Goal: Task Accomplishment & Management: Manage account settings

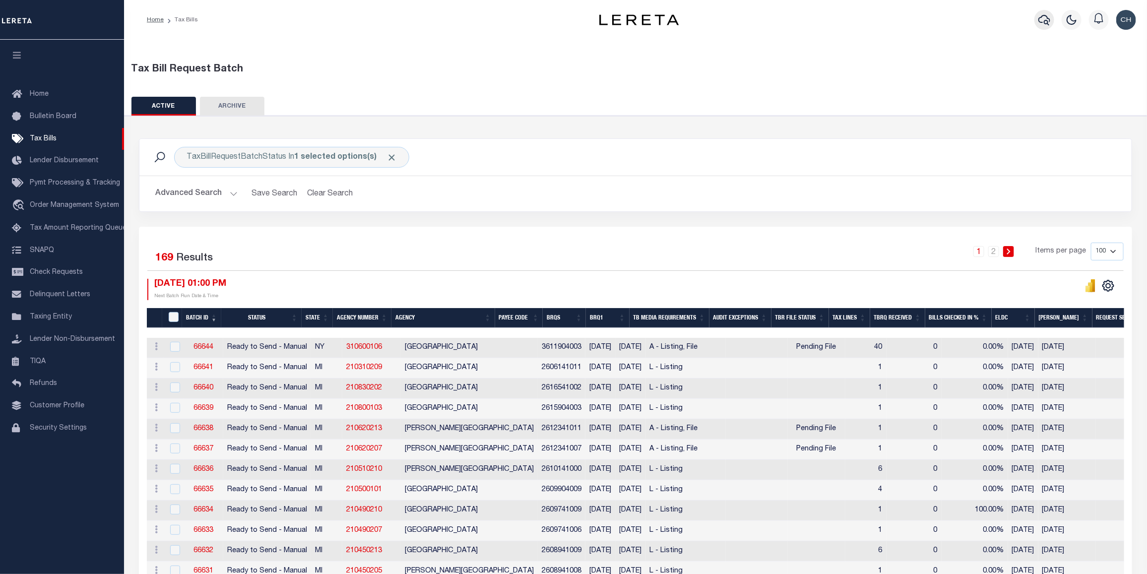
click at [1038, 15] on icon "button" at bounding box center [1044, 20] width 12 height 12
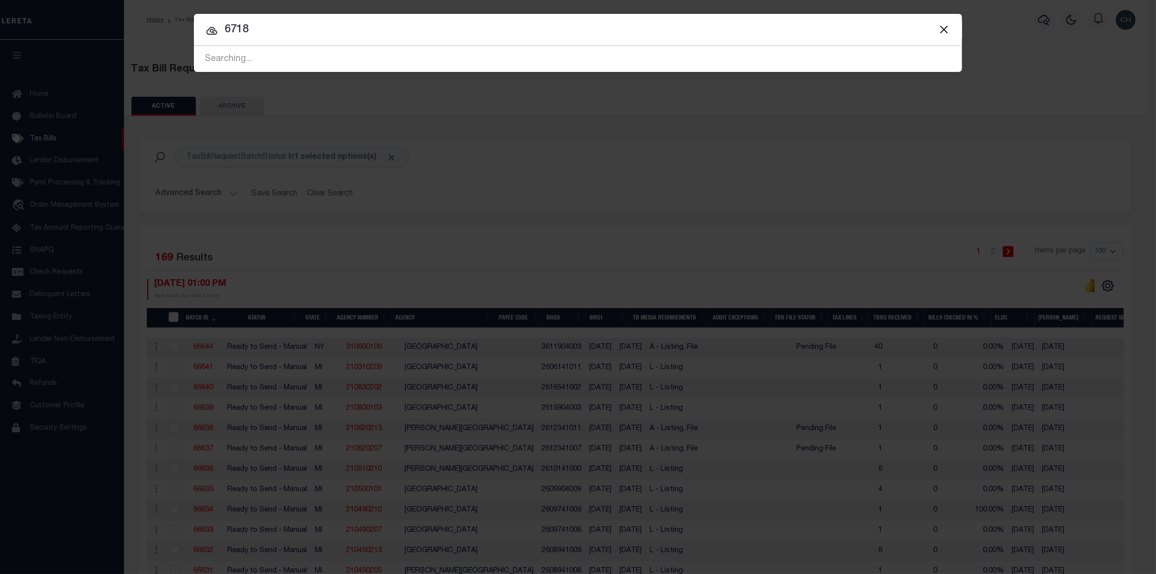
type input "6718"
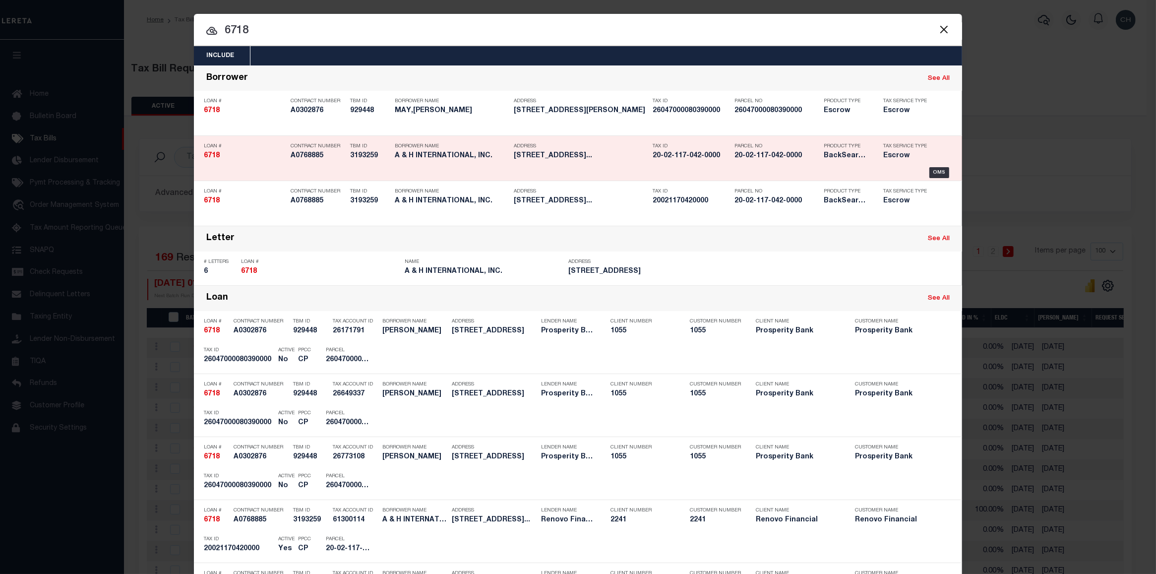
click at [706, 154] on h5 "20-02-117-042-0000" at bounding box center [691, 156] width 77 height 8
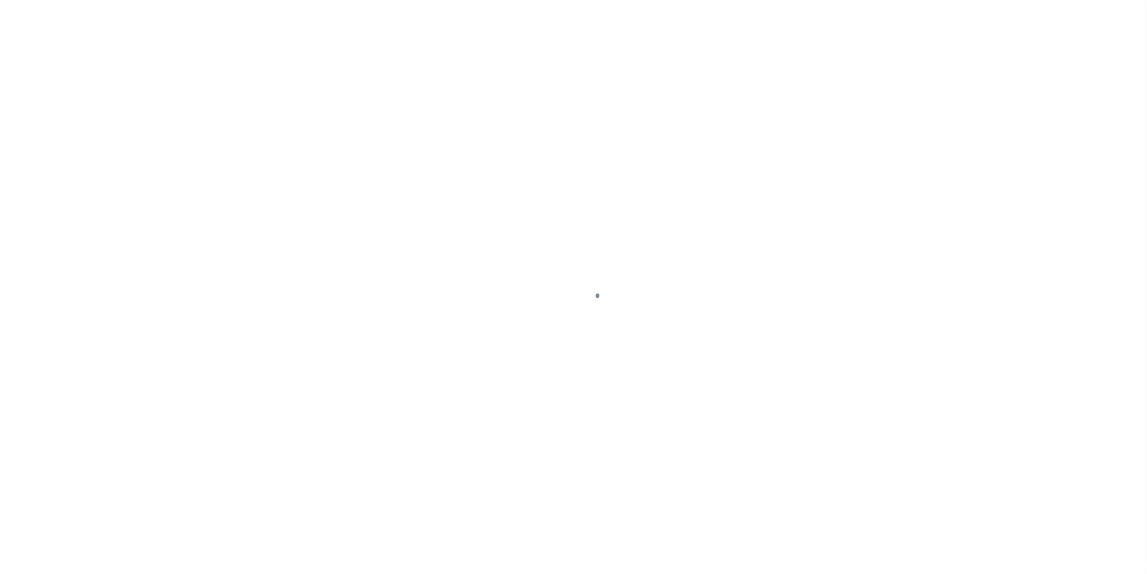
select select "Escrow"
type input "4162 South Lake Park Avenue"
select select
type input "Chicago, IL 60653"
type input "a0k8Y00000c11mV"
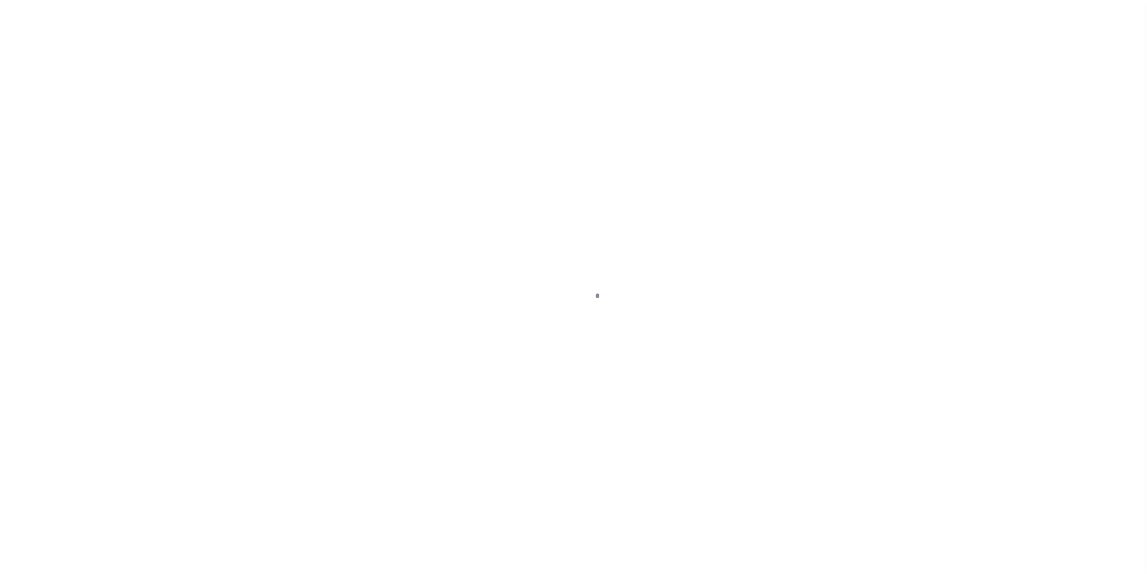
select select
select select "25066"
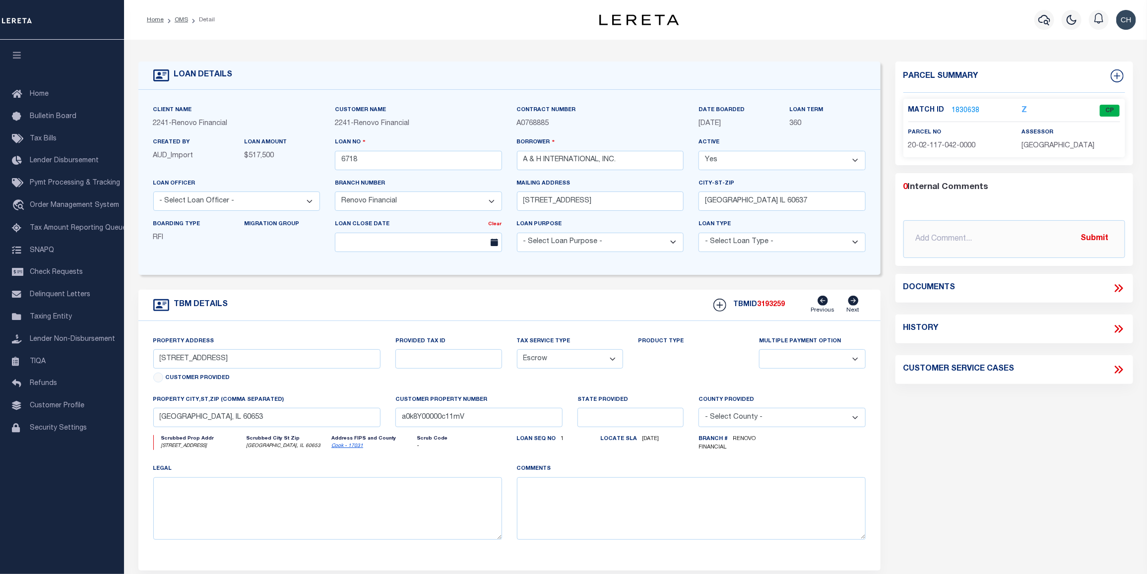
click at [959, 110] on link "1830638" at bounding box center [966, 111] width 28 height 10
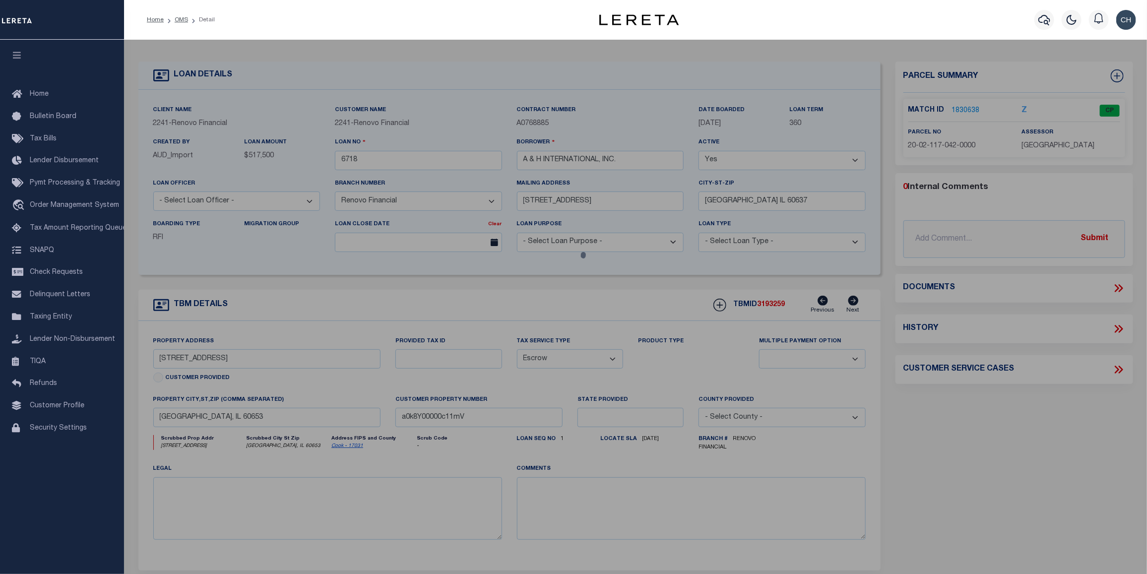
checkbox input "false"
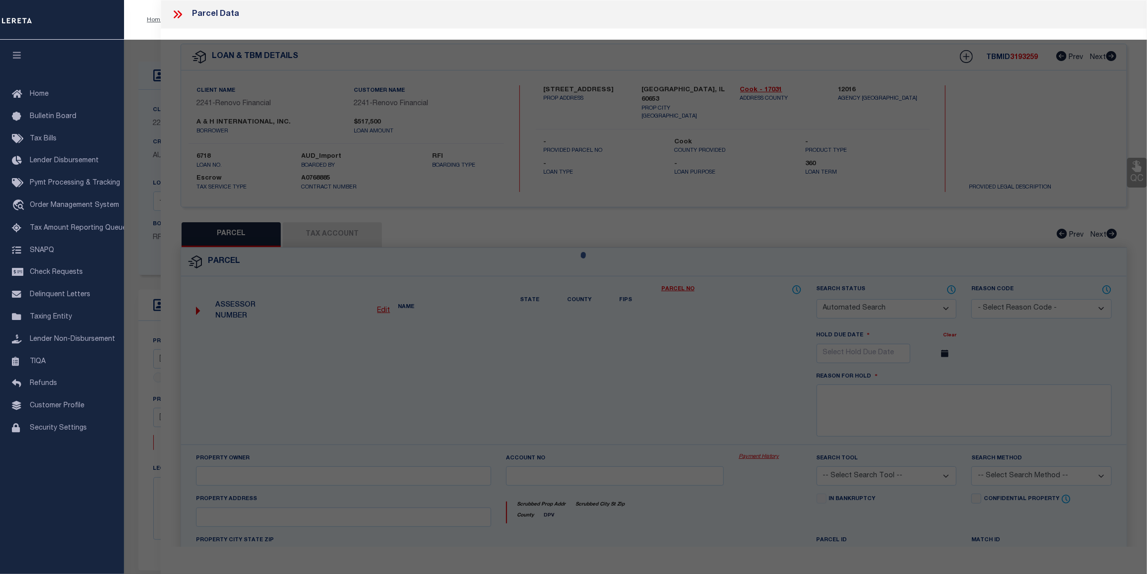
select select "CP"
type input "A & H INTERNATIONAL"
select select
type input "4162 S LAKE PARK AVE"
checkbox input "false"
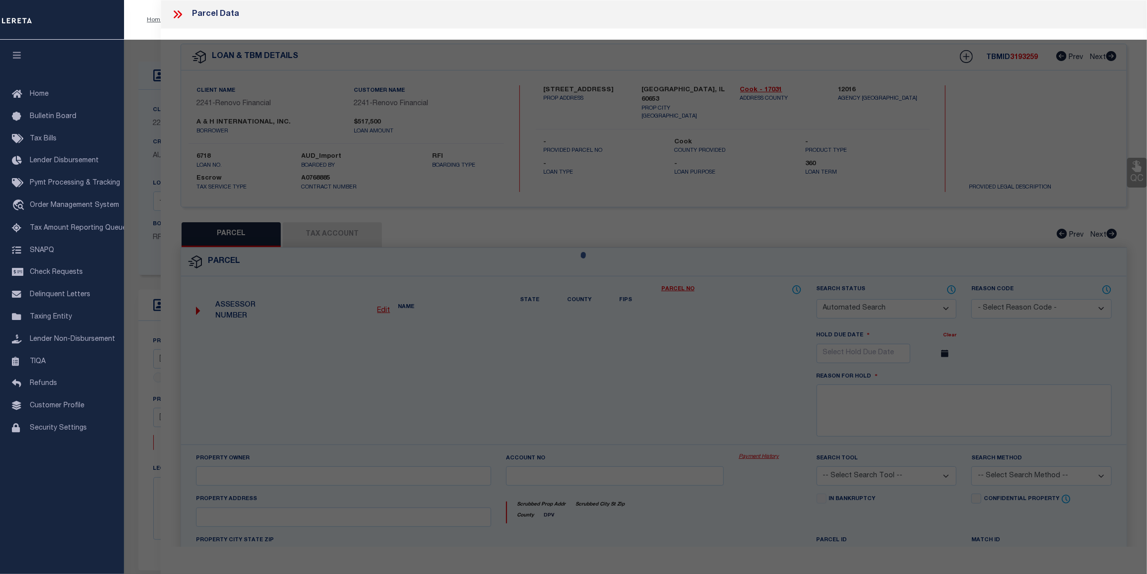
type input "Chicago, IL 60653"
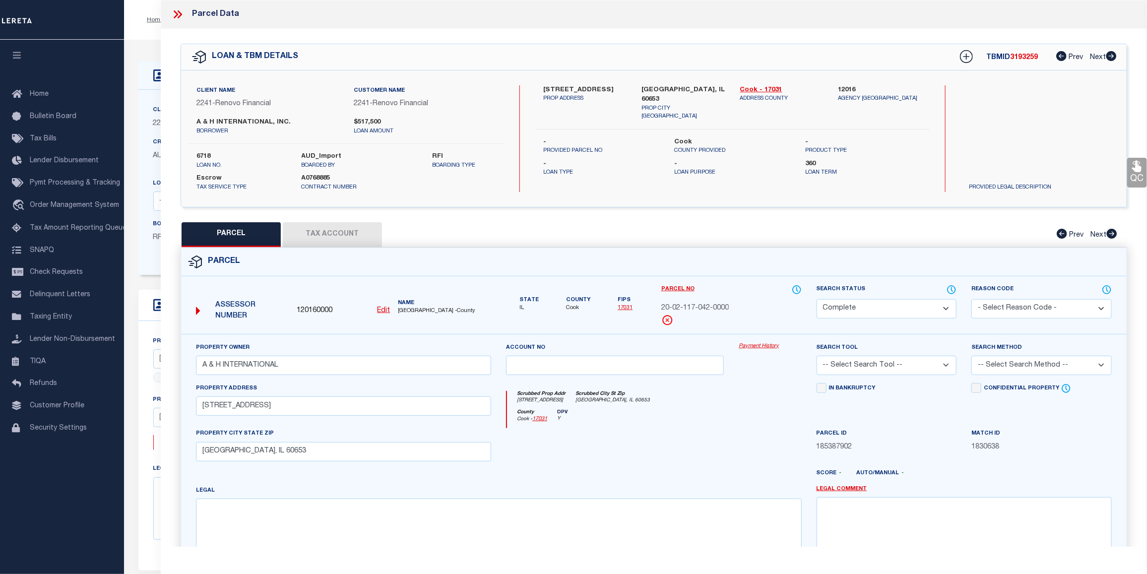
click at [762, 347] on link "Payment History" at bounding box center [770, 346] width 63 height 8
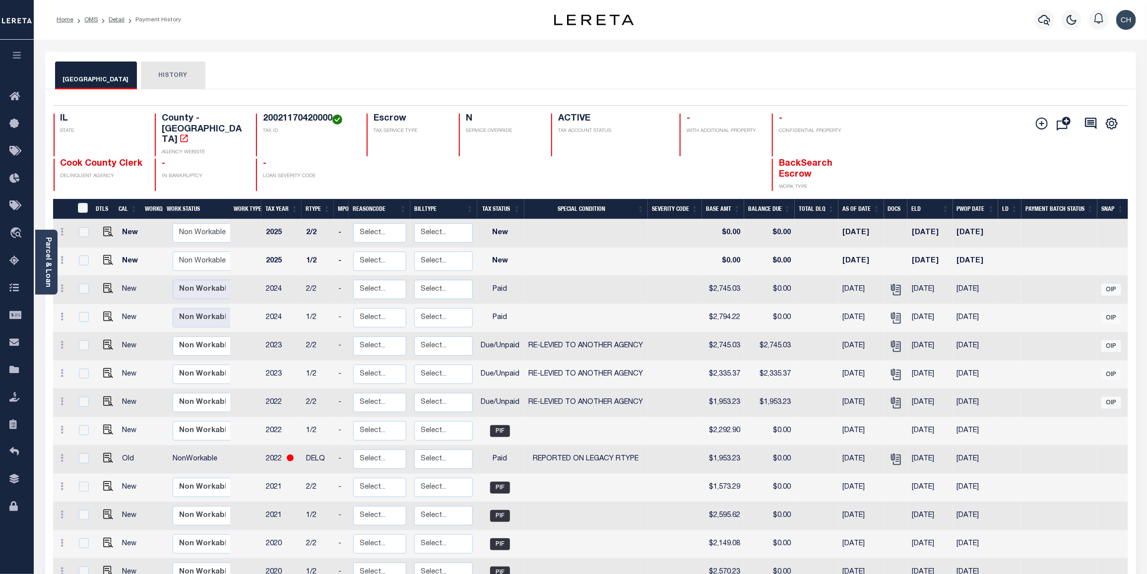
drag, startPoint x: 1116, startPoint y: 0, endPoint x: 838, endPoint y: 61, distance: 284.2
click at [838, 61] on div "COOK COUNTY HISTORY" at bounding box center [590, 71] width 1091 height 38
click at [996, 57] on div "COOK COUNTY HISTORY" at bounding box center [590, 71] width 1091 height 38
click at [104, 312] on img "" at bounding box center [108, 317] width 10 height 10
checkbox input "true"
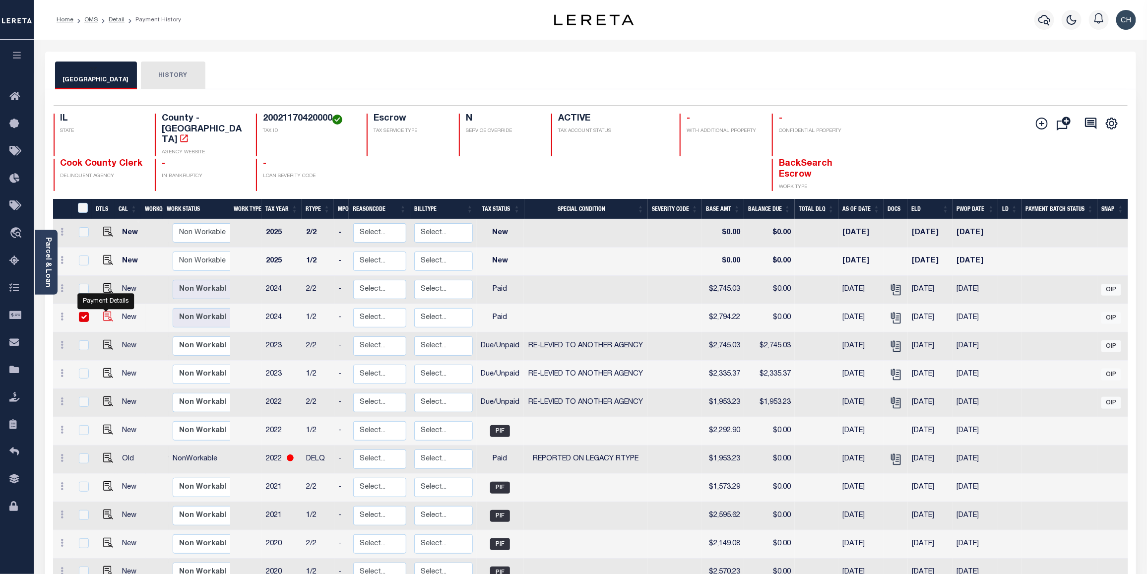
checkbox input "true"
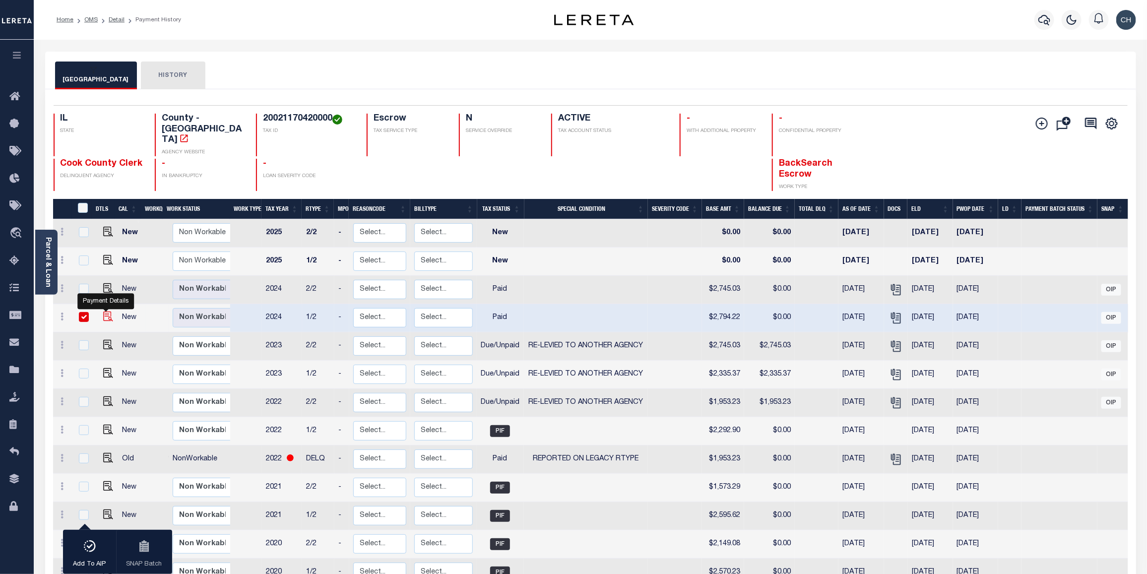
click at [107, 312] on img "" at bounding box center [108, 317] width 10 height 10
checkbox input "false"
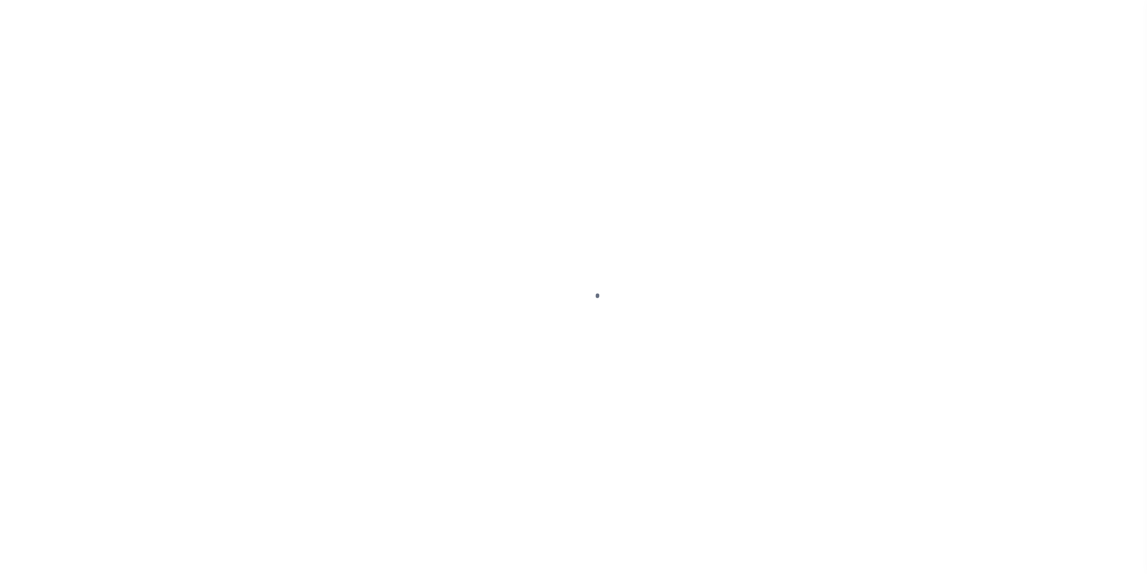
select select "PYD"
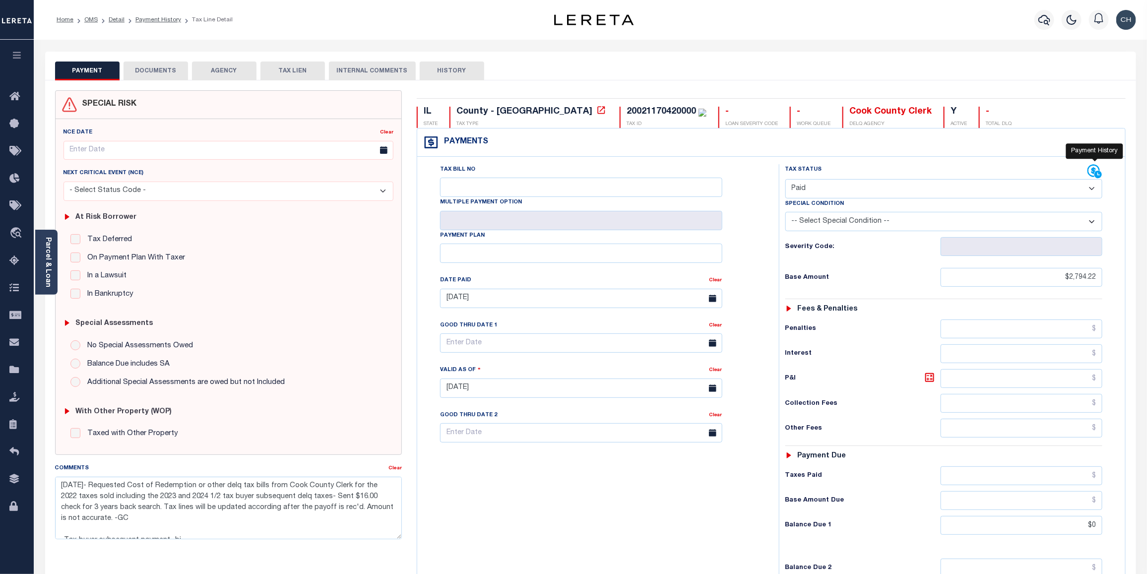
click at [1097, 174] on icon at bounding box center [1097, 174] width 7 height 7
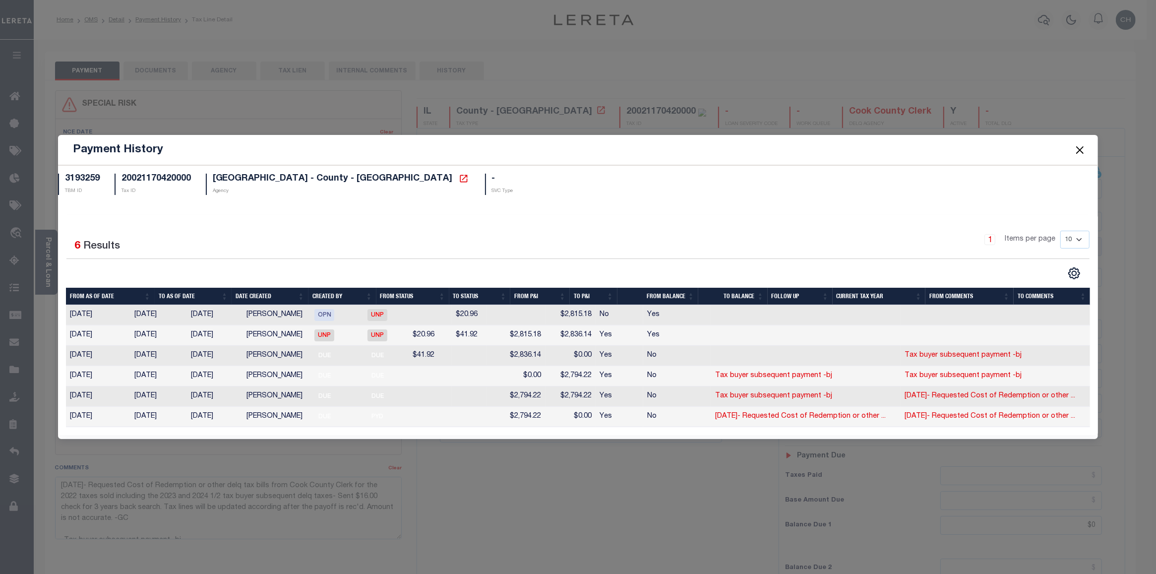
drag, startPoint x: 1080, startPoint y: 152, endPoint x: 1083, endPoint y: 157, distance: 6.2
click at [1080, 152] on button "Close" at bounding box center [1080, 149] width 13 height 13
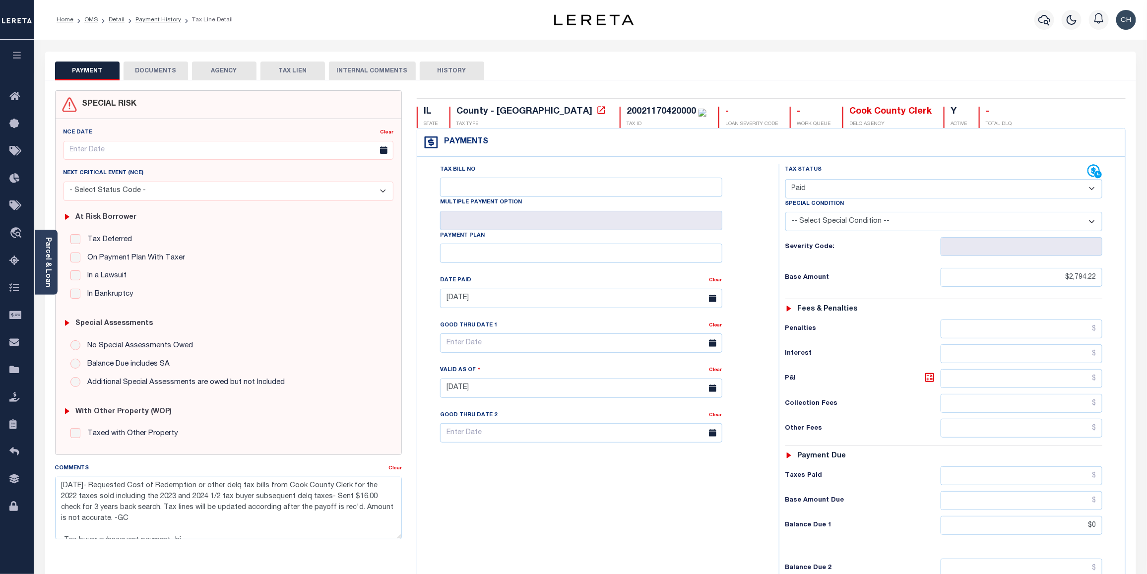
click at [164, 74] on button "DOCUMENTS" at bounding box center [156, 71] width 64 height 19
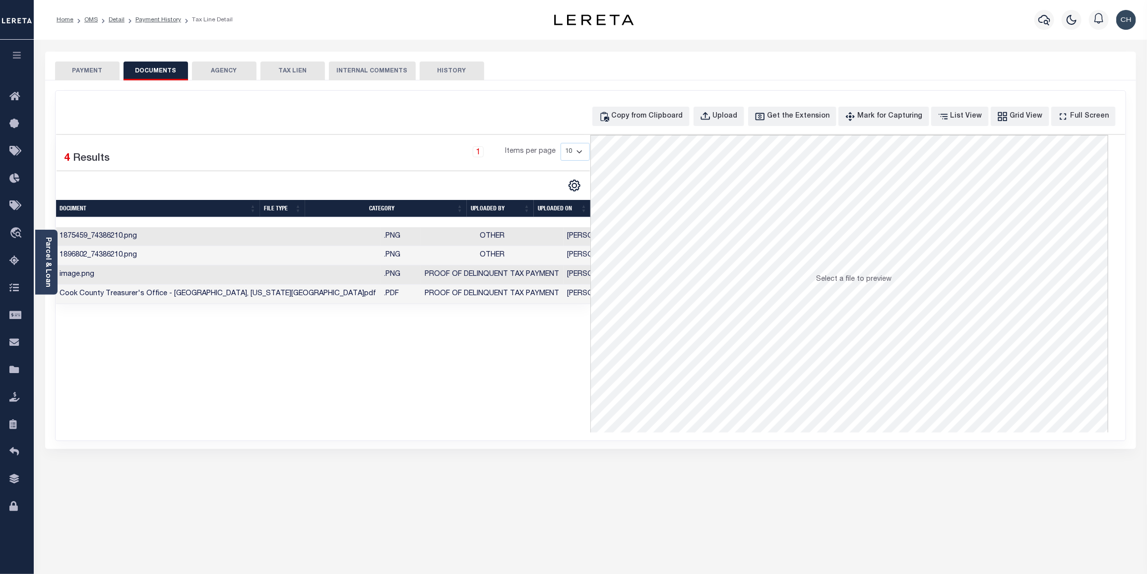
click at [77, 66] on button "PAYMENT" at bounding box center [87, 71] width 64 height 19
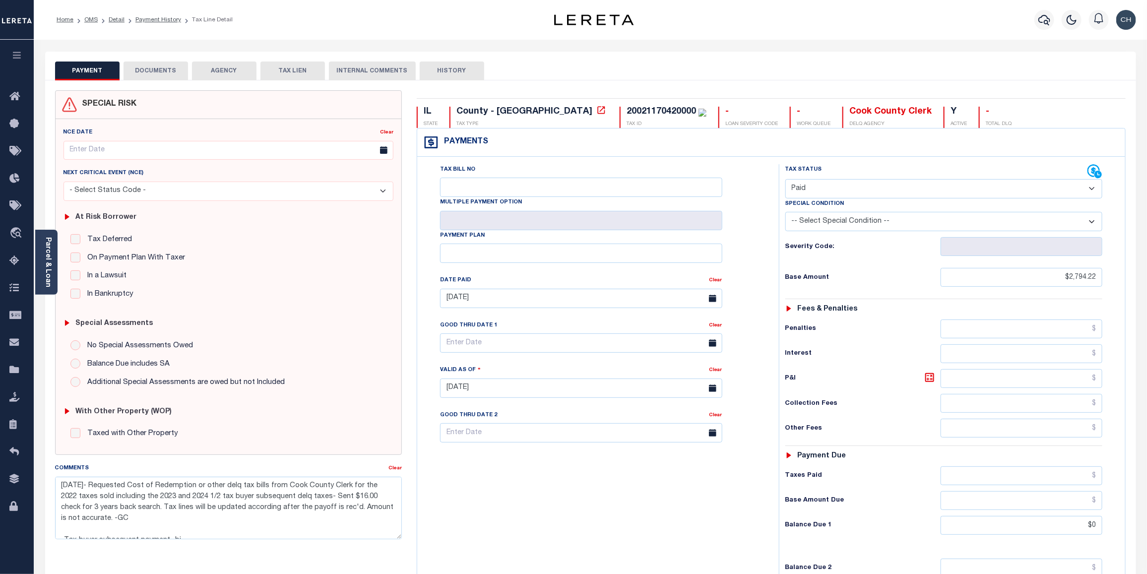
click at [73, 71] on button "PAYMENT" at bounding box center [87, 71] width 64 height 19
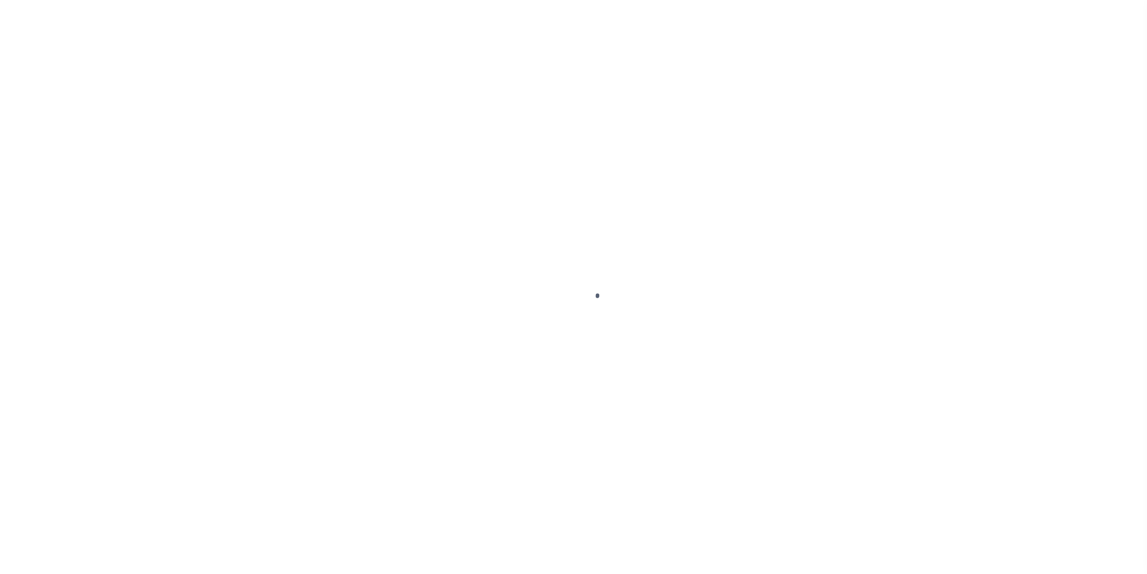
select select "PYD"
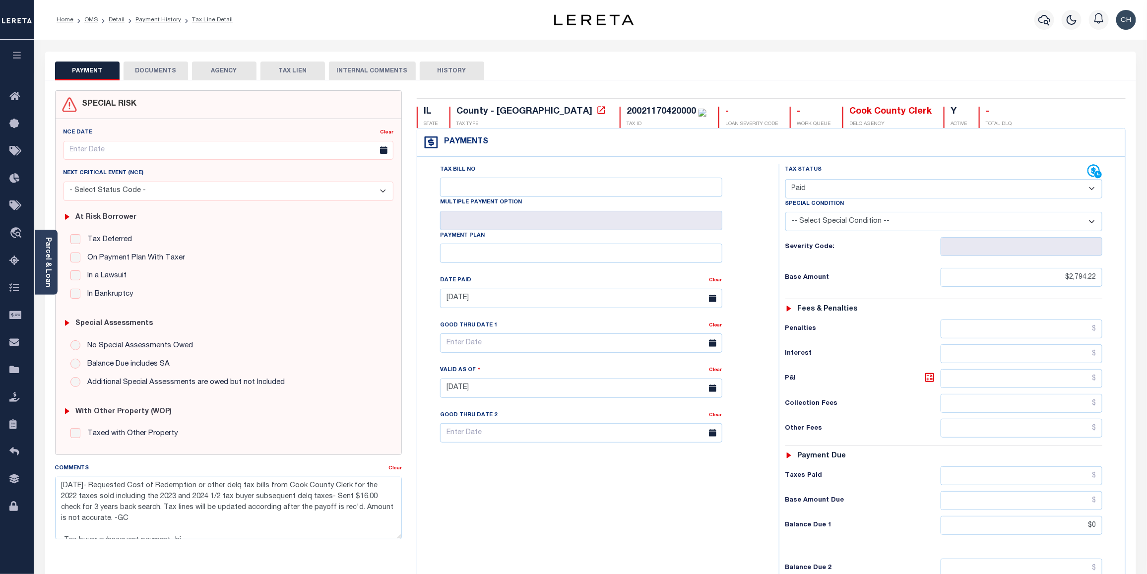
click at [165, 70] on button "DOCUMENTS" at bounding box center [156, 71] width 64 height 19
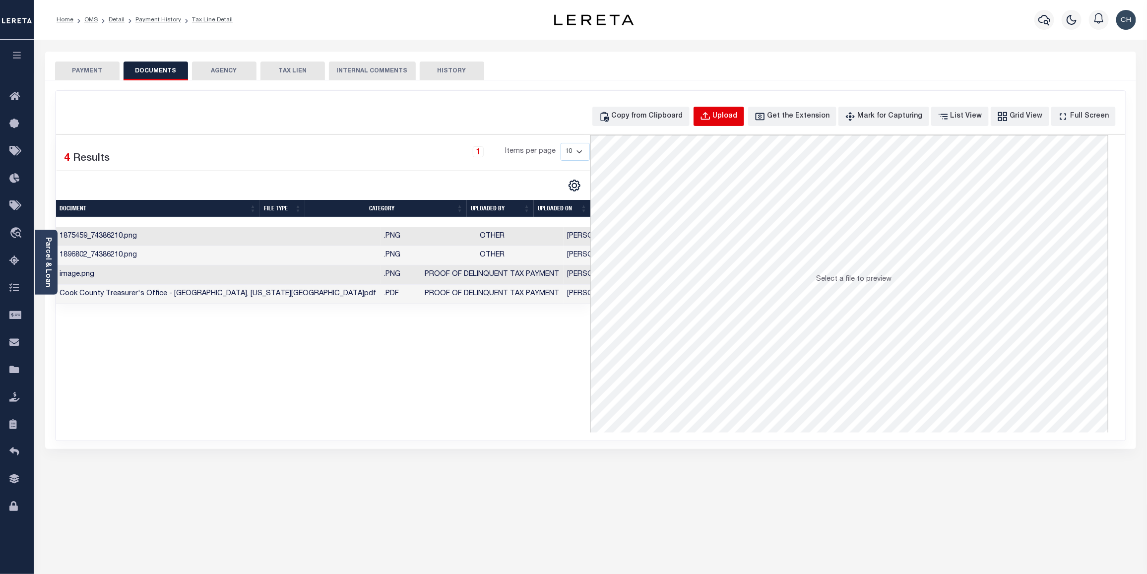
click at [738, 120] on div "Upload" at bounding box center [725, 116] width 25 height 11
select select "POP"
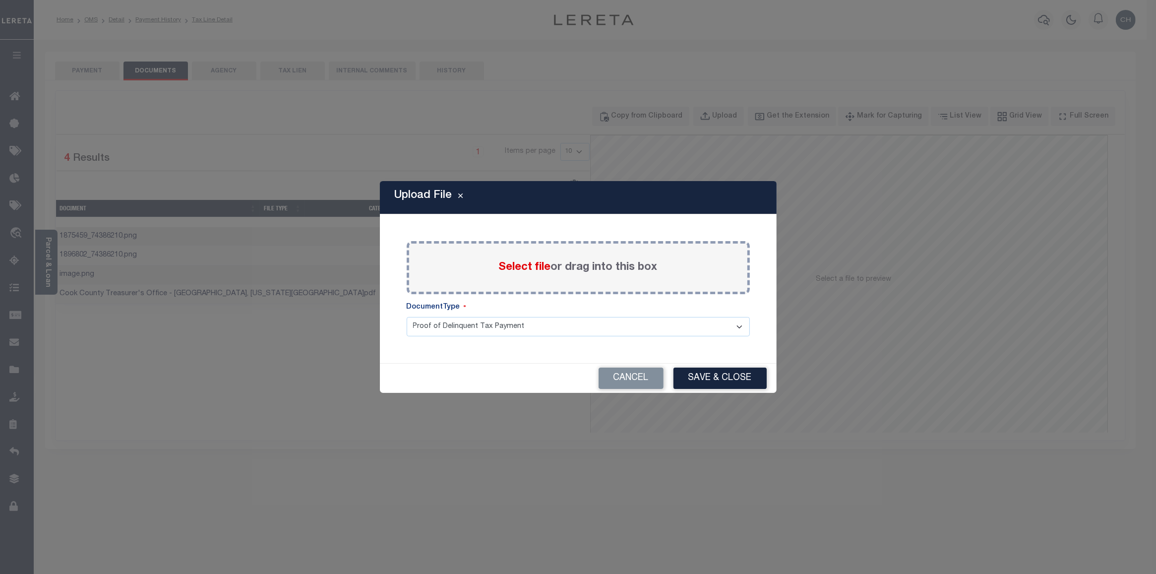
click at [520, 267] on span "Select file" at bounding box center [525, 267] width 52 height 11
click at [0, 0] on input "Select file or drag into this box" at bounding box center [0, 0] width 0 height 0
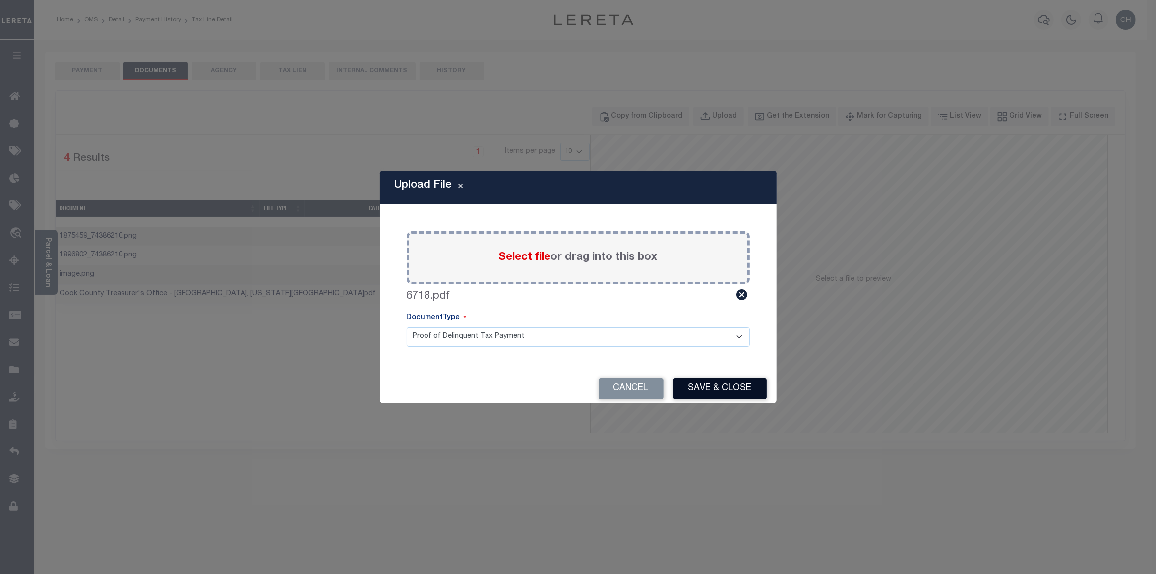
click at [732, 385] on button "Save & Close" at bounding box center [720, 388] width 93 height 21
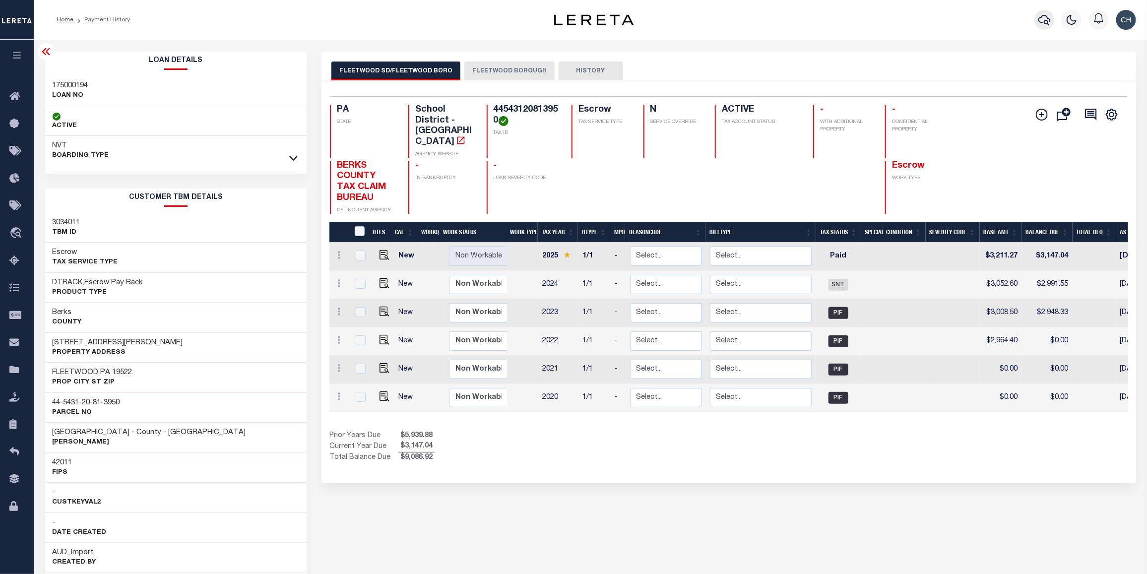
click at [1043, 19] on icon "button" at bounding box center [1044, 20] width 12 height 12
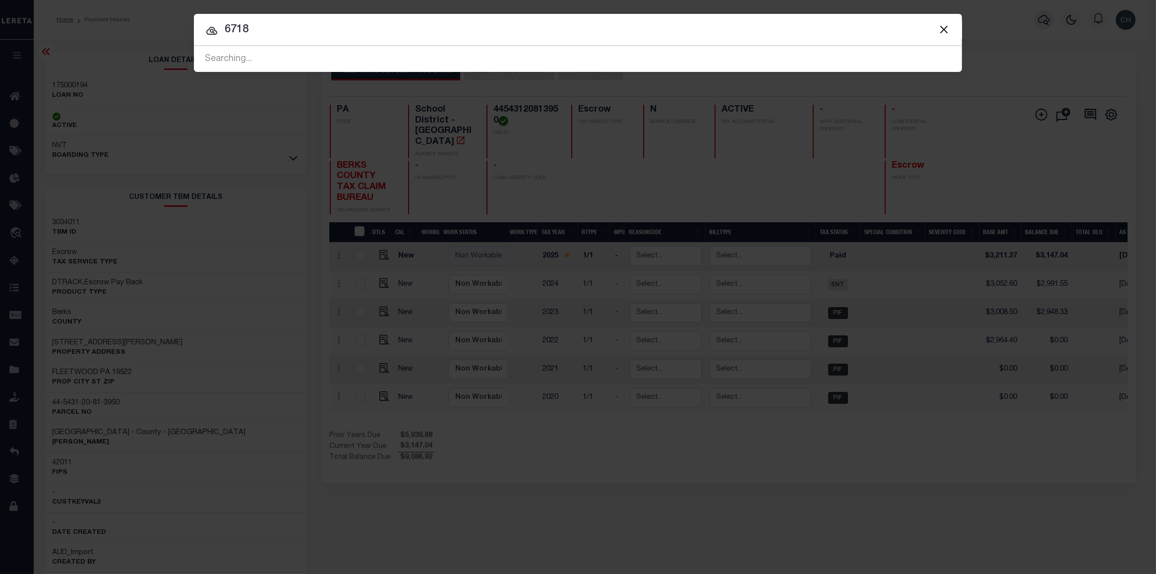
type input "6718"
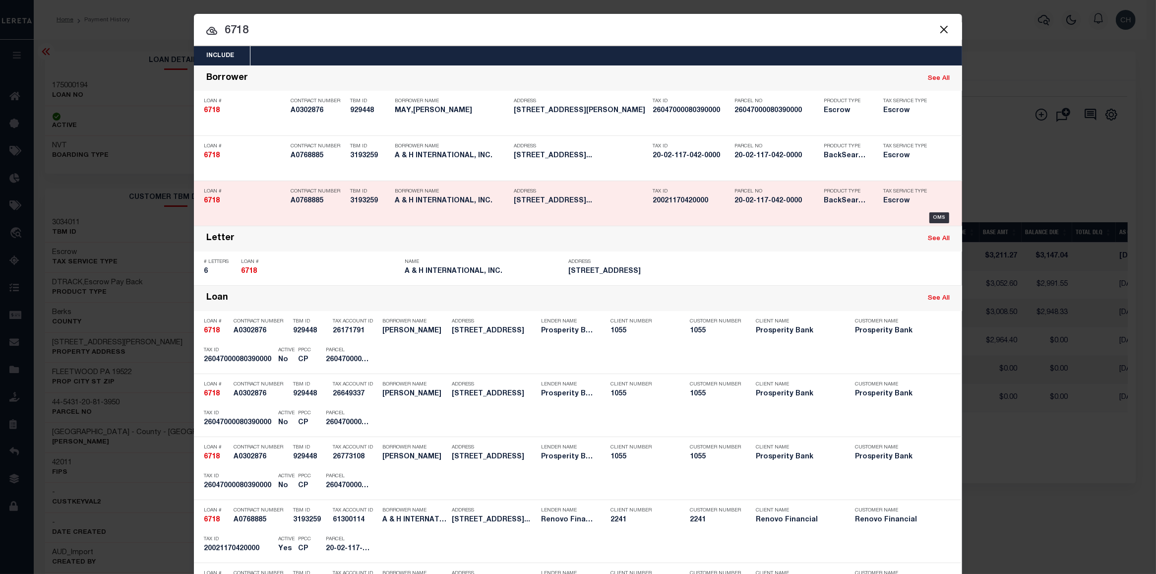
click at [817, 206] on div "Product Type BackSearch,Escrow" at bounding box center [847, 198] width 60 height 29
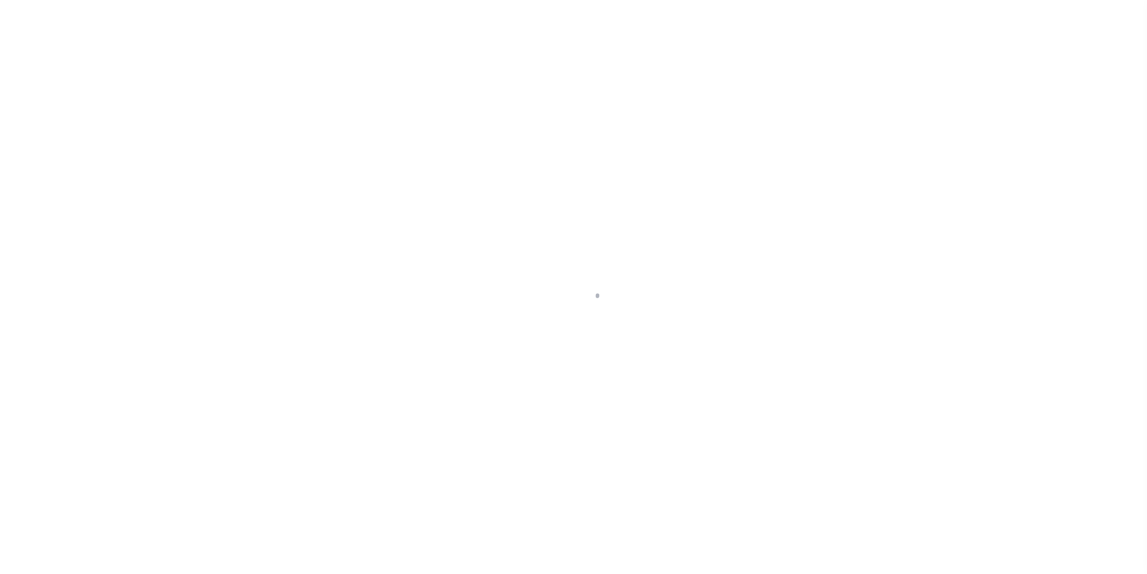
select select "25066"
select select "Escrow"
type input "[STREET_ADDRESS]"
select select
type input "[GEOGRAPHIC_DATA], IL 60653"
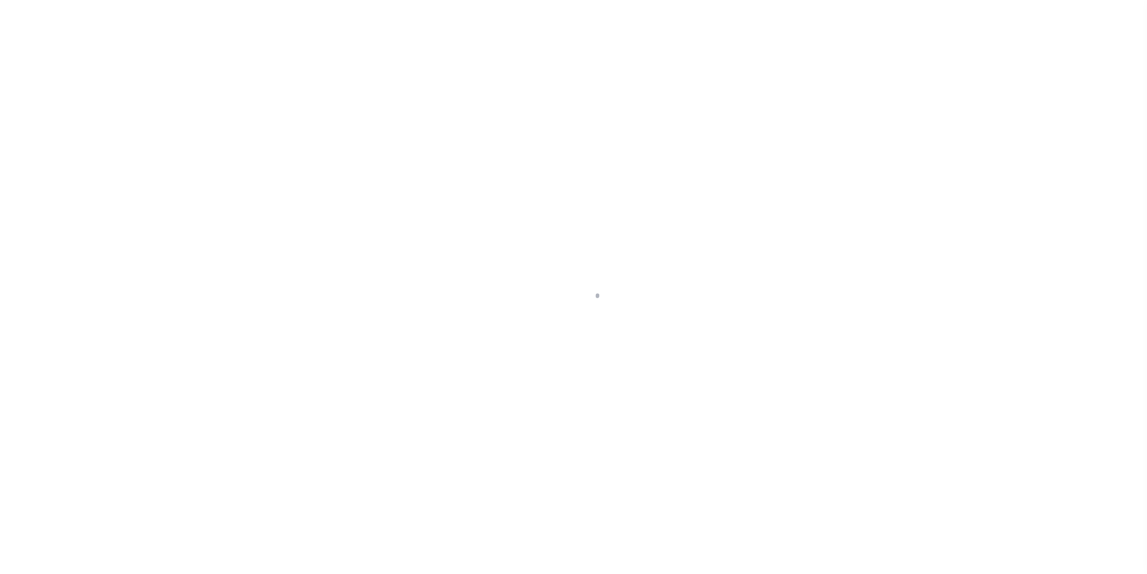
type input "a0k8Y00000c11mV"
select select
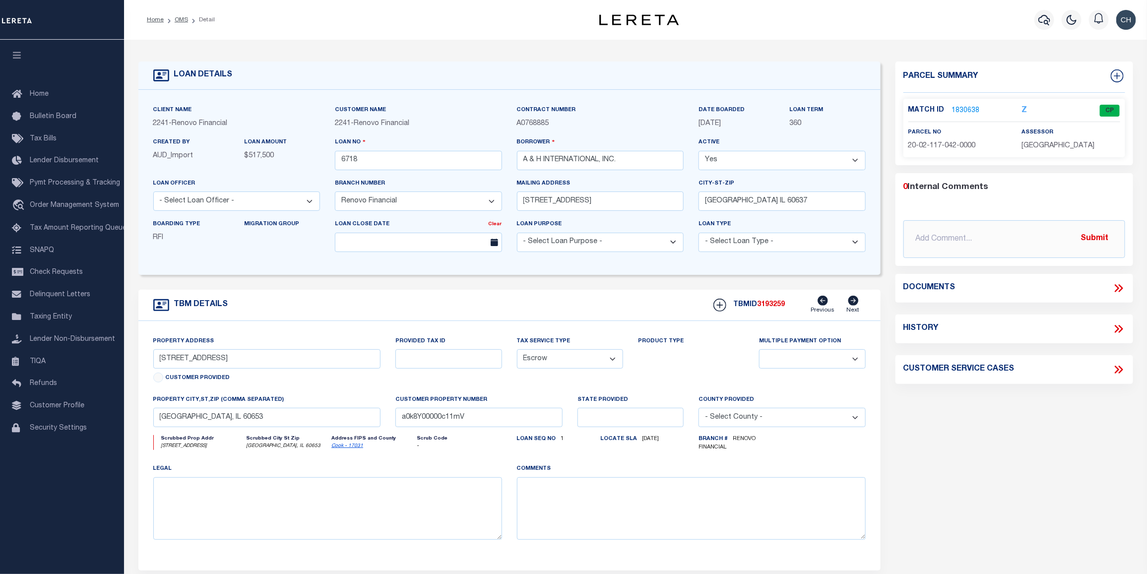
click at [956, 110] on link "1830638" at bounding box center [966, 111] width 28 height 10
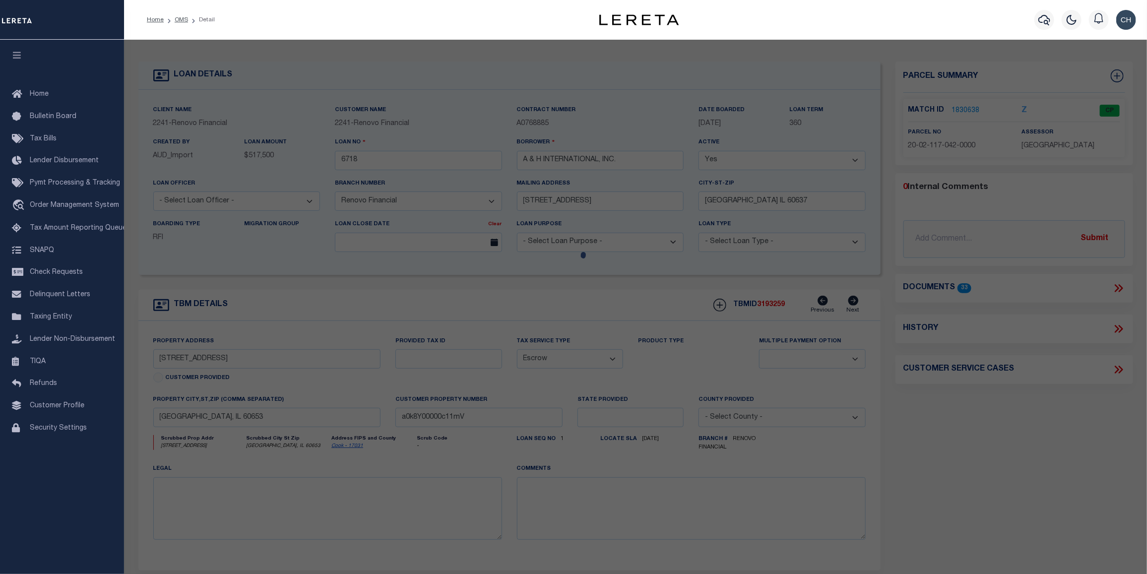
checkbox input "false"
select select "CP"
type input "A & H INTERNATIONAL"
select select
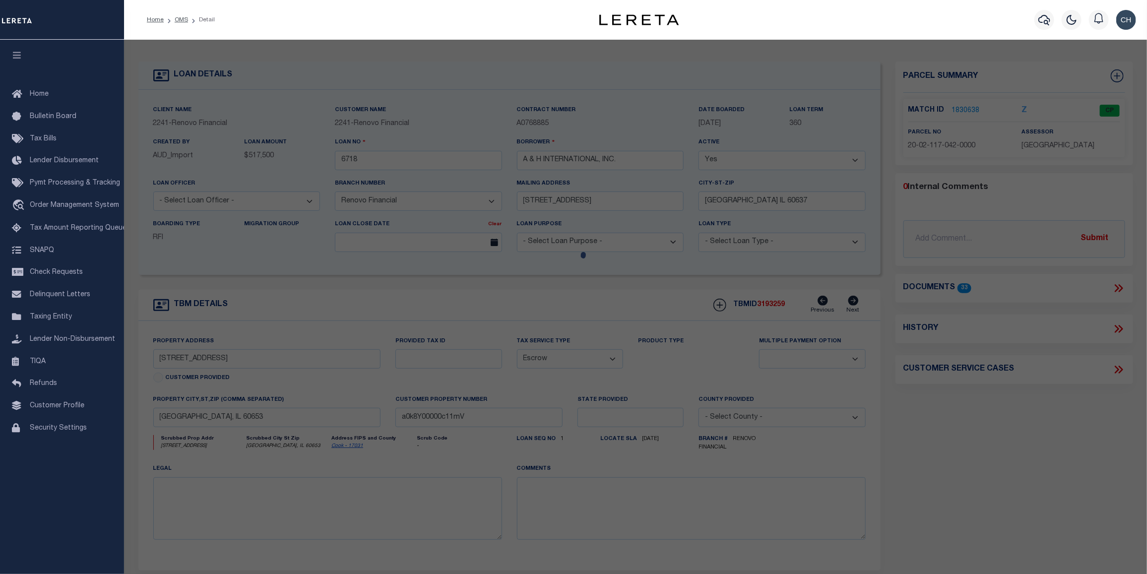
type input "[STREET_ADDRESS]"
checkbox input "false"
type input "[GEOGRAPHIC_DATA], IL 60653"
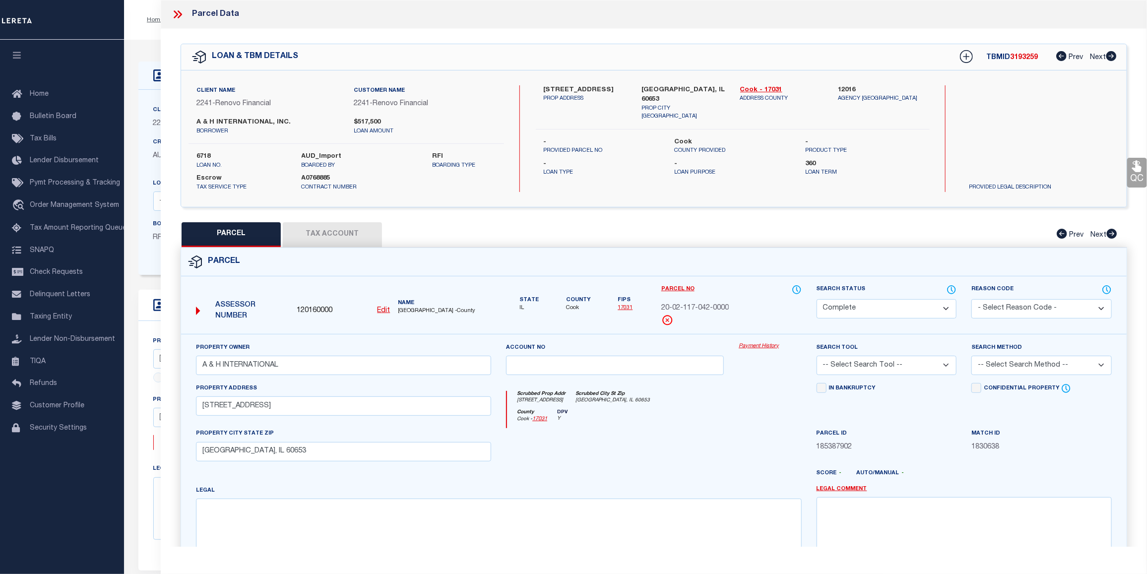
click at [762, 346] on link "Payment History" at bounding box center [770, 346] width 63 height 8
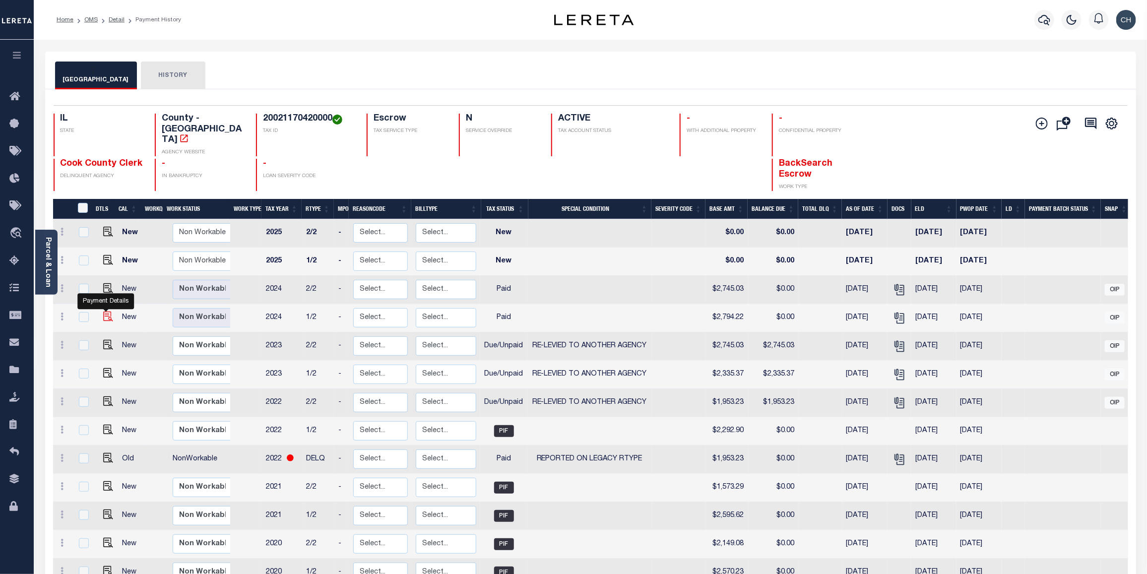
click at [103, 312] on img "" at bounding box center [108, 317] width 10 height 10
checkbox input "true"
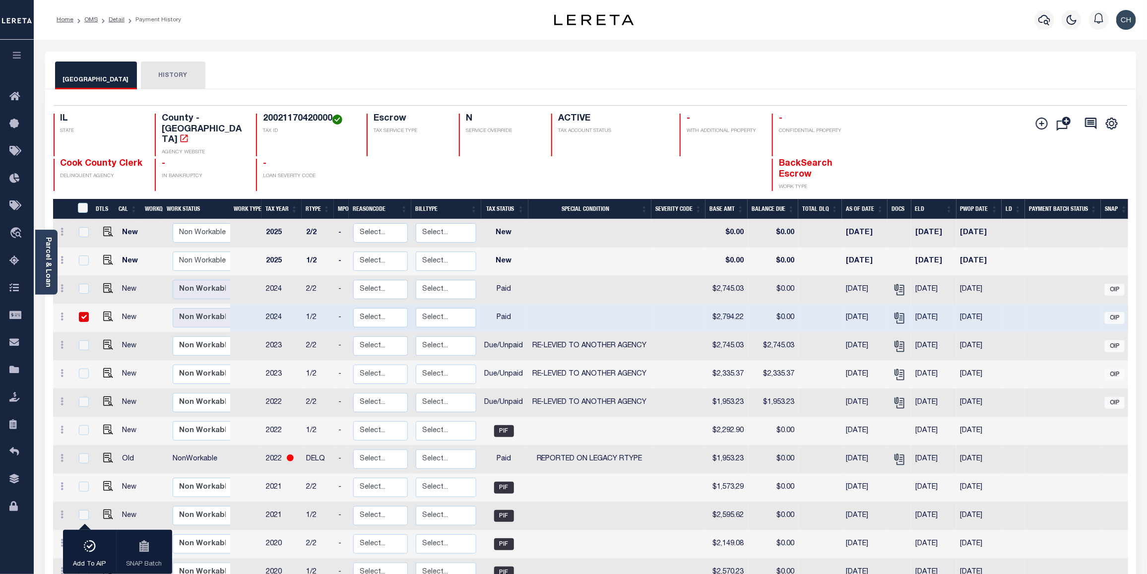
click at [1026, 56] on div "COOK COUNTY HISTORY" at bounding box center [590, 71] width 1091 height 38
click at [51, 260] on link "Parcel & Loan" at bounding box center [47, 262] width 7 height 50
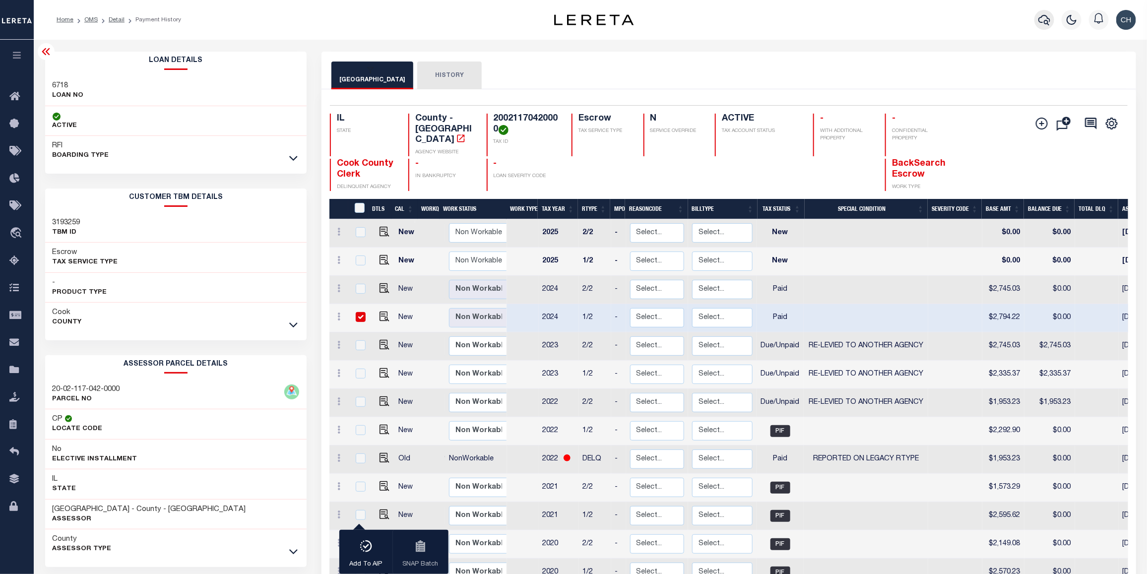
click at [1046, 15] on icon "button" at bounding box center [1044, 20] width 12 height 12
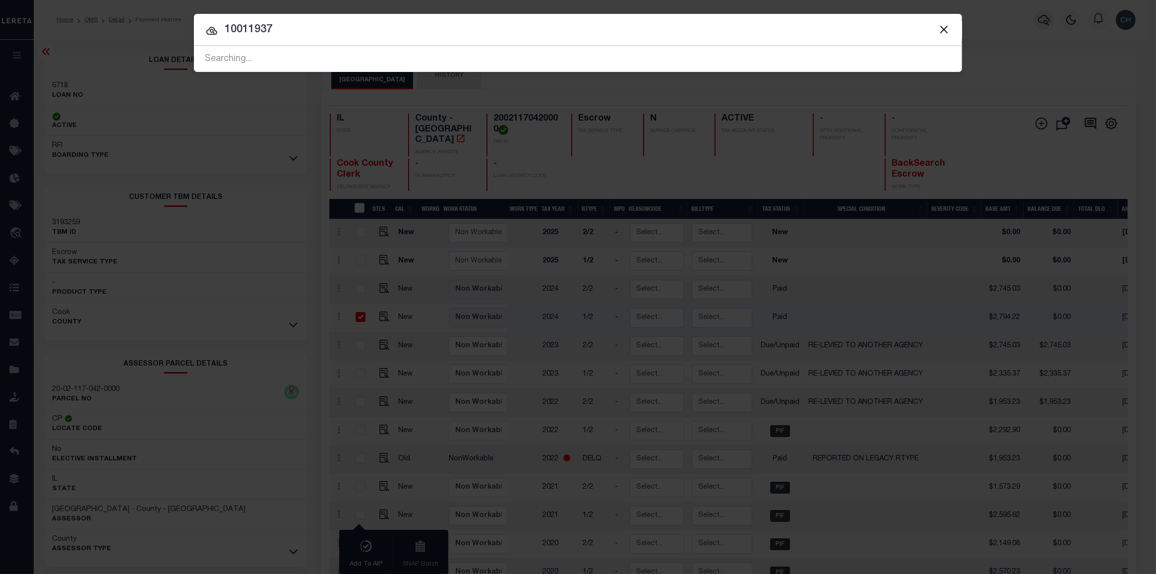
type input "10011937"
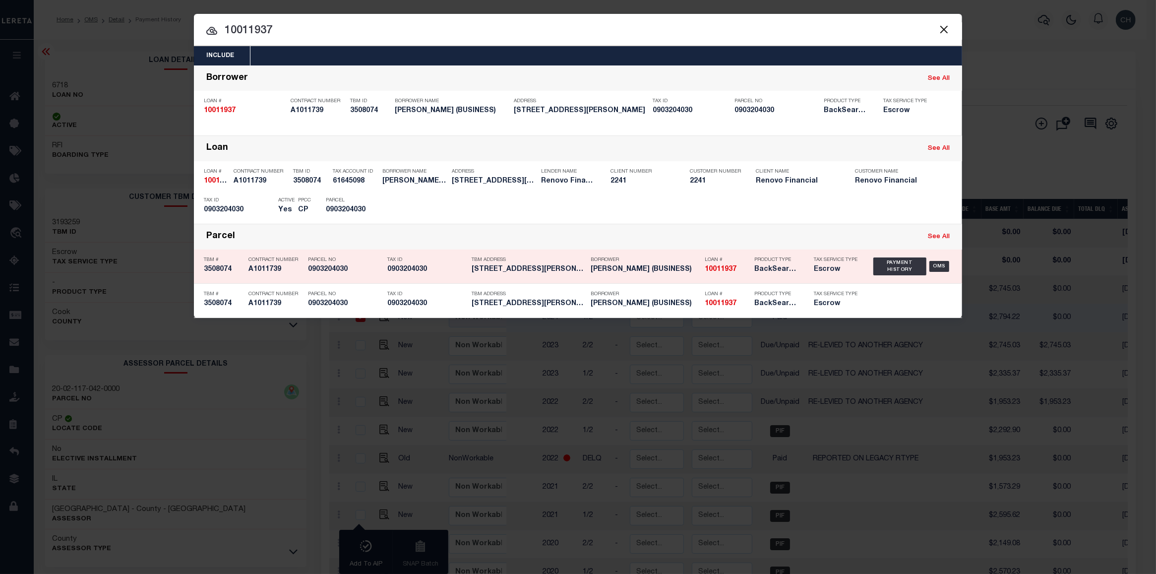
click at [842, 273] on div "Tax Service Type Escrow" at bounding box center [836, 266] width 45 height 29
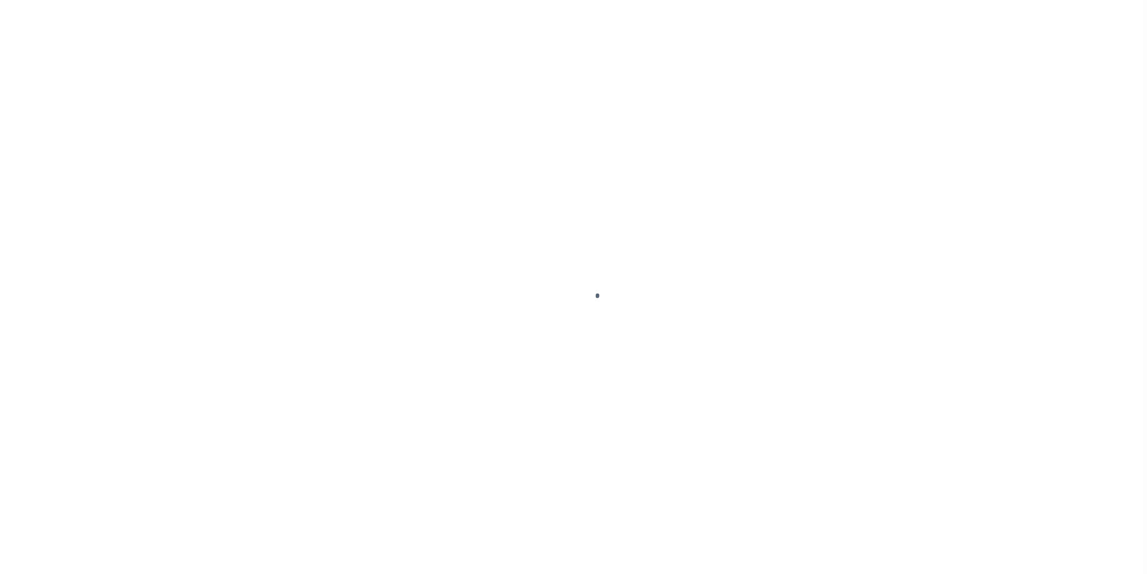
select select "PYD"
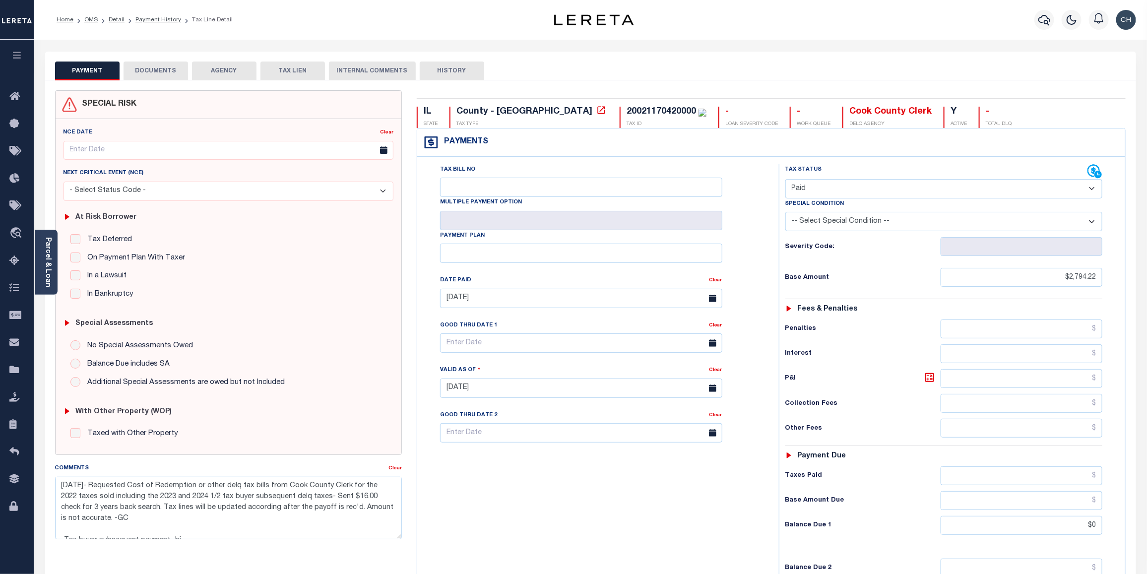
click at [142, 69] on button "DOCUMENTS" at bounding box center [156, 71] width 64 height 19
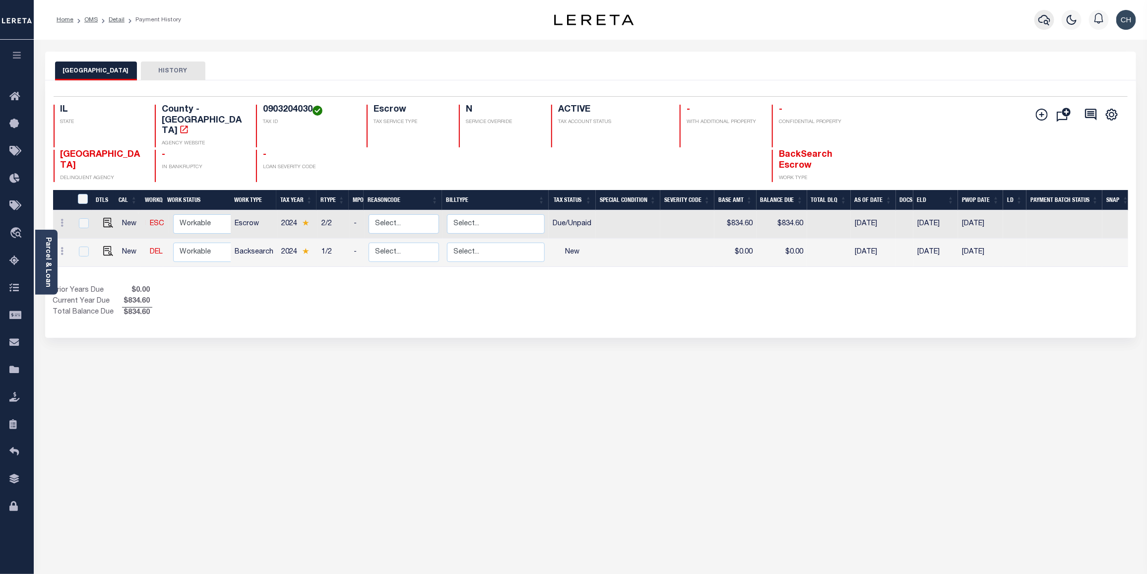
click at [1037, 18] on button "button" at bounding box center [1044, 20] width 20 height 20
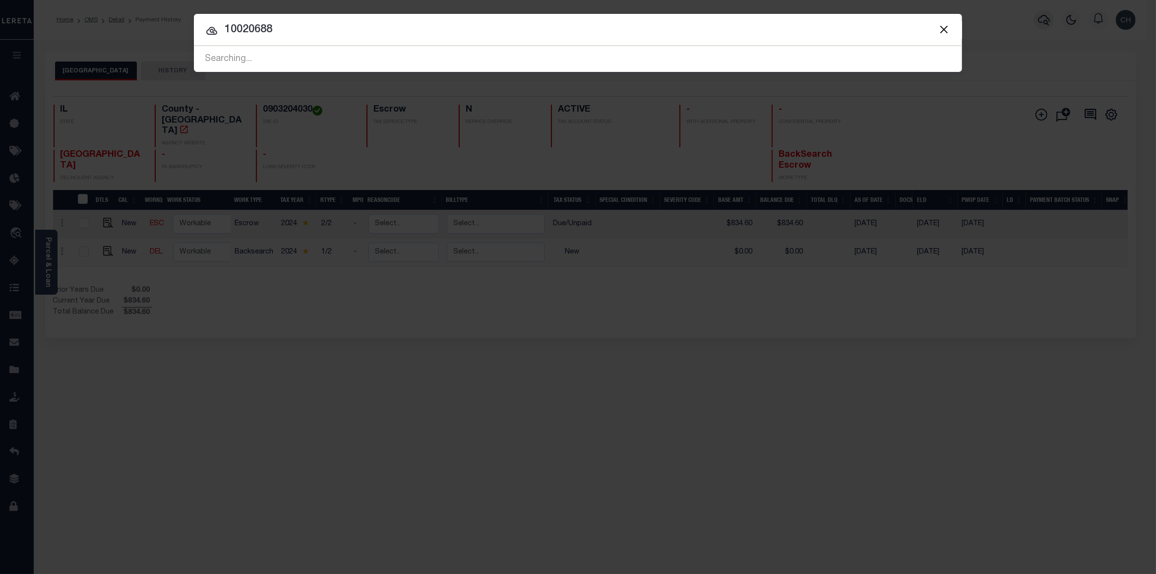
type input "10020688"
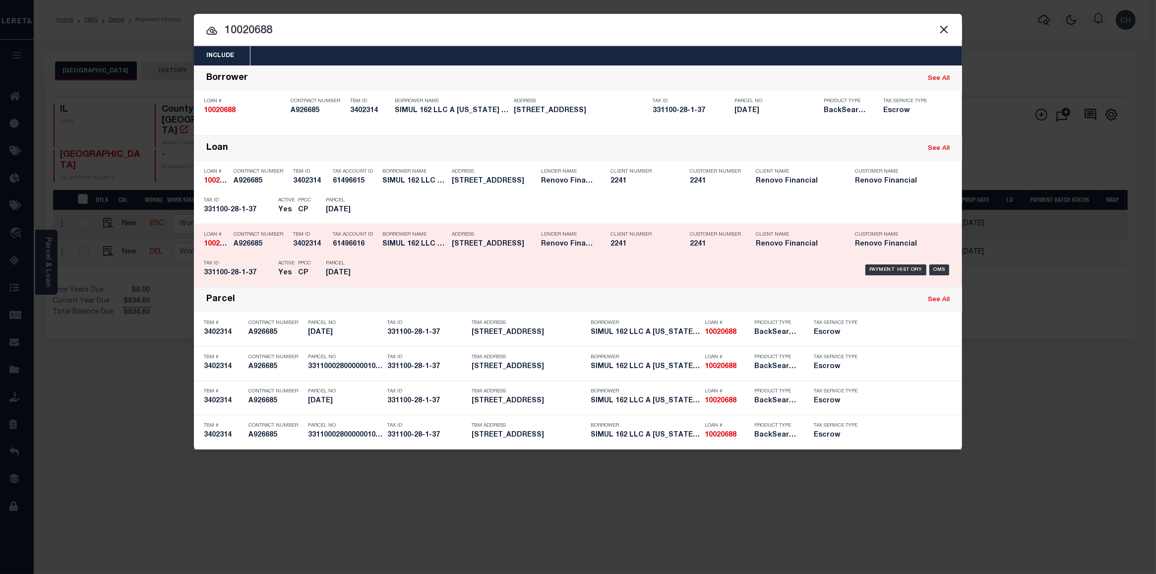
click at [604, 253] on div "Client Number 2241" at bounding box center [642, 241] width 79 height 29
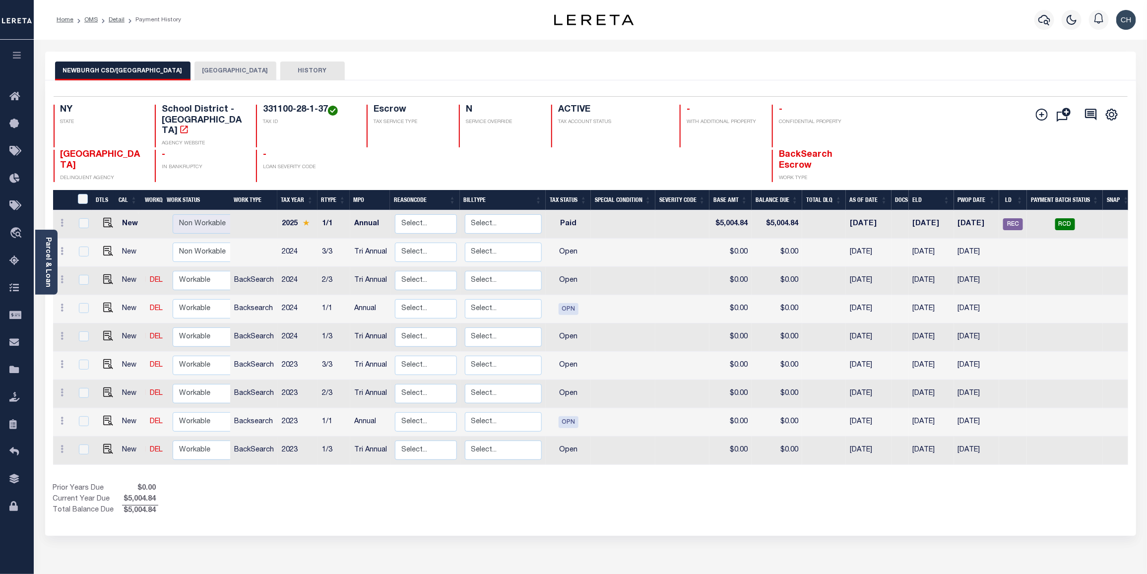
click at [214, 66] on button "[GEOGRAPHIC_DATA]" at bounding box center [235, 71] width 82 height 19
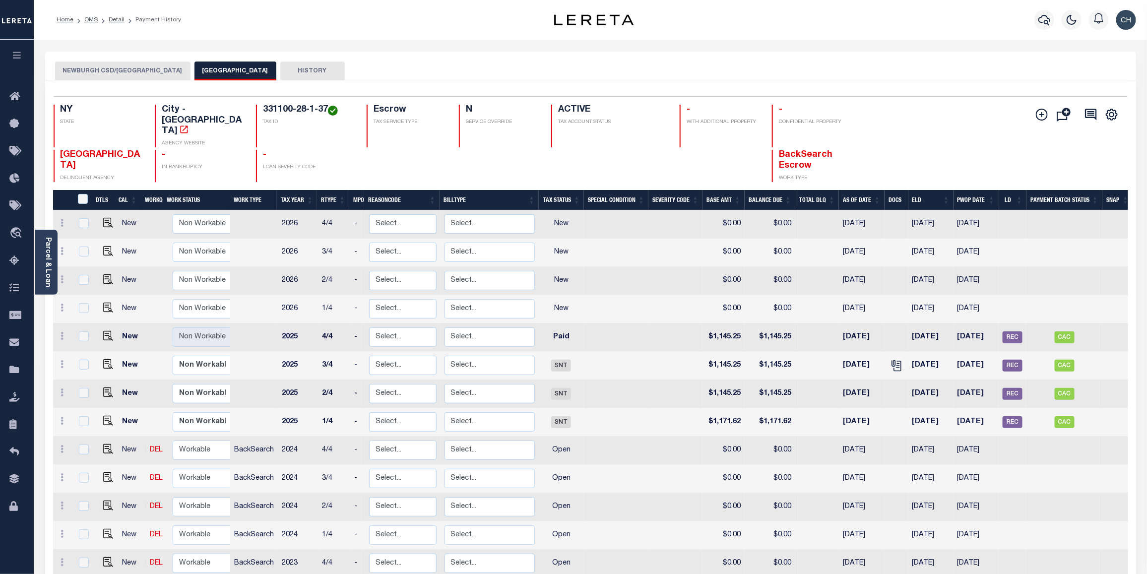
click at [128, 71] on button "NEWBURGH CSD/[GEOGRAPHIC_DATA]" at bounding box center [122, 71] width 135 height 19
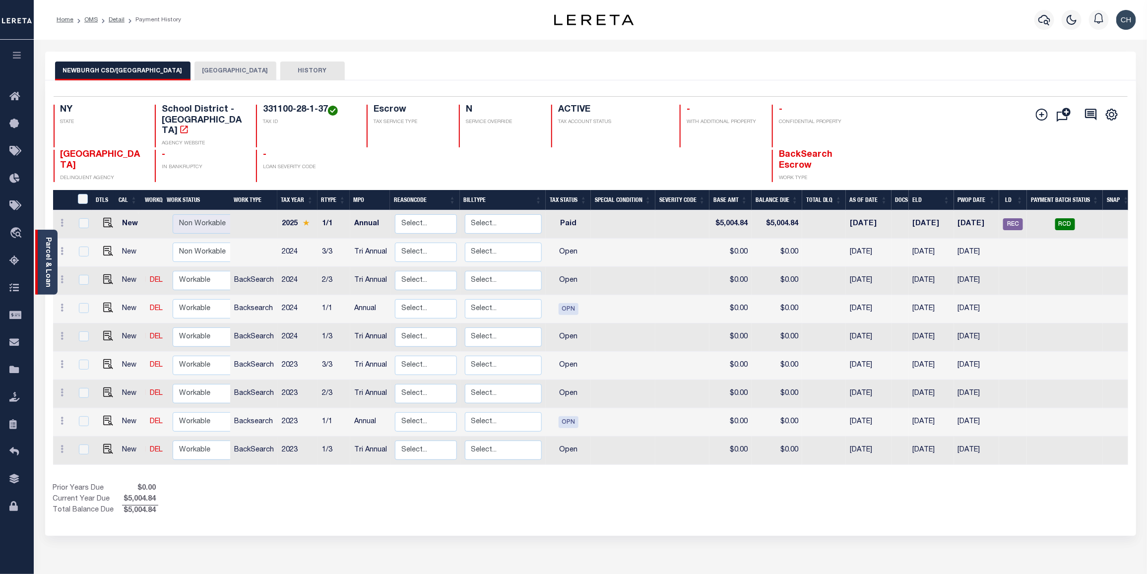
click at [46, 261] on link "Parcel & Loan" at bounding box center [47, 262] width 7 height 50
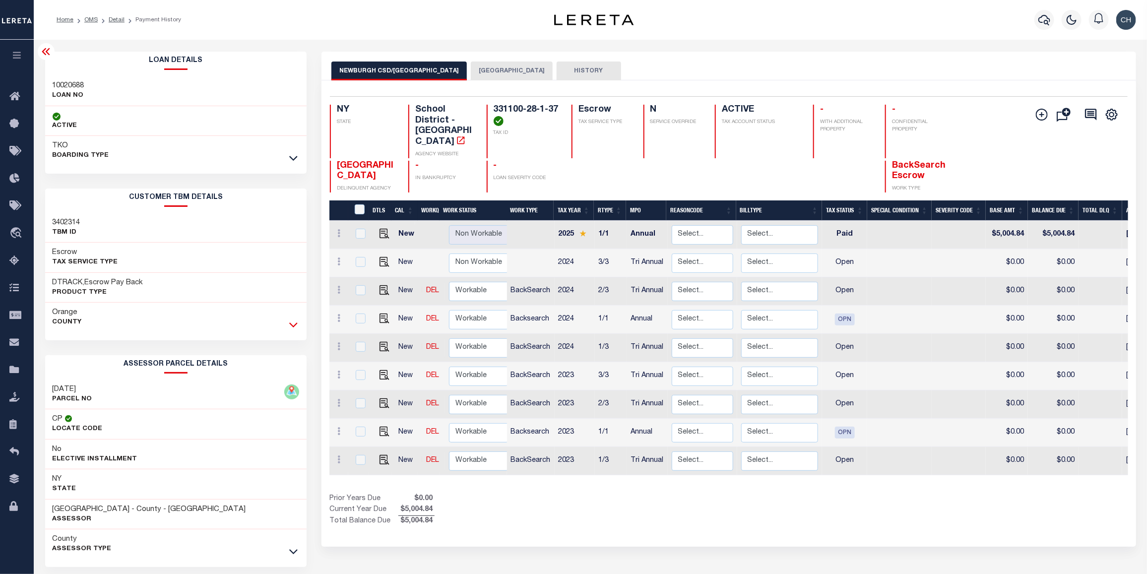
click at [293, 327] on icon at bounding box center [293, 325] width 8 height 5
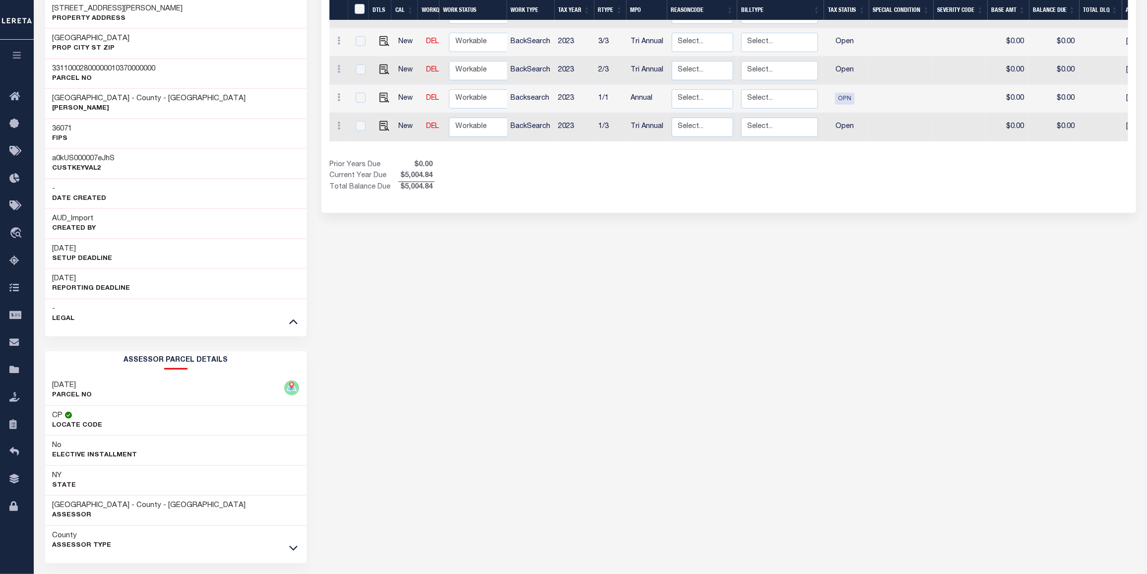
scroll to position [367, 0]
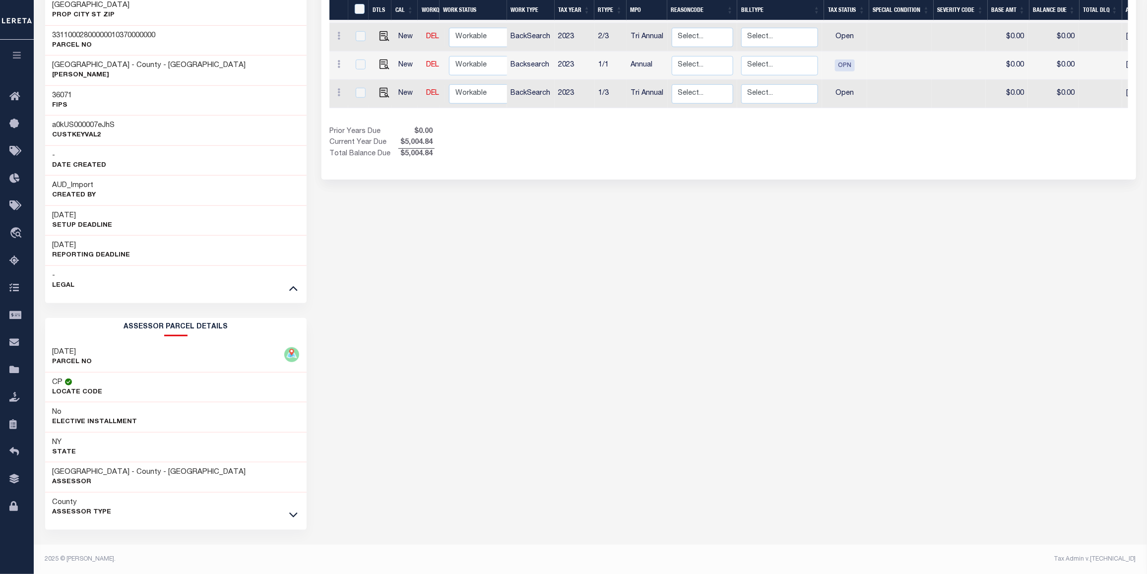
click at [288, 520] on div at bounding box center [293, 514] width 11 height 11
click at [286, 518] on div "County Assessor Type" at bounding box center [175, 508] width 261 height 30
click at [296, 516] on icon at bounding box center [293, 514] width 8 height 10
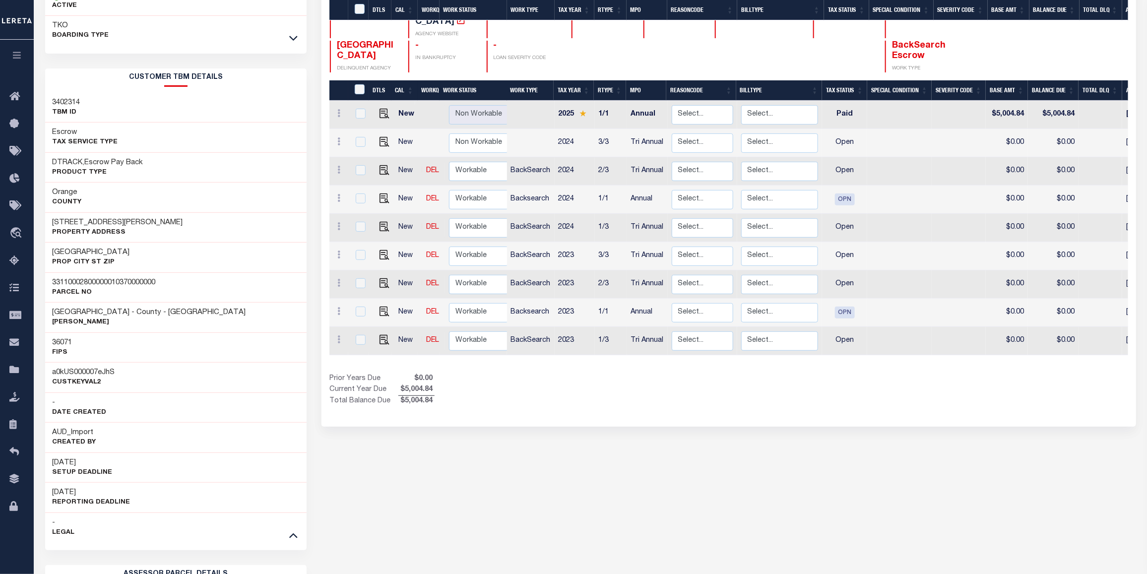
scroll to position [0, 0]
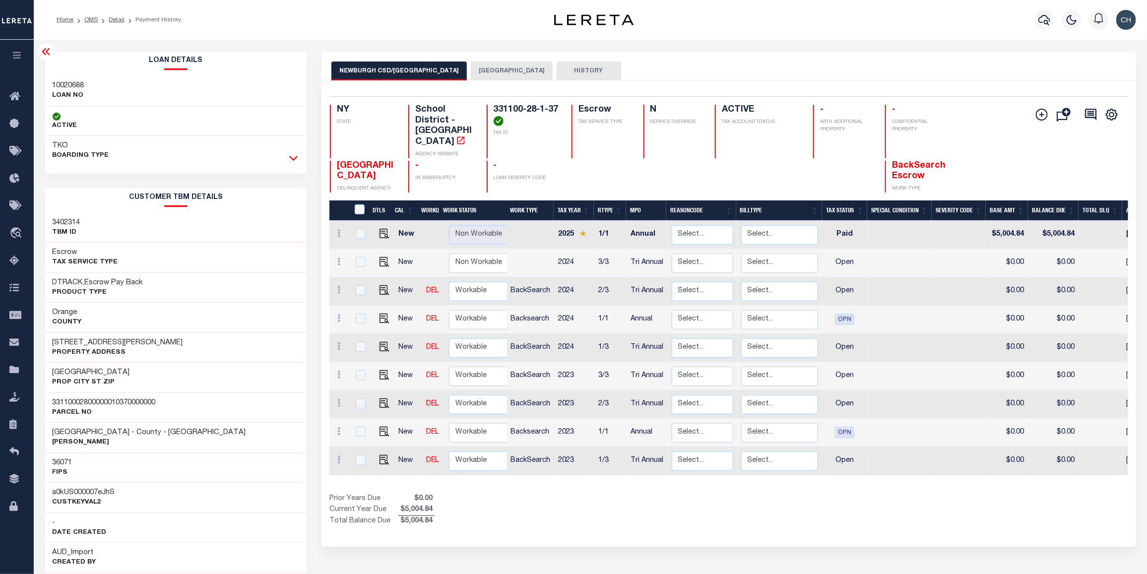
click at [295, 160] on icon at bounding box center [293, 158] width 8 height 10
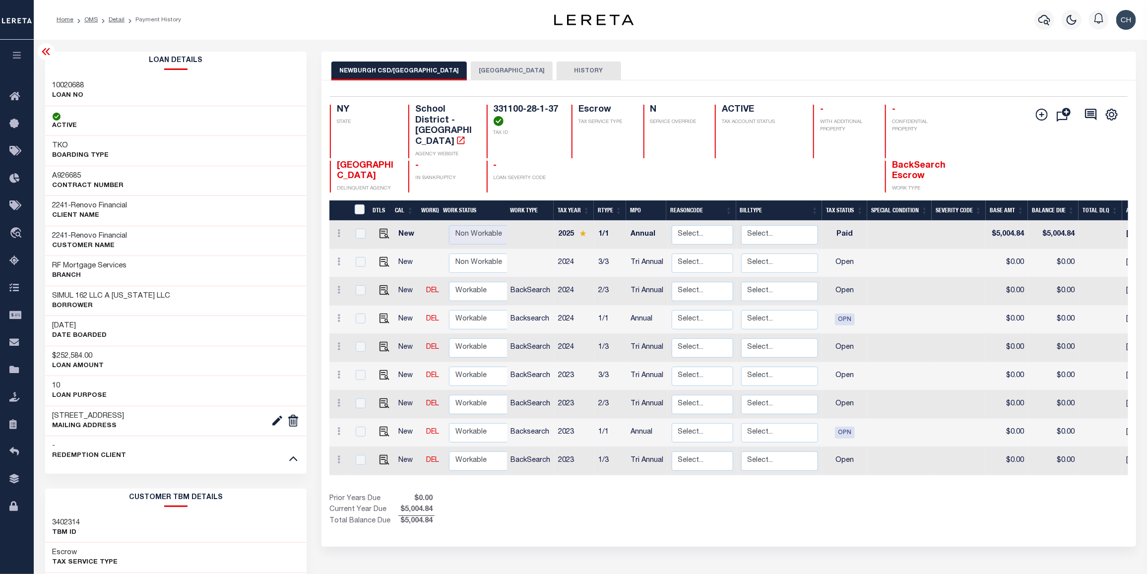
click at [45, 52] on icon at bounding box center [46, 52] width 12 height 12
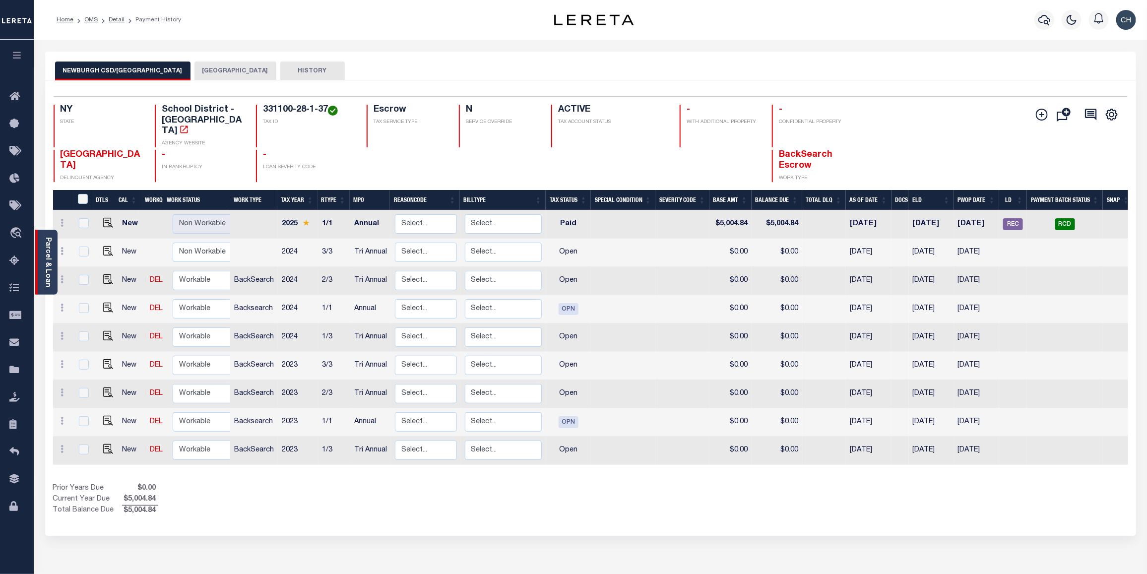
click at [49, 241] on link "Parcel & Loan" at bounding box center [47, 262] width 7 height 50
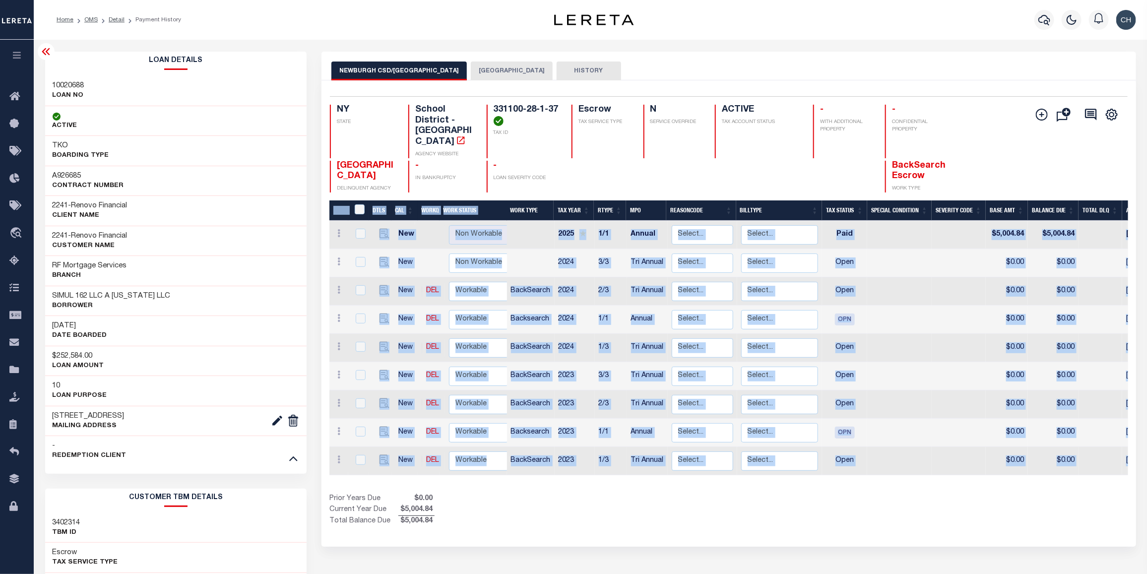
drag, startPoint x: 681, startPoint y: 470, endPoint x: 888, endPoint y: 481, distance: 207.7
click at [888, 481] on div "DTLS CAL WorkQ Work Status Work Type Tax Year RType MPO ReasonCode BillType Tax…" at bounding box center [728, 363] width 799 height 326
click at [940, 63] on div "NEWBURGH CSD/NEWBURGH CITY NEWBURGH CITY HISTORY" at bounding box center [728, 71] width 795 height 18
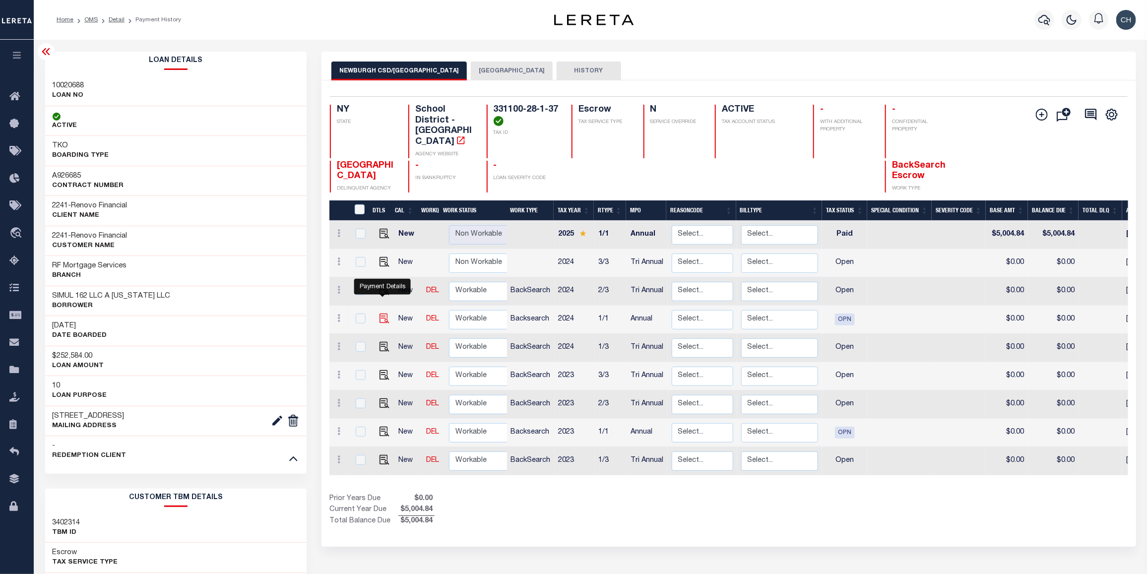
click at [382, 314] on img "" at bounding box center [385, 319] width 10 height 10
checkbox input "true"
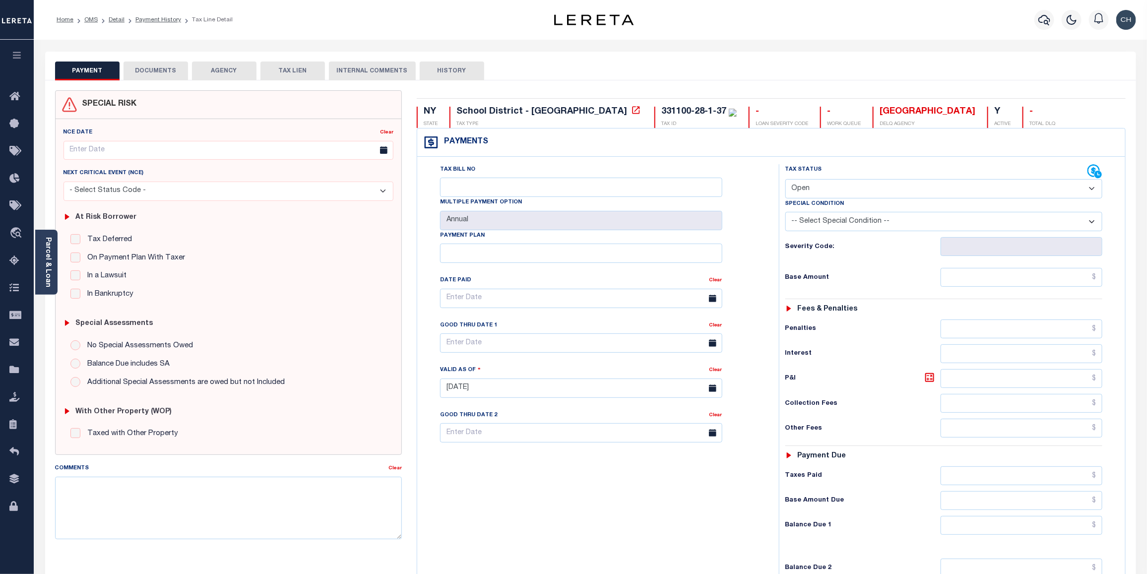
click at [1095, 190] on select "- Select Status Code - Open Due/Unpaid Paid Incomplete No Tax Due Internal Refu…" at bounding box center [944, 188] width 318 height 19
select select "DUE"
click at [785, 180] on select "- Select Status Code - Open Due/Unpaid Paid Incomplete No Tax Due Internal Refu…" at bounding box center [944, 188] width 318 height 19
type input "[DATE]"
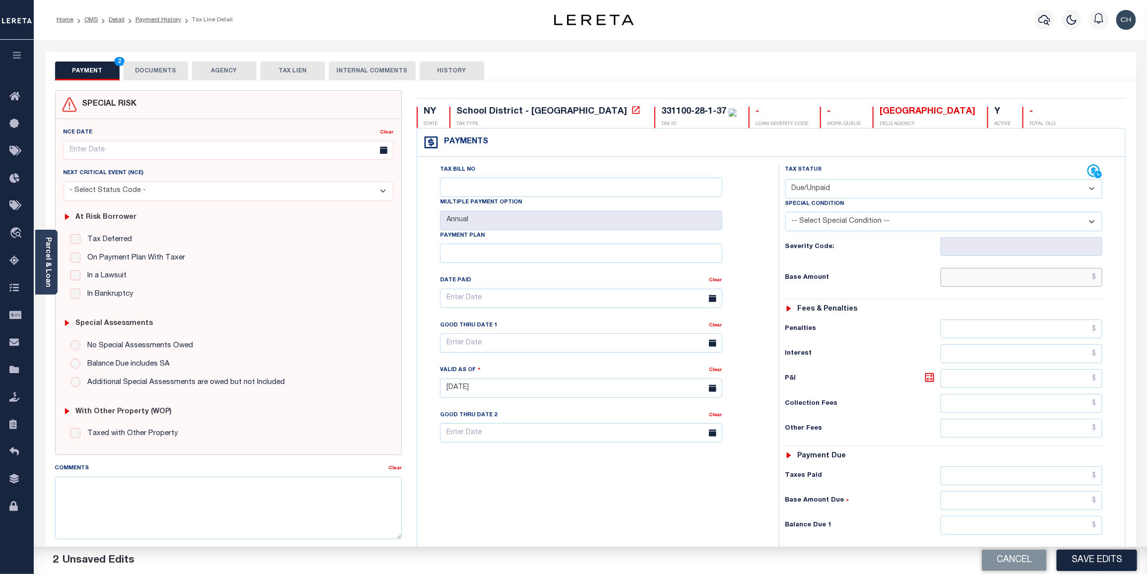
click at [1042, 274] on input "text" at bounding box center [1022, 277] width 162 height 19
click at [1030, 275] on input "text" at bounding box center [1022, 277] width 162 height 19
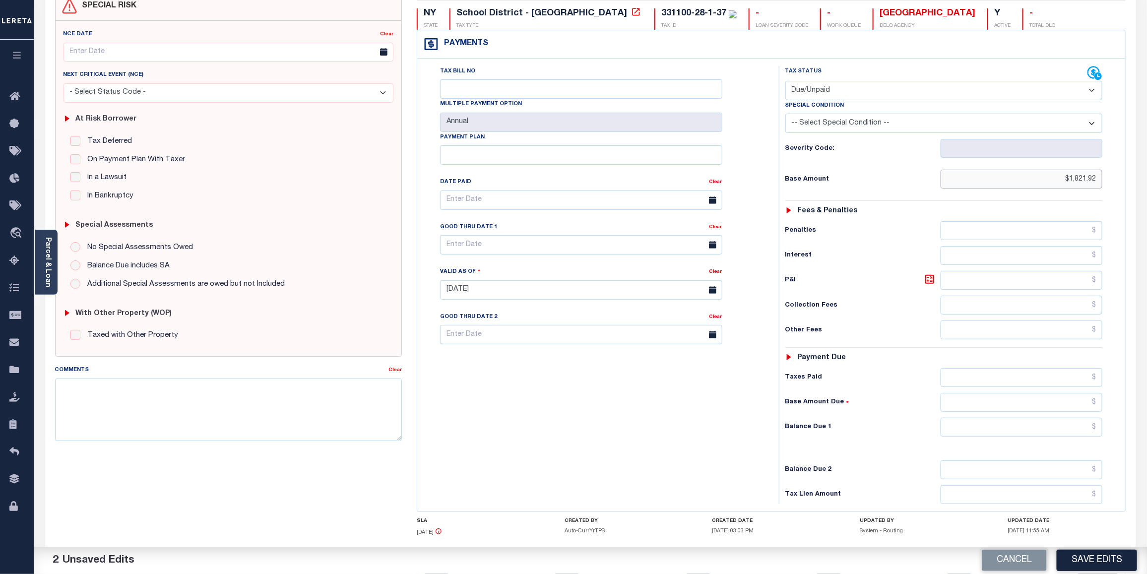
scroll to position [117, 0]
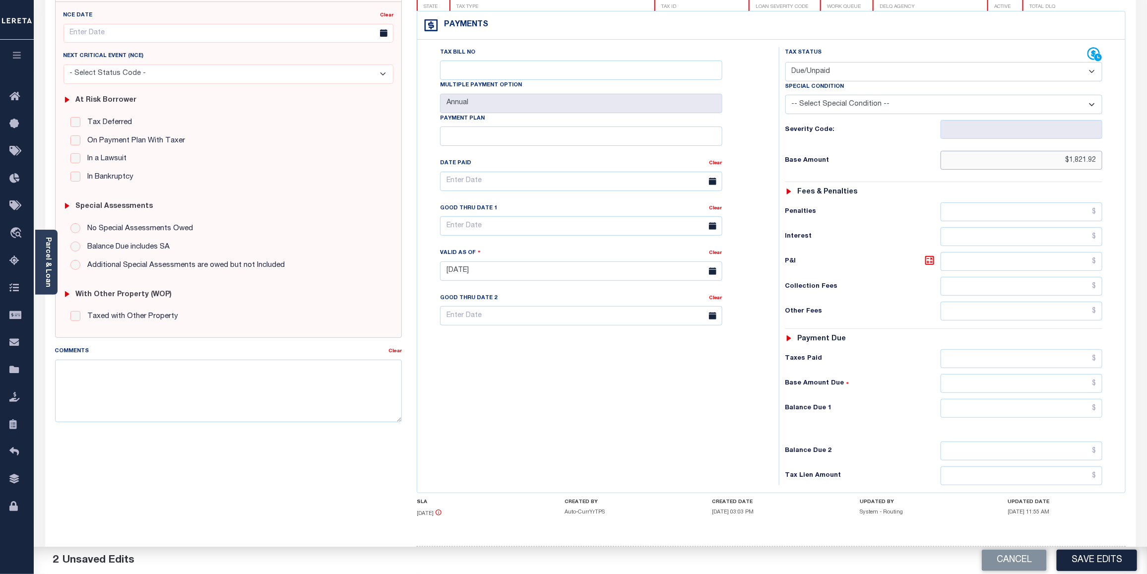
type input "$1,821.92"
click at [1062, 410] on input "text" at bounding box center [1022, 408] width 162 height 19
type input "$2,066.05"
click at [932, 266] on icon at bounding box center [930, 260] width 12 height 12
type input "$244.13"
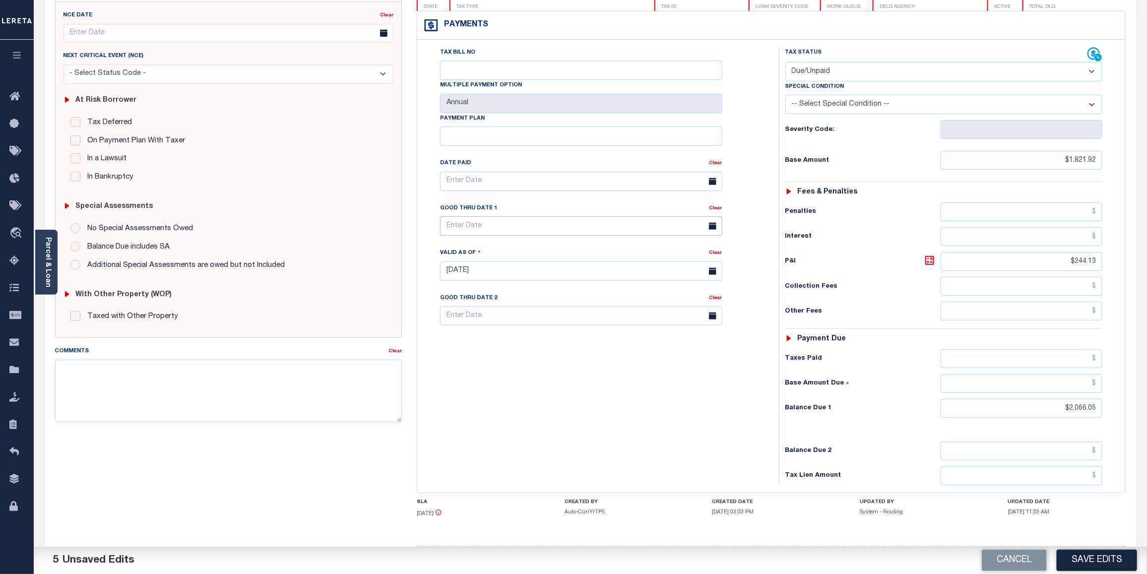
click at [474, 229] on input "text" at bounding box center [581, 225] width 282 height 19
click at [561, 361] on span "31" at bounding box center [560, 362] width 19 height 19
type input "10/31/2025"
click at [120, 368] on textarea "Comments" at bounding box center [228, 391] width 347 height 63
paste textarea "CAS-474377 2025/annual dlq Base $3,323.80 P/I $568.57-Lender Responsibility Tot…"
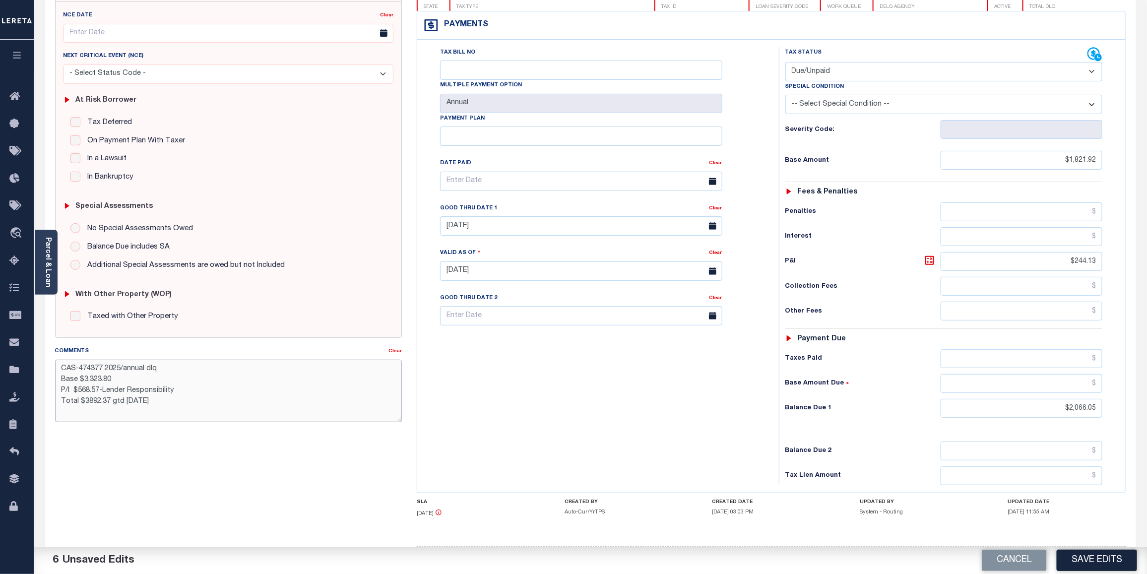
drag, startPoint x: 79, startPoint y: 369, endPoint x: 103, endPoint y: 366, distance: 23.9
click at [103, 366] on textarea "CAS-474377 2025/annual dlq Base $3,323.80 P/I $568.57-Lender Responsibility Tot…" at bounding box center [228, 391] width 347 height 63
click at [100, 369] on textarea "CAS-49168 2025/annual dlq Base $3,323.80 P/I $568.57-Lender Responsibility Tota…" at bounding box center [228, 391] width 347 height 63
click at [76, 381] on textarea "CAS-49168 2025/annual dlq Base $3,323.80 P/I $568.57-Lender Responsibility Tota…" at bounding box center [228, 391] width 347 height 63
drag, startPoint x: 83, startPoint y: 391, endPoint x: 120, endPoint y: 395, distance: 36.9
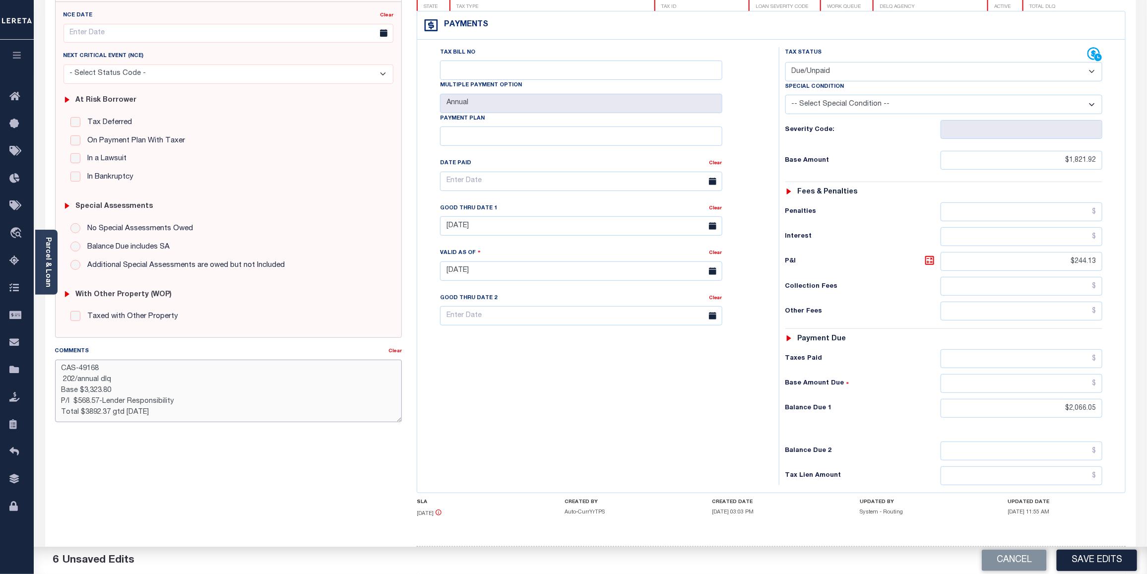
click at [120, 395] on textarea "CAS-49168 202/annual dlq Base $3,323.80 P/I $568.57-Lender Responsibility Total…" at bounding box center [228, 391] width 347 height 63
drag, startPoint x: 80, startPoint y: 402, endPoint x: 98, endPoint y: 402, distance: 17.9
click at [98, 402] on textarea "CAS-49168 202/annual dlq Base $1821.92 P/I $568.57-Lender Responsibility Total …" at bounding box center [228, 391] width 347 height 63
drag, startPoint x: 78, startPoint y: 403, endPoint x: 100, endPoint y: 404, distance: 21.9
click at [100, 404] on textarea "CAS-49168 202/annual dlq Base $1821.92 P/I $568.57-Lender Responsibility Total …" at bounding box center [228, 391] width 347 height 63
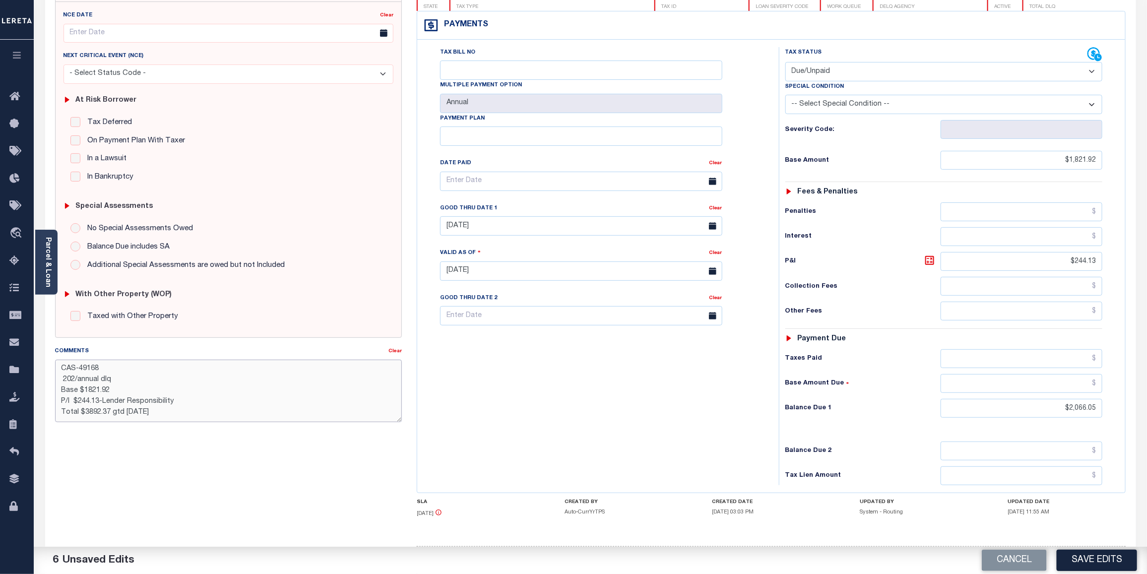
click at [88, 391] on textarea "CAS-49168 202/annual dlq Base $1821.92 P/I $244.13-Lender Responsibility Total …" at bounding box center [228, 391] width 347 height 63
drag, startPoint x: 84, startPoint y: 412, endPoint x: 108, endPoint y: 412, distance: 23.8
click at [108, 412] on textarea "CAS-49168 202/annual dlq Base $1,821.92 P/I $244.13-Lender Responsibility Total…" at bounding box center [228, 391] width 347 height 63
drag, startPoint x: 113, startPoint y: 412, endPoint x: 126, endPoint y: 413, distance: 12.5
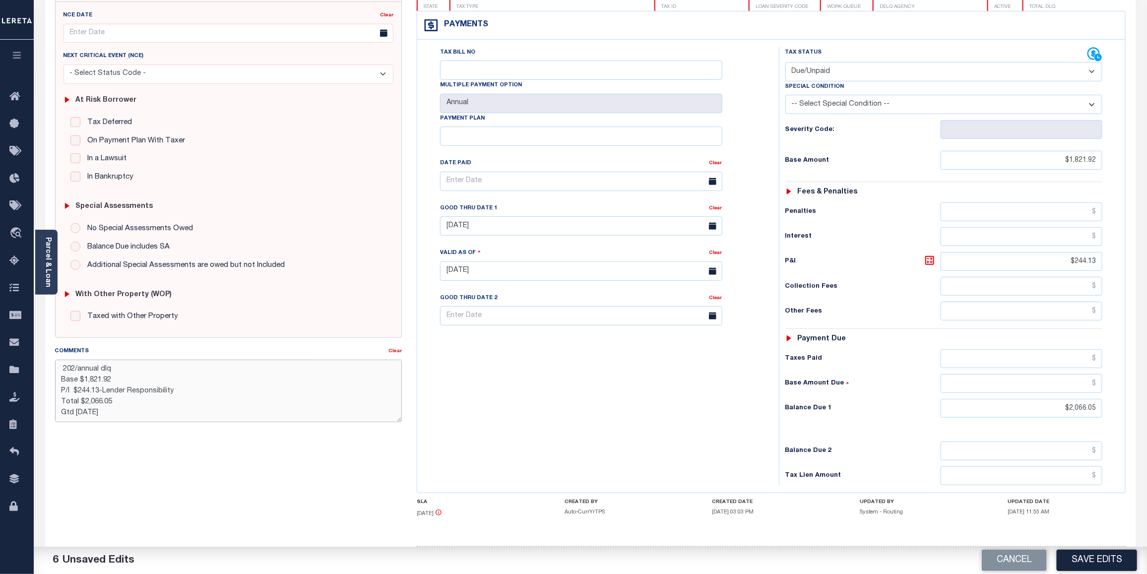
drag, startPoint x: 75, startPoint y: 417, endPoint x: 83, endPoint y: 413, distance: 9.3
click at [83, 413] on textarea "CAS-49168 202/annual dlq Base $1,821.92 P/I $244.13-Lender Responsibility Total…" at bounding box center [228, 391] width 347 height 63
click at [194, 392] on textarea "CAS-49168 202/annual dlq Base $1,821.92 P/I $244.13-Lender Responsibility Total…" at bounding box center [228, 391] width 347 height 63
drag, startPoint x: 61, startPoint y: 370, endPoint x: 320, endPoint y: 423, distance: 264.8
click at [320, 423] on div "Comments Clear CAS-49168 202/annual dlq Base $1,821.92 P/I $244.13-Lender Respo…" at bounding box center [229, 388] width 362 height 84
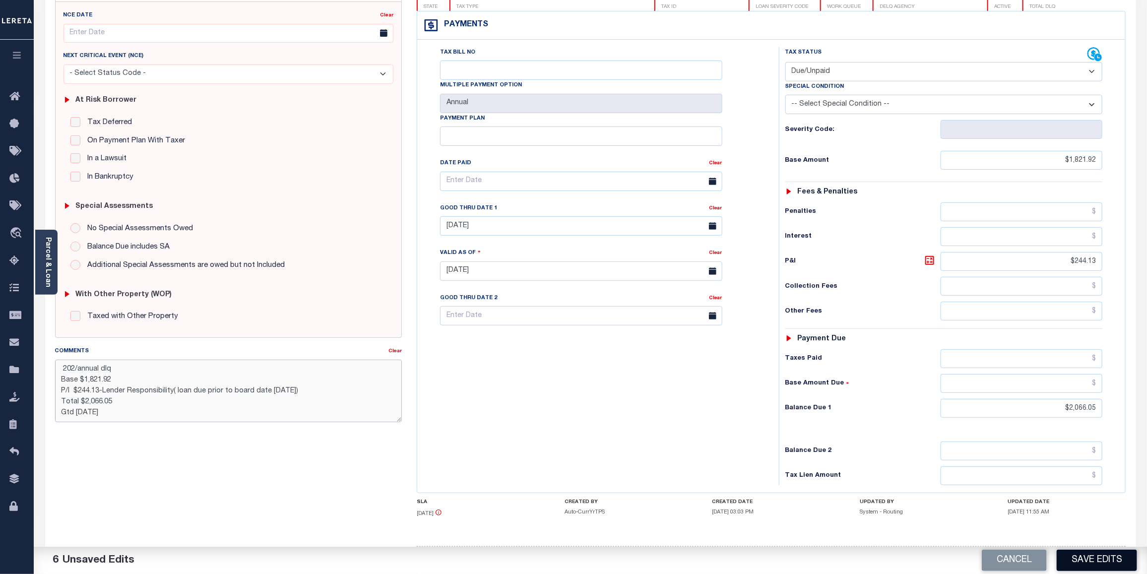
type textarea "CAS-49168 202/annual dlq Base $1,821.92 P/I $244.13-Lender Responsibility( loan…"
click at [1088, 567] on button "Save Edits" at bounding box center [1097, 560] width 80 height 21
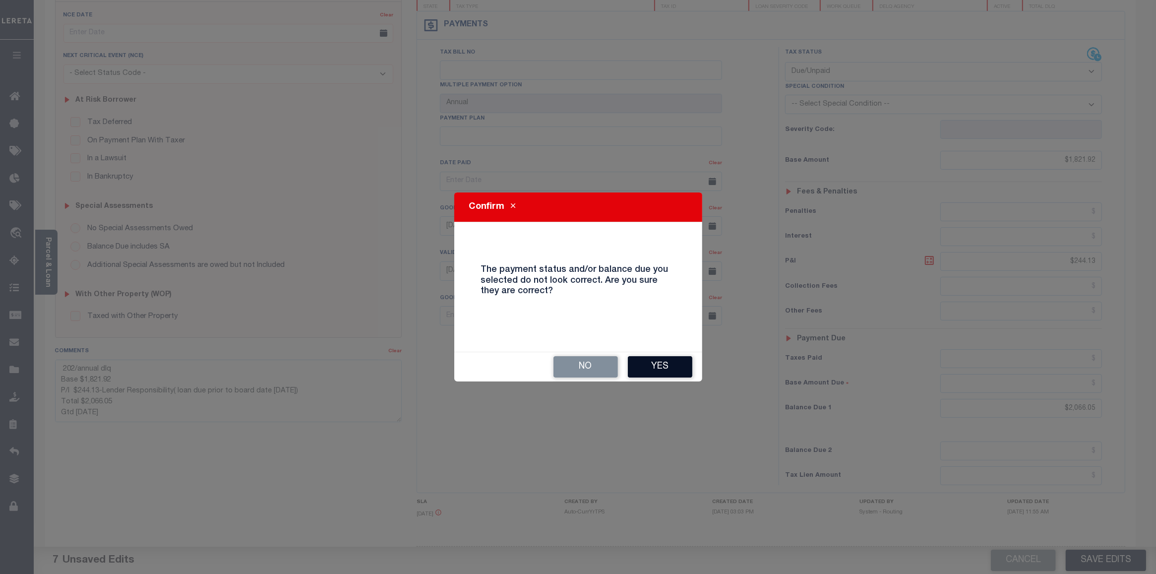
click at [666, 373] on button "Yes" at bounding box center [660, 366] width 64 height 21
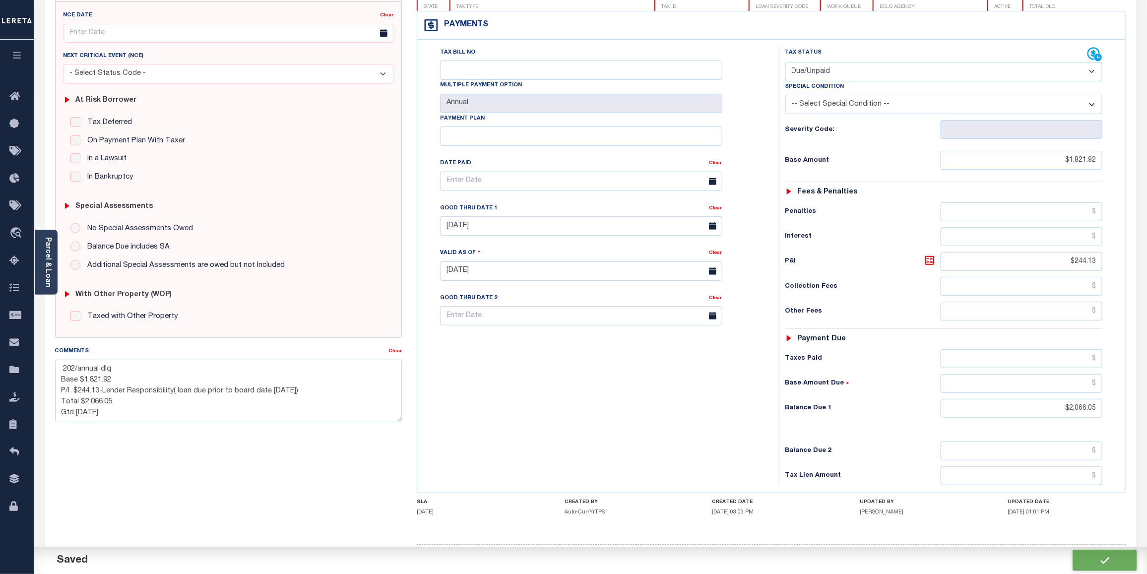
checkbox input "false"
type textarea "CAS-49168 202/annual dlq Base $1,821.92 P/I $244.13-Lender Responsibility( loan…"
type input "$1,821.92"
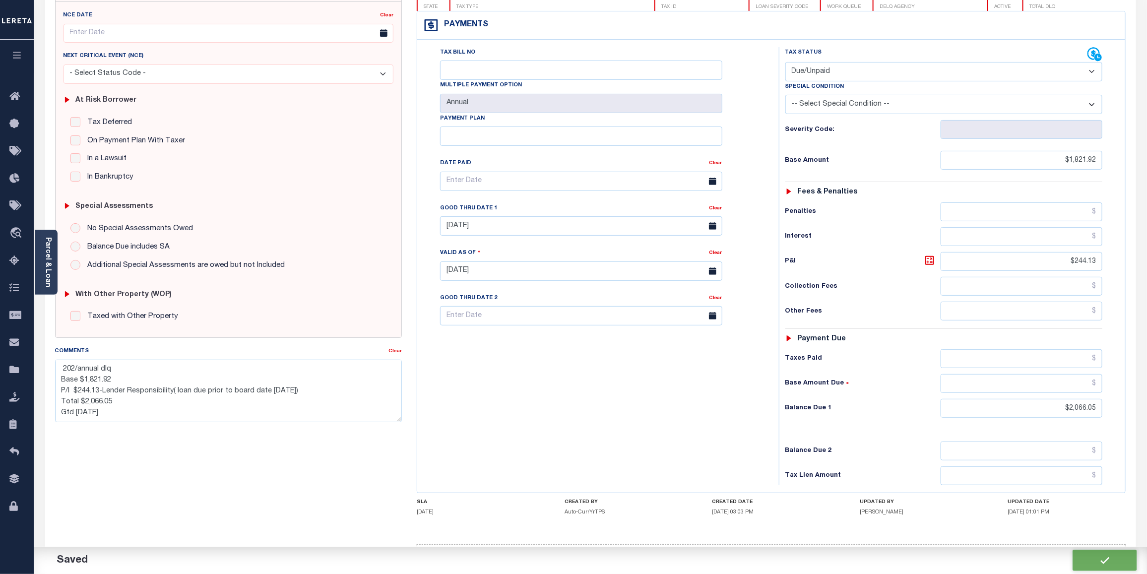
type input "$244.13"
type input "$2,066.05"
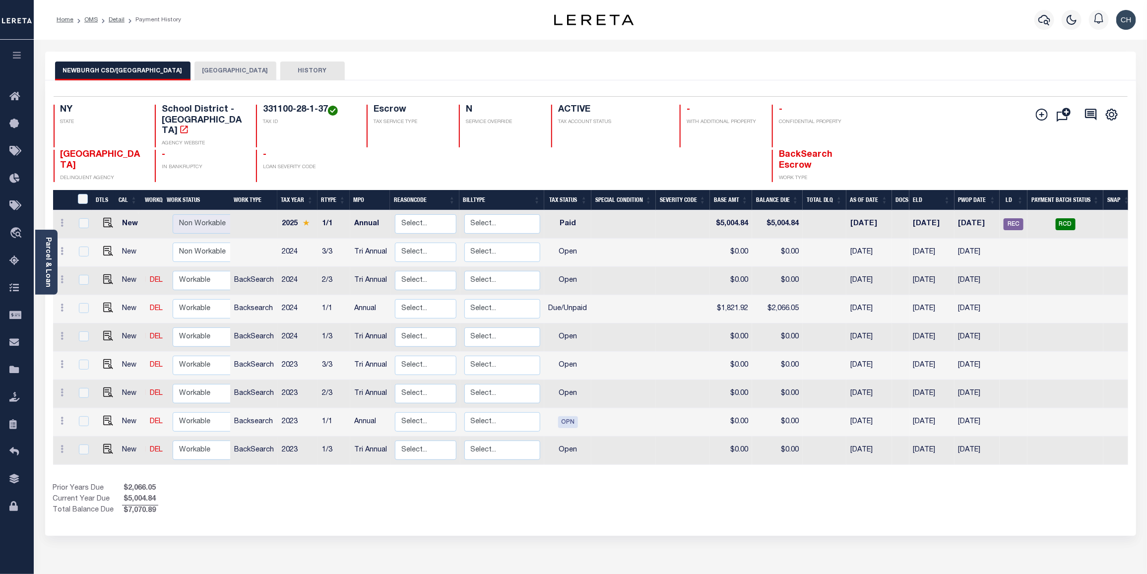
click at [222, 70] on button "[GEOGRAPHIC_DATA]" at bounding box center [235, 71] width 82 height 19
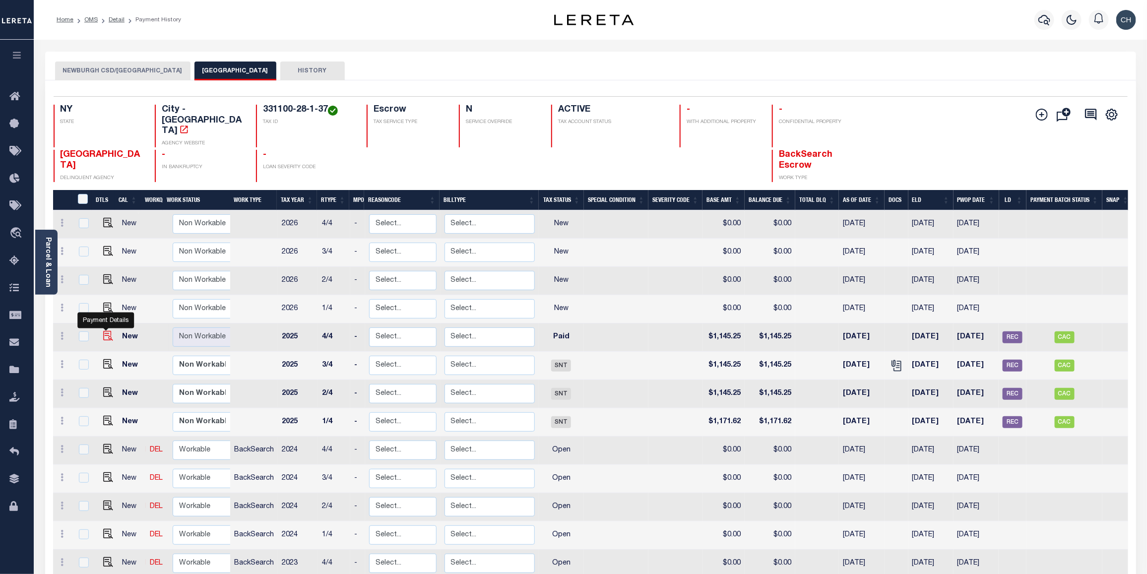
click at [106, 331] on img "" at bounding box center [108, 336] width 10 height 10
checkbox input "true"
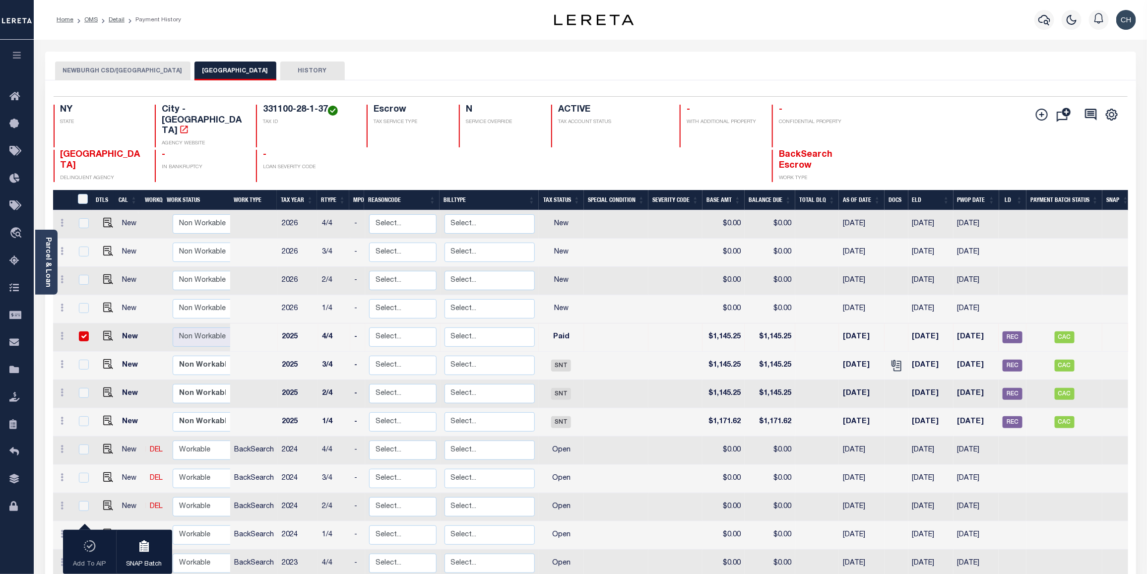
click at [131, 69] on button "NEWBURGH CSD/NEWBURGH CITY" at bounding box center [122, 71] width 135 height 19
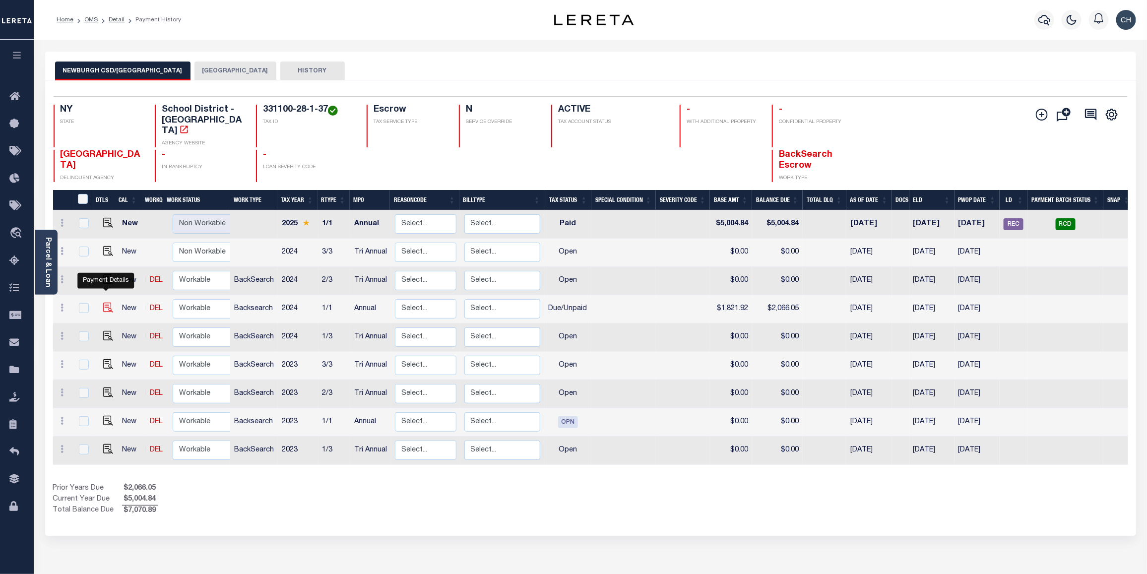
click at [103, 303] on img "" at bounding box center [108, 308] width 10 height 10
checkbox input "true"
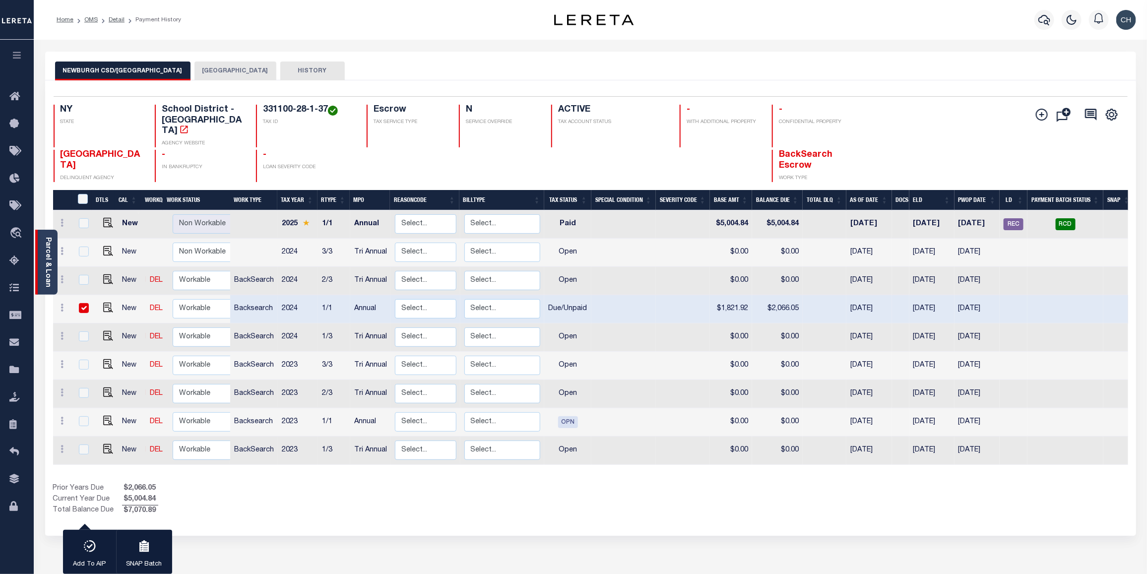
click at [47, 264] on link "Parcel & Loan" at bounding box center [47, 262] width 7 height 50
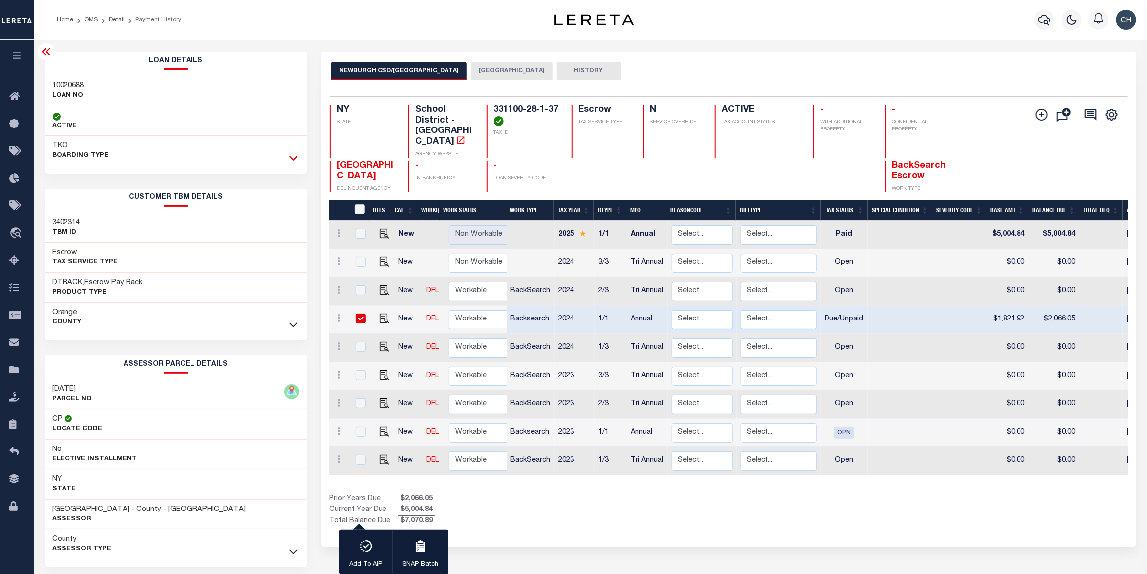
click at [295, 157] on icon at bounding box center [293, 158] width 8 height 10
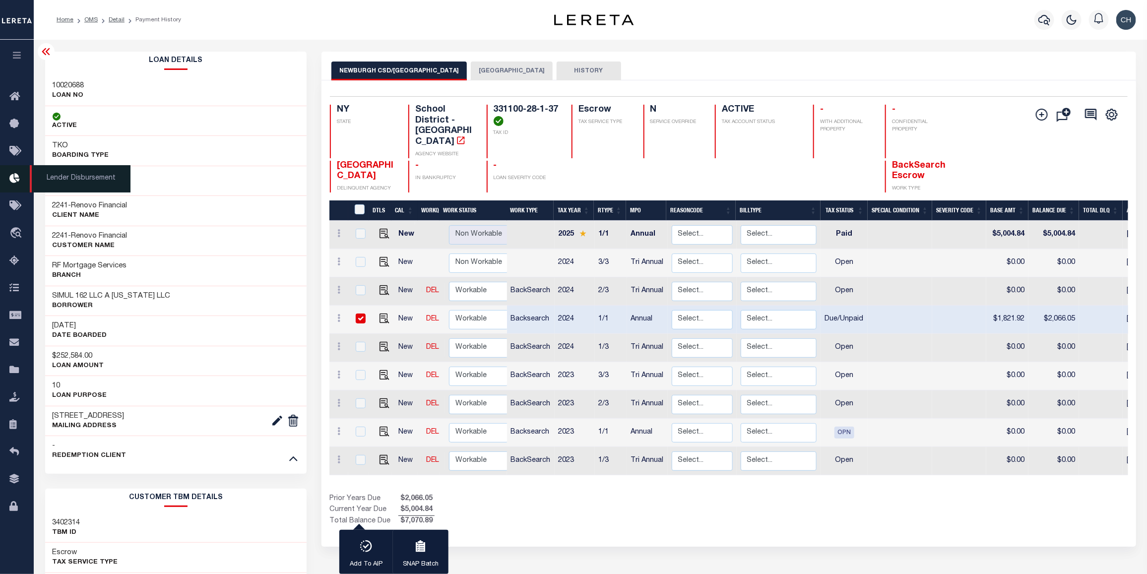
click at [15, 182] on icon at bounding box center [17, 179] width 16 height 12
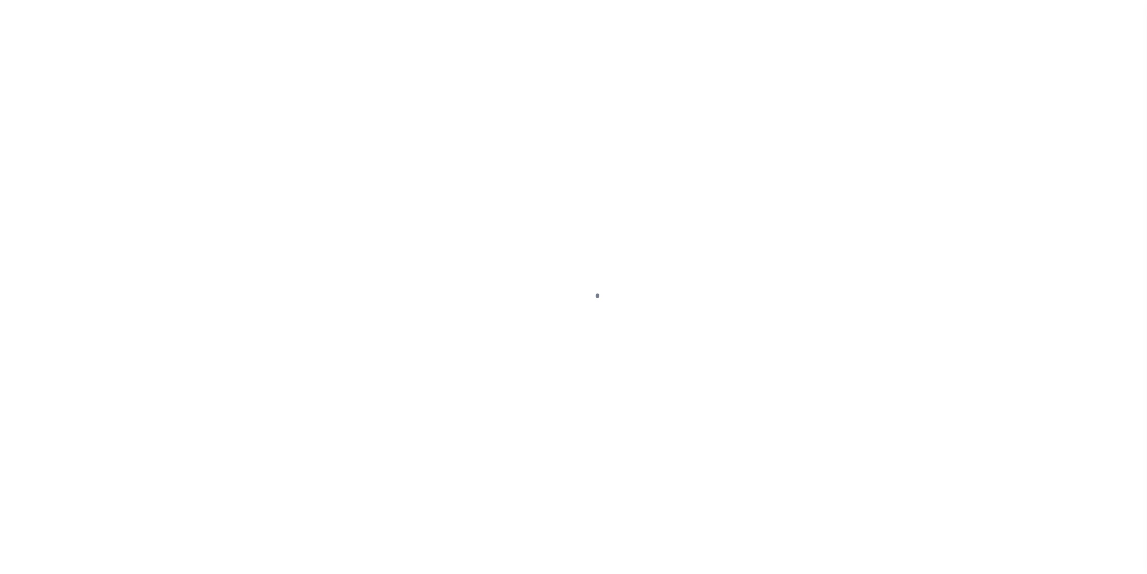
select select "PYD"
select select "DUE"
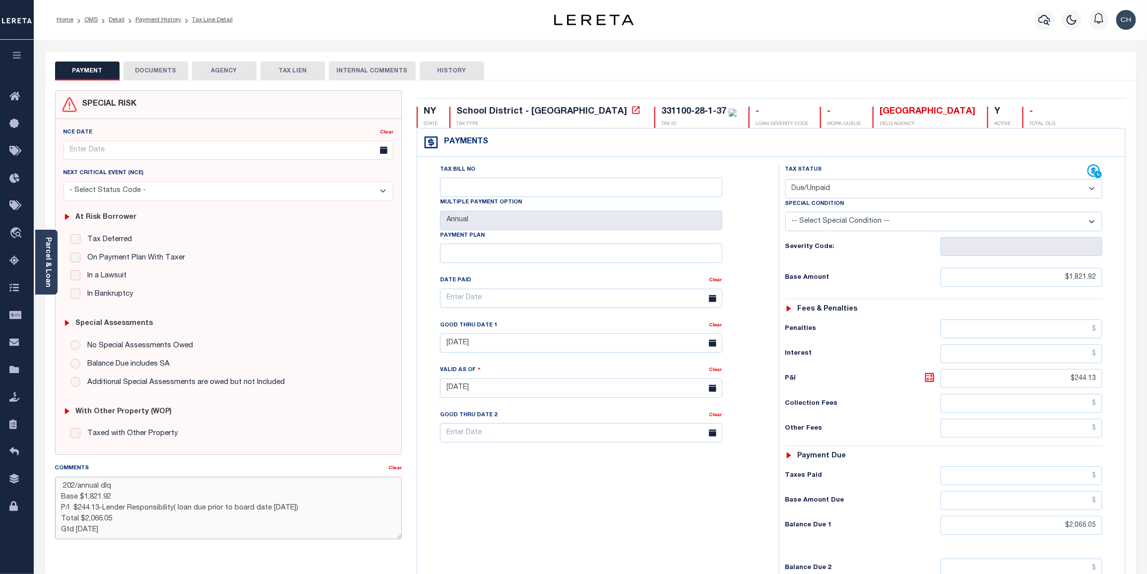
scroll to position [29, 0]
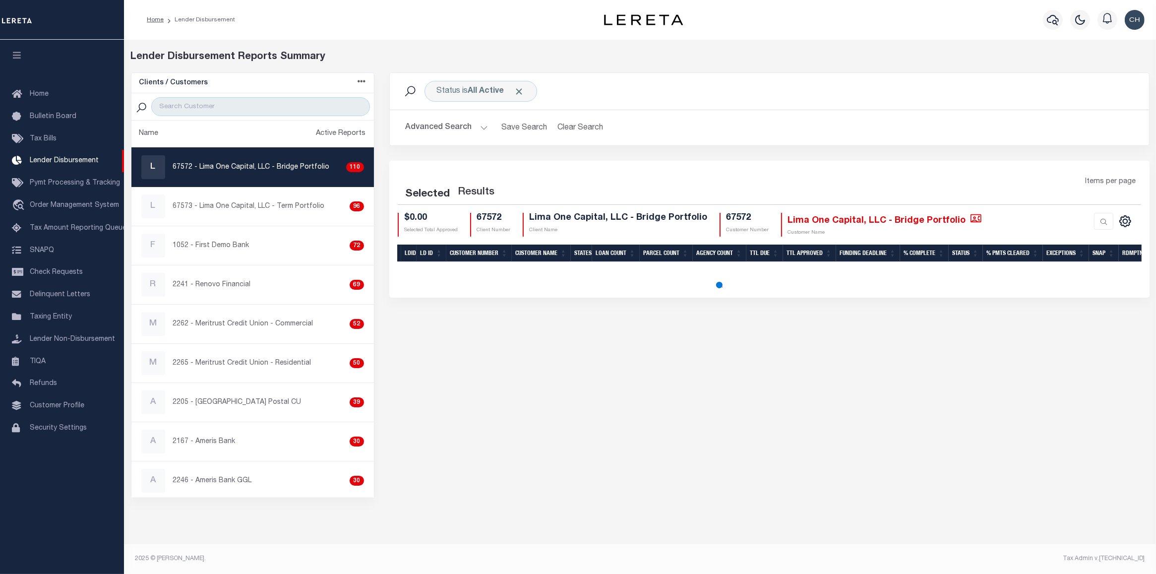
click at [256, 286] on div "R 2241 - Renovo Financial 69" at bounding box center [252, 285] width 223 height 24
checkbox input "true"
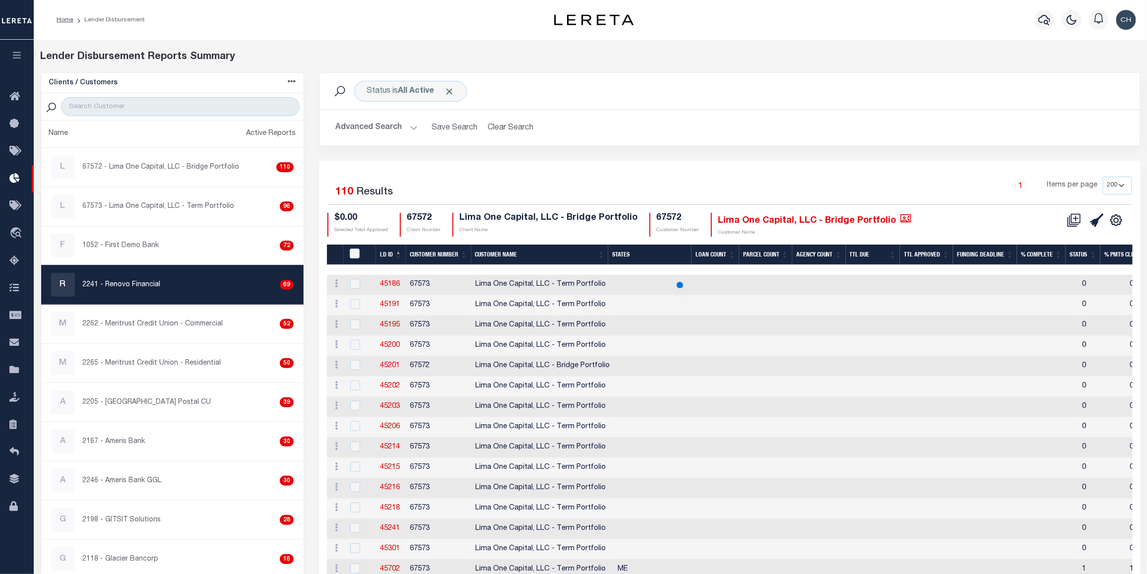
select select "200"
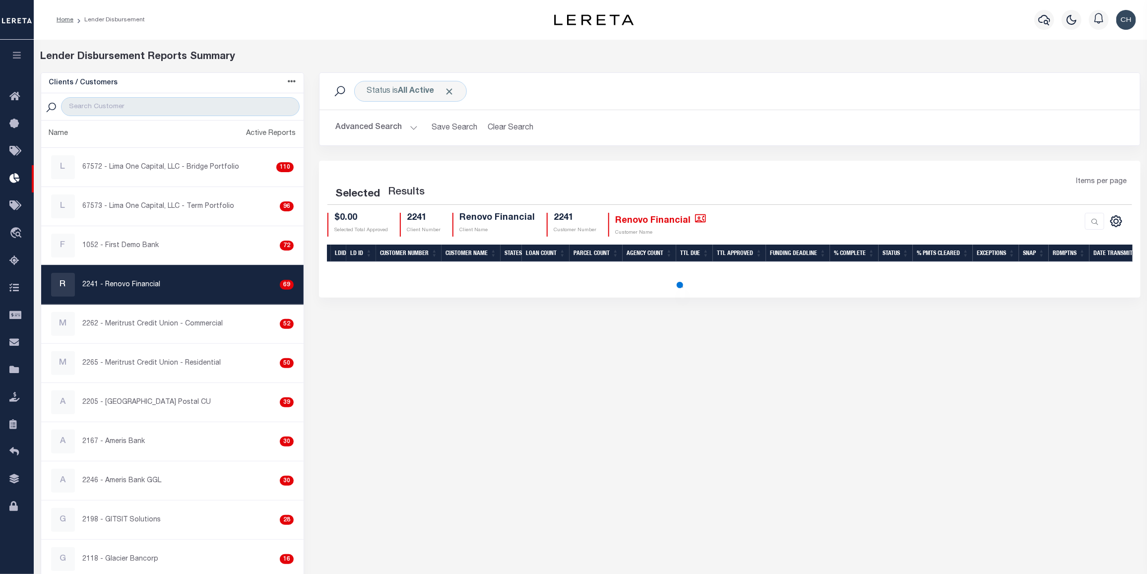
select select "200"
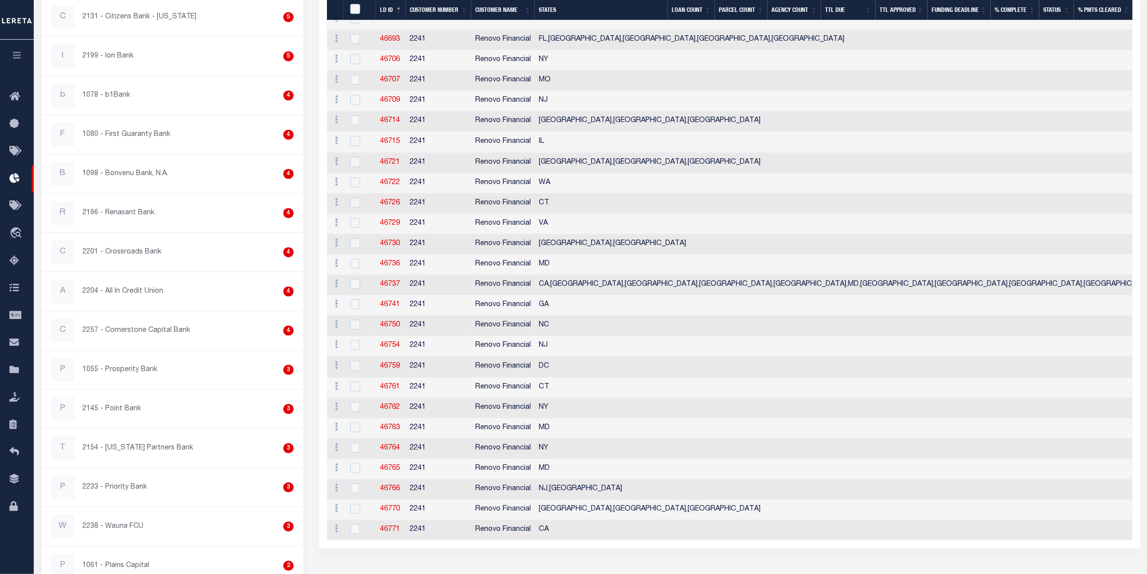
scroll to position [1190, 0]
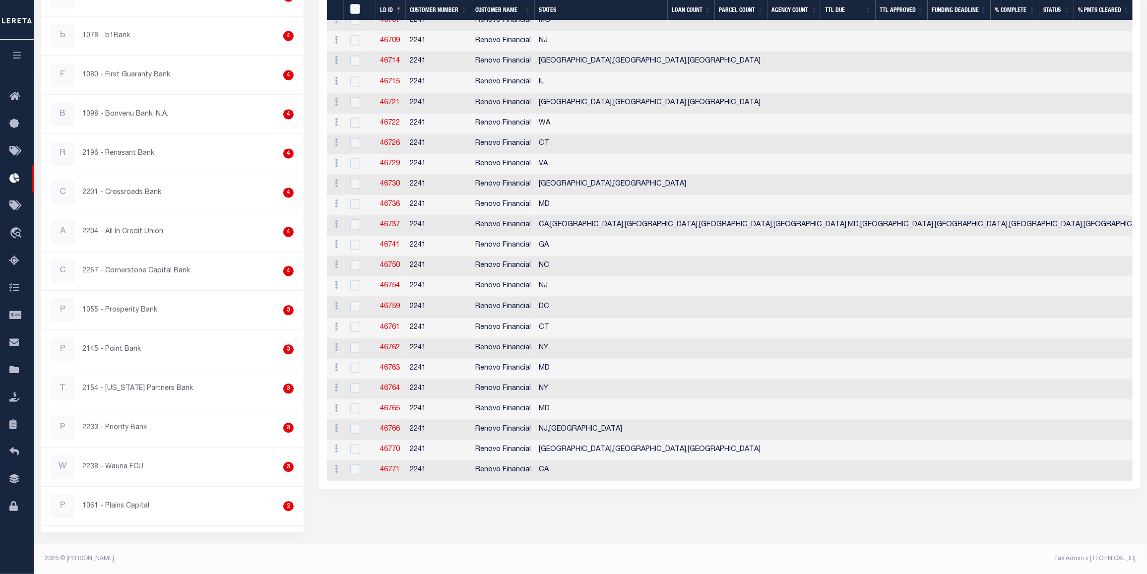
drag, startPoint x: 866, startPoint y: 503, endPoint x: 916, endPoint y: 503, distance: 50.1
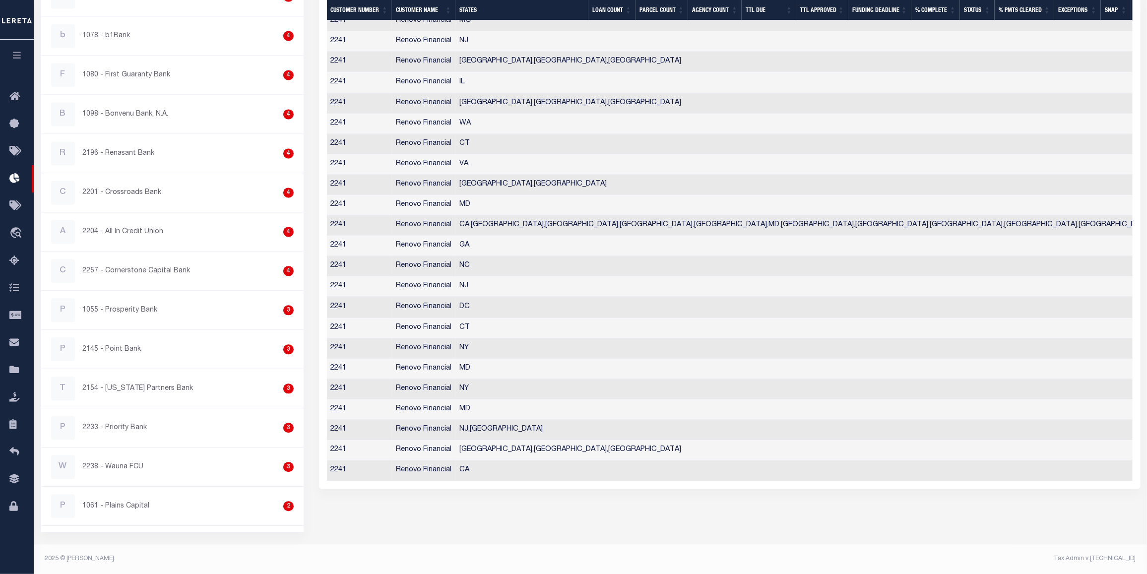
scroll to position [0, 0]
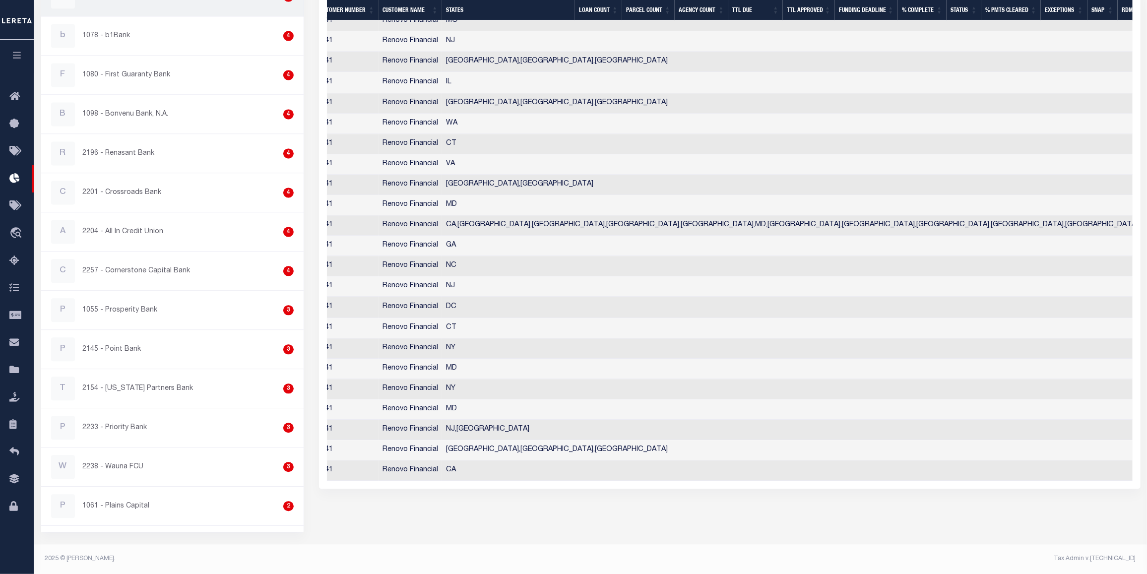
checkbox input "true"
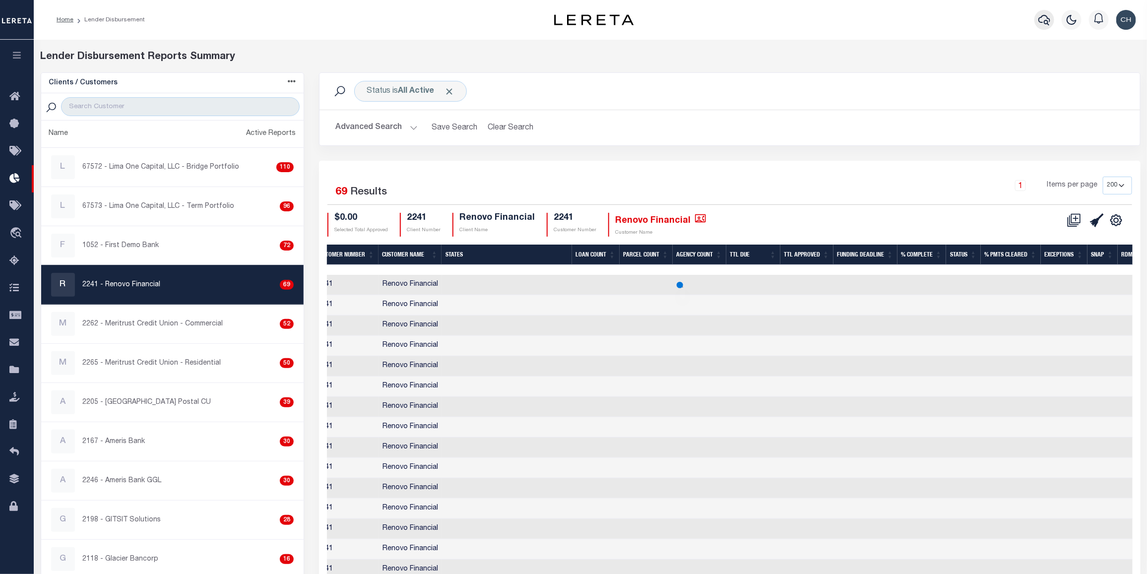
click at [1043, 29] on button "button" at bounding box center [1044, 20] width 20 height 20
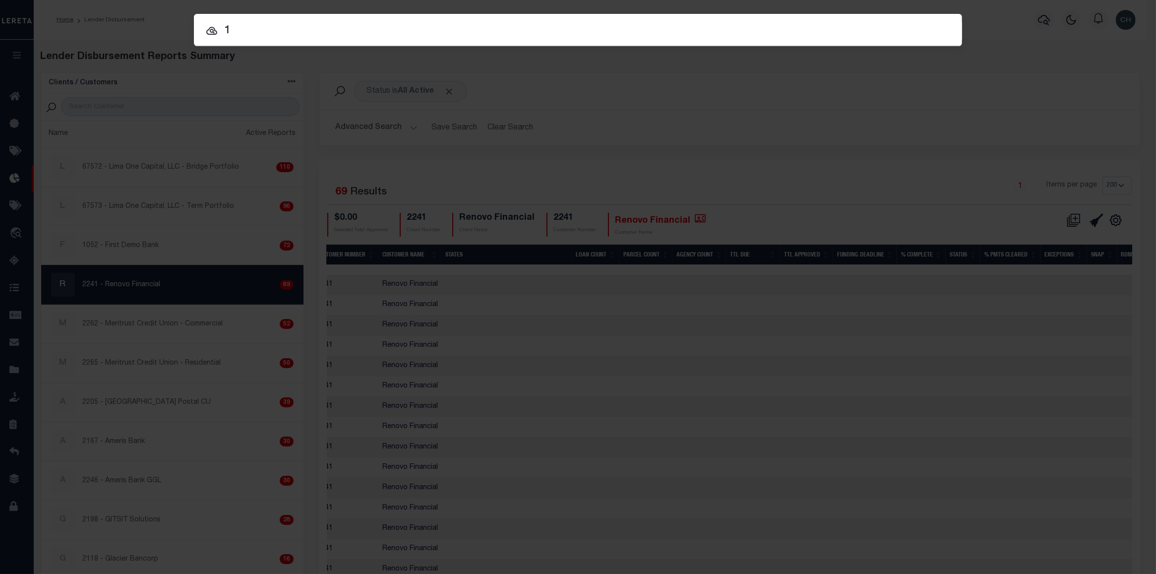
type input "1"
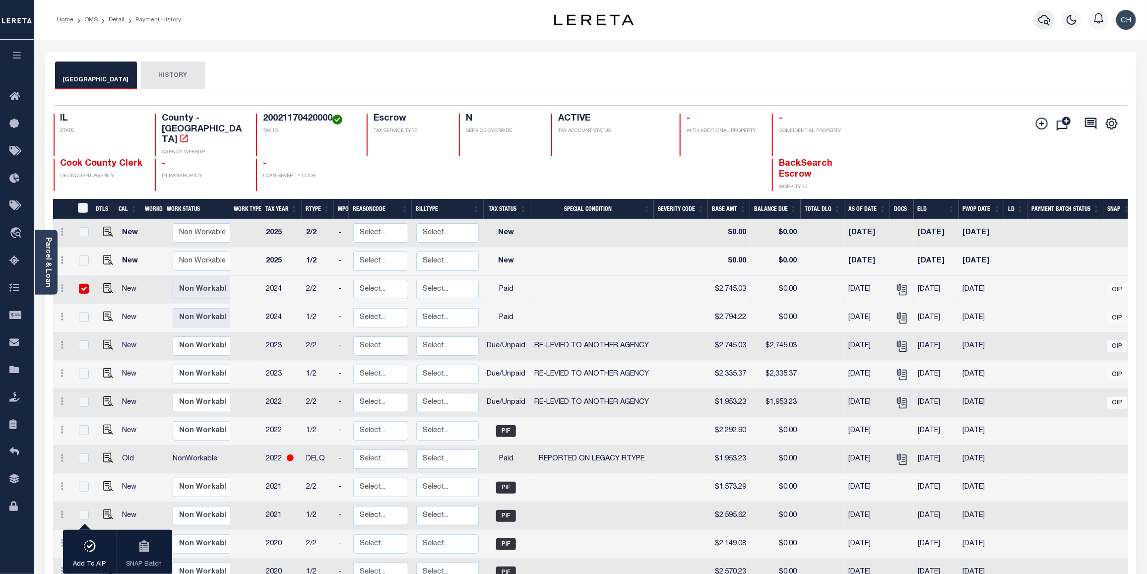
click at [1044, 19] on icon "button" at bounding box center [1044, 20] width 12 height 12
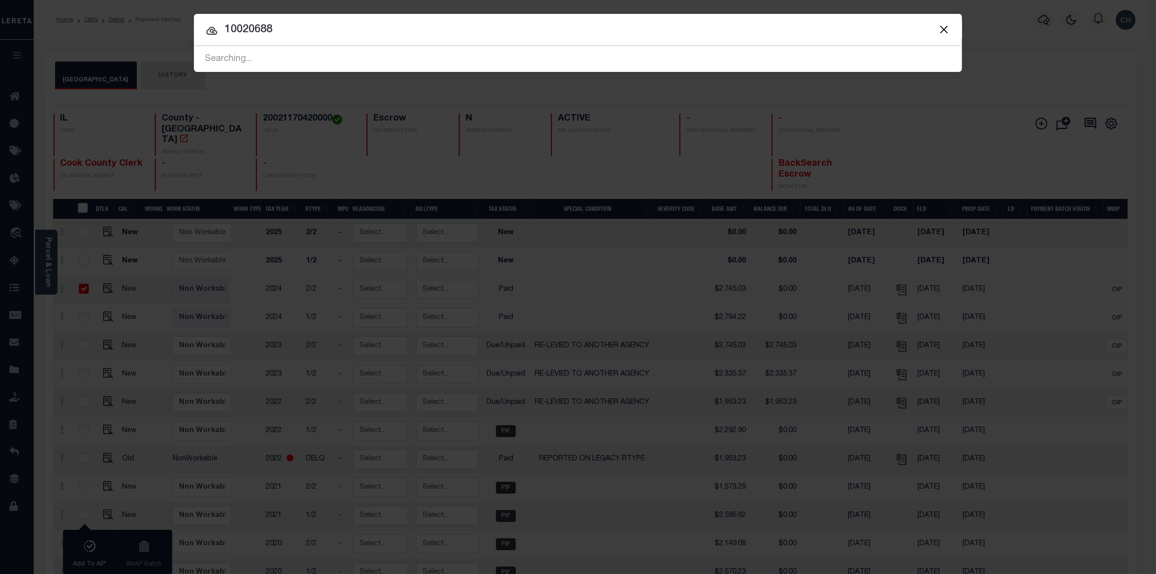
type input "10020688"
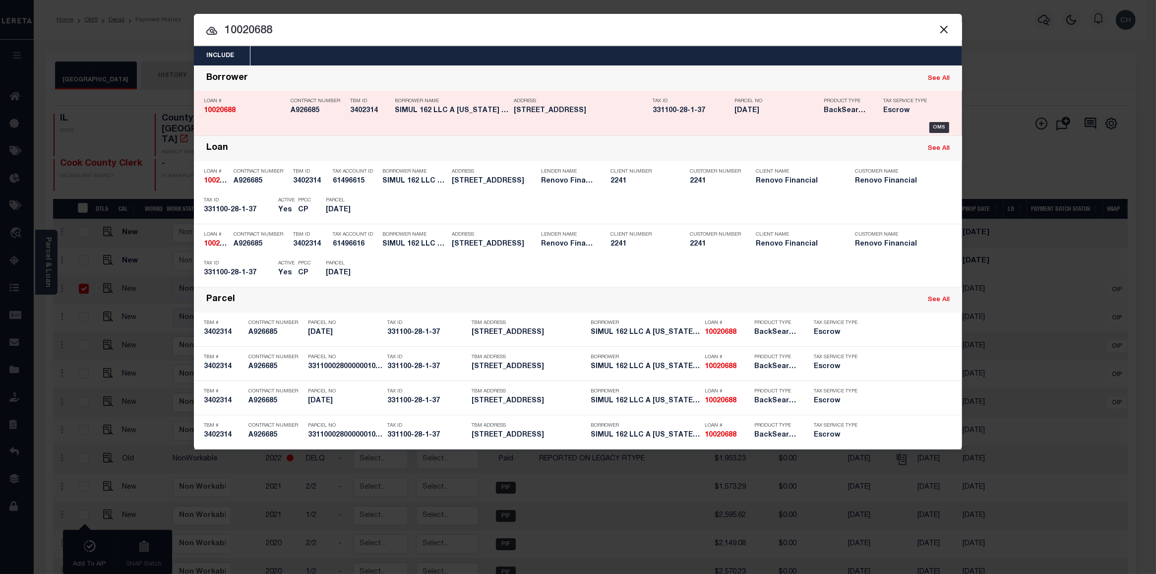
click at [559, 113] on h5 "162 VAN NESS ST NEWBURGH, NY 12550" at bounding box center [581, 111] width 134 height 8
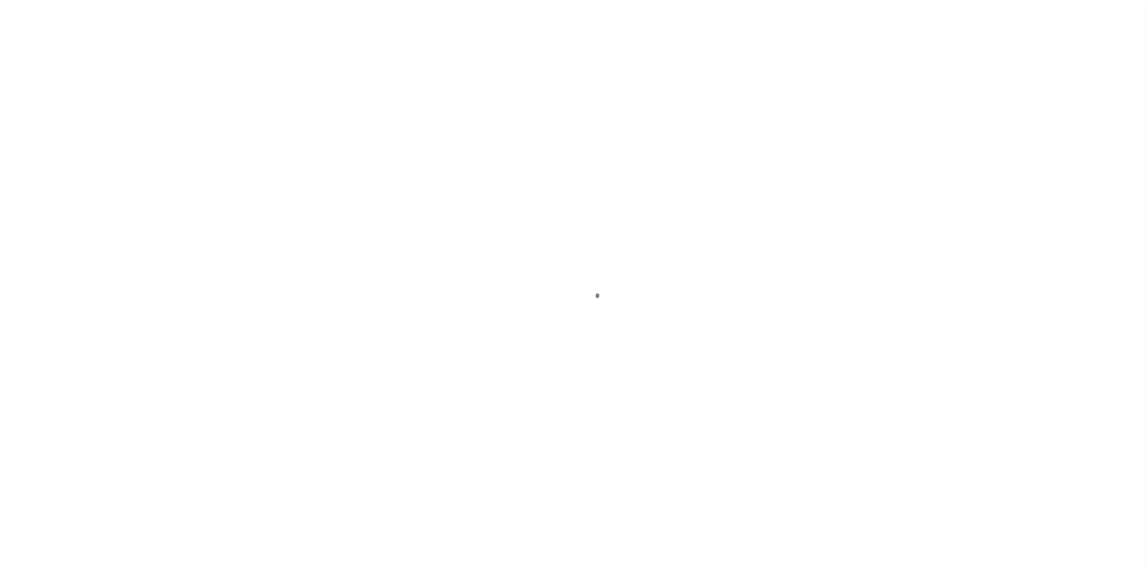
select select "10"
select select "Escrow"
type input "162 VAN NESS ST"
type input "33110002800000010370000000"
type input "NEWBURGH, NY 12550"
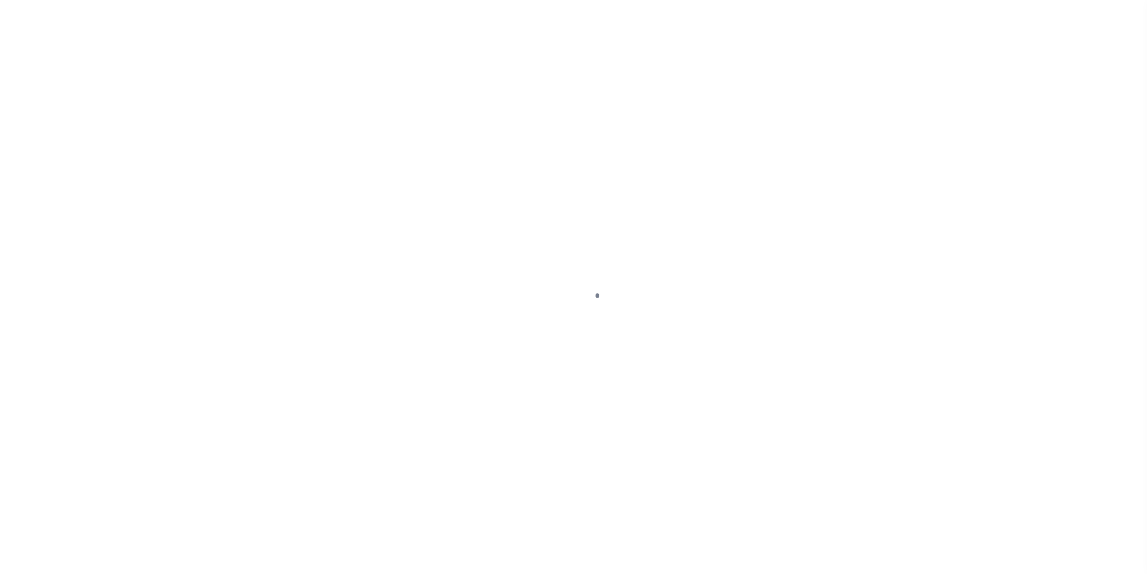
type input "a0kUS000007eJhS"
type input "NY"
select select
type textarea "Liability Limited to Customer Provided Parcel"
select select "25067"
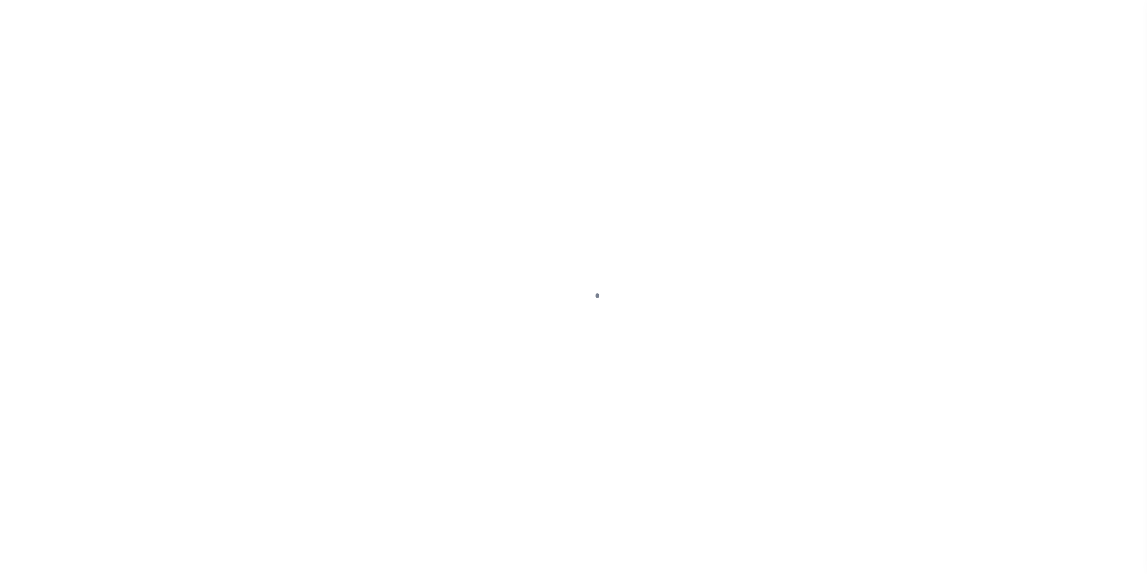
select select
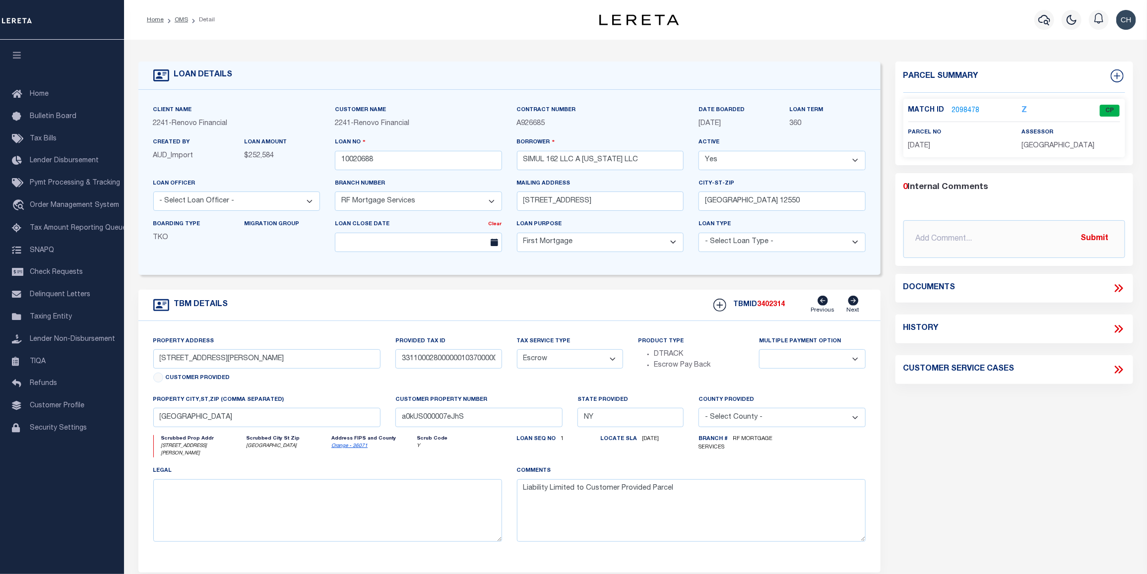
click at [961, 110] on link "2098478" at bounding box center [966, 111] width 28 height 10
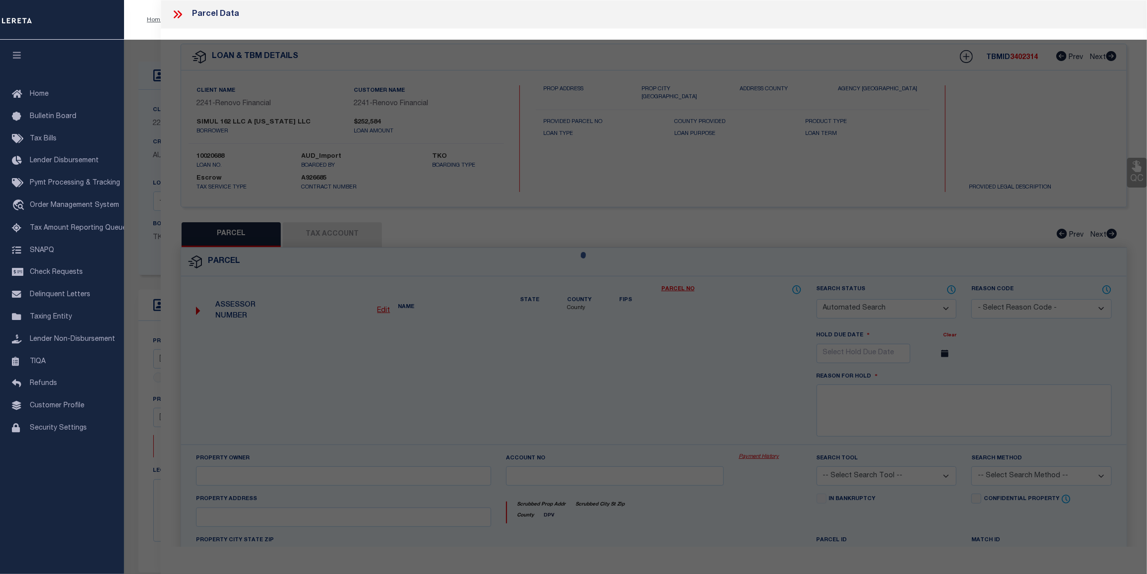
checkbox input "false"
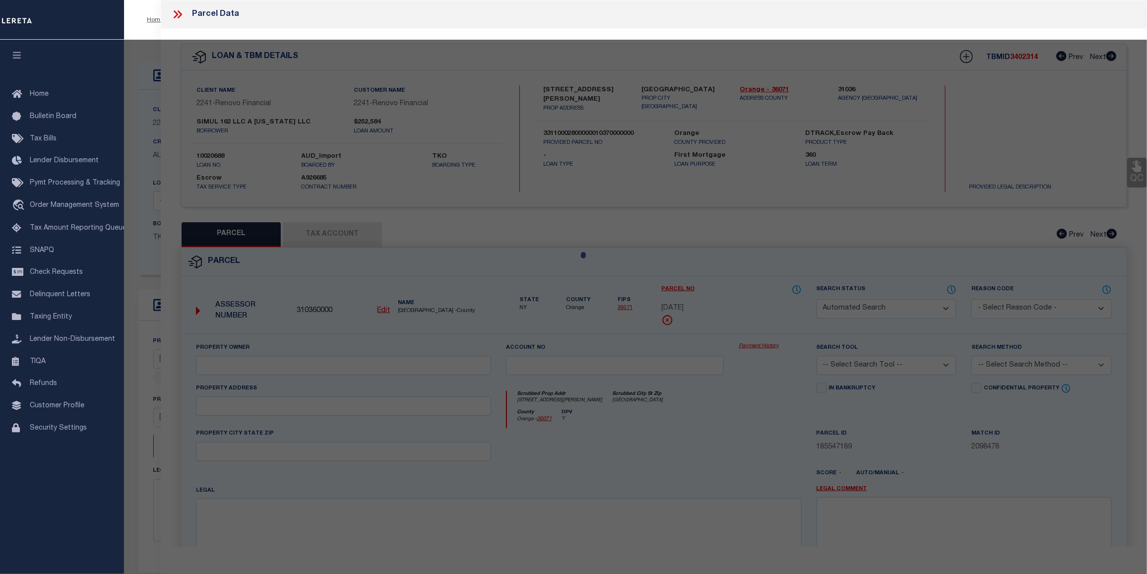
select select "CP"
type input "Simul 162 LLC"
select select "AGW"
select select "ADD"
type input "162 Van Ness St"
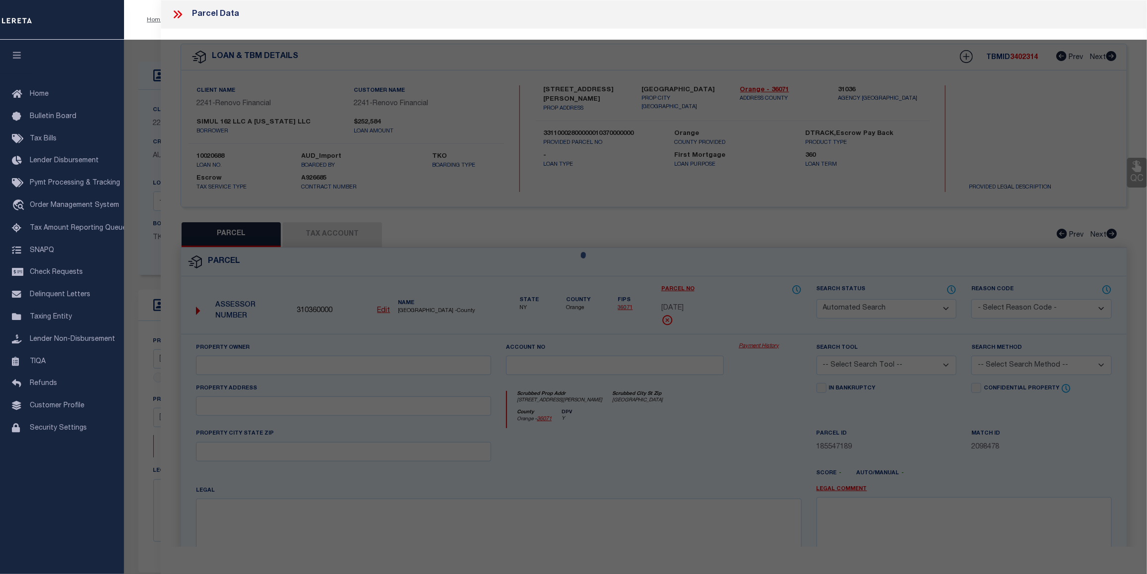
type input "[GEOGRAPHIC_DATA]"
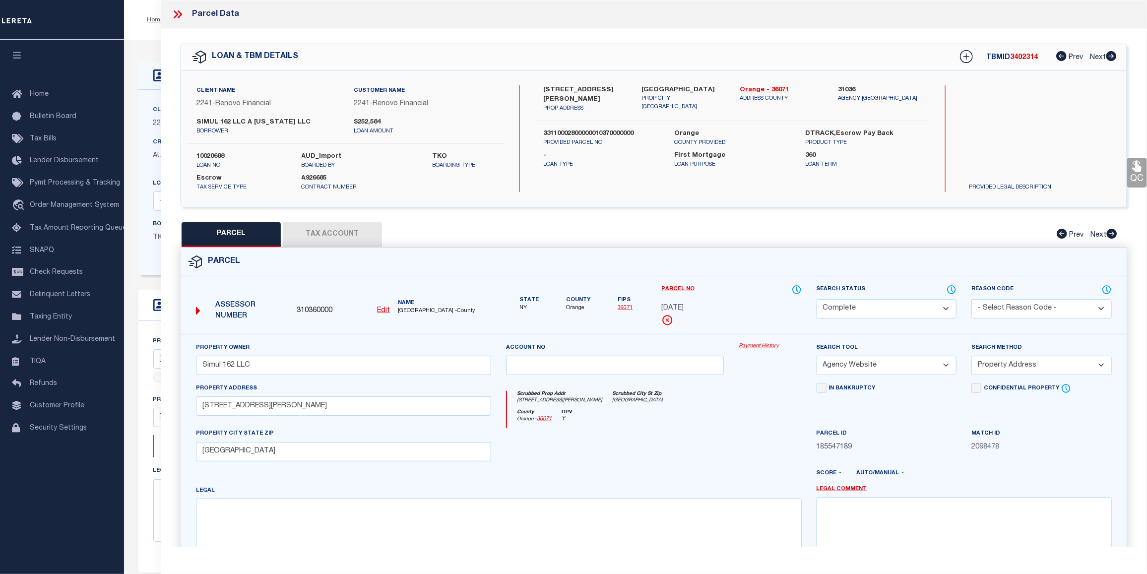
click at [755, 343] on link "Payment History" at bounding box center [770, 346] width 63 height 8
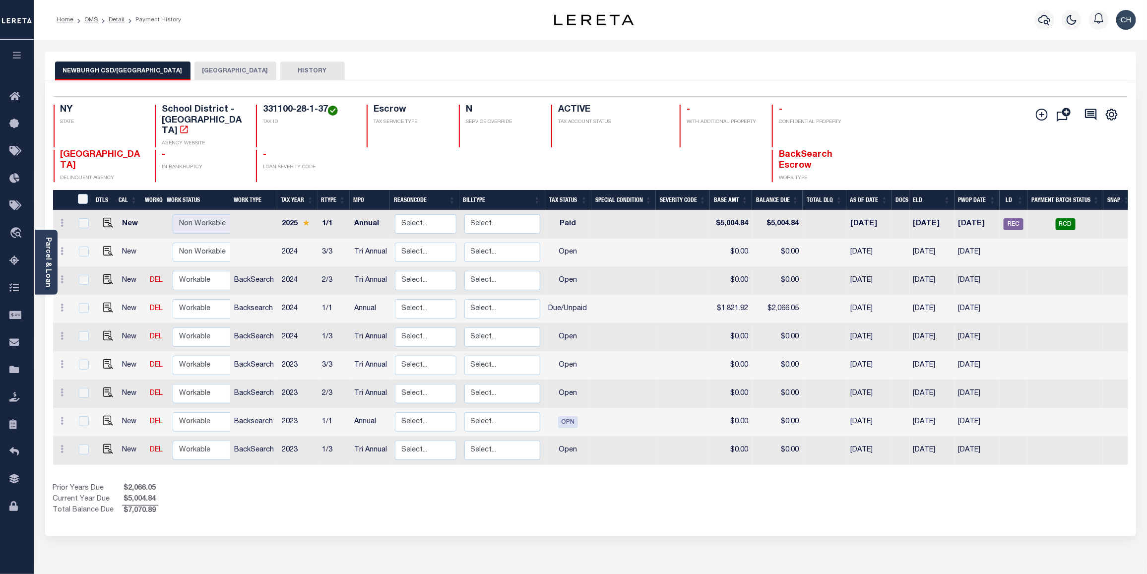
click at [206, 70] on button "[GEOGRAPHIC_DATA]" at bounding box center [235, 71] width 82 height 19
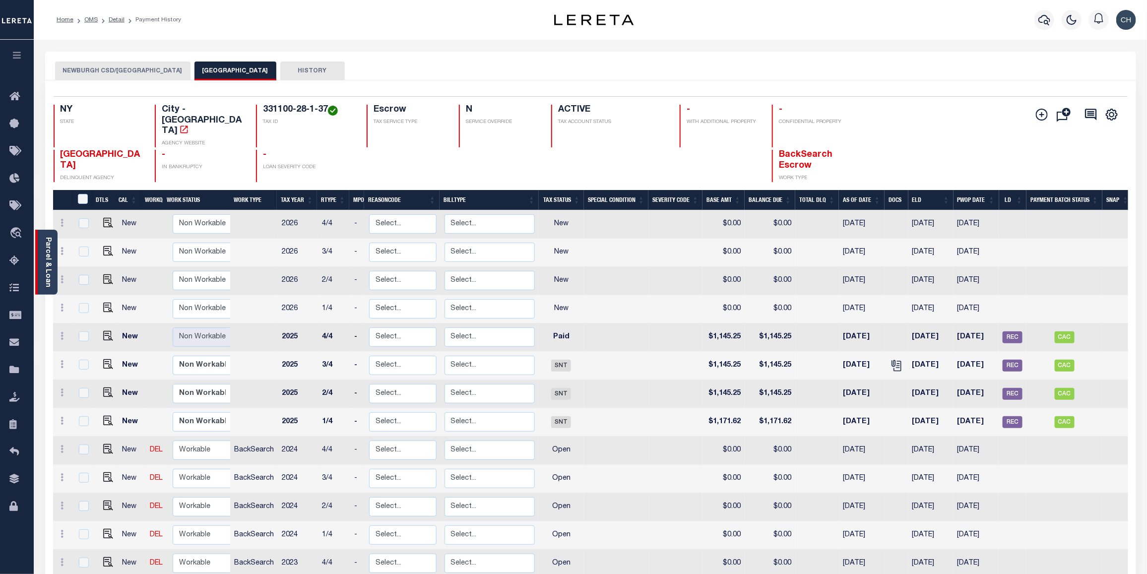
click at [46, 263] on link "Parcel & Loan" at bounding box center [47, 262] width 7 height 50
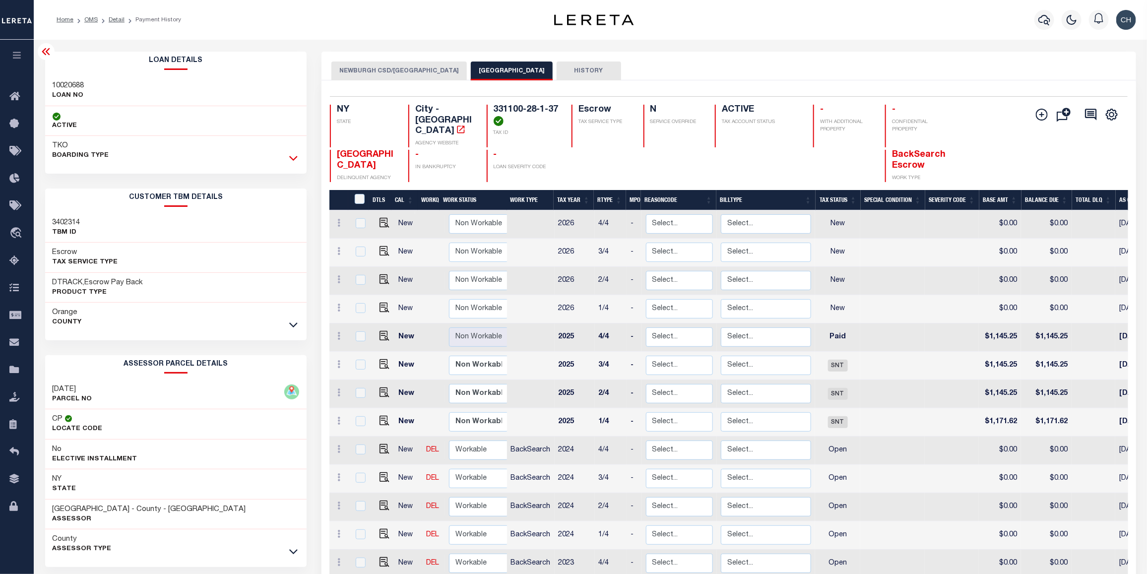
click at [295, 157] on icon at bounding box center [293, 158] width 8 height 10
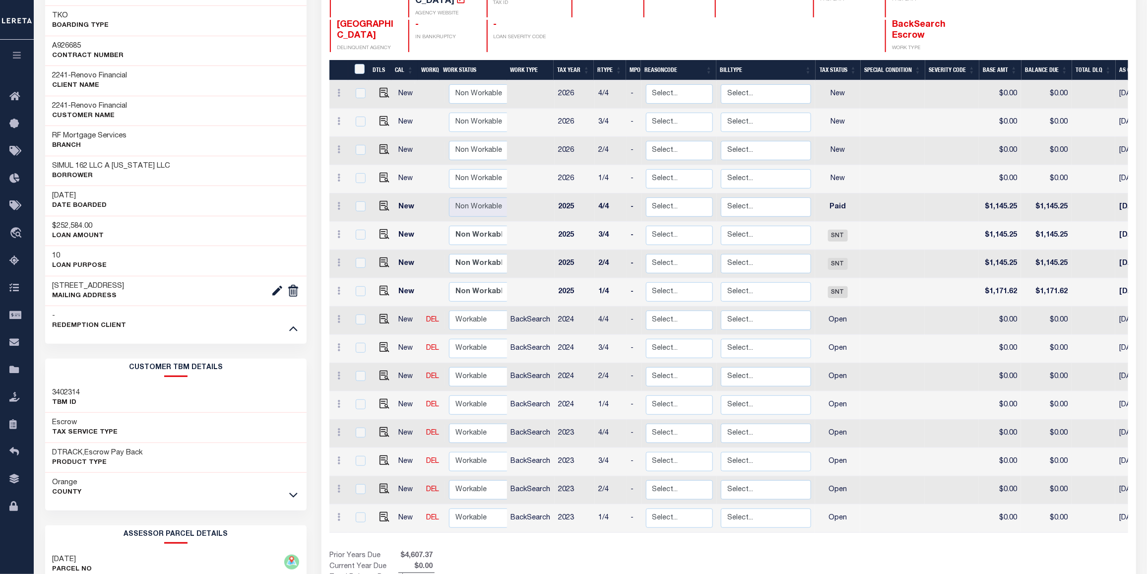
scroll to position [186, 0]
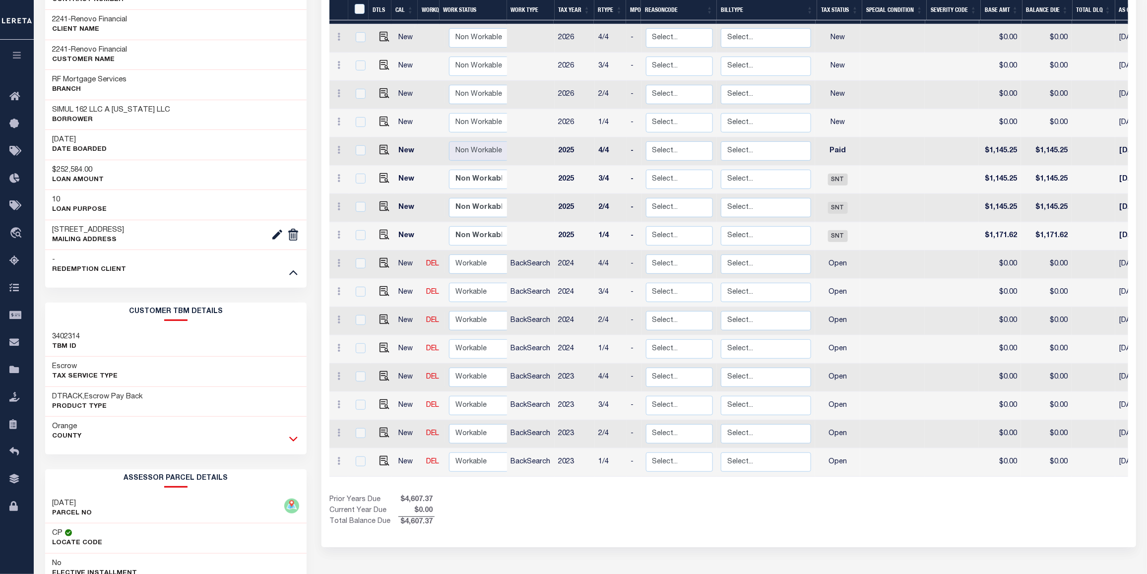
click at [293, 442] on icon at bounding box center [293, 439] width 8 height 10
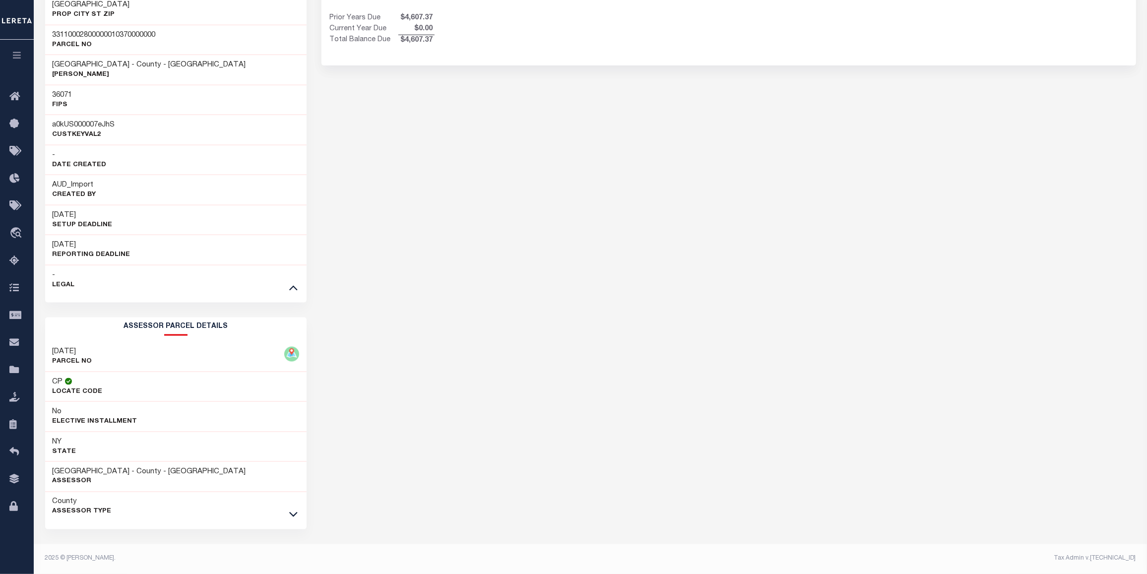
scroll to position [672, 0]
click at [291, 515] on icon at bounding box center [293, 514] width 8 height 5
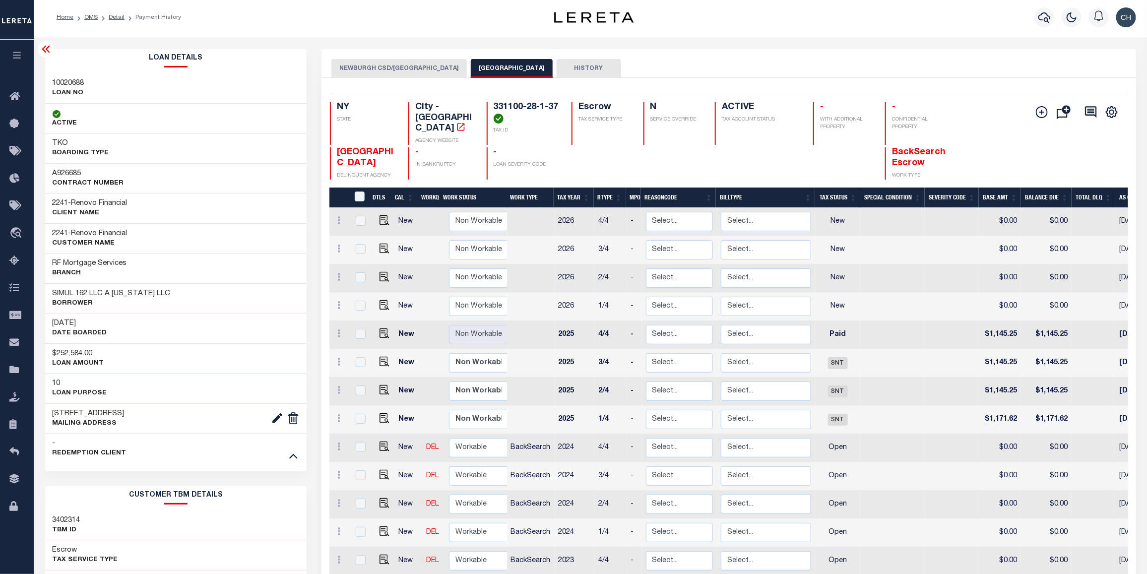
scroll to position [0, 0]
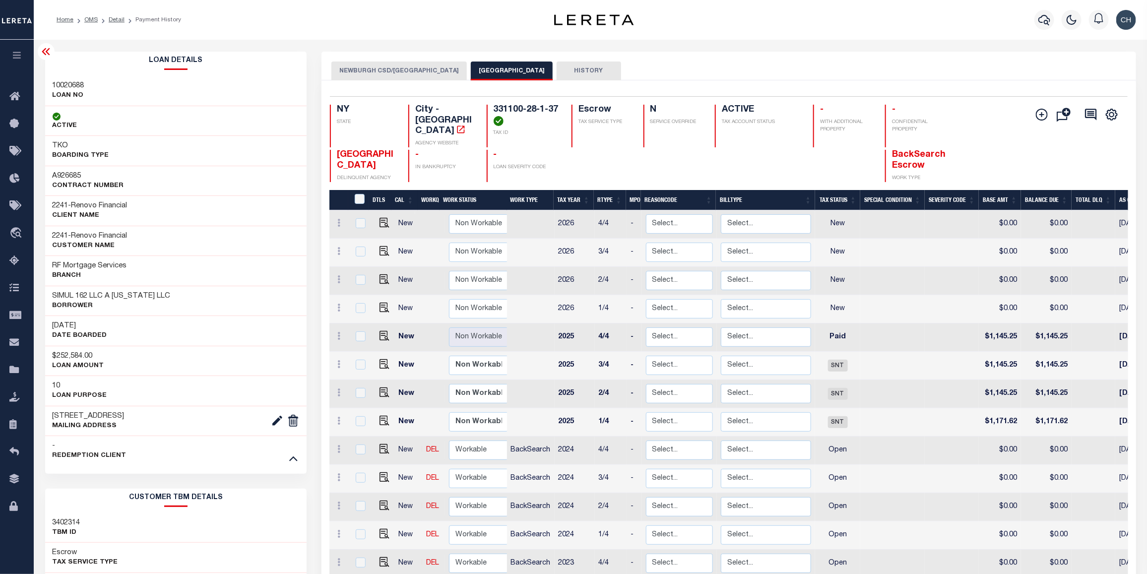
click at [403, 68] on button "NEWBURGH CSD/NEWBURGH CITY" at bounding box center [398, 71] width 135 height 19
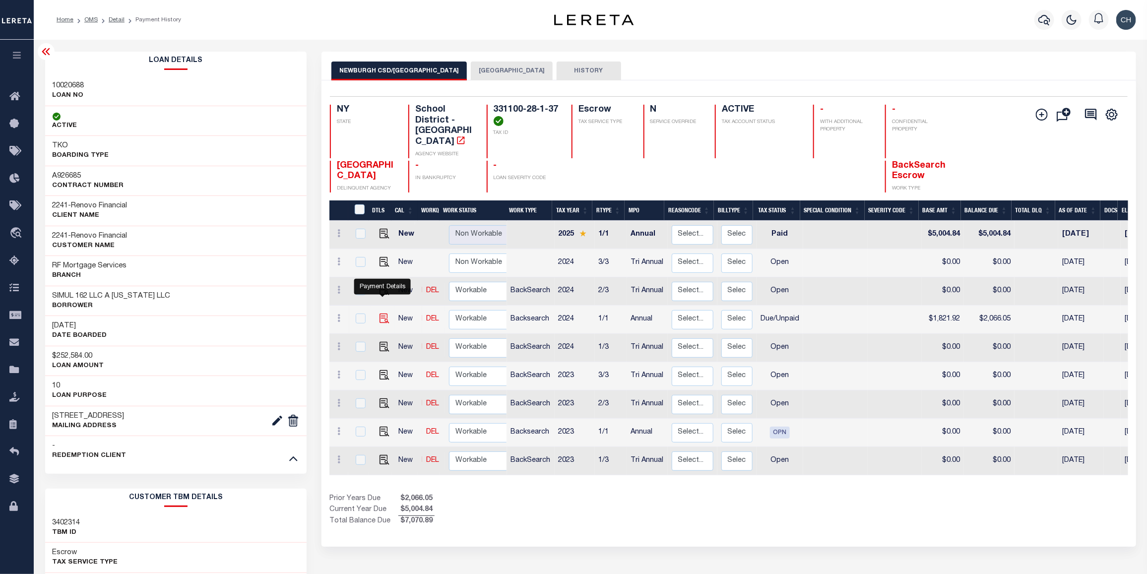
click at [382, 314] on img "" at bounding box center [385, 319] width 10 height 10
checkbox input "true"
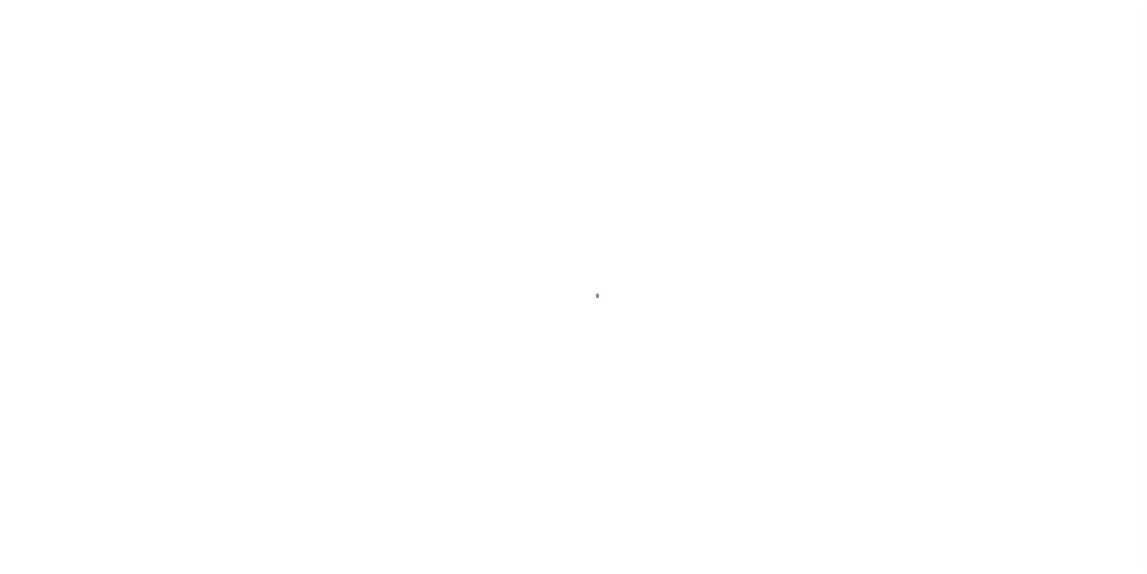
select select "DUE"
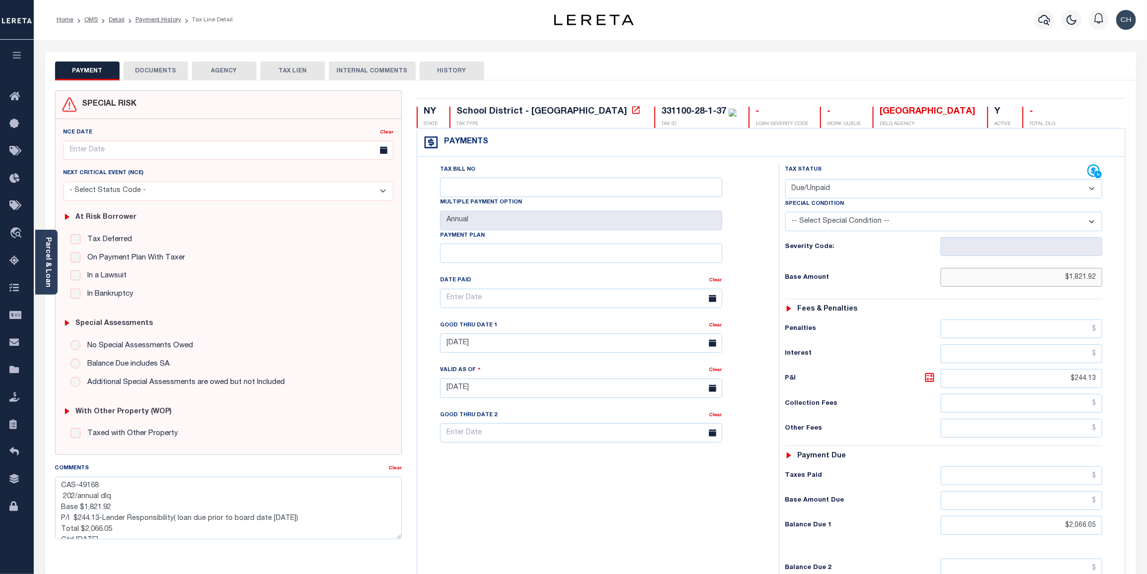
drag, startPoint x: 1057, startPoint y: 282, endPoint x: 1102, endPoint y: 279, distance: 45.7
click at [1102, 279] on input "$1,821.92" at bounding box center [1022, 277] width 162 height 19
click at [1090, 190] on select "- Select Status Code - Open Due/Unpaid Paid Incomplete No Tax Due Internal Refu…" at bounding box center [944, 188] width 318 height 19
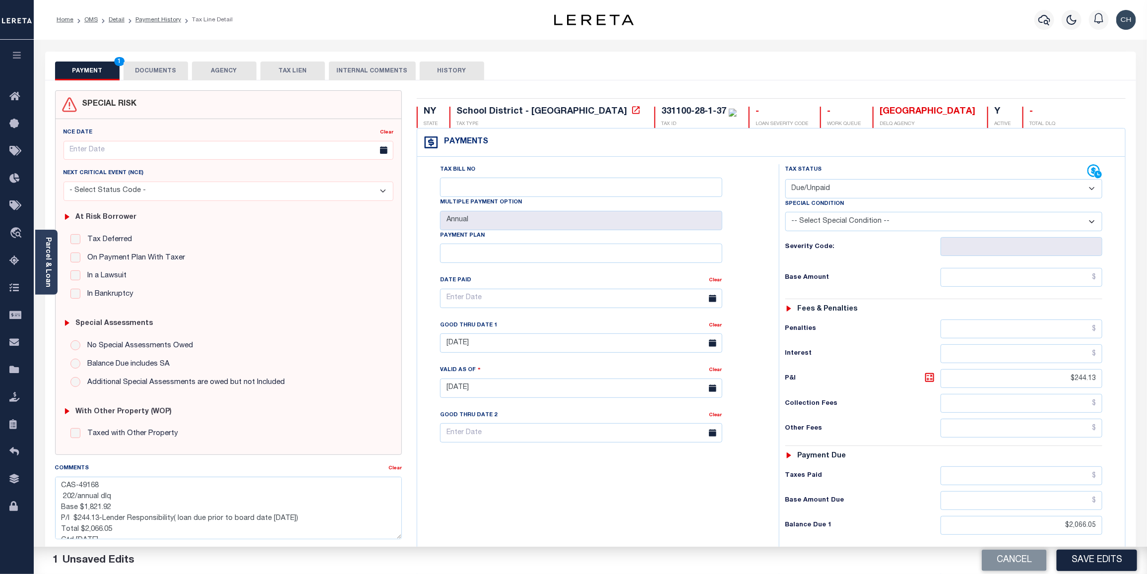
select select "OP2"
click at [785, 180] on select "- Select Status Code - Open Due/Unpaid Paid Incomplete No Tax Due Internal Refu…" at bounding box center [944, 188] width 318 height 19
drag, startPoint x: 1087, startPoint y: 381, endPoint x: 1117, endPoint y: 381, distance: 29.8
click at [1115, 381] on div "Tax Status Status" at bounding box center [947, 383] width 352 height 438
drag, startPoint x: 1062, startPoint y: 527, endPoint x: 1107, endPoint y: 536, distance: 46.0
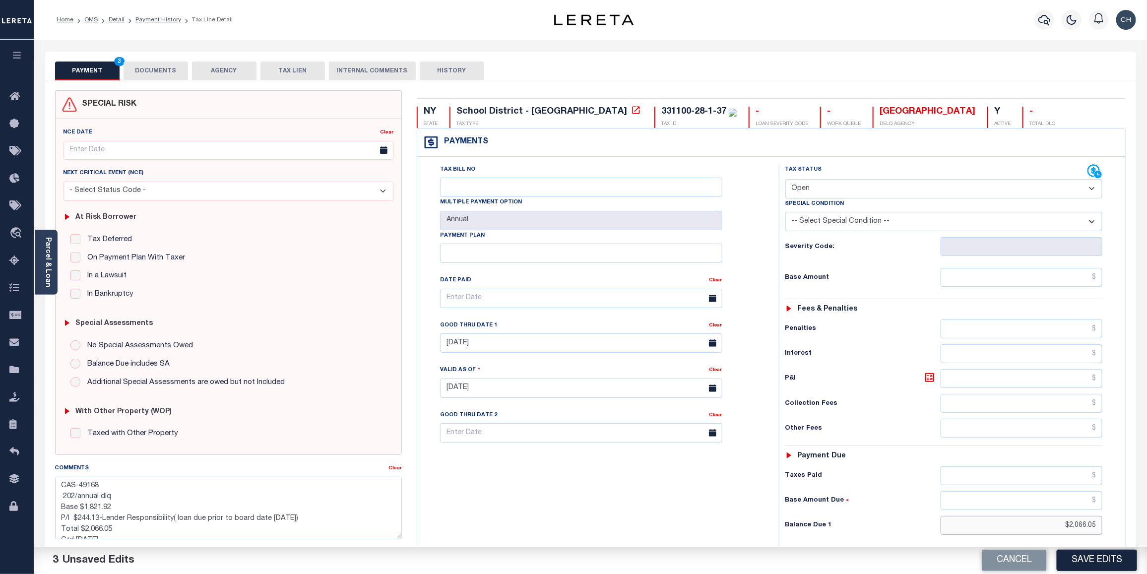
click at [1107, 536] on div "Tax Status Status - Select Status Code -" at bounding box center [947, 383] width 337 height 438
drag, startPoint x: 61, startPoint y: 490, endPoint x: 215, endPoint y: 547, distance: 163.9
click at [215, 547] on div "Parcel & Loan Tax Bill Details 331100-28-1-37 TAX ID AGENCY 2024 2025" at bounding box center [590, 384] width 1113 height 689
drag, startPoint x: 105, startPoint y: 508, endPoint x: 346, endPoint y: 521, distance: 241.5
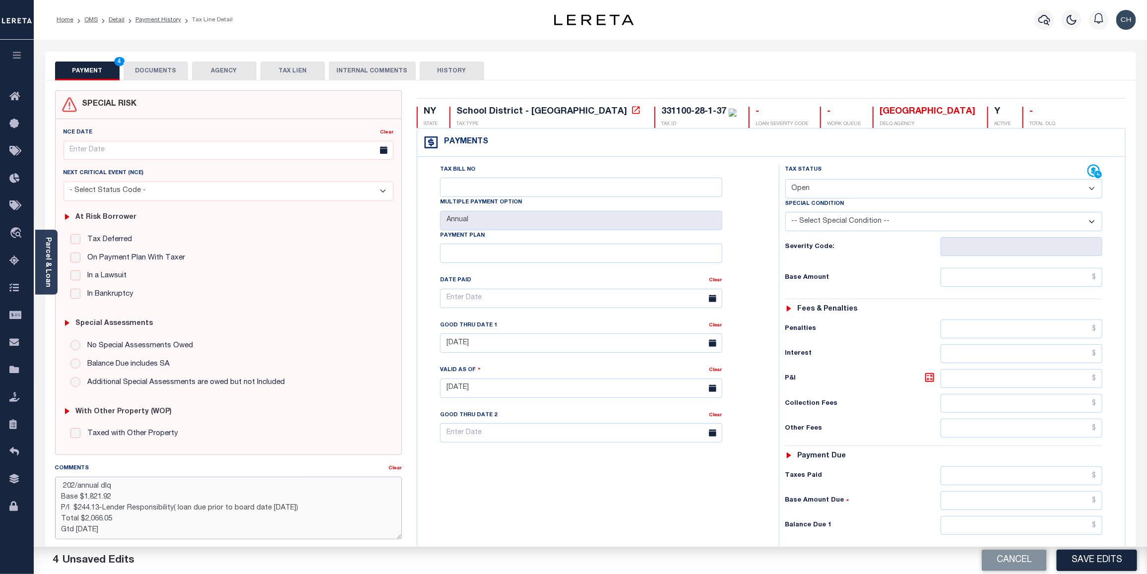
click at [345, 521] on textarea "CAS-49168 202/annual dlq Base $1,821.92 P/I $244.13-Lender Responsibility( loan…" at bounding box center [228, 508] width 347 height 63
click at [1065, 534] on input "text" at bounding box center [1022, 525] width 162 height 19
type input "$0.00"
click at [1085, 555] on button "Save Edits" at bounding box center [1097, 560] width 80 height 21
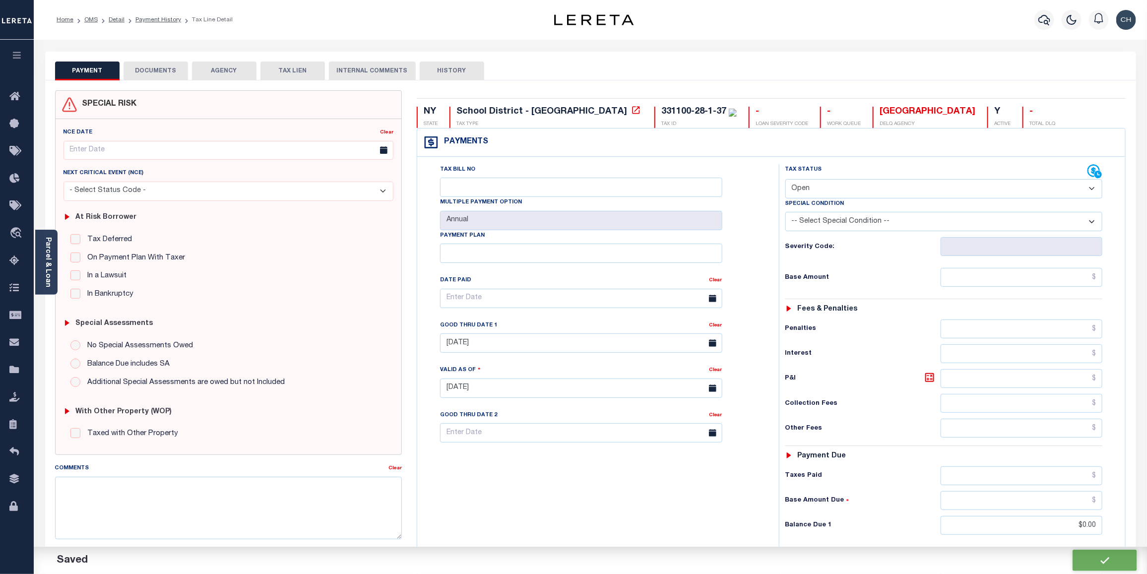
checkbox input "false"
type input "$0"
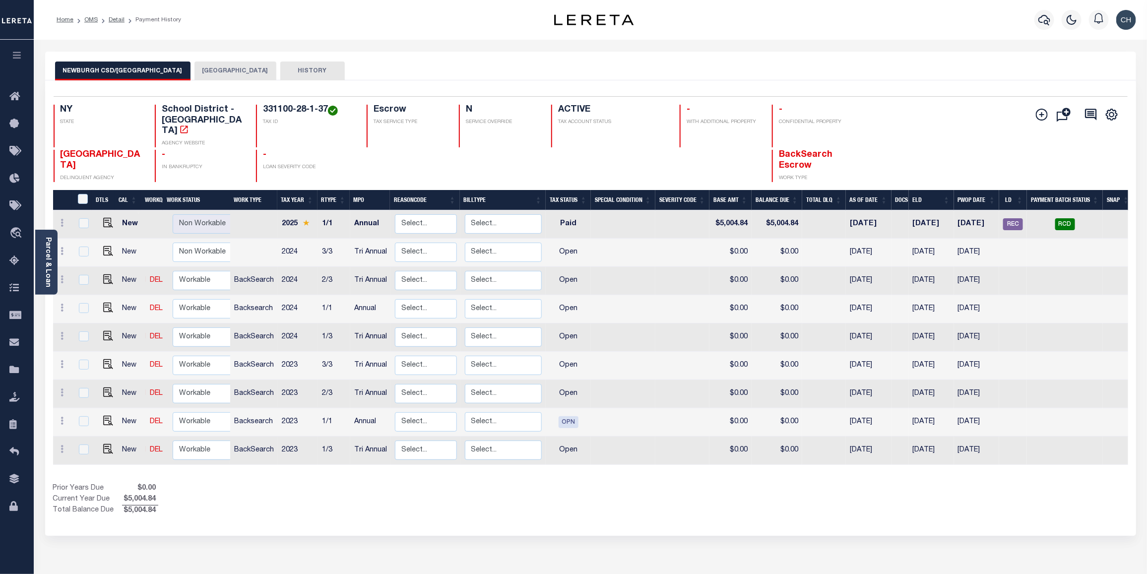
click at [217, 76] on button "[GEOGRAPHIC_DATA]" at bounding box center [235, 71] width 82 height 19
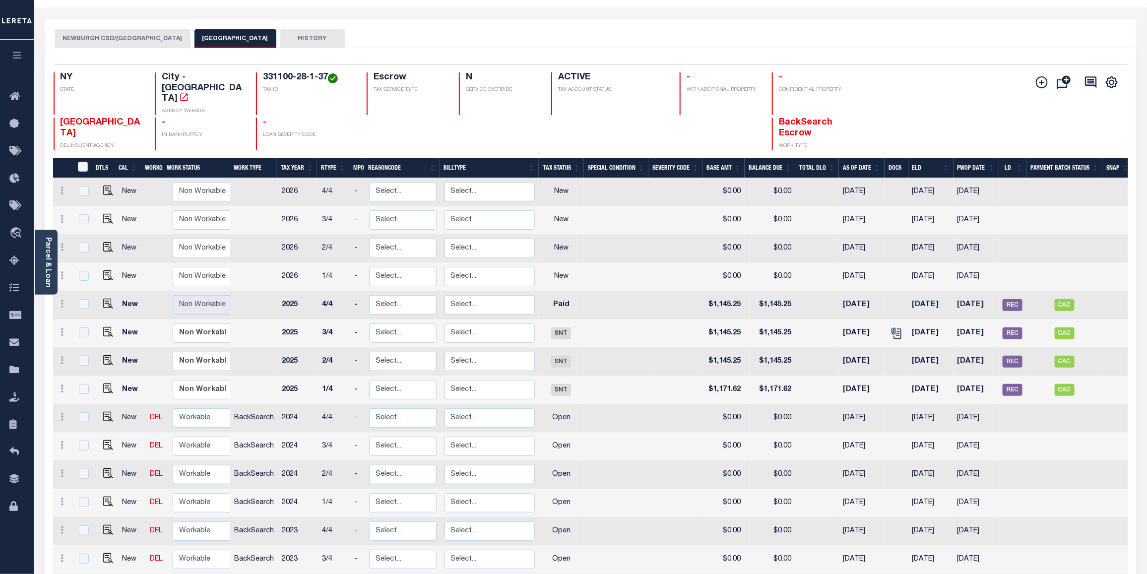
scroll to position [48, 0]
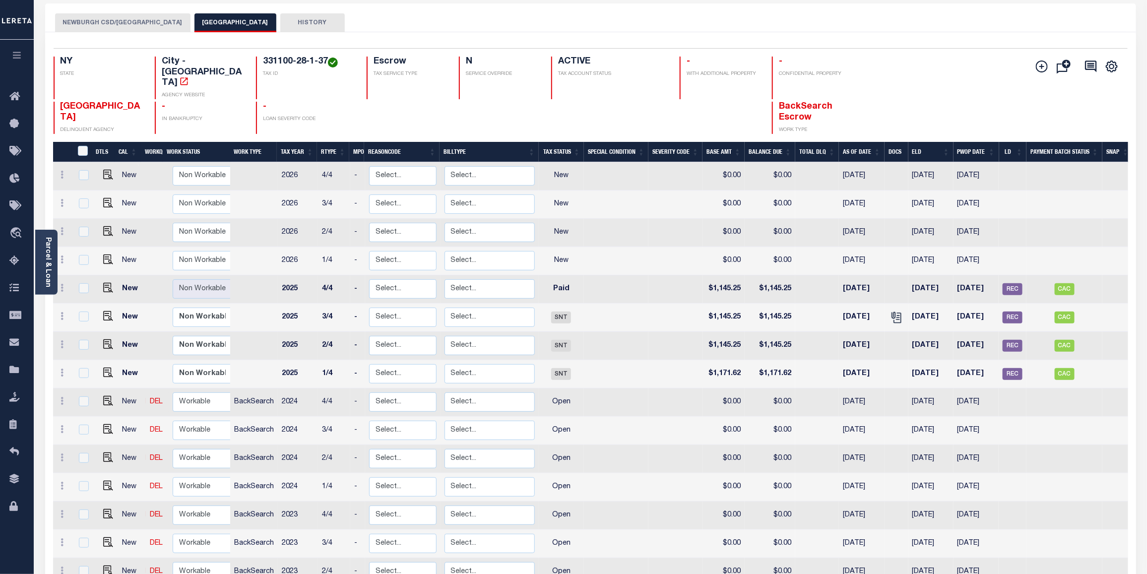
click at [952, 89] on div "Add Installment Line [GEOGRAPHIC_DATA]" at bounding box center [1038, 95] width 179 height 77
click at [998, 82] on div "Add Installment Line Bad Parcel Fees" at bounding box center [1038, 95] width 179 height 77
click at [105, 396] on img "" at bounding box center [108, 401] width 10 height 10
checkbox input "true"
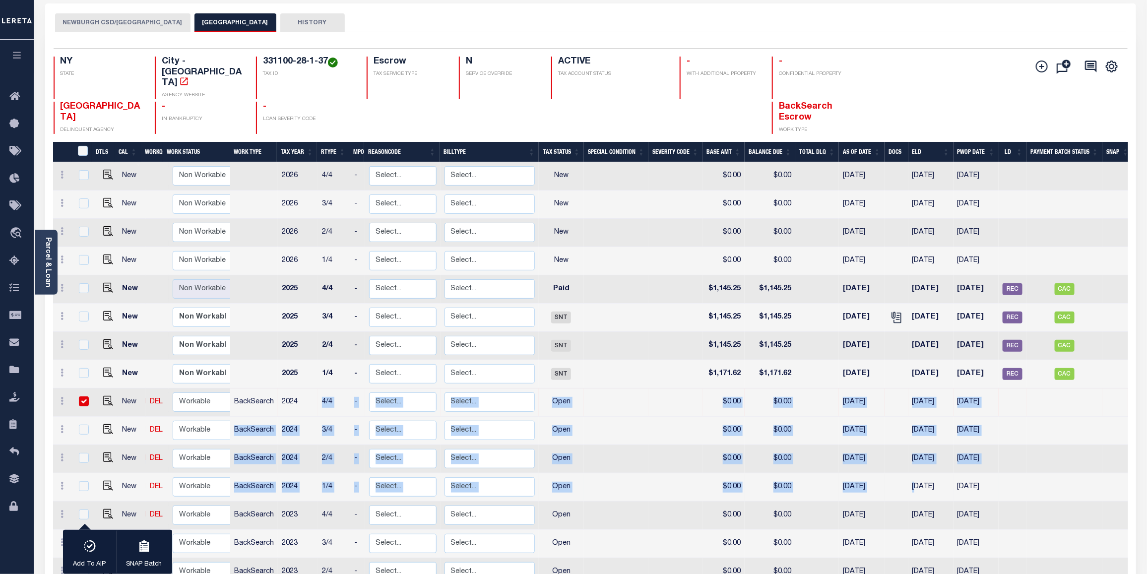
drag, startPoint x: 311, startPoint y: 384, endPoint x: 914, endPoint y: 464, distance: 609.0
click at [914, 464] on tbody "New Non Workable Workable 2026 4/4 - Select... Payment Reversal Taxable Value C…" at bounding box center [593, 388] width 1080 height 452
click at [113, 20] on button "NEWBURGH CSD/NEWBURGH CITY" at bounding box center [122, 22] width 135 height 19
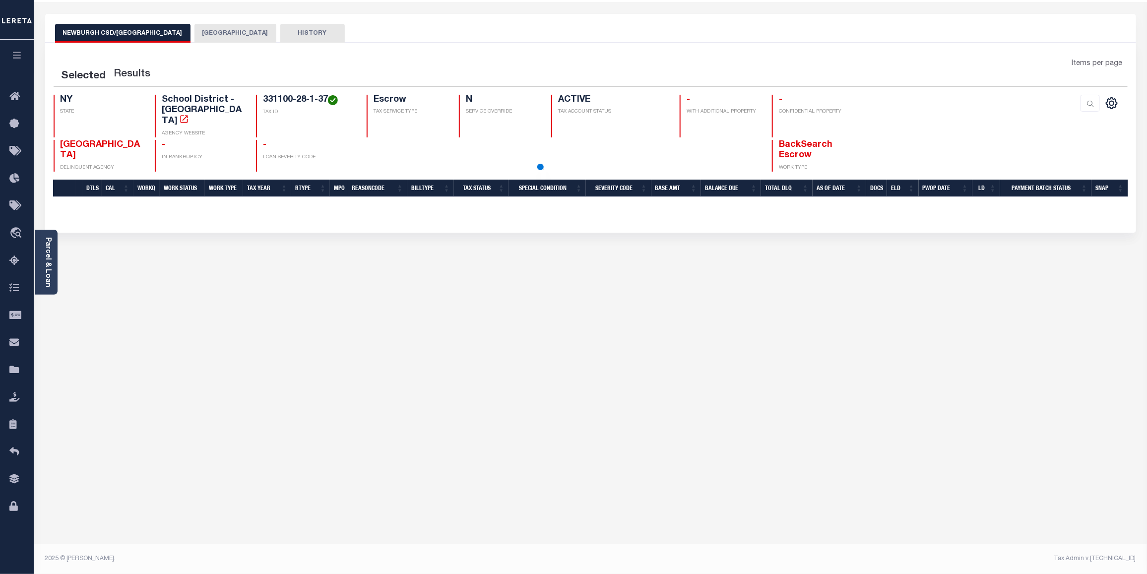
scroll to position [39, 0]
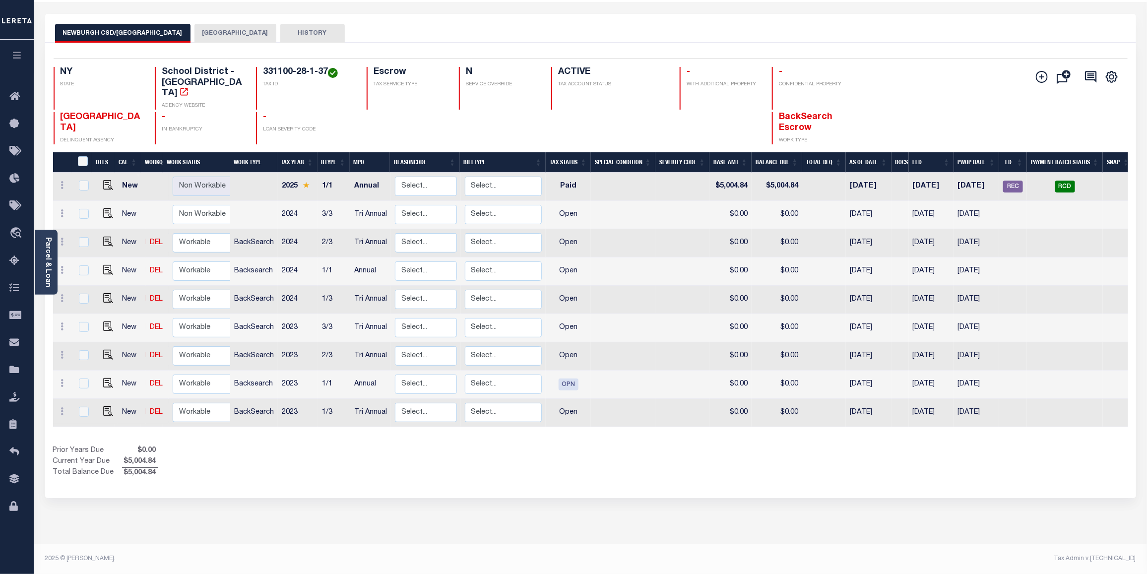
click at [212, 35] on button "NEWBURGH CITY" at bounding box center [235, 33] width 82 height 19
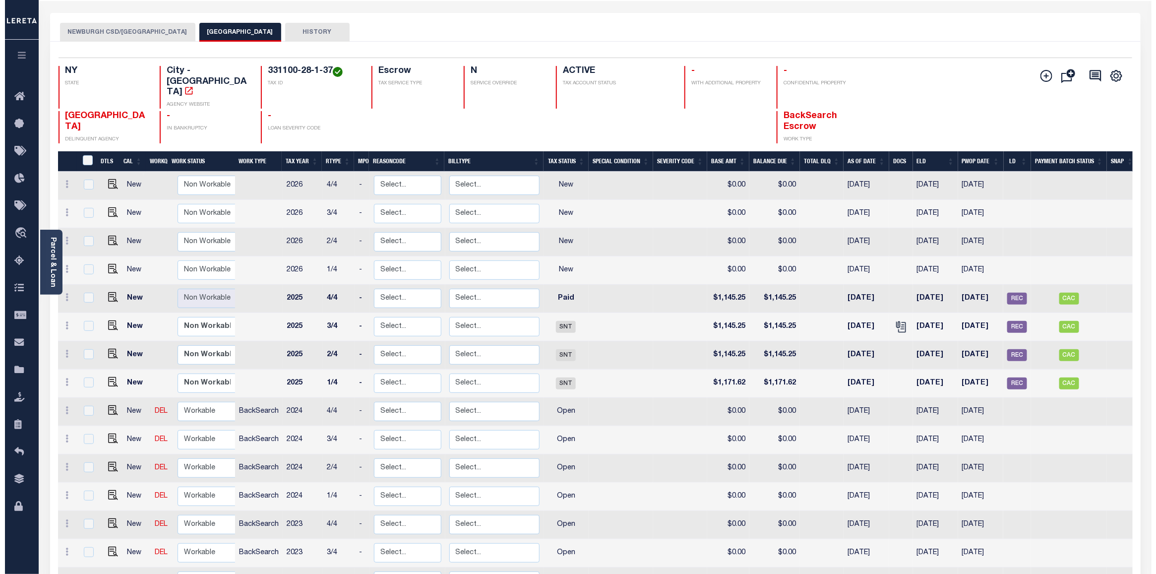
scroll to position [0, 0]
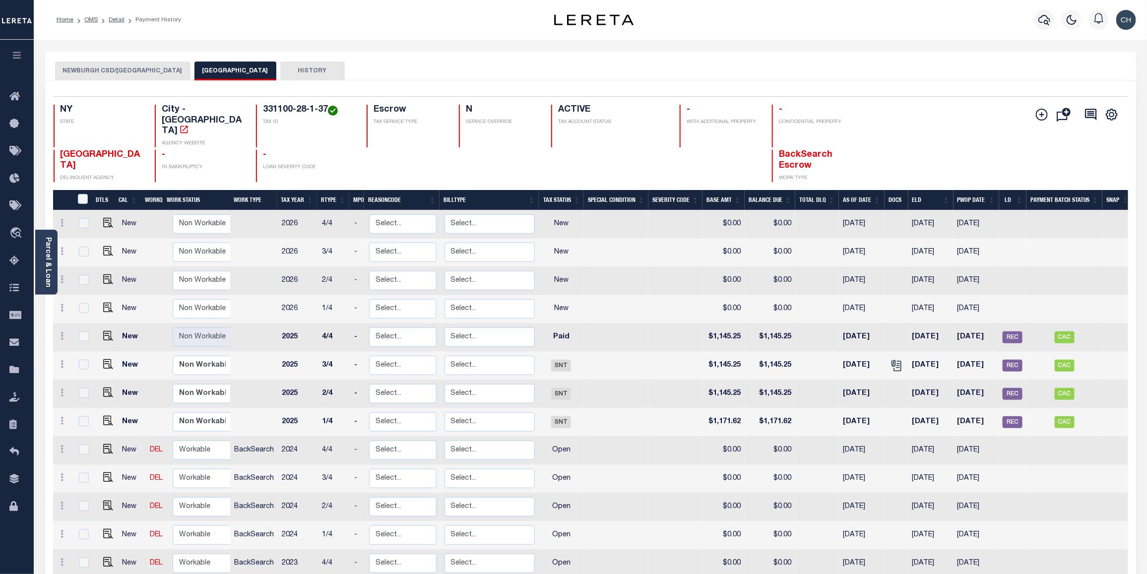
click at [1037, 28] on div at bounding box center [1043, 19] width 27 height 35
click at [1037, 21] on button "button" at bounding box center [1044, 20] width 20 height 20
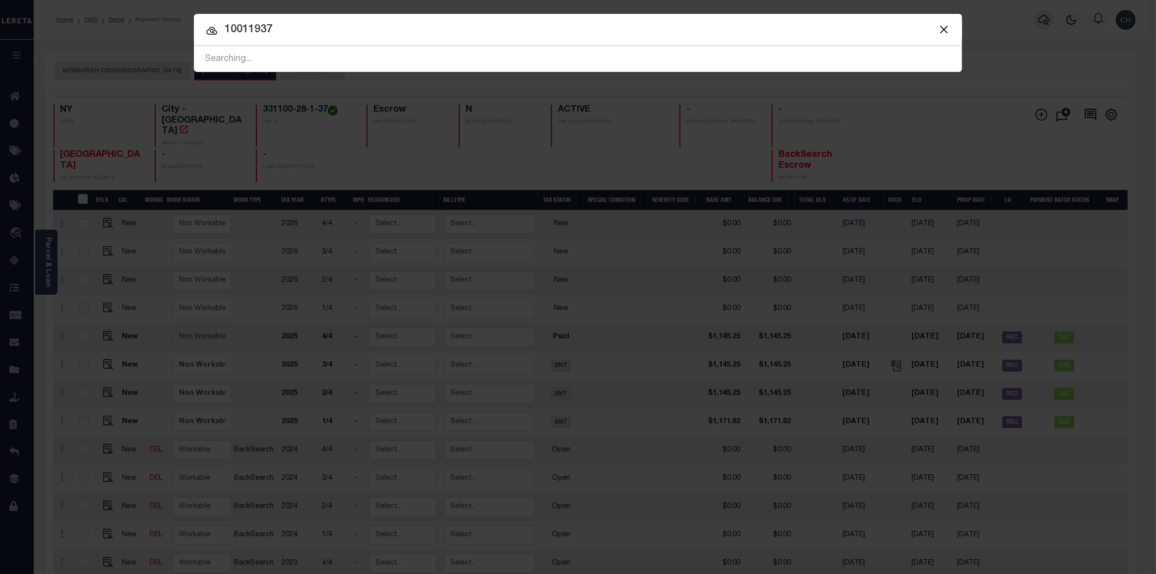
type input "10011937"
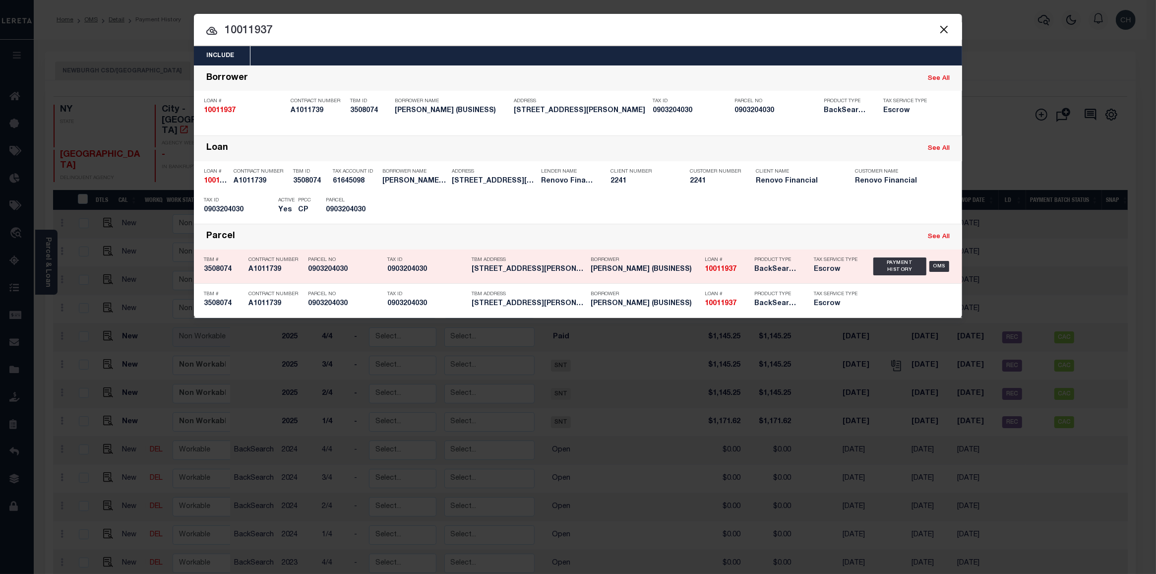
click at [700, 265] on div "Loan # 10011937" at bounding box center [723, 266] width 50 height 29
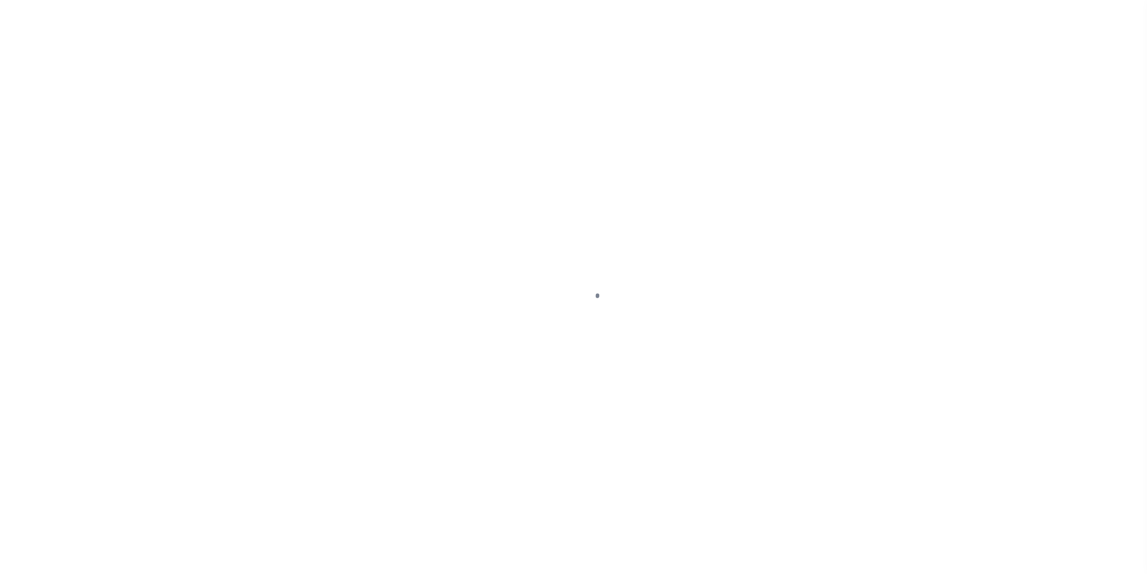
select select "OP2"
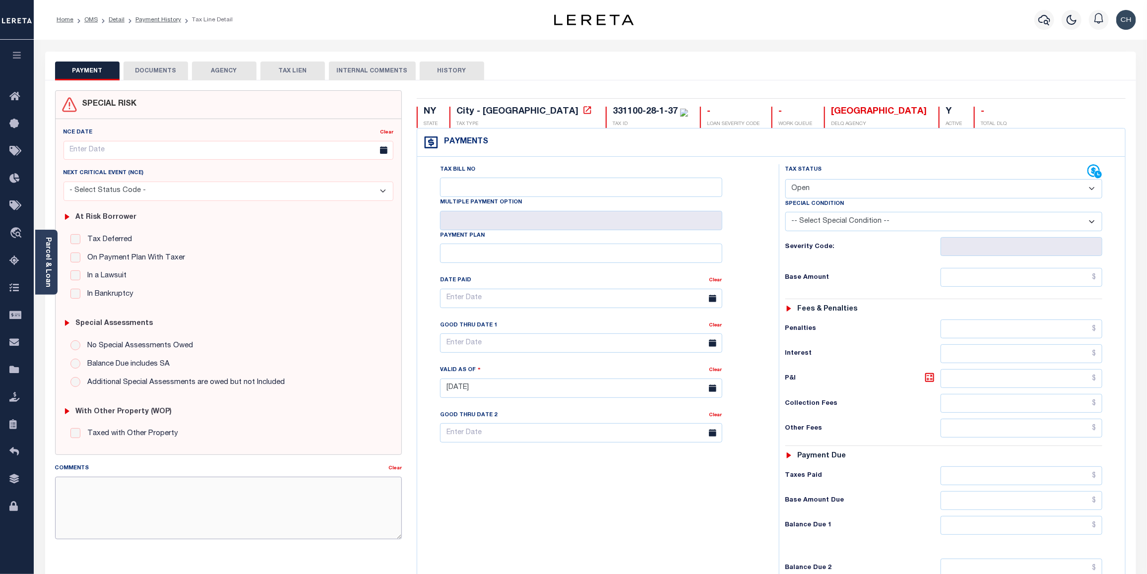
click at [278, 494] on textarea "Comments" at bounding box center [228, 508] width 347 height 63
paste textarea "CAS-49168 202/annual dlq Base $1,821.92 P/I $244.13-Lender Responsibility( loan…"
type textarea "CAS-49168 202/annual dlq Base $1,821.92 P/I $244.13-Lender Responsibility( loan…"
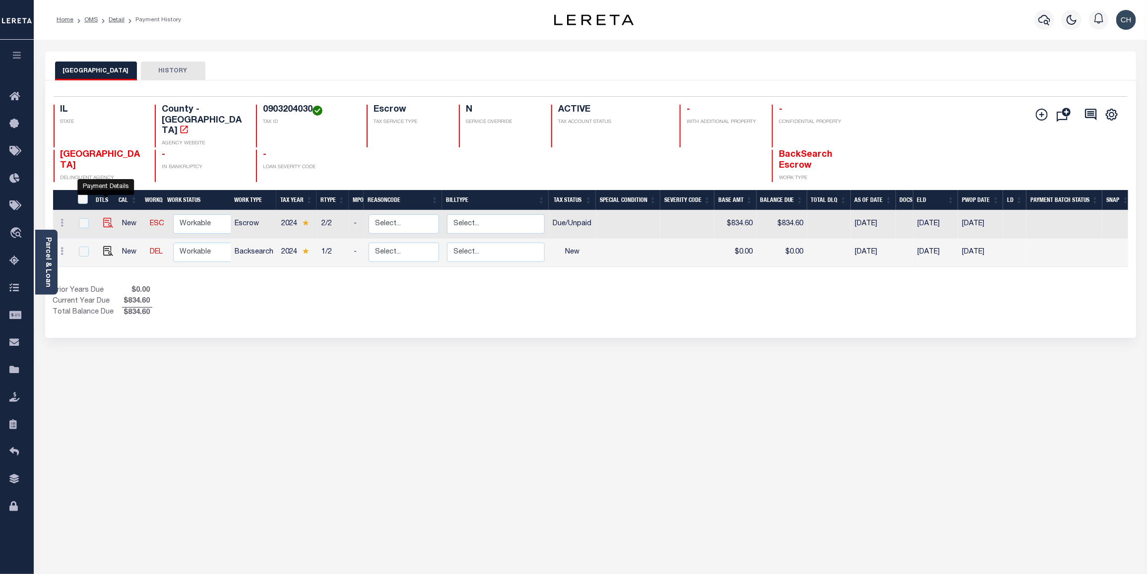
click at [110, 218] on img "" at bounding box center [108, 223] width 10 height 10
checkbox input "true"
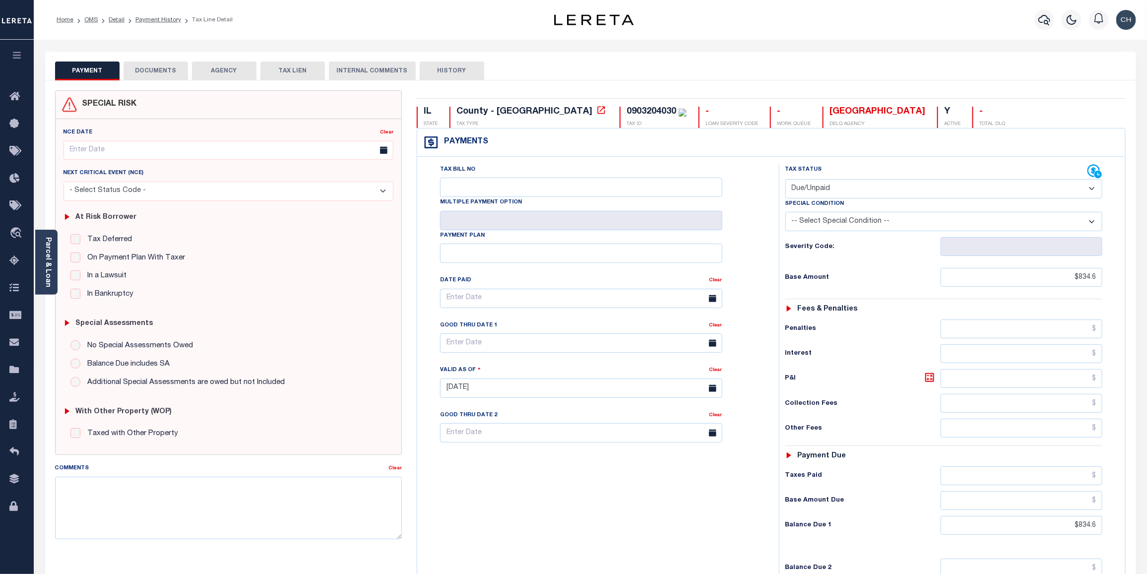
click at [1090, 186] on select "- Select Status Code - Open Due/Unpaid Paid Incomplete No Tax Due Internal Refu…" at bounding box center [944, 188] width 318 height 19
select select "PYD"
click at [785, 180] on select "- Select Status Code - Open Due/Unpaid Paid Incomplete No Tax Due Internal Refu…" at bounding box center [944, 188] width 318 height 19
type input "[DATE]"
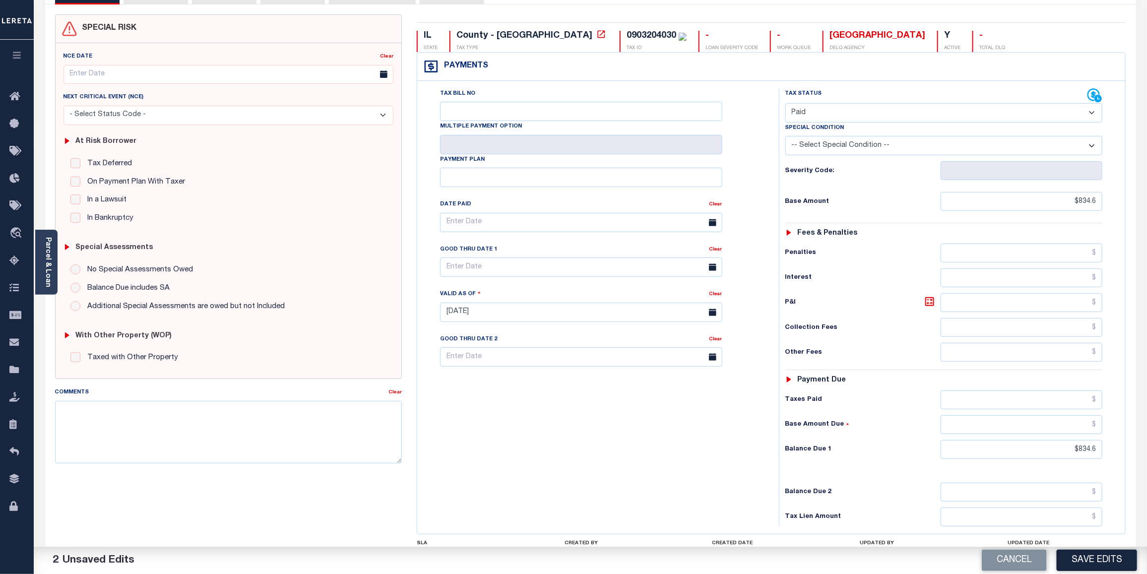
scroll to position [161, 0]
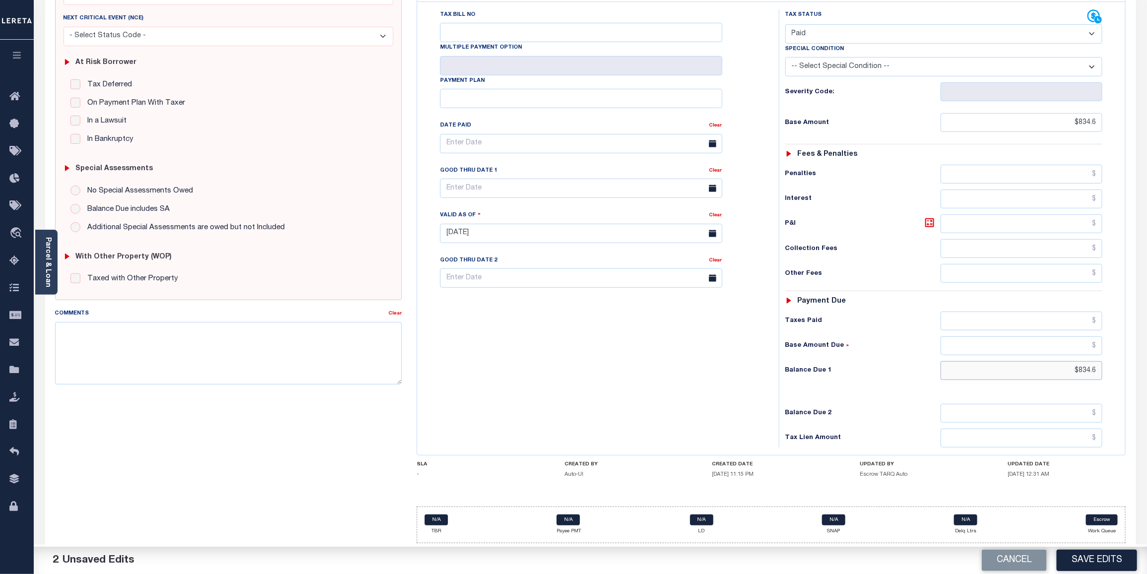
drag, startPoint x: 1096, startPoint y: 368, endPoint x: 1125, endPoint y: 375, distance: 29.5
click at [1125, 375] on div "Payments Warning! Search Status is not "Completed", amounts can not be keyed. T…" at bounding box center [771, 214] width 709 height 482
type input "$0.00"
click at [513, 135] on input "text" at bounding box center [581, 143] width 282 height 19
click at [527, 162] on select "January February March April May June July August September October" at bounding box center [500, 167] width 61 height 10
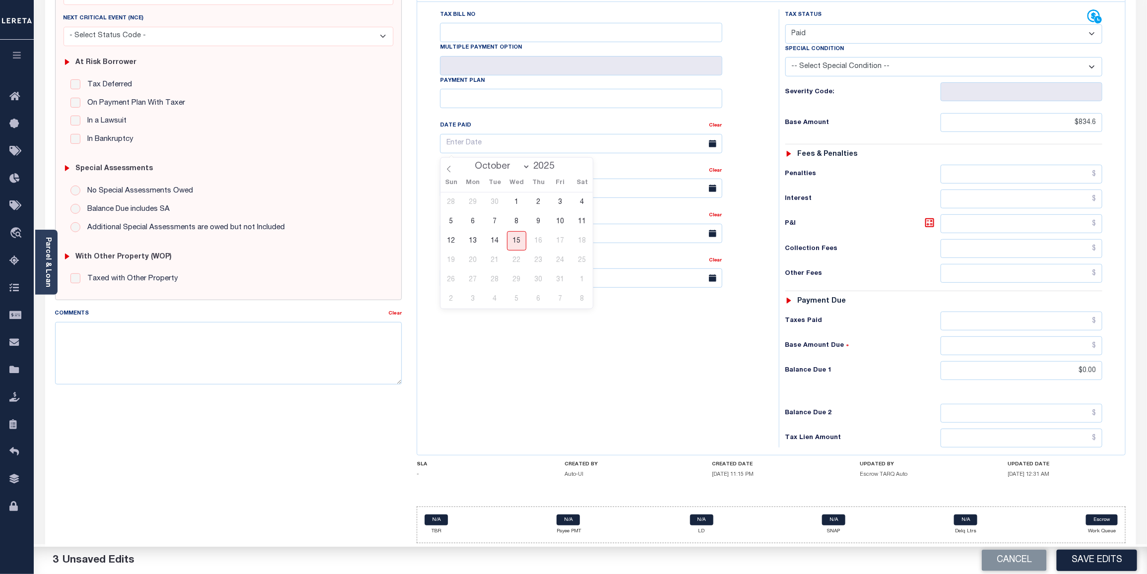
select select "5"
click at [471, 162] on select "January February March April May June July August September October" at bounding box center [500, 167] width 61 height 10
click at [540, 199] on span "5" at bounding box center [538, 201] width 19 height 19
type input "06/05/2025"
click at [1100, 562] on button "Save Edits" at bounding box center [1097, 560] width 80 height 21
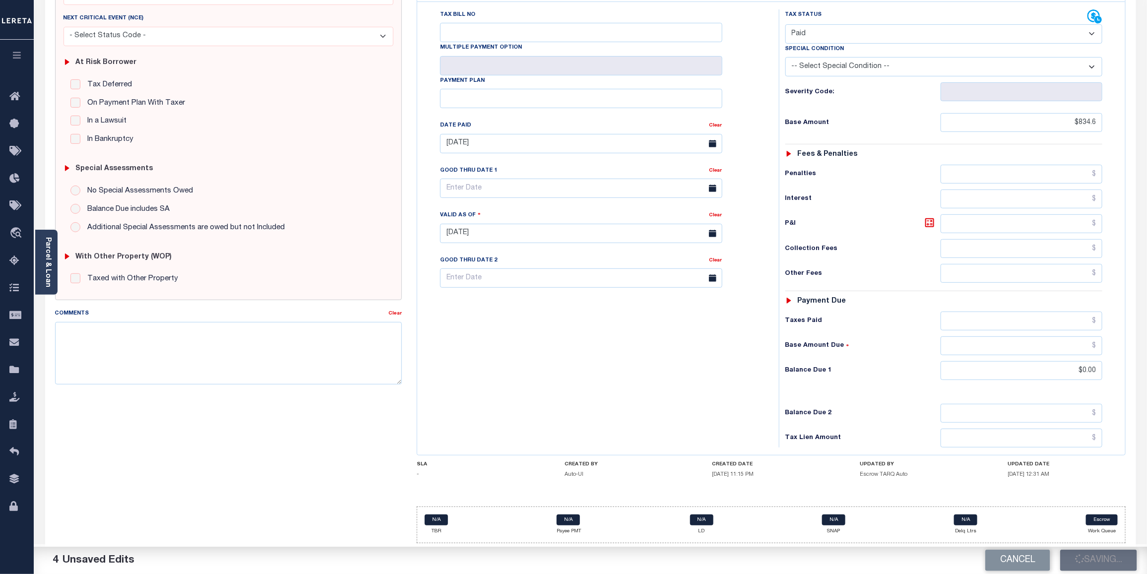
checkbox input "false"
type input "$834.6"
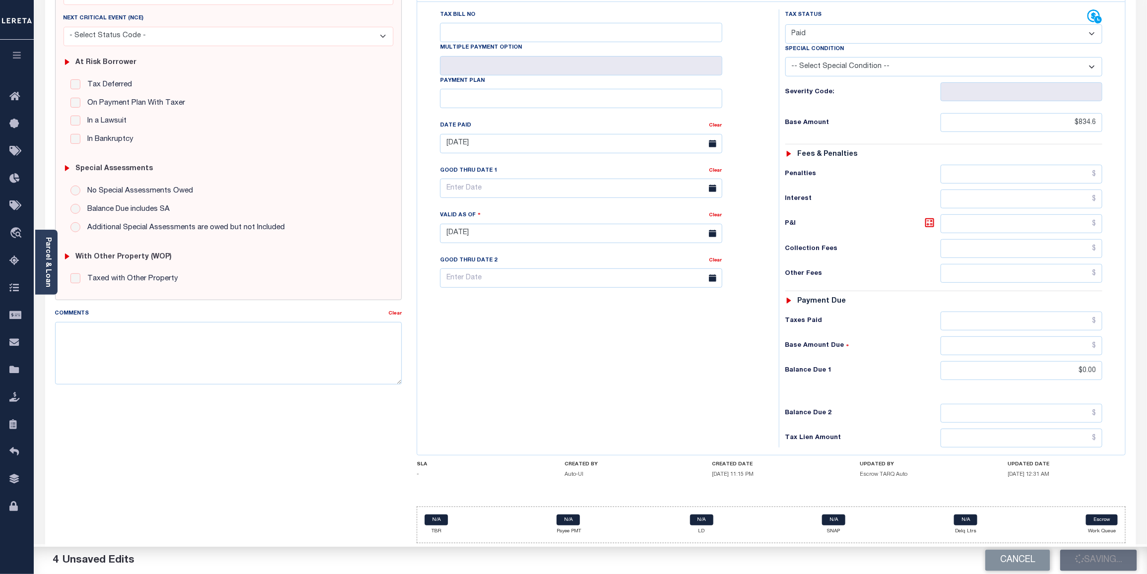
type input "$0"
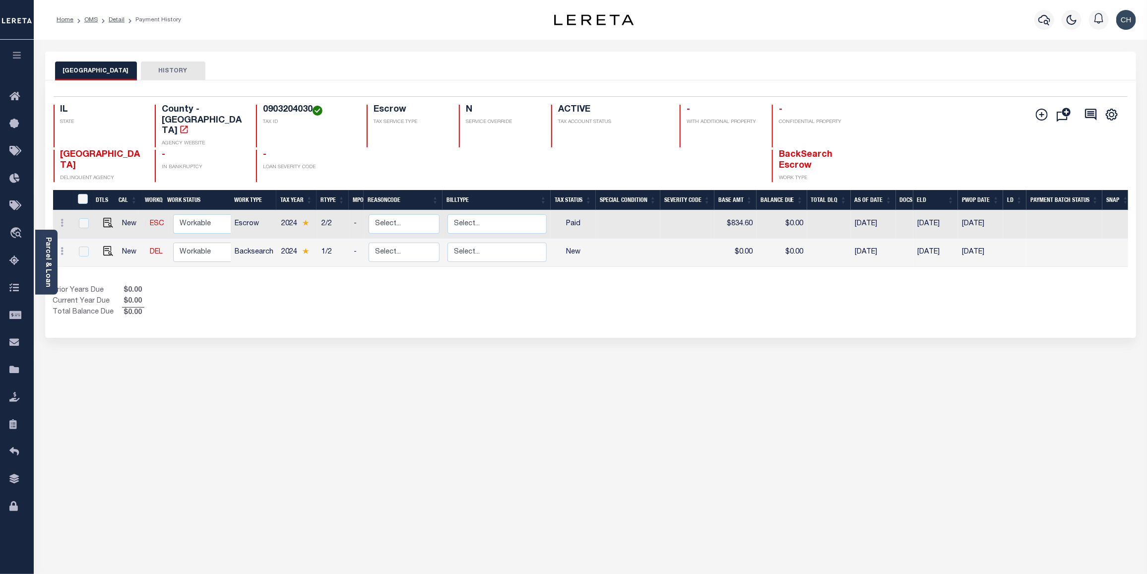
scroll to position [39, 0]
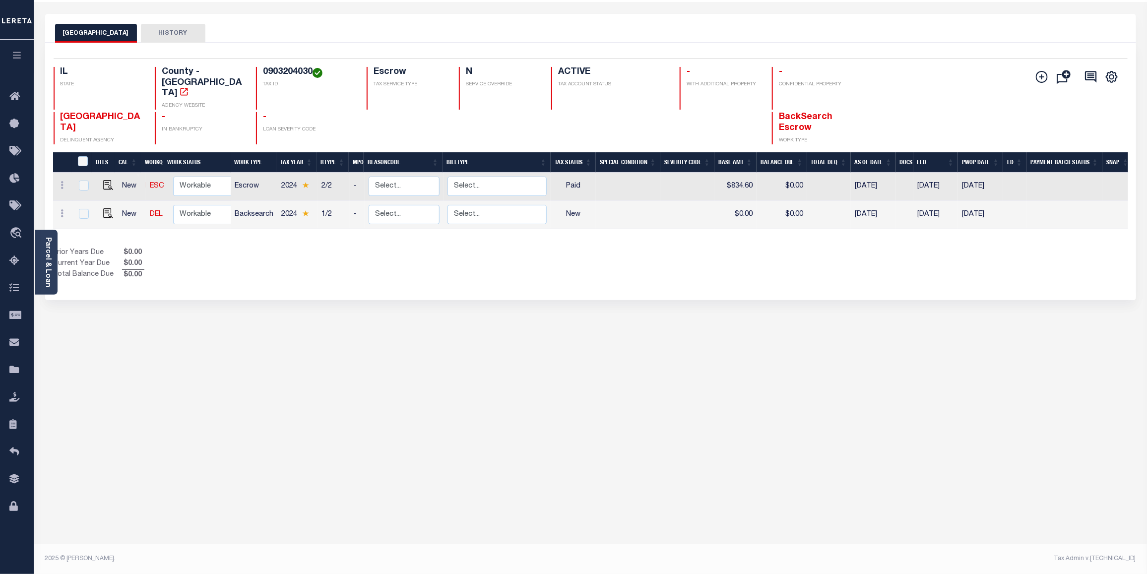
click at [104, 173] on td at bounding box center [106, 187] width 24 height 28
checkbox input "true"
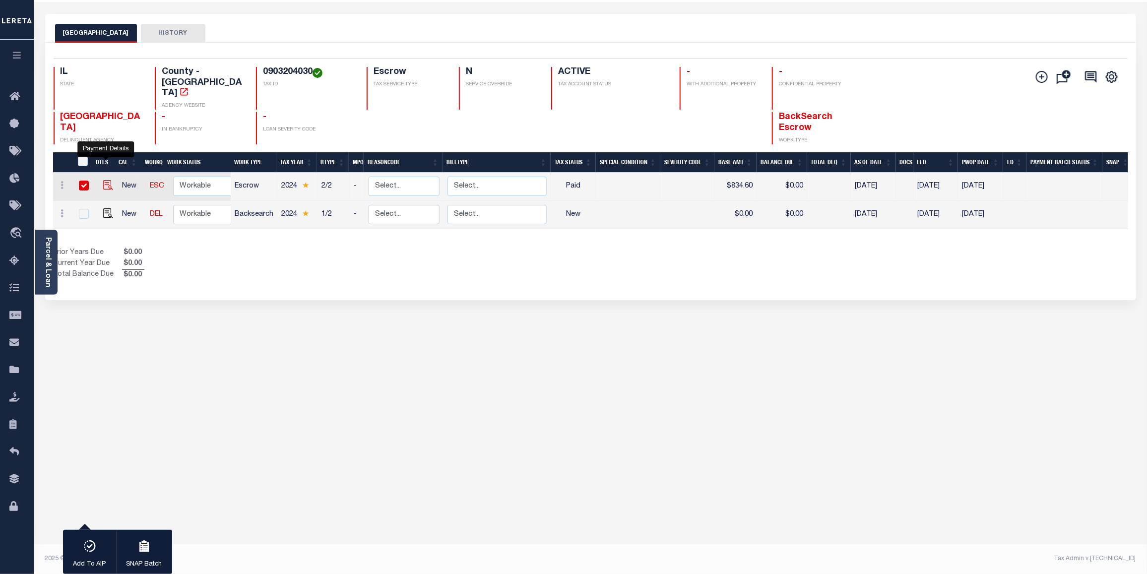
click at [105, 180] on img "" at bounding box center [108, 185] width 10 height 10
checkbox input "false"
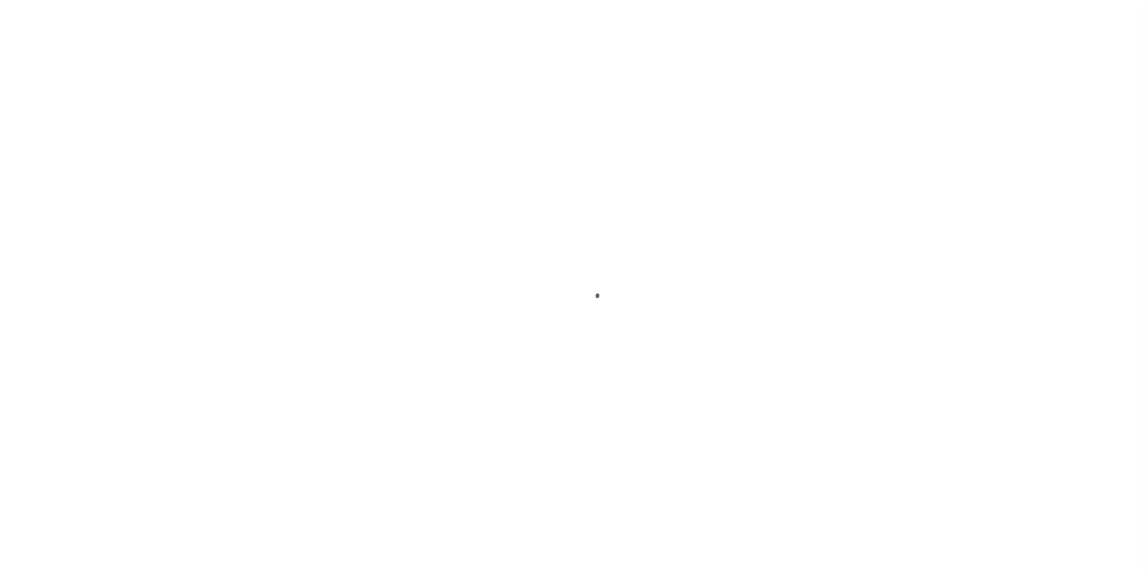
select select "PYD"
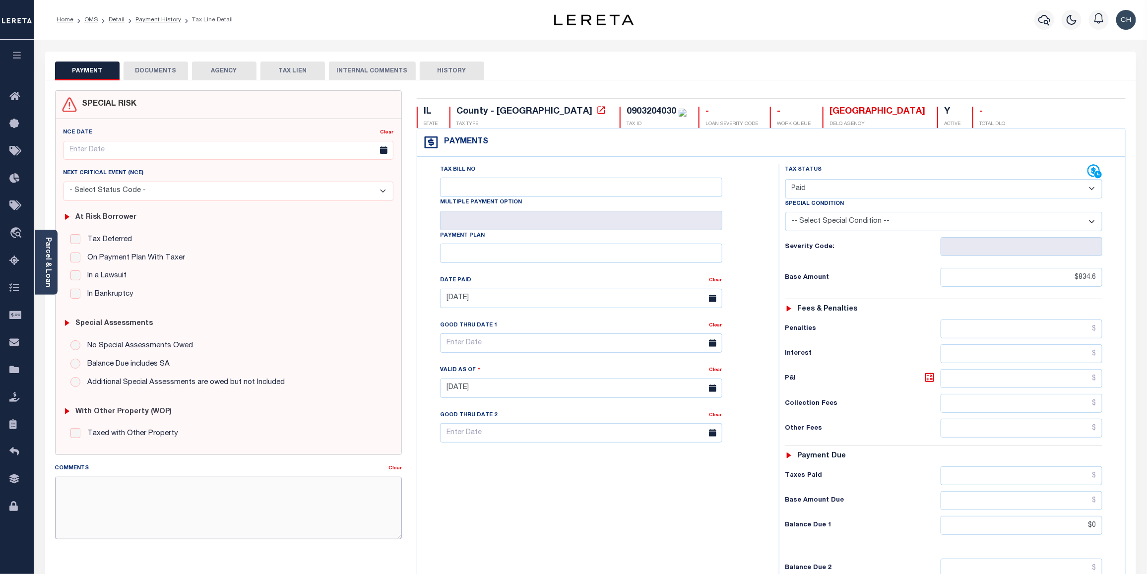
click at [185, 488] on textarea "Comments" at bounding box center [228, 508] width 347 height 63
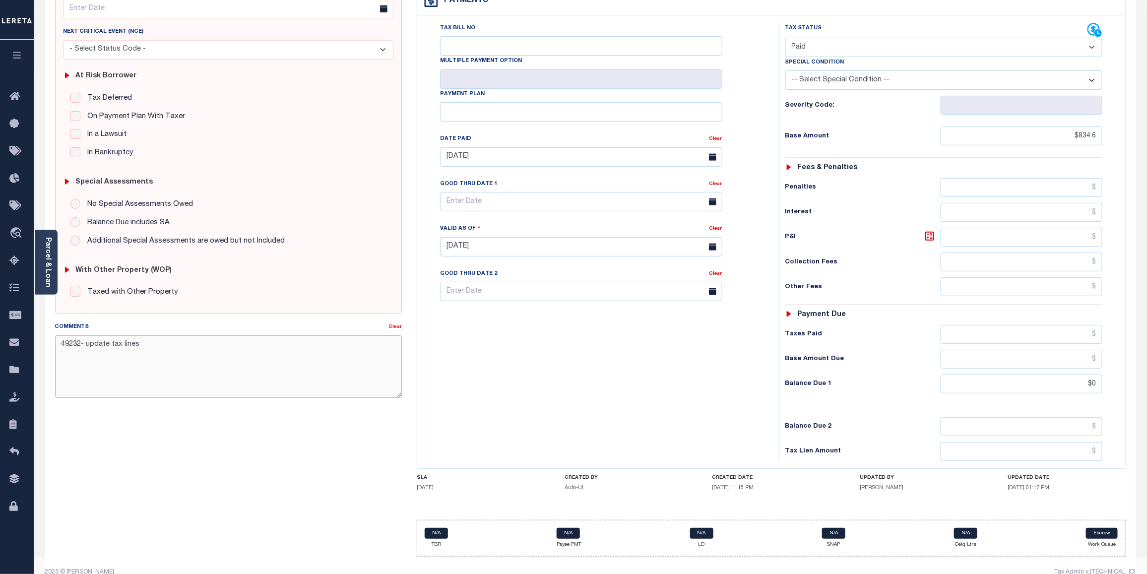
scroll to position [149, 0]
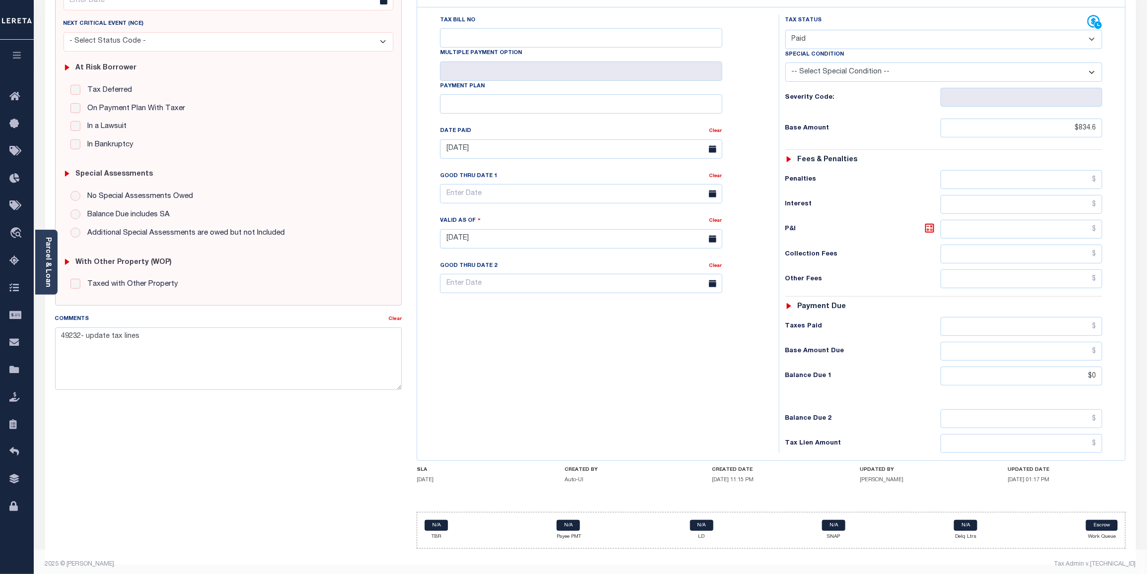
drag, startPoint x: 604, startPoint y: 418, endPoint x: 695, endPoint y: 426, distance: 91.6
click at [606, 418] on div "Tax Bill No Multiple Payment Option Payment Plan Clear" at bounding box center [596, 234] width 352 height 438
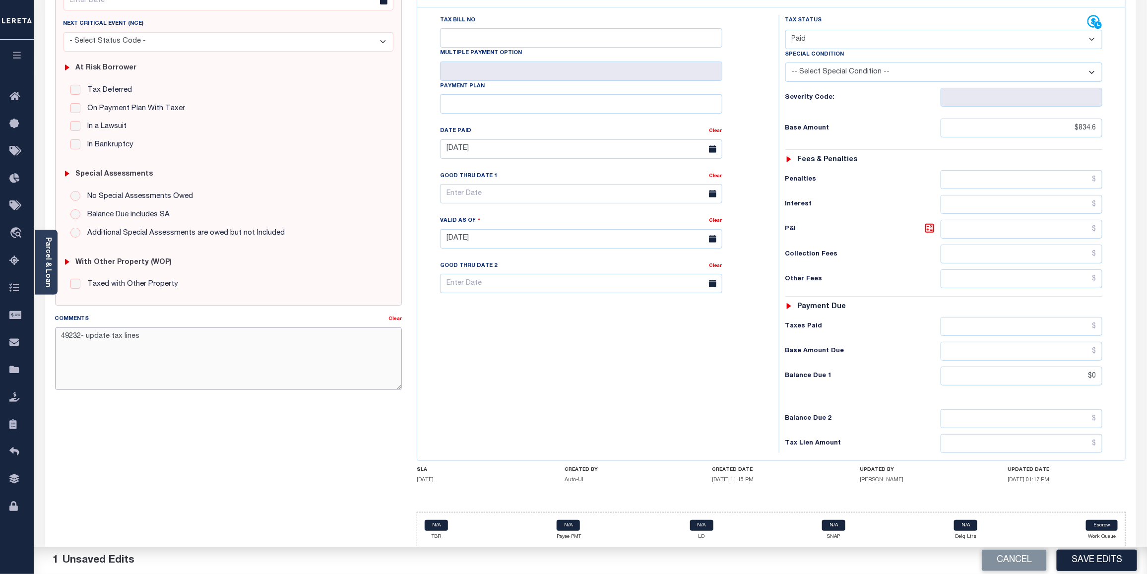
click at [188, 335] on textarea "49232- update tax lines" at bounding box center [228, 358] width 347 height 63
type textarea "49232- update tax lines per request"
click at [1102, 556] on button "Save Edits" at bounding box center [1097, 560] width 80 height 21
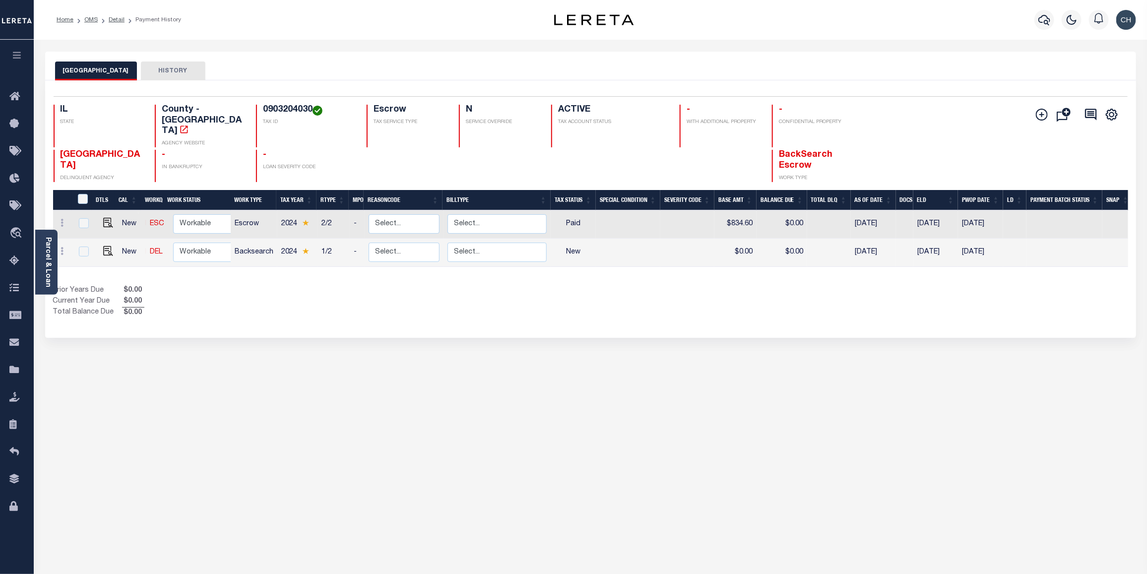
click at [105, 239] on td at bounding box center [106, 253] width 24 height 28
checkbox input "true"
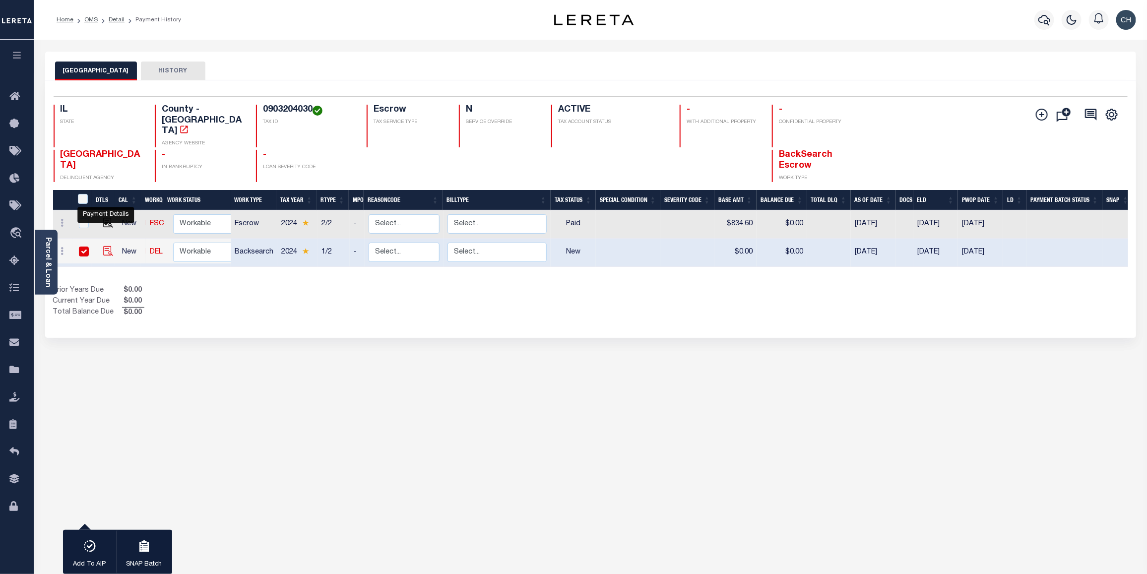
click at [106, 246] on img "" at bounding box center [108, 251] width 10 height 10
checkbox input "false"
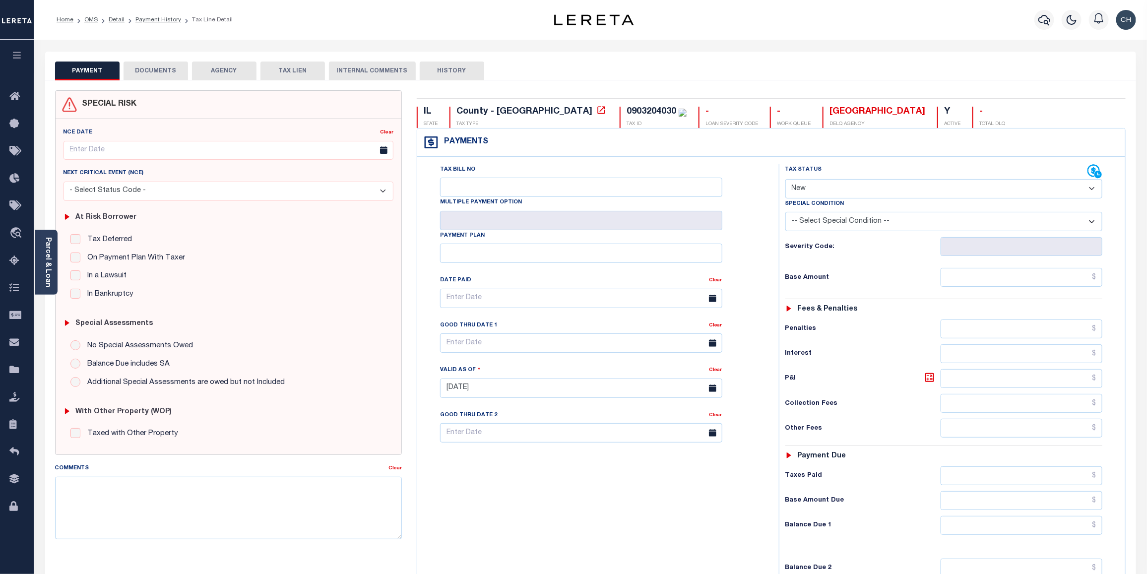
drag, startPoint x: 1092, startPoint y: 192, endPoint x: 1056, endPoint y: 197, distance: 36.6
click at [1092, 192] on select "- Select Status Code - Open Due/Unpaid Paid Incomplete No Tax Due Internal Refu…" at bounding box center [944, 188] width 318 height 19
select select "PYD"
click at [785, 180] on select "- Select Status Code - Open Due/Unpaid Paid Incomplete No Tax Due Internal Refu…" at bounding box center [944, 188] width 318 height 19
type input "[DATE]"
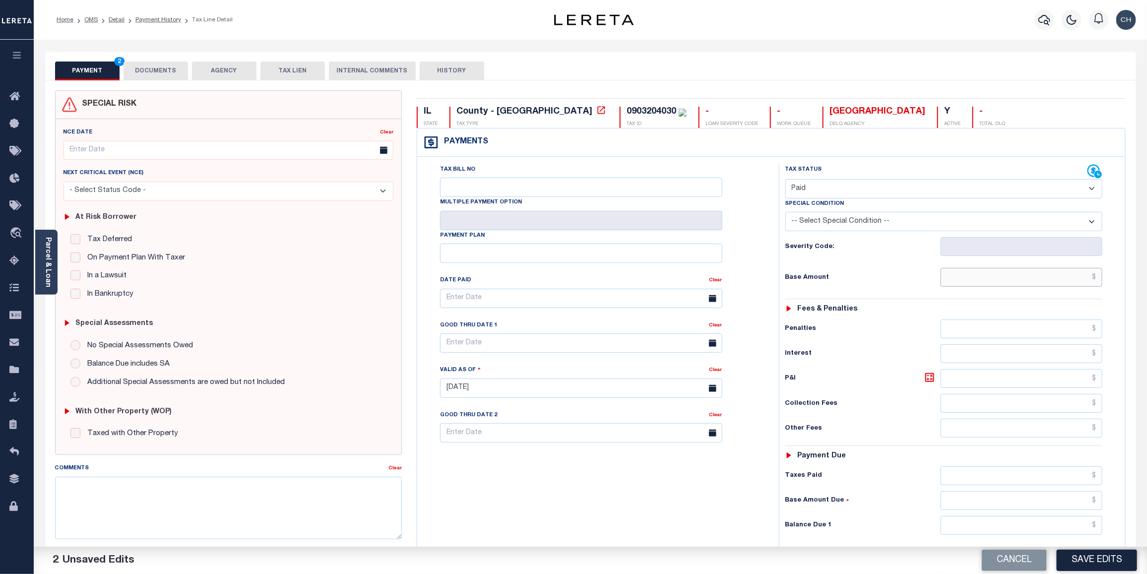
click at [1043, 278] on input "text" at bounding box center [1022, 277] width 162 height 19
type input "$834.60"
click at [1047, 534] on input "text" at bounding box center [1022, 525] width 162 height 19
type input "$0.00"
click at [542, 298] on input "text" at bounding box center [581, 298] width 282 height 19
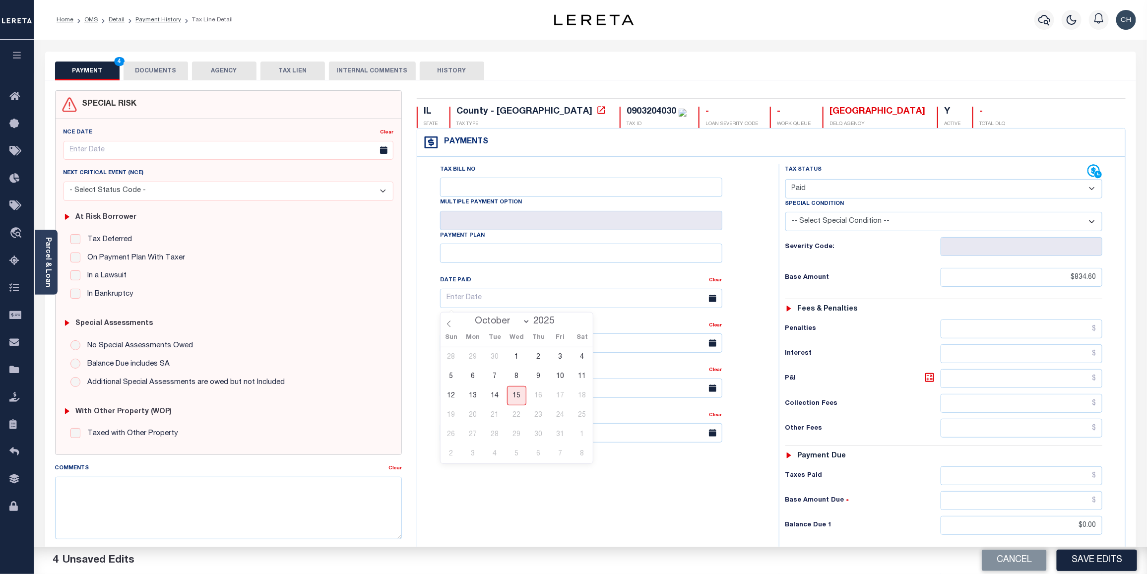
click at [526, 321] on select "January February March April May June July August September October" at bounding box center [500, 322] width 61 height 10
select select "7"
click at [471, 317] on select "January February March April May June July August September October" at bounding box center [500, 322] width 61 height 10
drag, startPoint x: 519, startPoint y: 435, endPoint x: 417, endPoint y: 445, distance: 102.7
click at [517, 436] on span "27" at bounding box center [516, 434] width 19 height 19
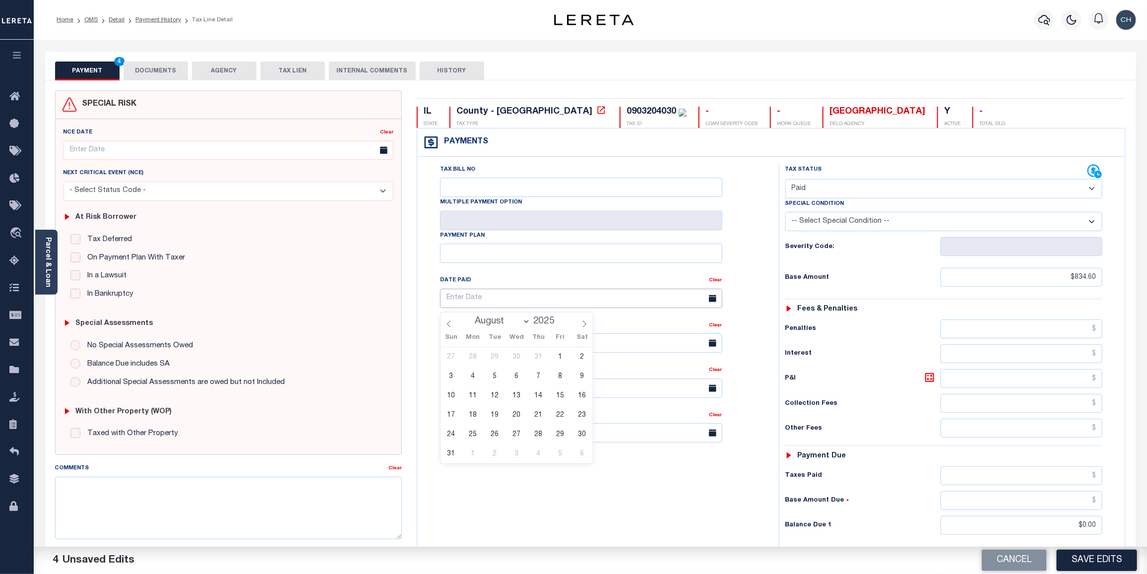
type input "08/27/2025"
click at [343, 509] on textarea "Comments" at bounding box center [228, 508] width 347 height 63
type textarea "49232- Update tax lines per request"
click at [1088, 558] on button "Save Edits" at bounding box center [1097, 560] width 80 height 21
checkbox input "false"
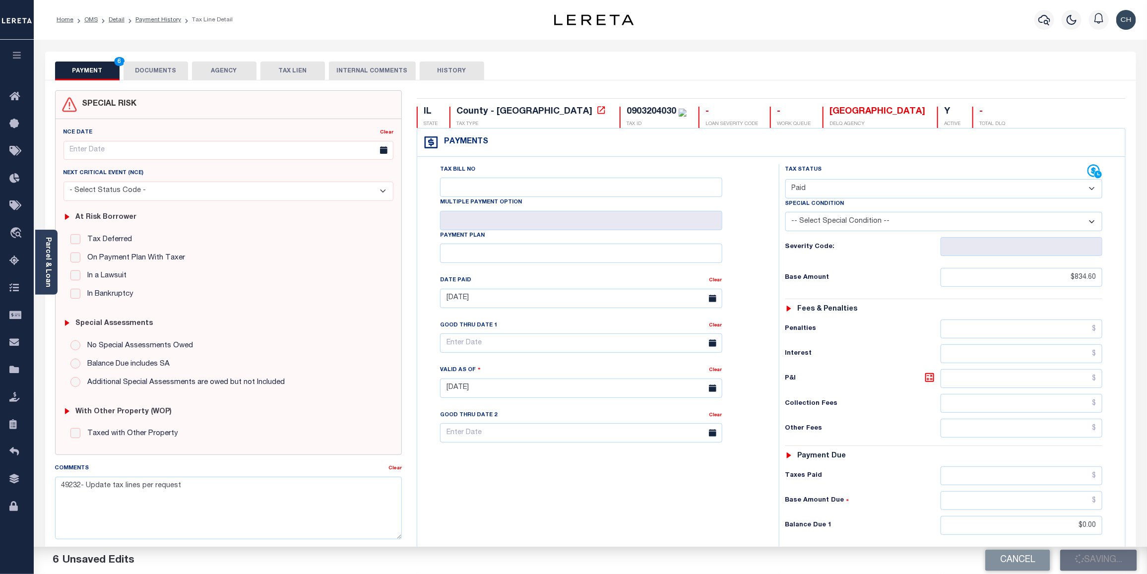
checkbox input "false"
type input "$834.6"
type input "$0"
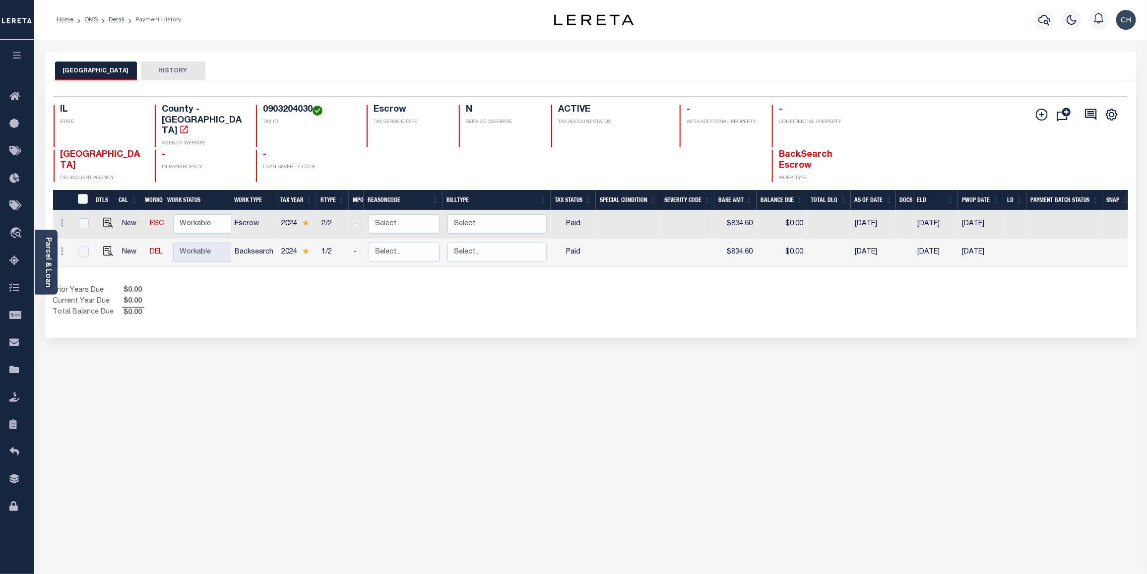
drag, startPoint x: 45, startPoint y: 242, endPoint x: 143, endPoint y: 243, distance: 97.7
click at [44, 243] on link "Parcel & Loan" at bounding box center [47, 262] width 7 height 50
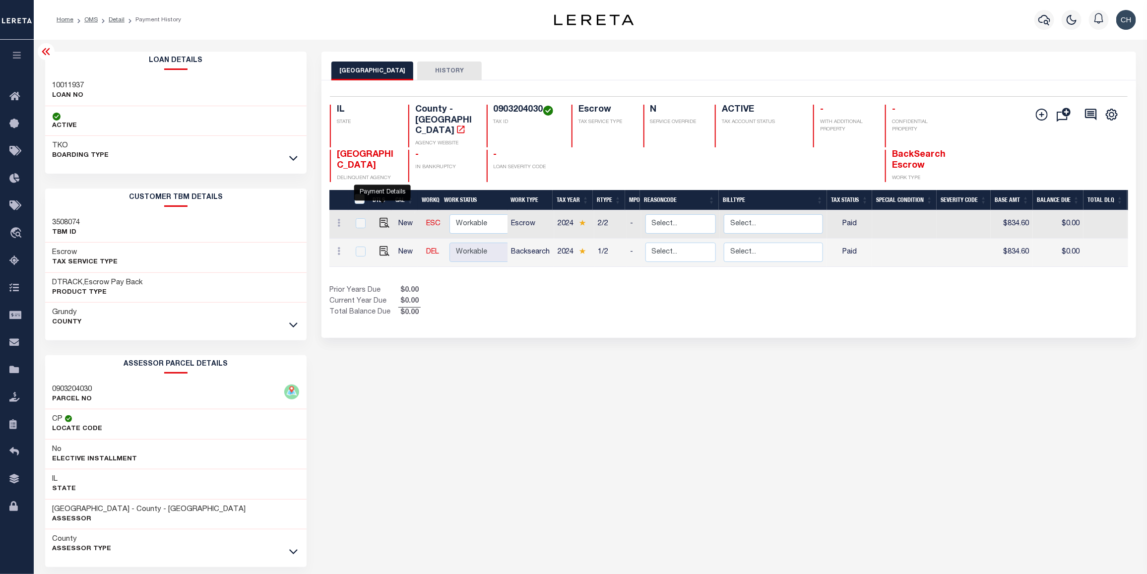
drag, startPoint x: 383, startPoint y: 211, endPoint x: 399, endPoint y: 211, distance: 15.9
click at [383, 218] on img "" at bounding box center [385, 223] width 10 height 10
checkbox input "true"
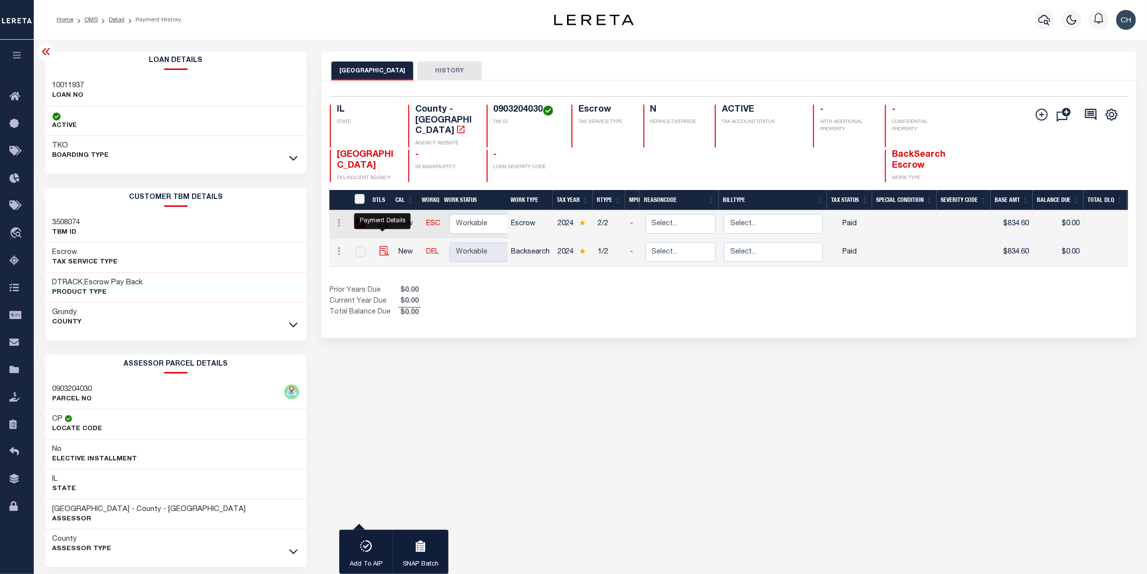
click at [382, 246] on img "" at bounding box center [385, 251] width 10 height 10
checkbox input "true"
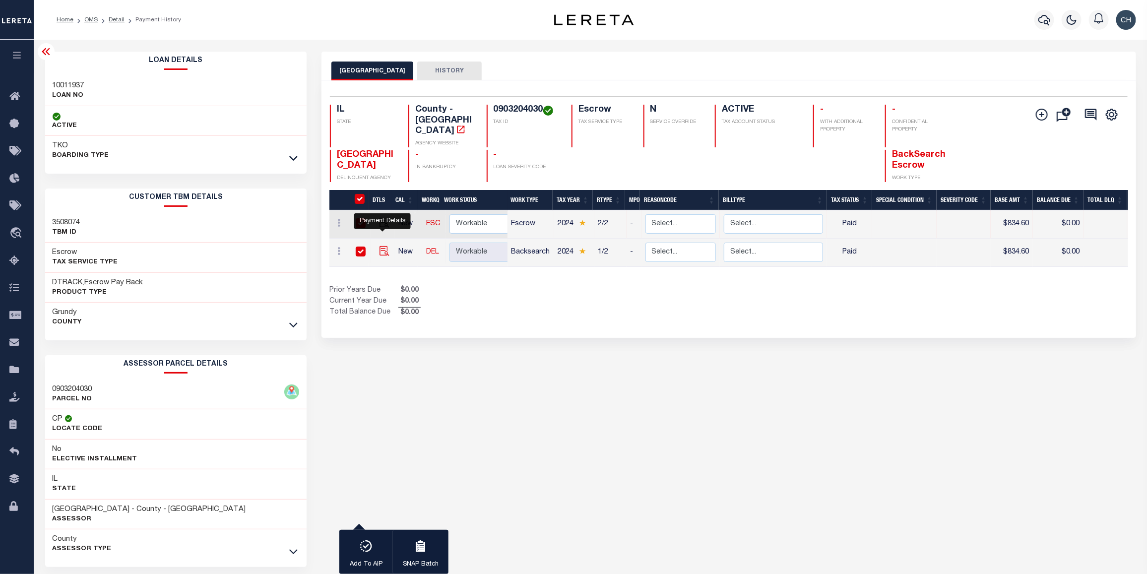
checkbox input "true"
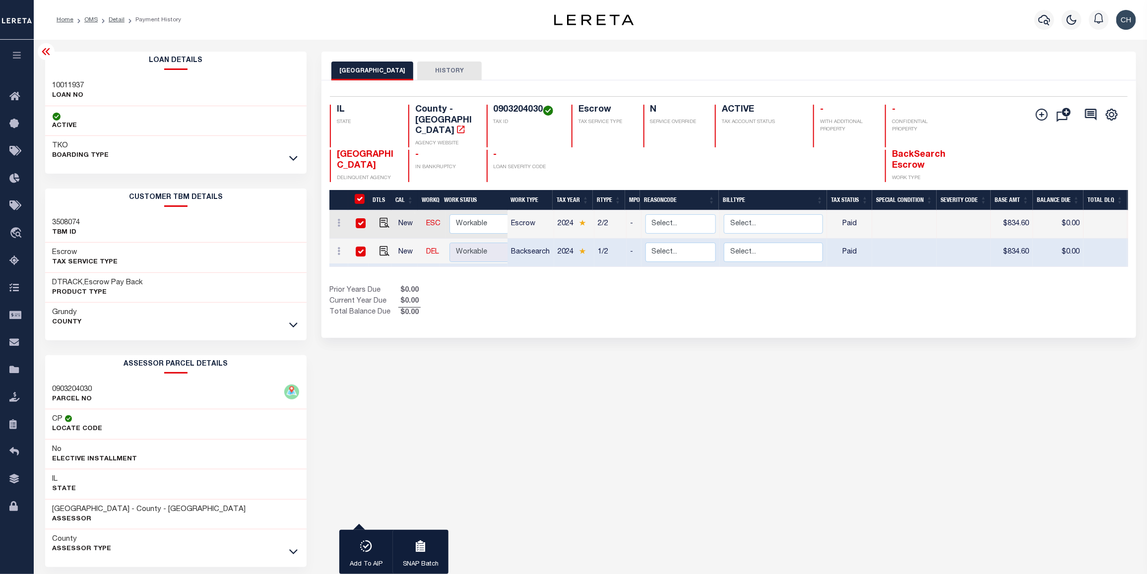
drag, startPoint x: 50, startPoint y: 50, endPoint x: 64, endPoint y: 50, distance: 13.9
click at [50, 50] on icon at bounding box center [46, 52] width 12 height 12
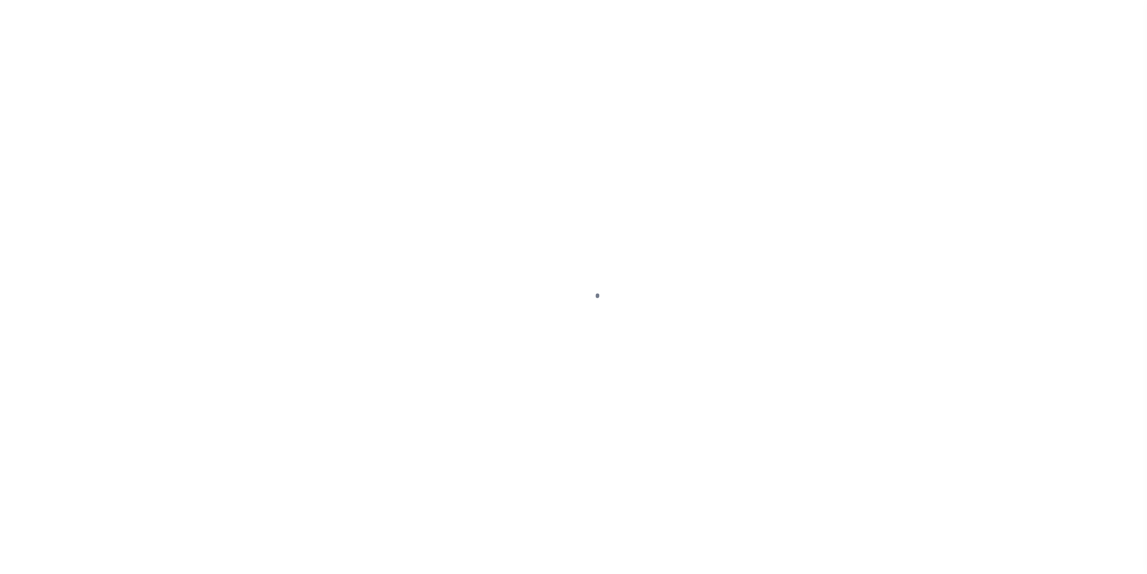
select select "PYD"
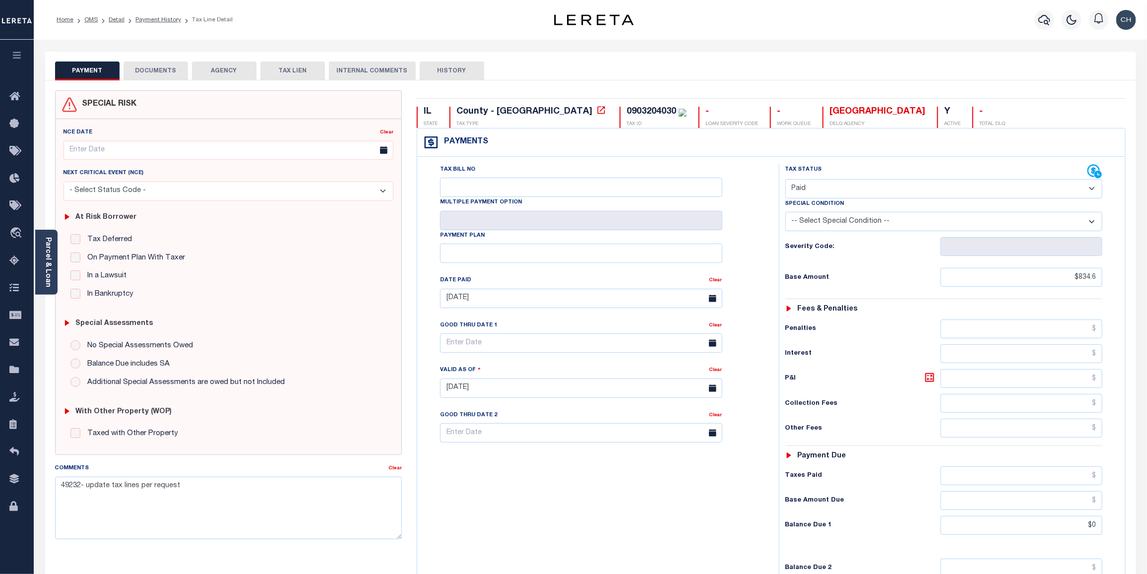
click at [140, 72] on button "DOCUMENTS" at bounding box center [156, 71] width 64 height 19
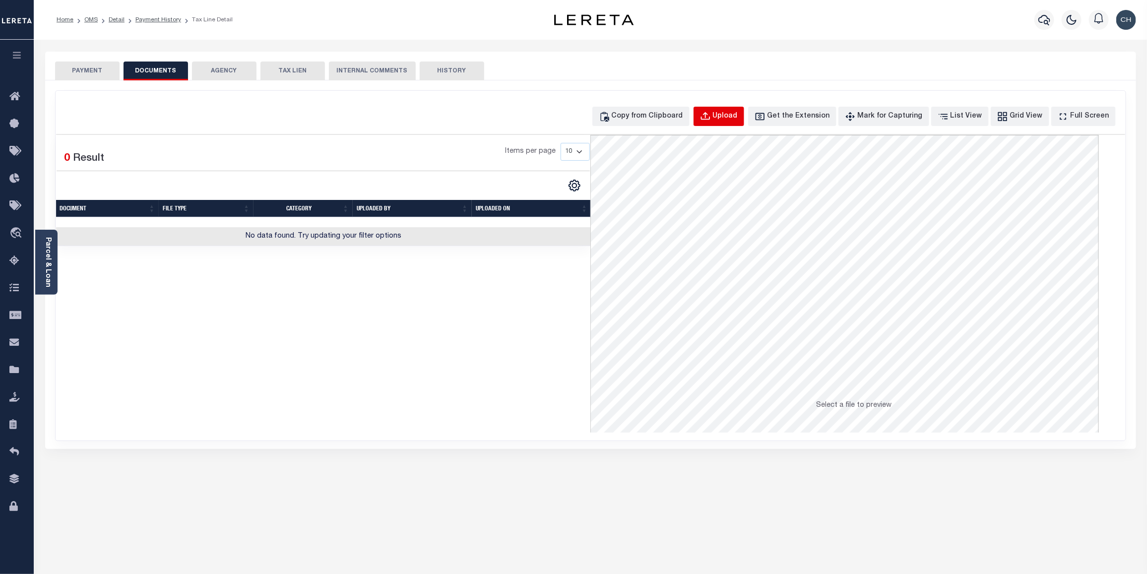
click at [738, 116] on div "Upload" at bounding box center [725, 116] width 25 height 11
select select "POP"
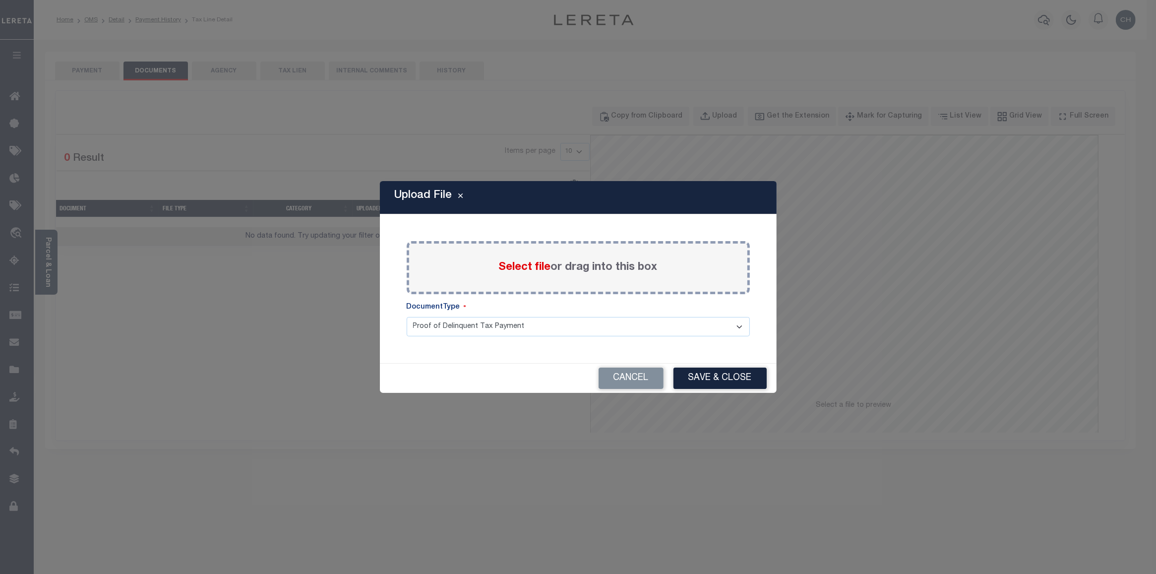
click at [504, 266] on span "Select file" at bounding box center [525, 267] width 52 height 11
click at [0, 0] on input "Select file or drag into this box" at bounding box center [0, 0] width 0 height 0
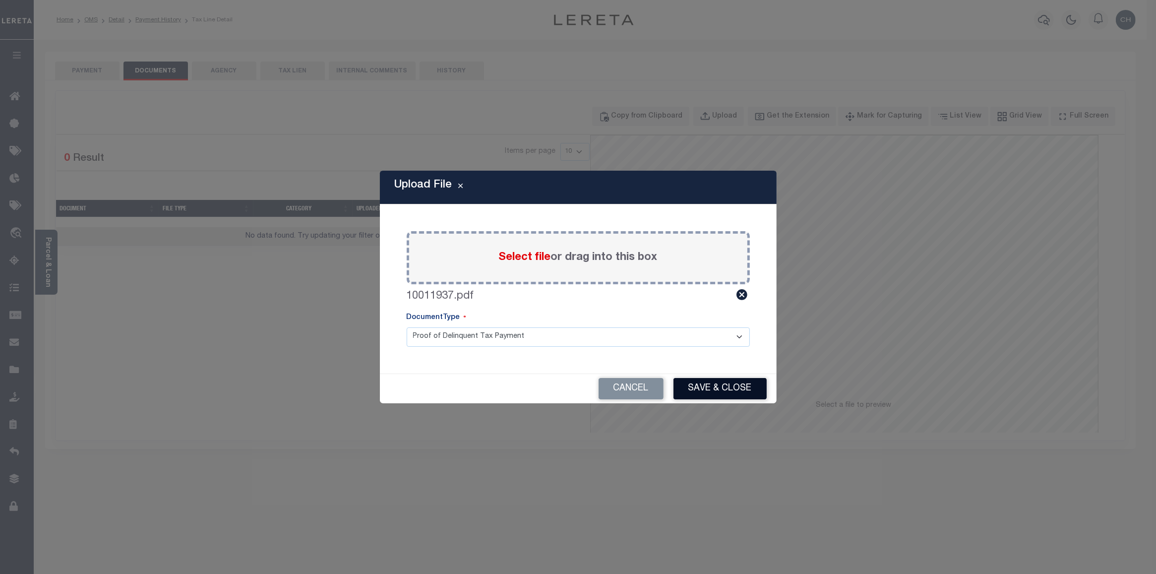
click at [715, 386] on button "Save & Close" at bounding box center [720, 388] width 93 height 21
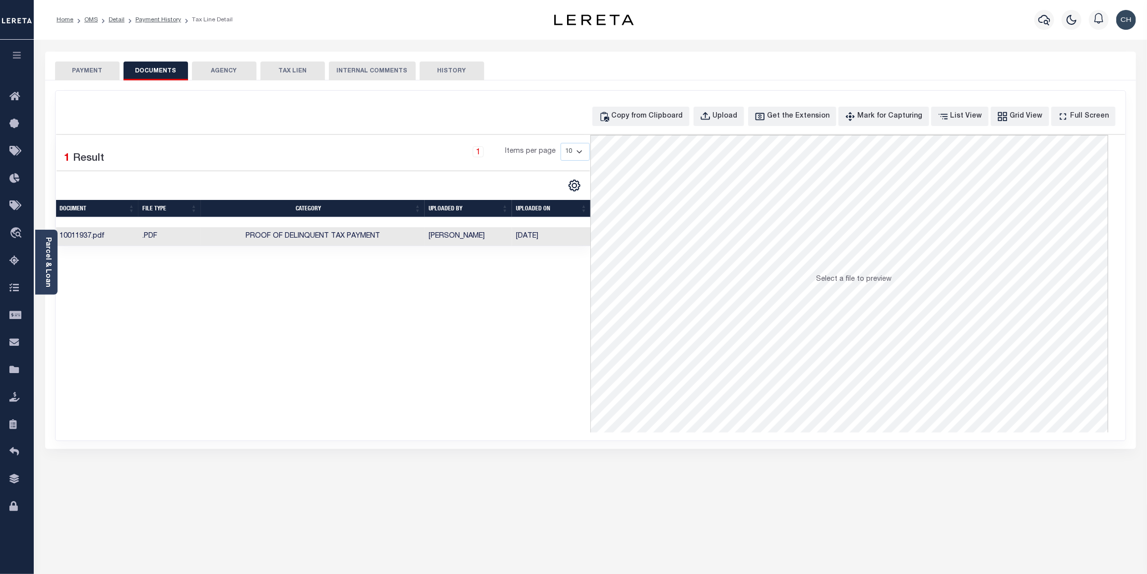
click at [72, 74] on button "PAYMENT" at bounding box center [87, 71] width 64 height 19
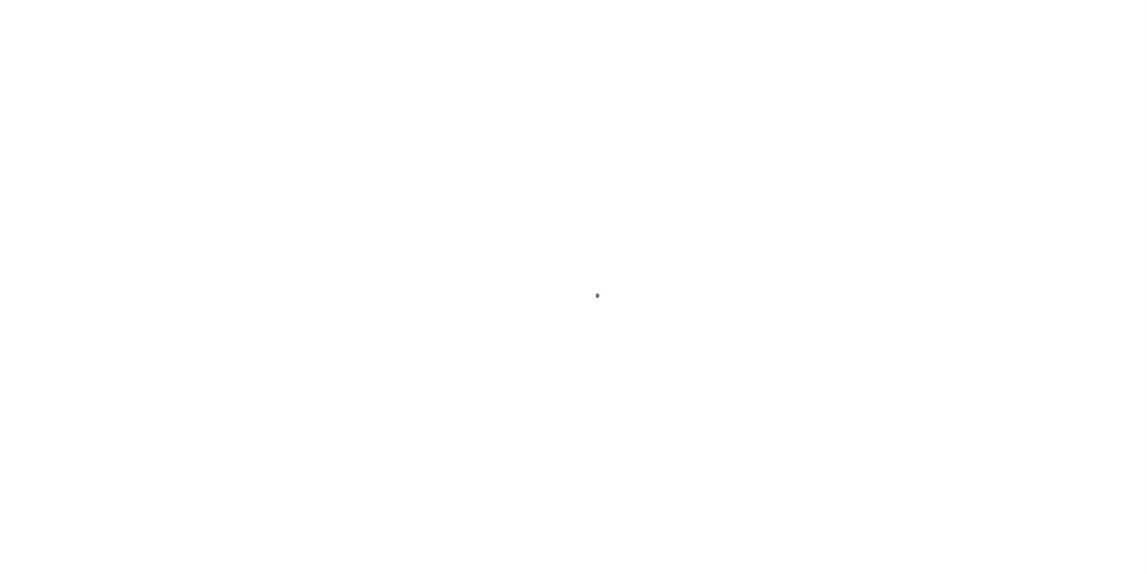
select select "PYD"
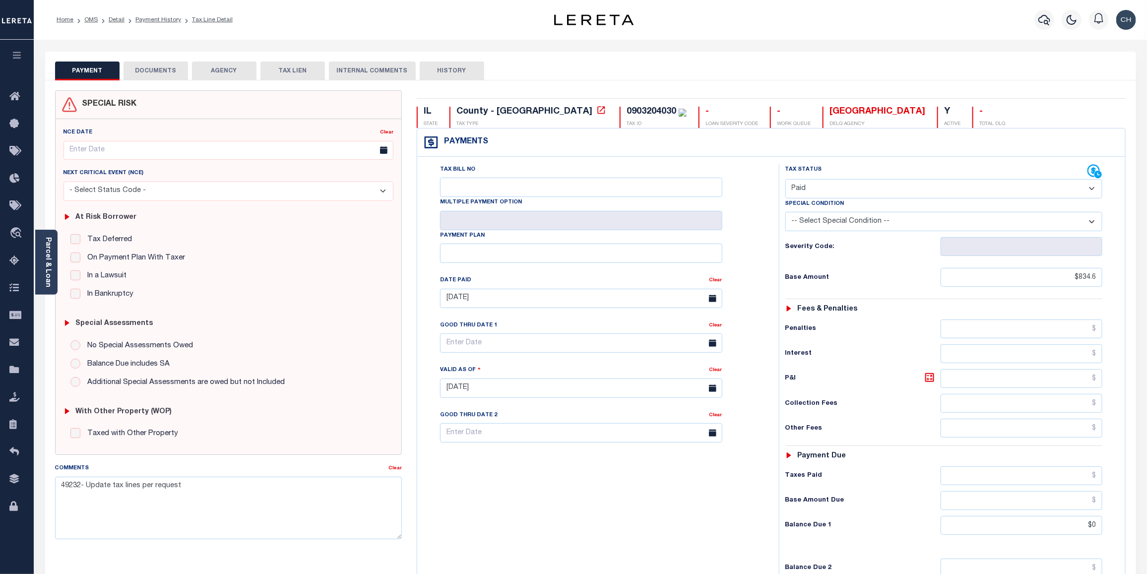
click at [143, 72] on button "DOCUMENTS" at bounding box center [156, 71] width 64 height 19
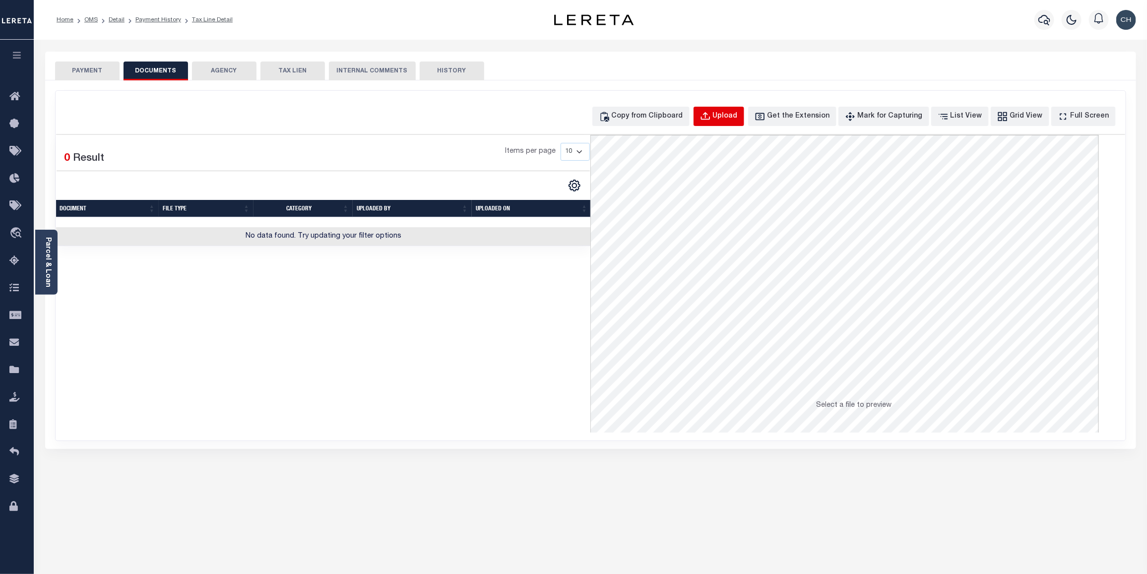
click at [733, 118] on div "Upload" at bounding box center [725, 116] width 25 height 11
select select "POP"
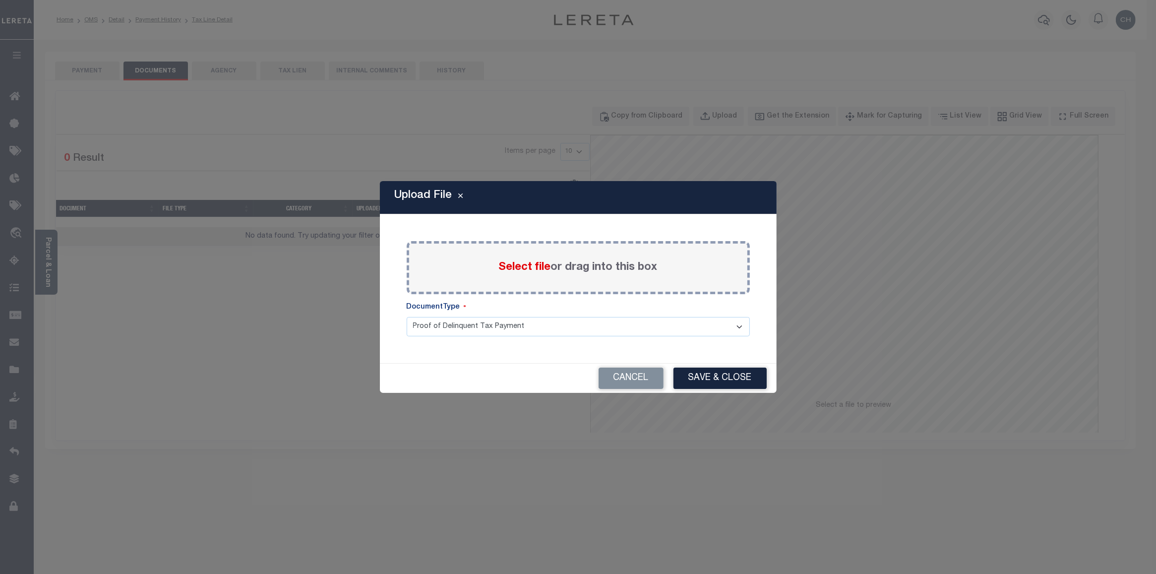
click at [526, 275] on label "Select file or drag into this box" at bounding box center [578, 267] width 159 height 16
click at [0, 0] on input "Select file or drag into this box" at bounding box center [0, 0] width 0 height 0
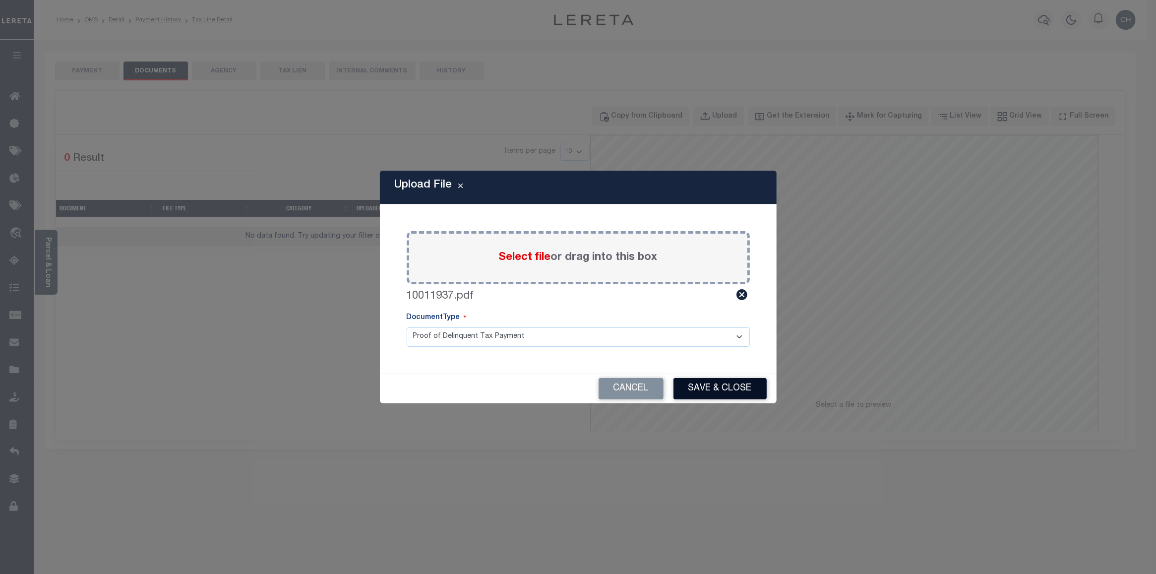
click at [695, 390] on button "Save & Close" at bounding box center [720, 388] width 93 height 21
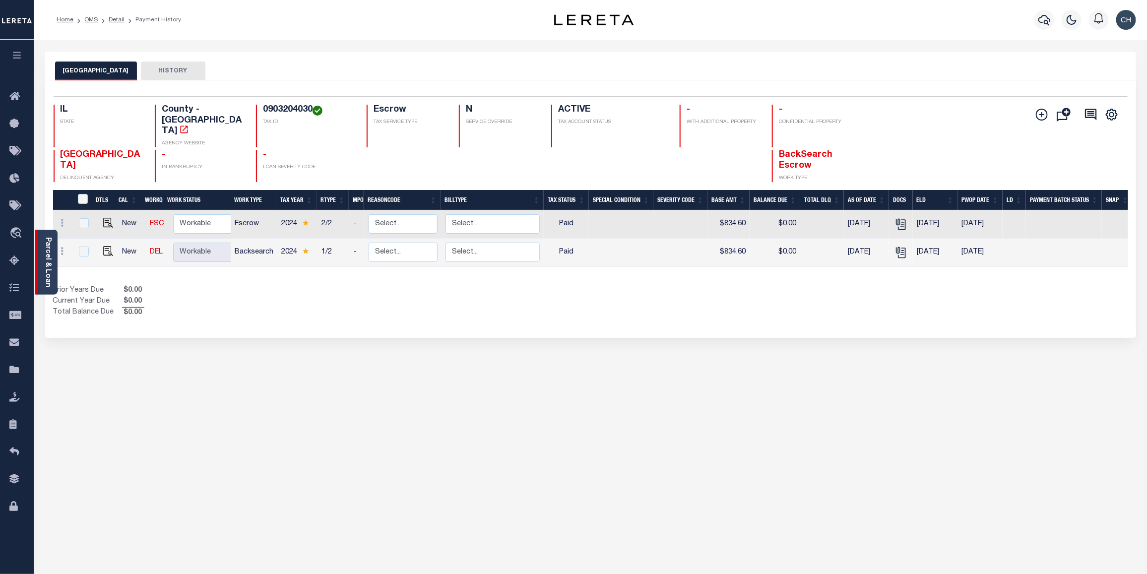
click at [41, 254] on div "Parcel & Loan" at bounding box center [46, 262] width 22 height 65
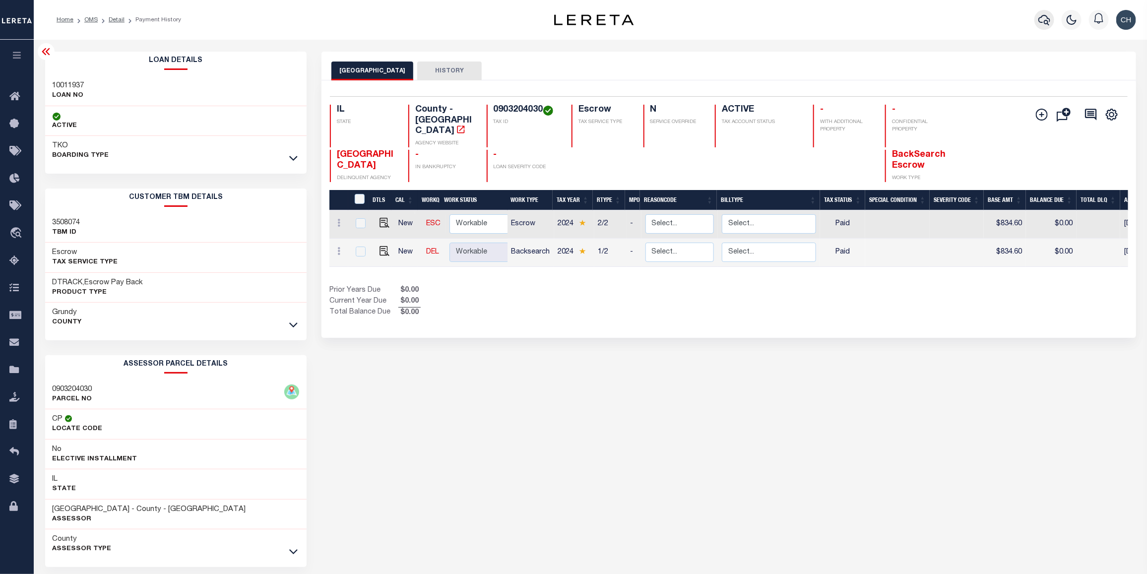
click at [1037, 24] on button "button" at bounding box center [1044, 20] width 20 height 20
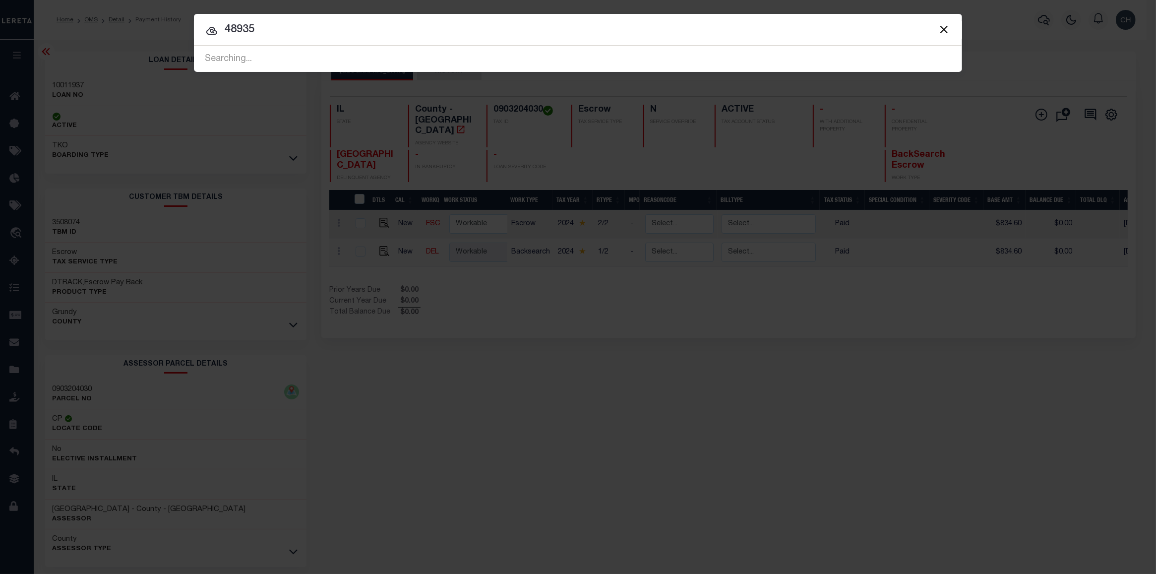
type input "48935"
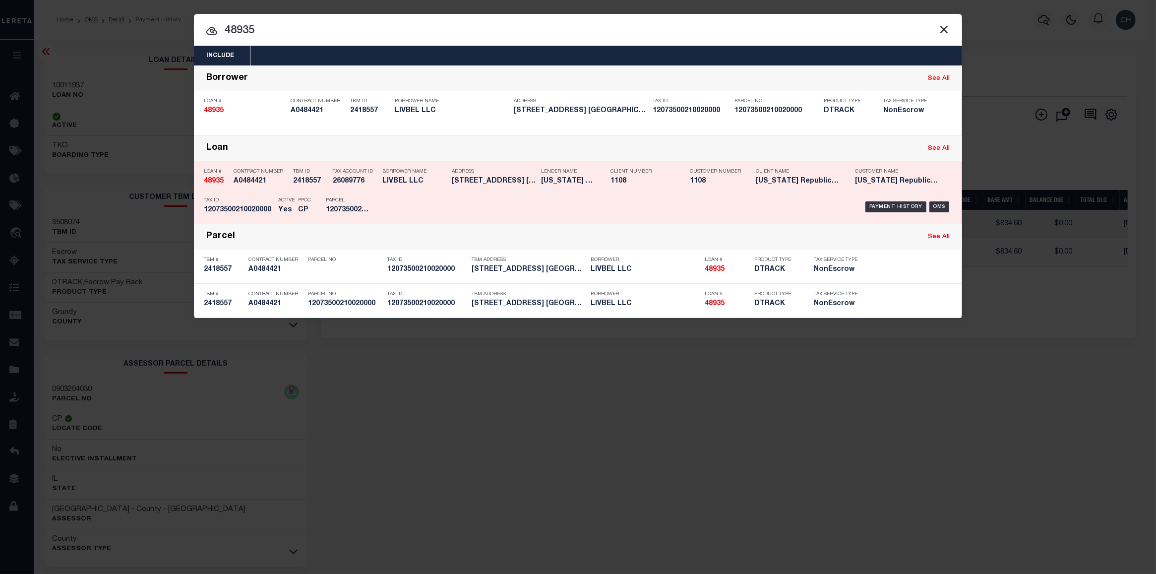
click at [747, 187] on div "Customer Number 1108" at bounding box center [716, 178] width 66 height 29
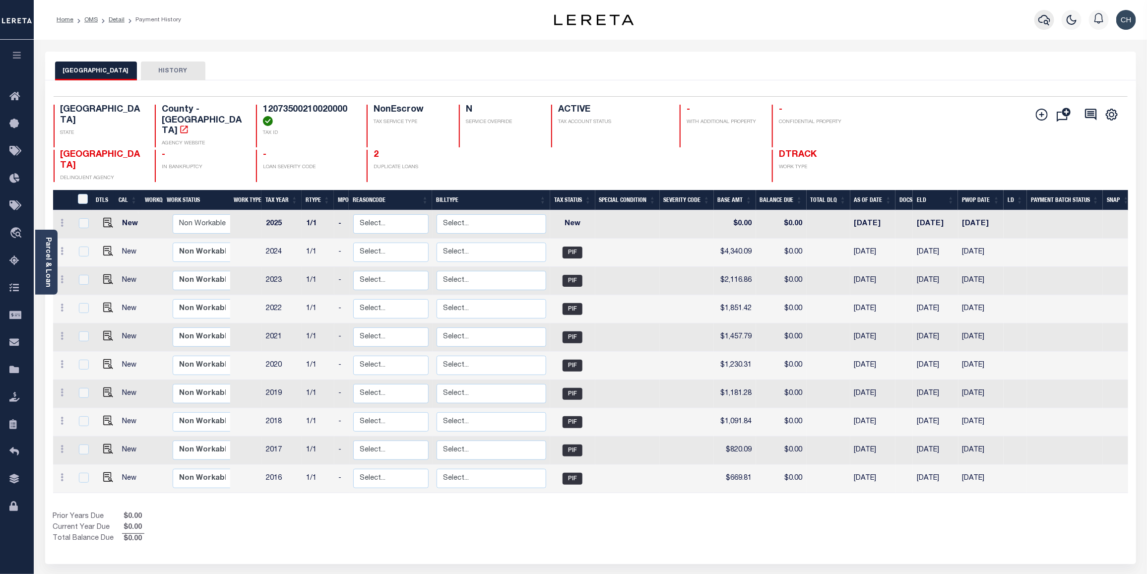
click at [1051, 23] on button "button" at bounding box center [1044, 20] width 20 height 20
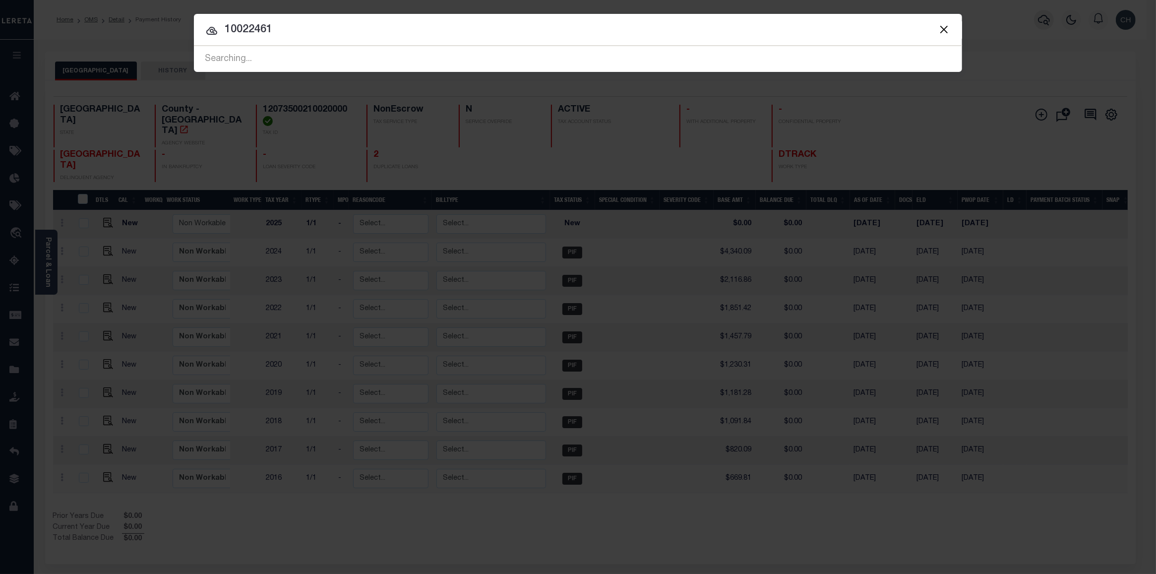
type input "10022461"
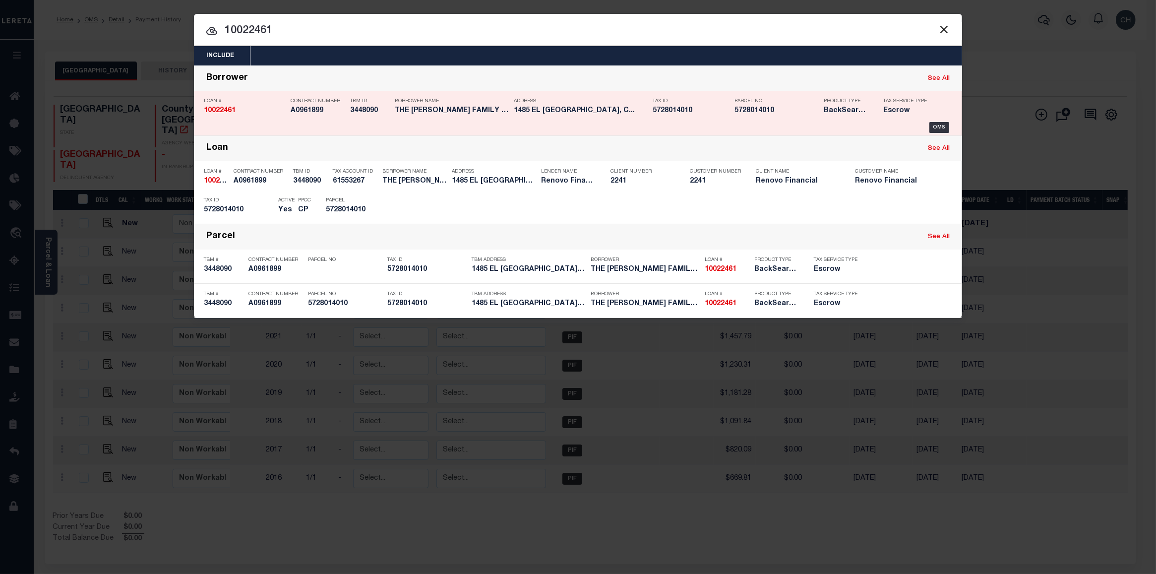
click at [806, 118] on div "Parcel No 5728014010" at bounding box center [777, 107] width 84 height 29
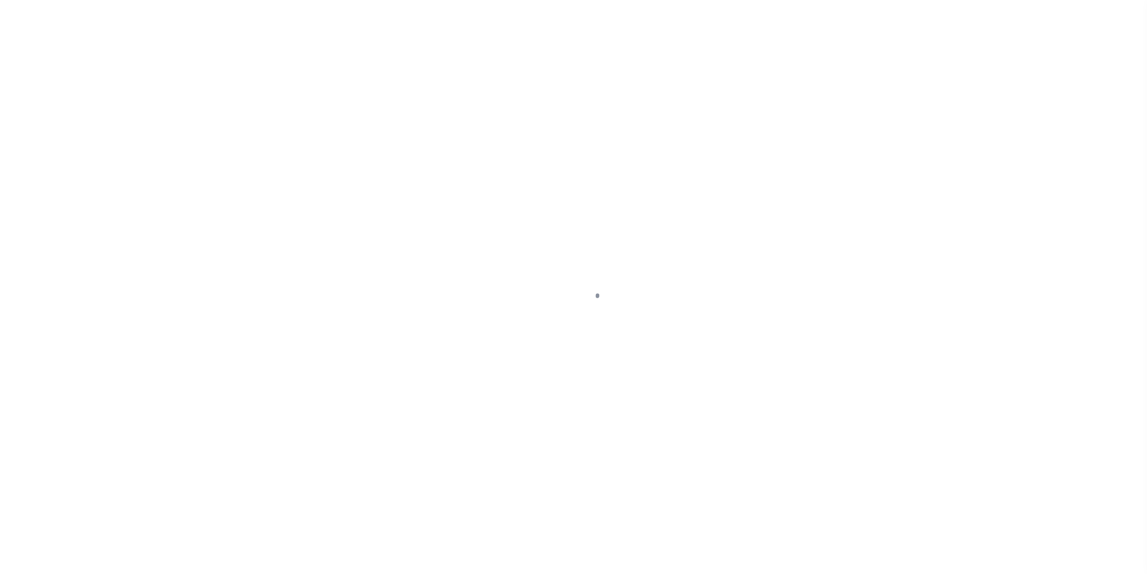
select select "400"
select select "Escrow"
type input "1485 EL SERENO AVE"
select select
type input "PASADENA, CA 91103"
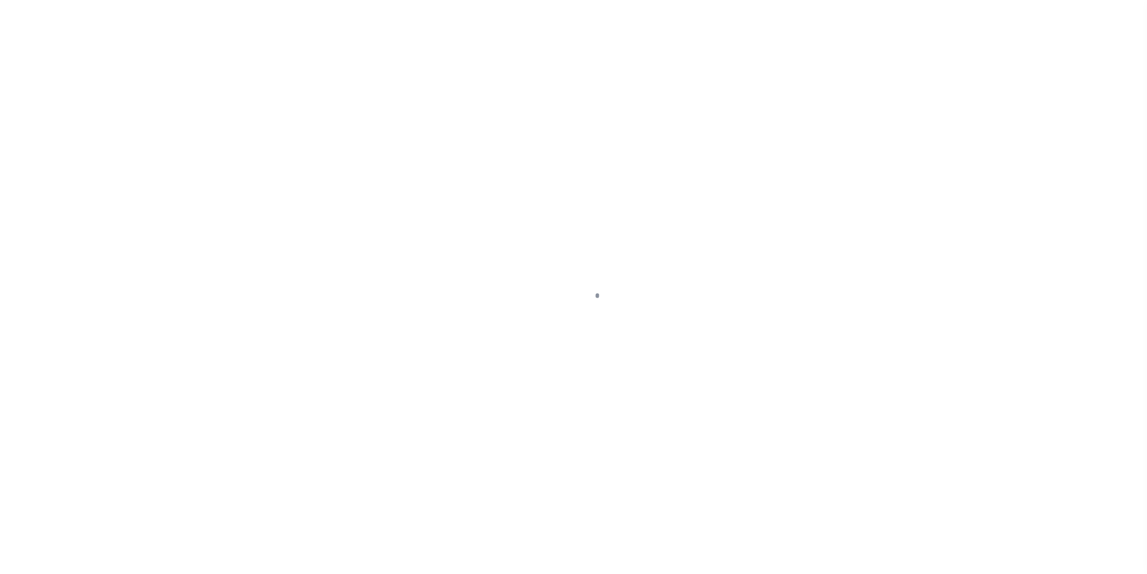
type input "a0kUS00000BosLR"
type input "CA"
select select
select select "25067"
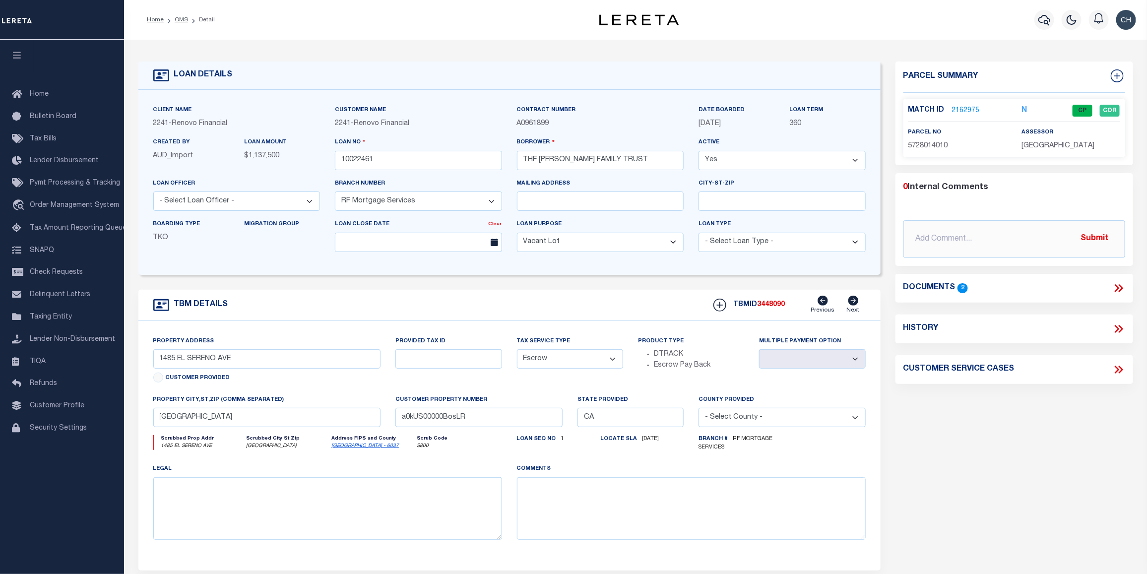
click at [958, 106] on link "2162975" at bounding box center [966, 111] width 28 height 10
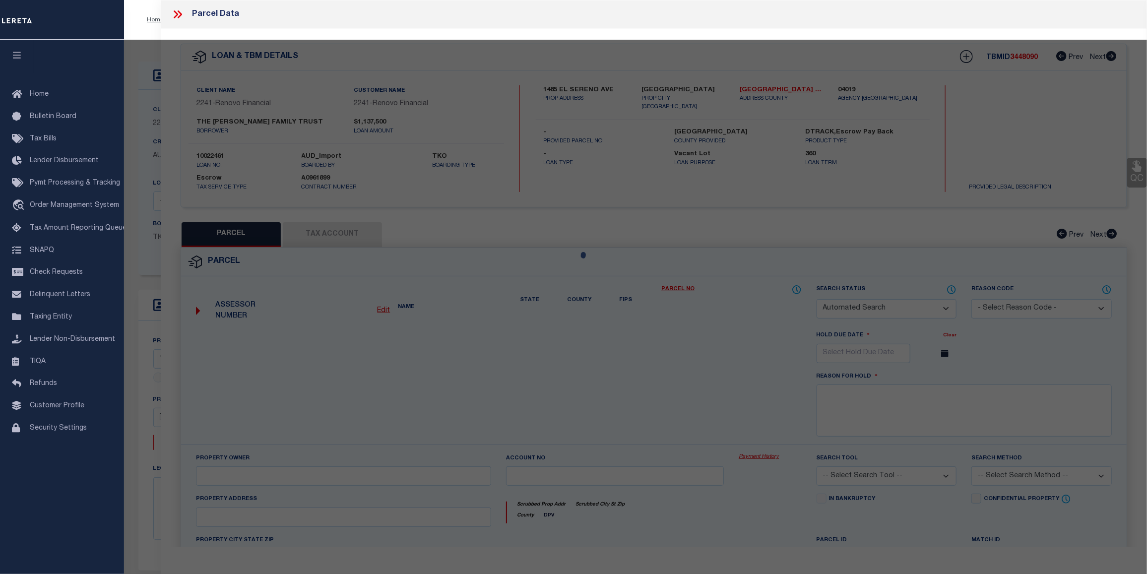
checkbox input "false"
select select "CP"
type input "KWAN,BRYAN"
select select "ATL"
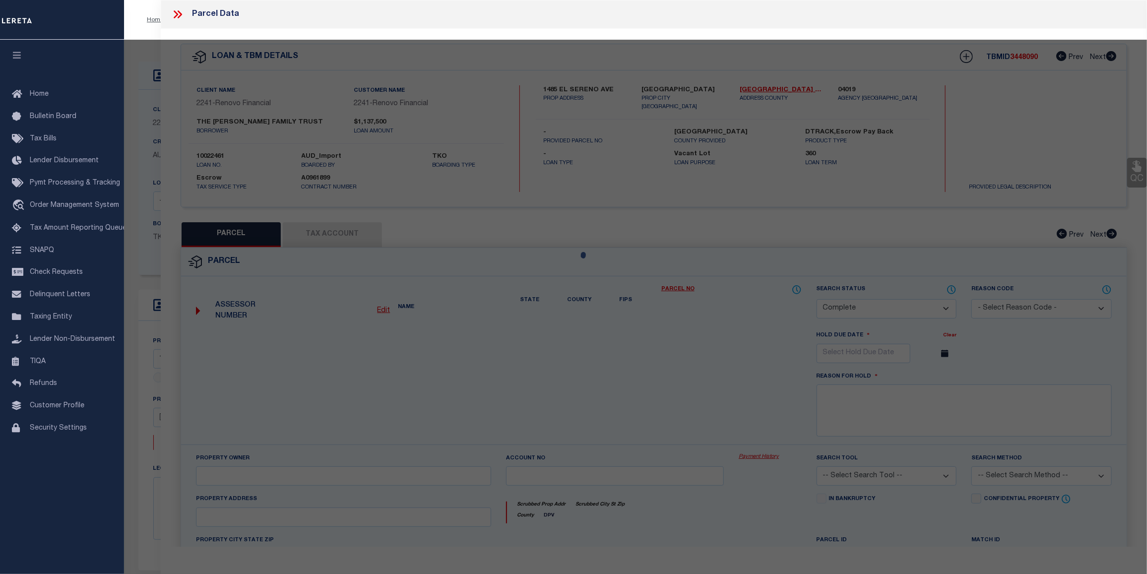
select select "ADD"
type input "1485 EL SERENO AVE"
type input "PASADENA, CA 91103"
type textarea "A J PAINTERS SUB LOT 39 BLK A"
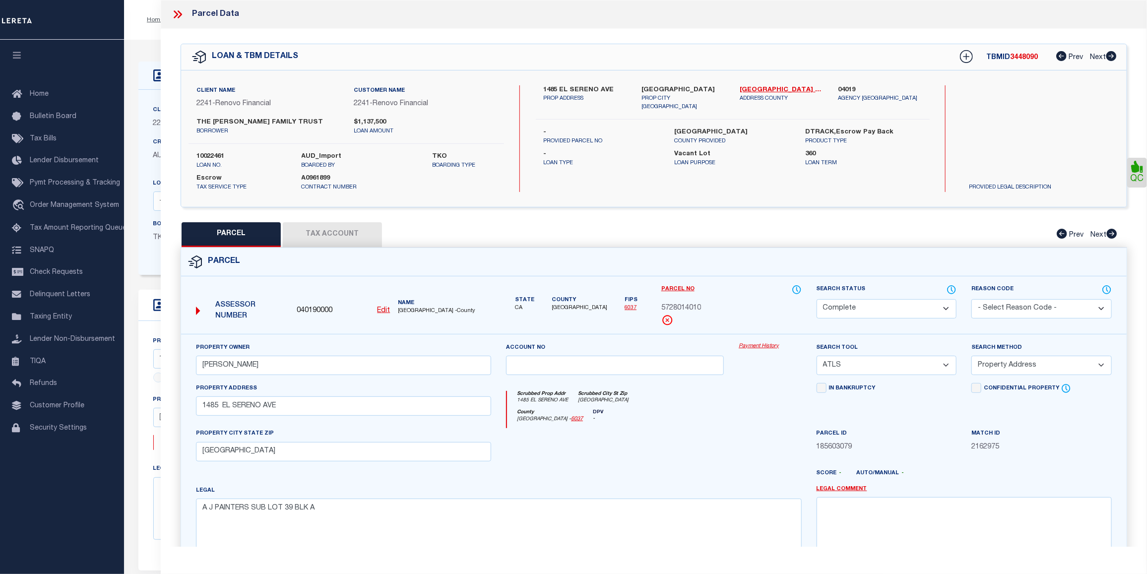
click at [767, 343] on link "Payment History" at bounding box center [770, 346] width 63 height 8
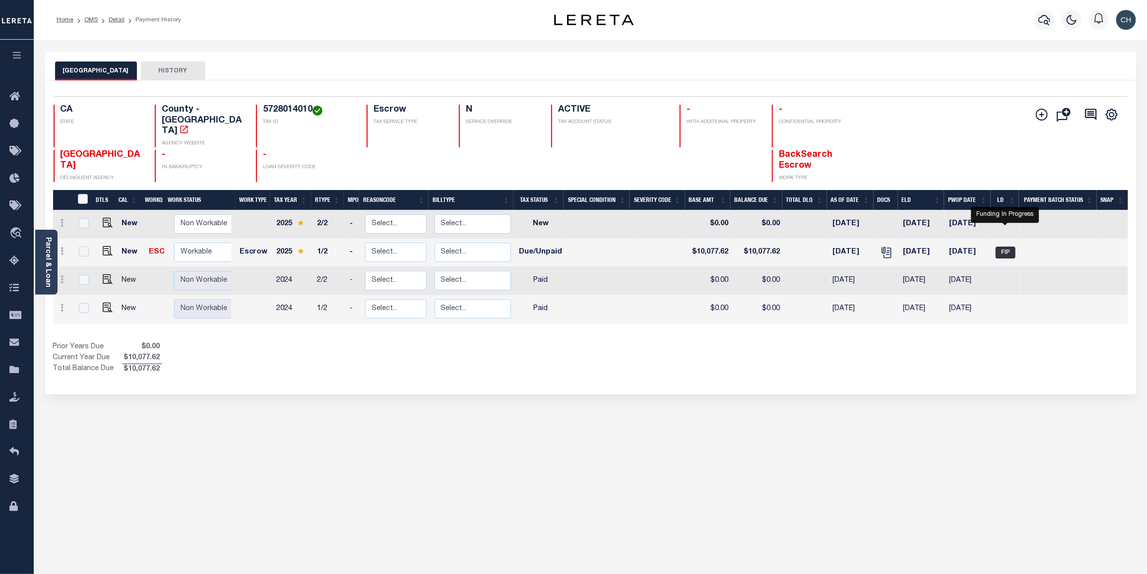
click at [1008, 247] on span "FIP" at bounding box center [1006, 253] width 20 height 12
checkbox input "true"
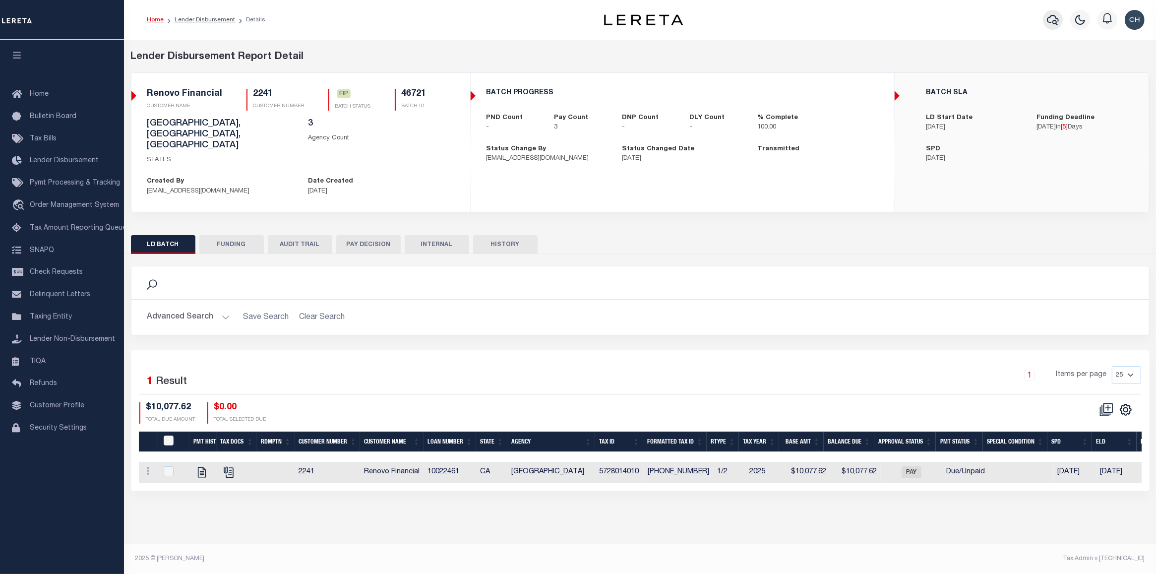
click at [1058, 21] on icon "button" at bounding box center [1053, 20] width 12 height 12
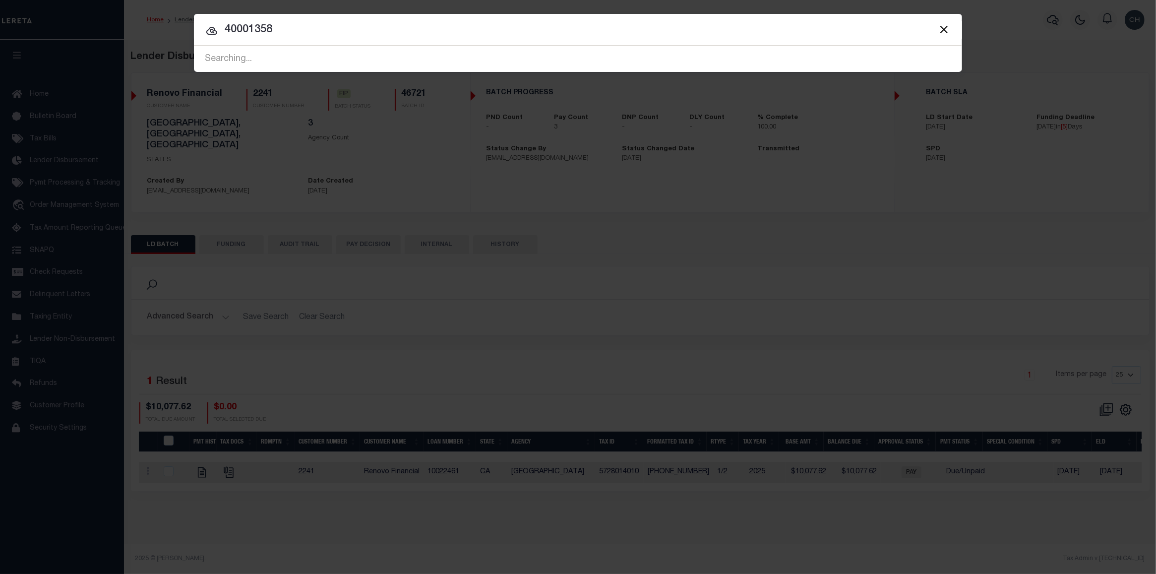
type input "40001358"
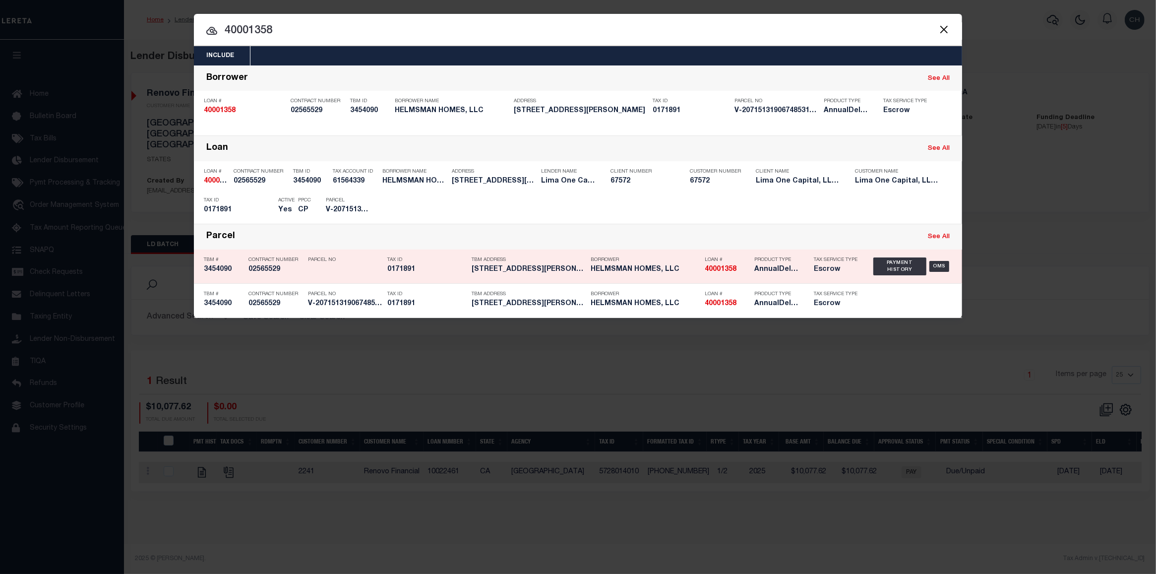
click at [745, 265] on h5 "40001358" at bounding box center [727, 269] width 45 height 8
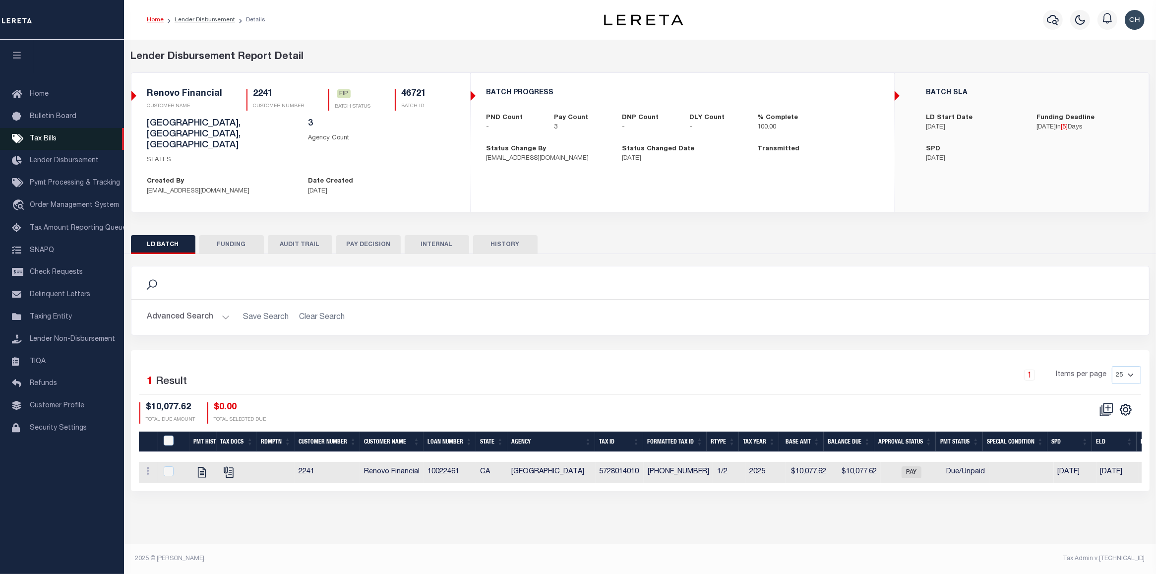
click at [41, 140] on span "Tax Bills" at bounding box center [43, 138] width 27 height 7
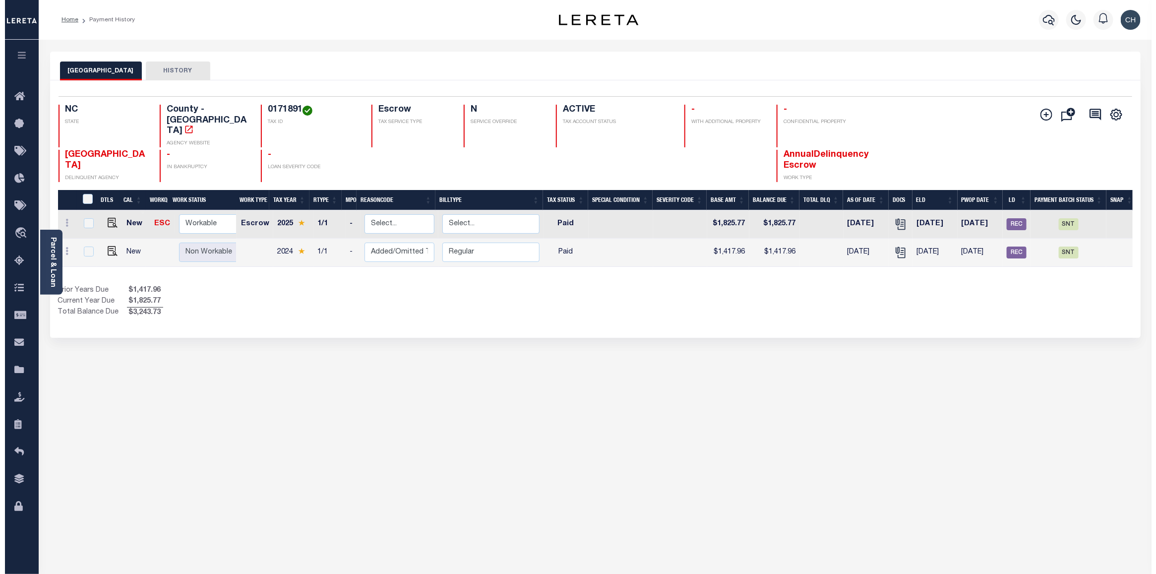
scroll to position [0, 4]
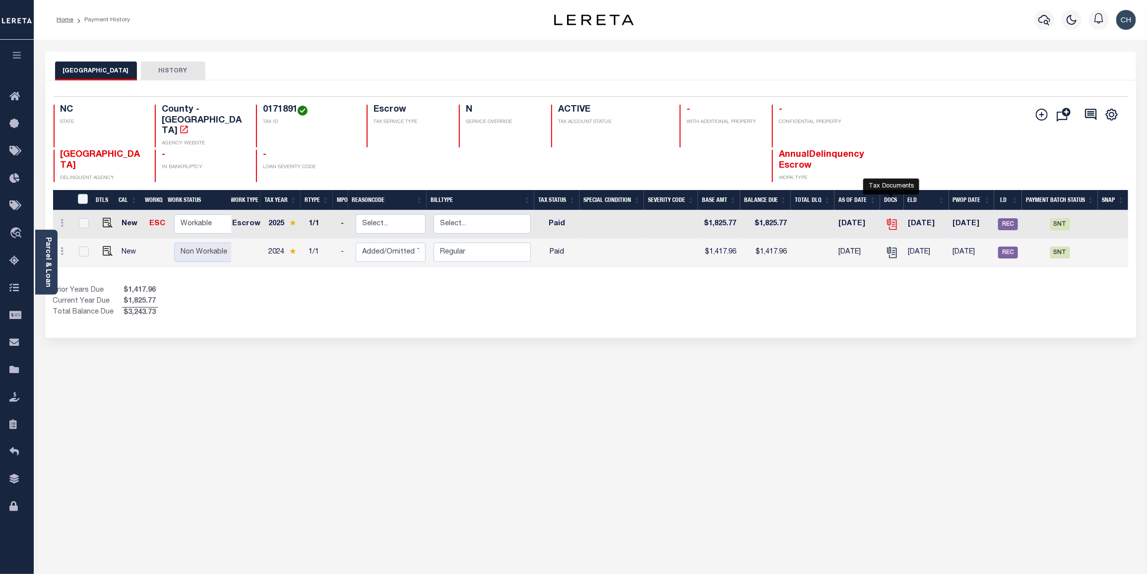
click at [894, 218] on icon "" at bounding box center [892, 224] width 13 height 13
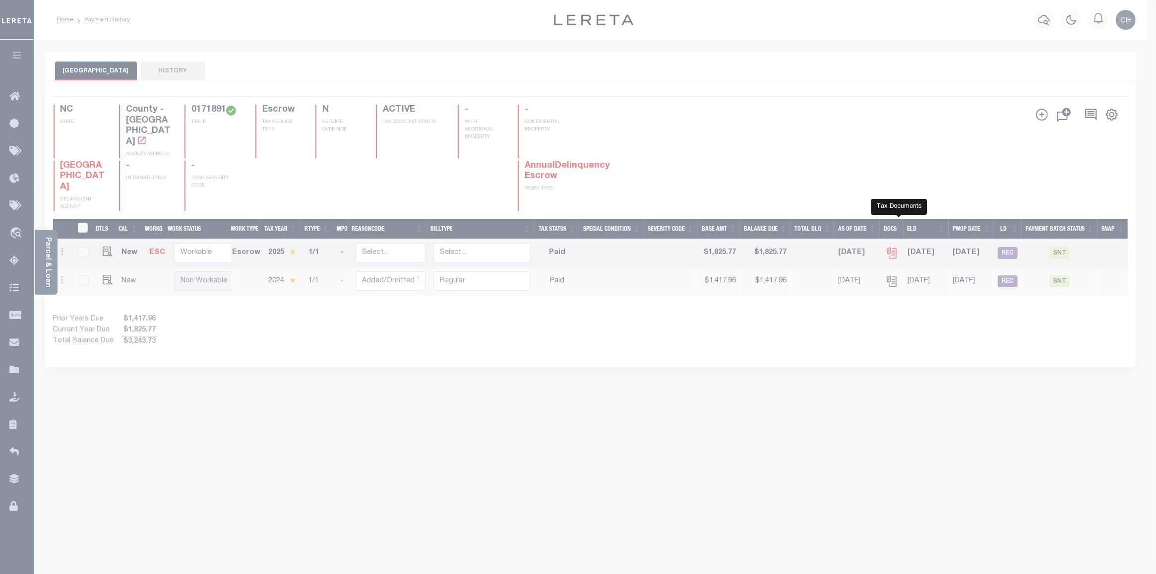
scroll to position [0, 0]
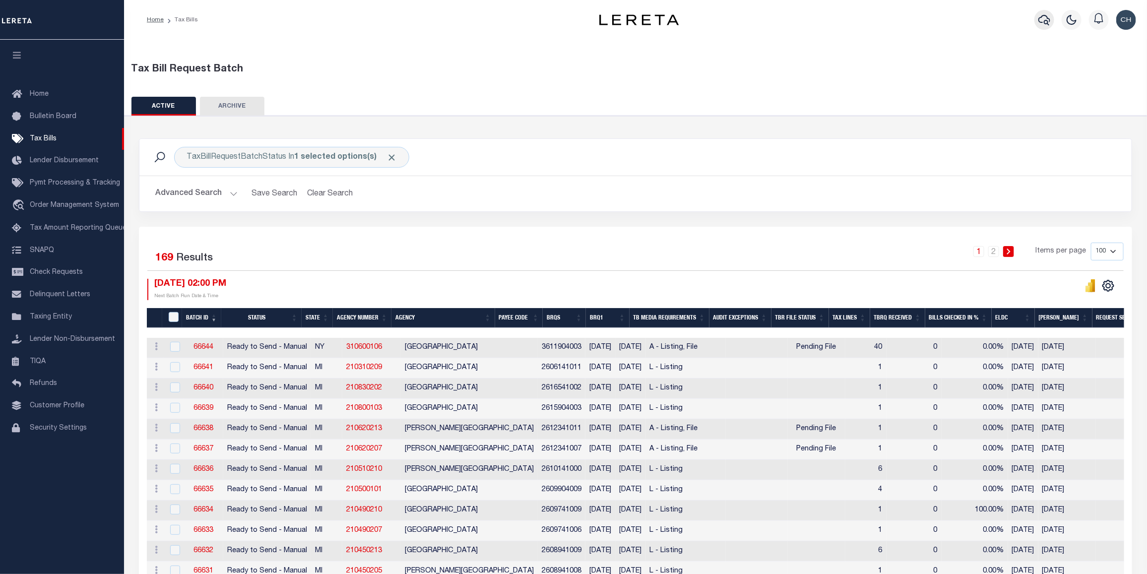
click at [1037, 21] on button "button" at bounding box center [1044, 20] width 20 height 20
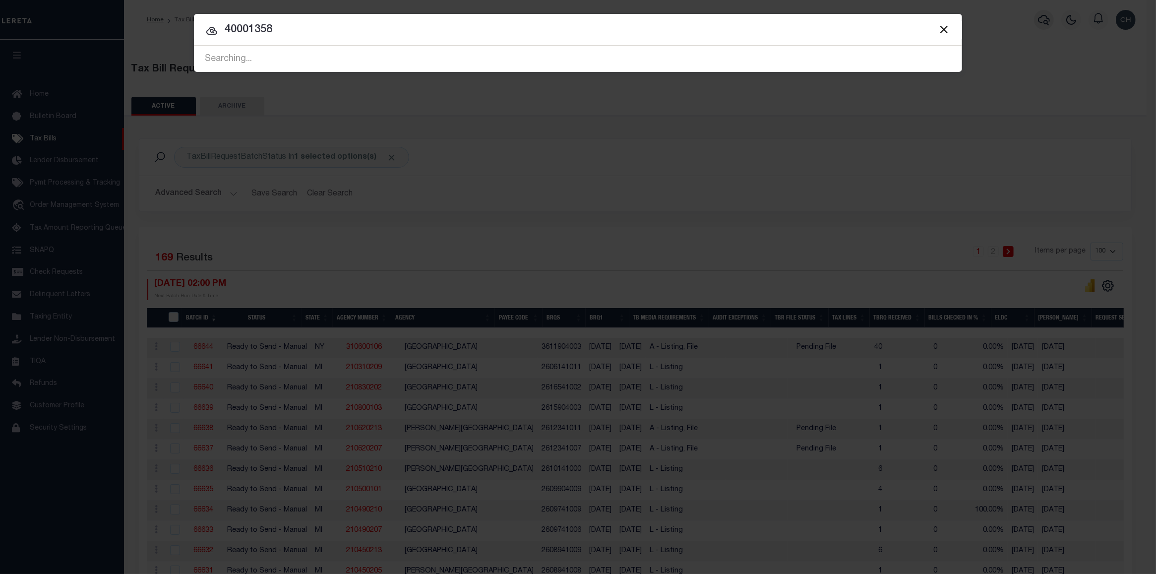
type input "40001358"
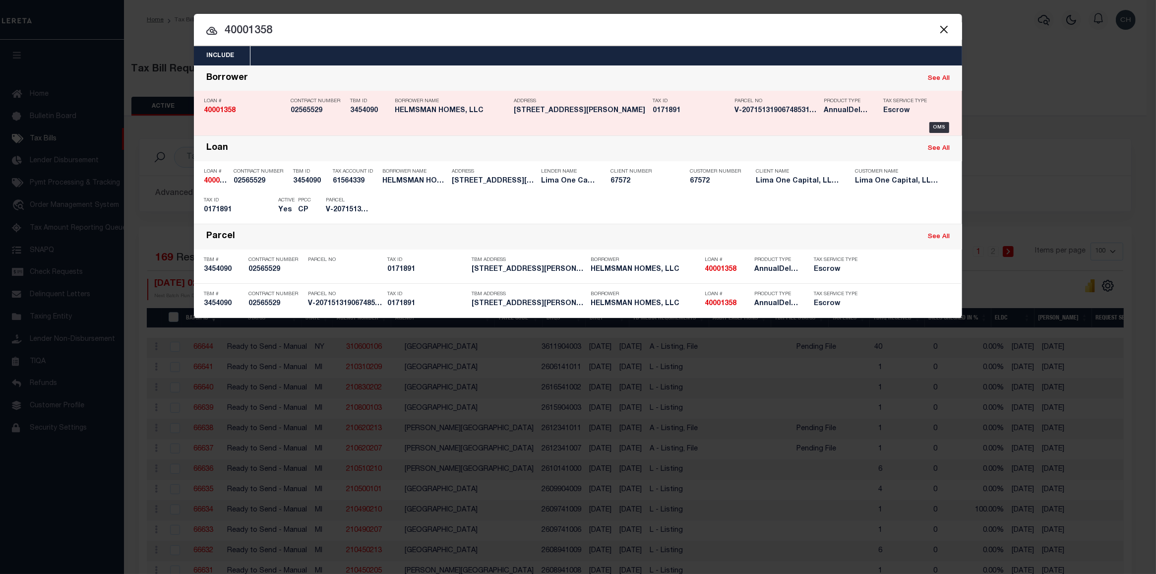
click at [750, 117] on div "Parcel No V-2071513190674853131018" at bounding box center [777, 107] width 84 height 29
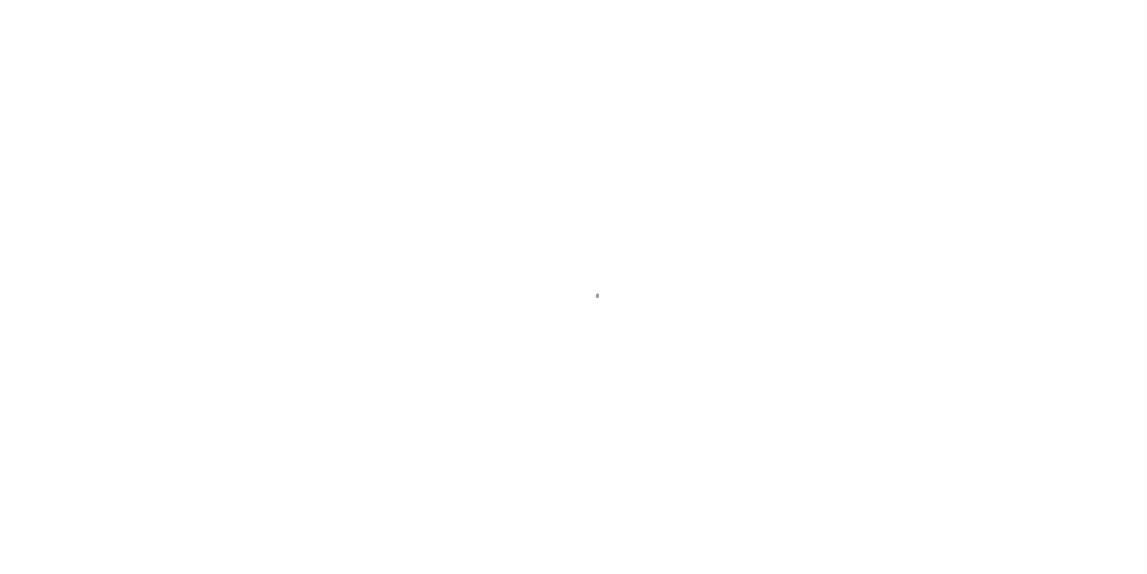
select select "Escrow"
type input "[STREET_ADDRESS][PERSON_NAME]"
radio input "true"
select select
type input "[GEOGRAPHIC_DATA] 27260"
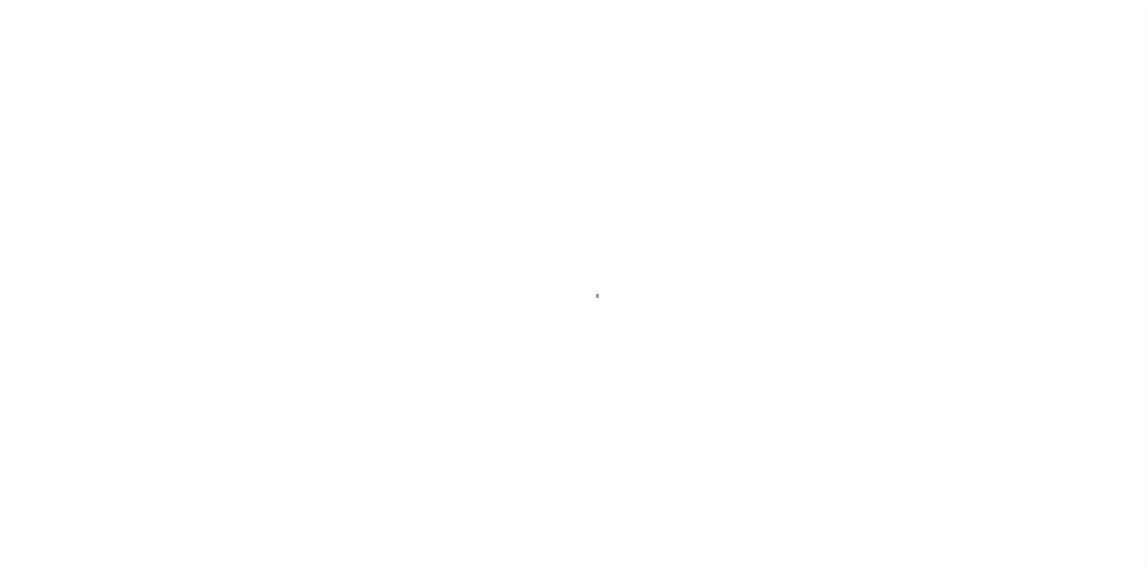
type input "40001358-1"
type textarea "NO COLLECTOR INFO PROVIDED BY THE CLIENT."
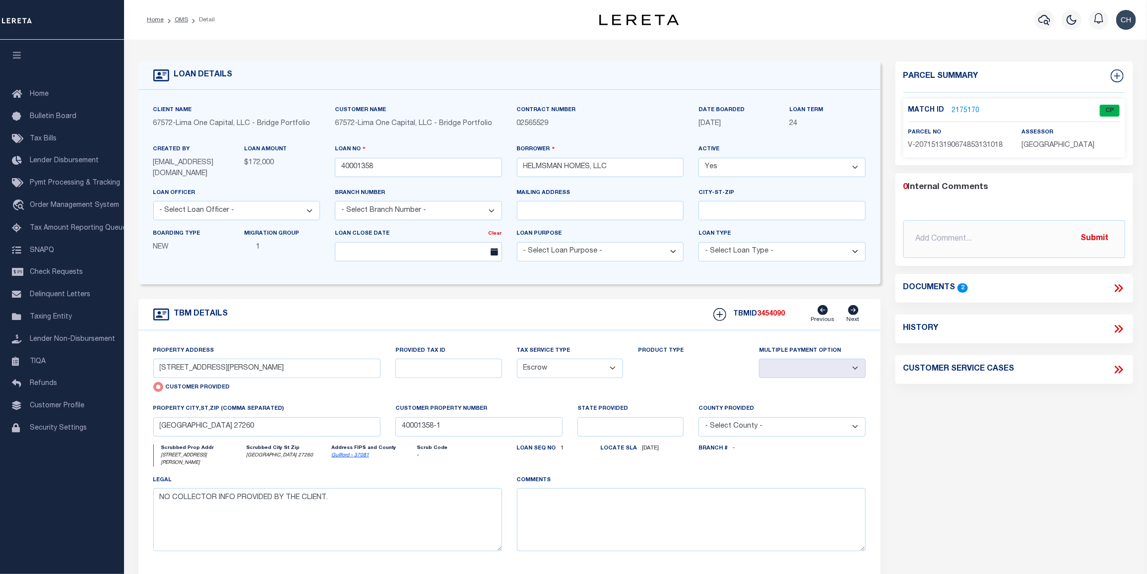
click at [965, 113] on link "2175170" at bounding box center [966, 111] width 28 height 10
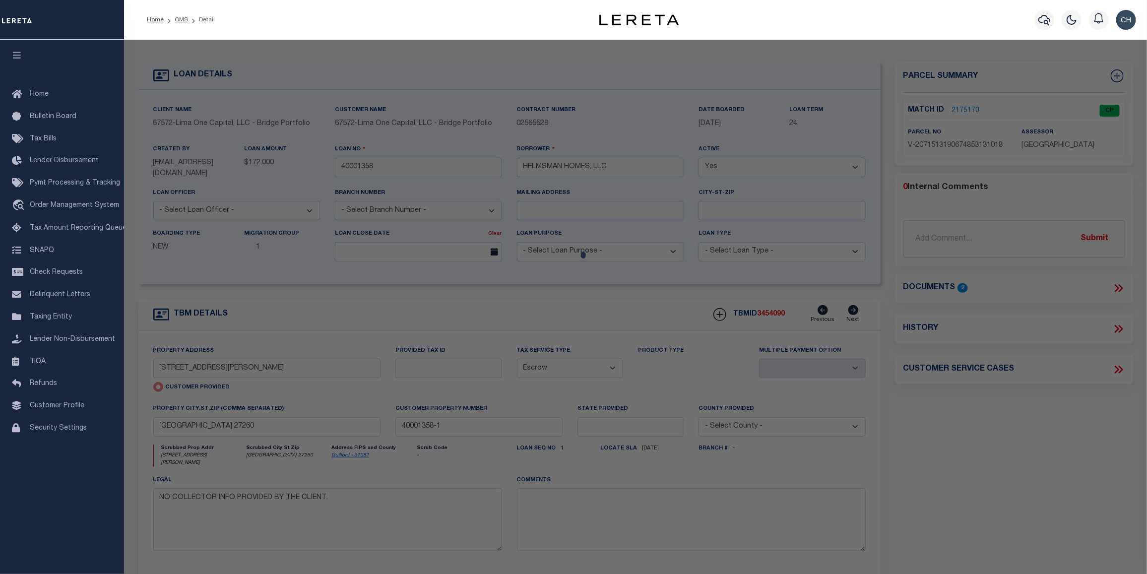
checkbox input "false"
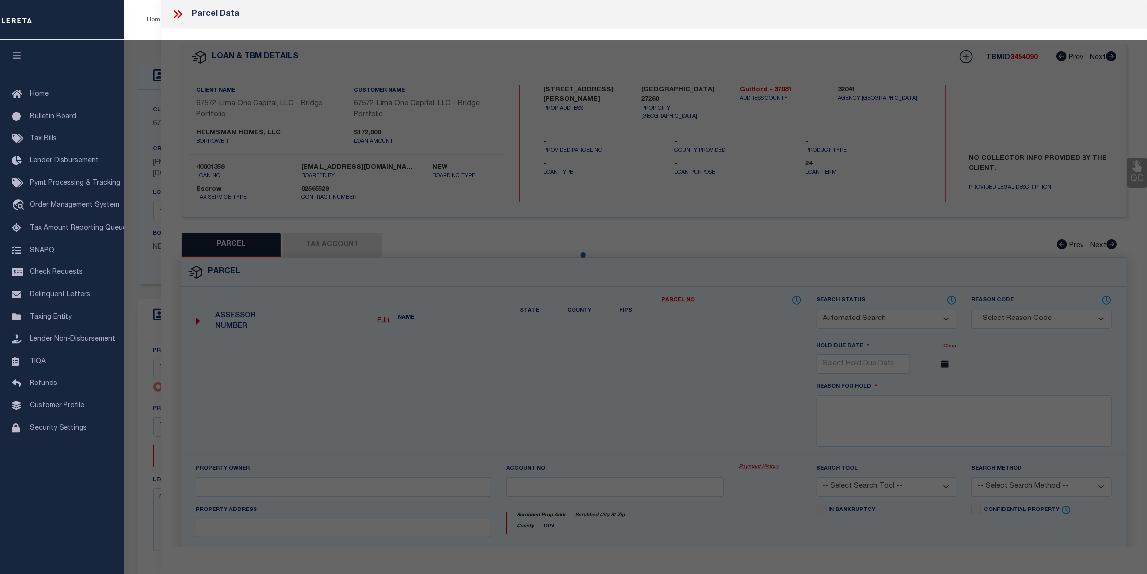
select select "CP"
type input "[STREET_ADDRESS][PERSON_NAME]"
checkbox input "false"
type input "HIGH POINT NC 27260"
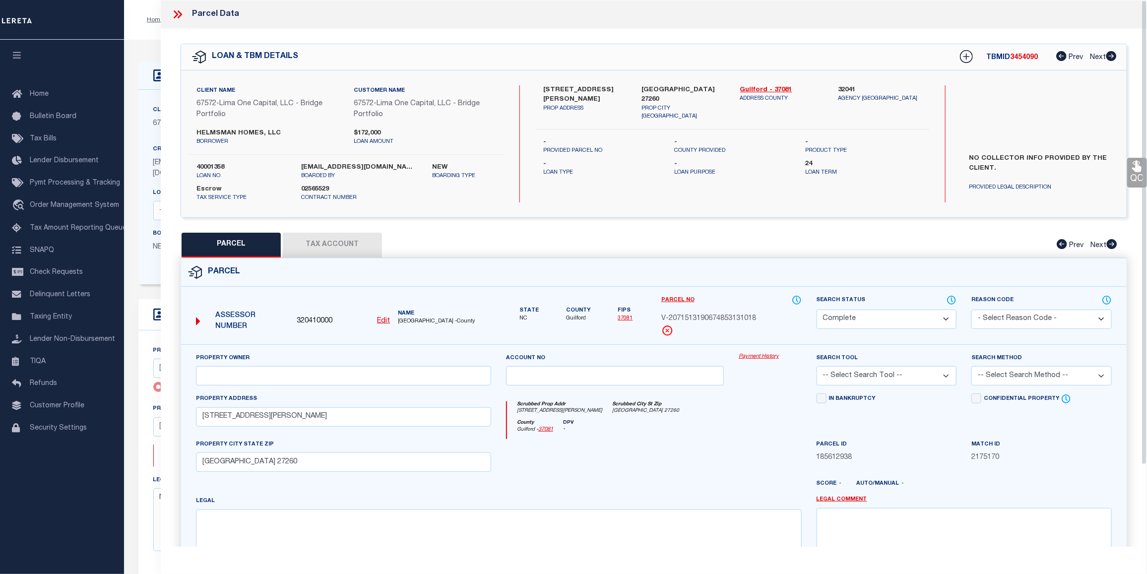
click at [760, 360] on link "Payment History" at bounding box center [770, 357] width 63 height 8
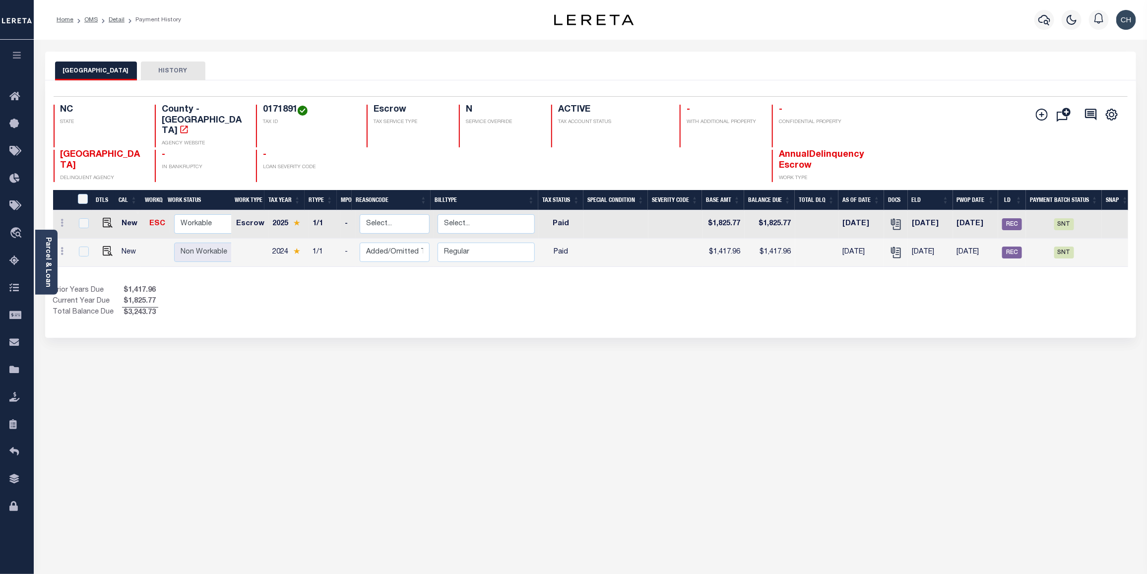
click at [984, 47] on div "Parcel & Loan Loan Details 40001358 LOAN NO NEW" at bounding box center [591, 326] width 1106 height 572
click at [1041, 20] on icon "button" at bounding box center [1044, 20] width 12 height 12
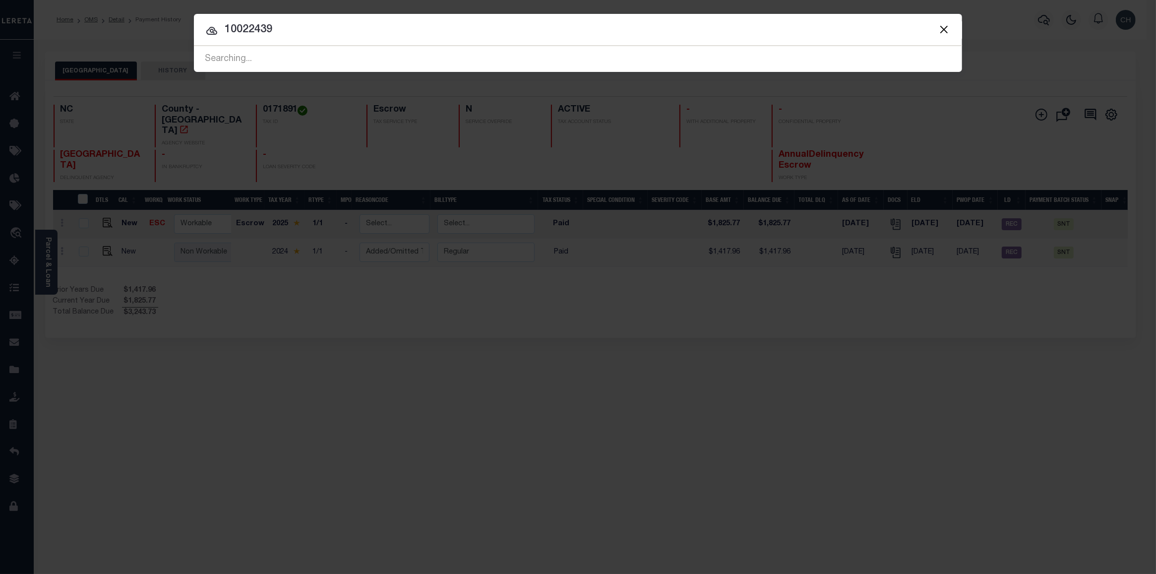
type input "10022439"
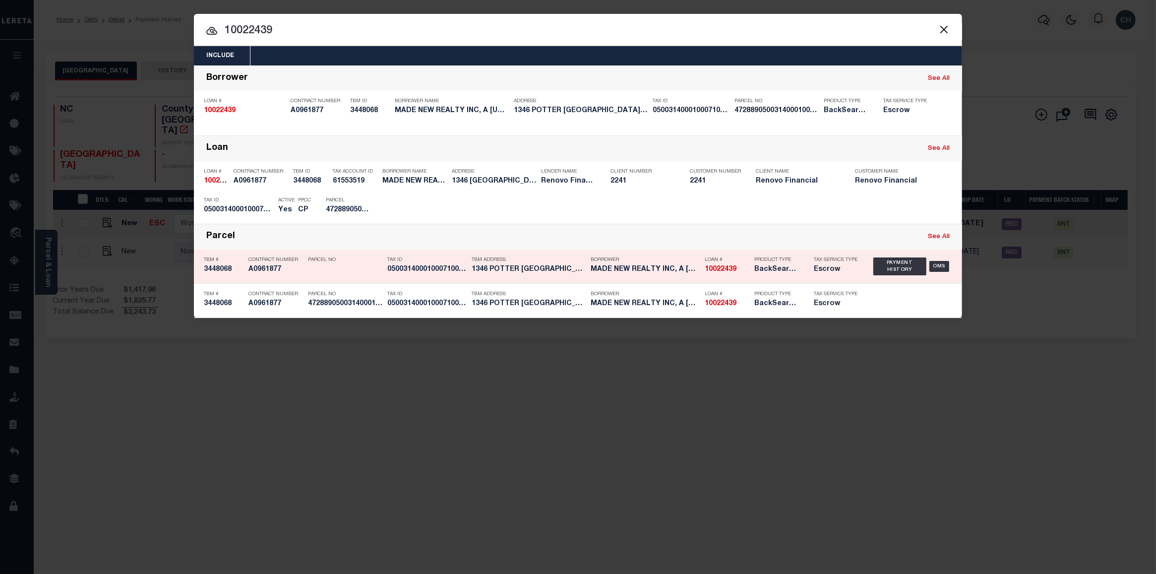
click at [702, 266] on div "Loan # 10022439" at bounding box center [723, 266] width 50 height 29
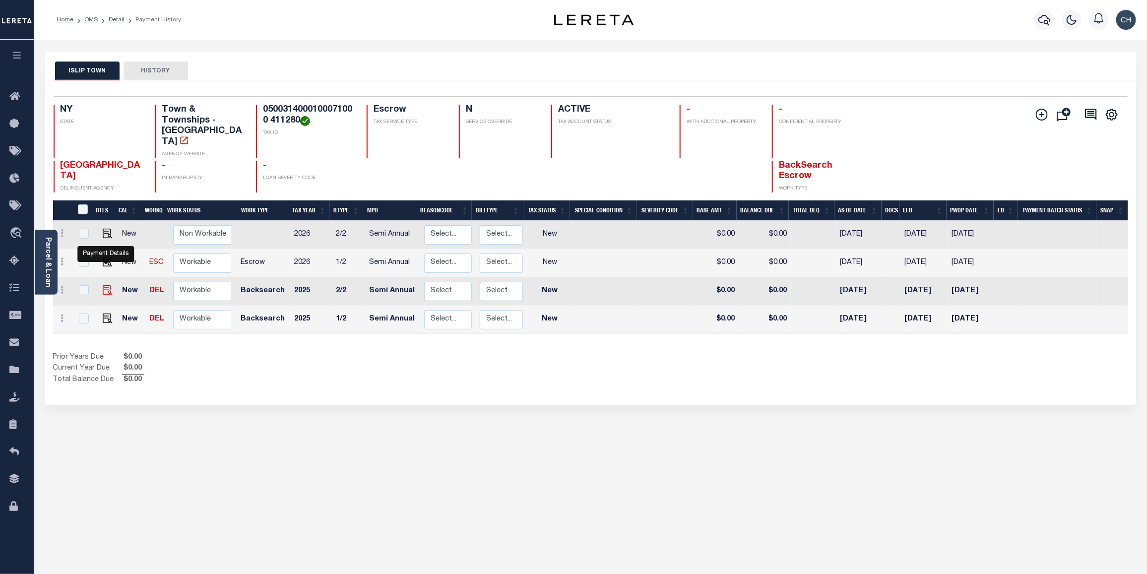
click at [103, 285] on img "" at bounding box center [108, 290] width 10 height 10
checkbox input "true"
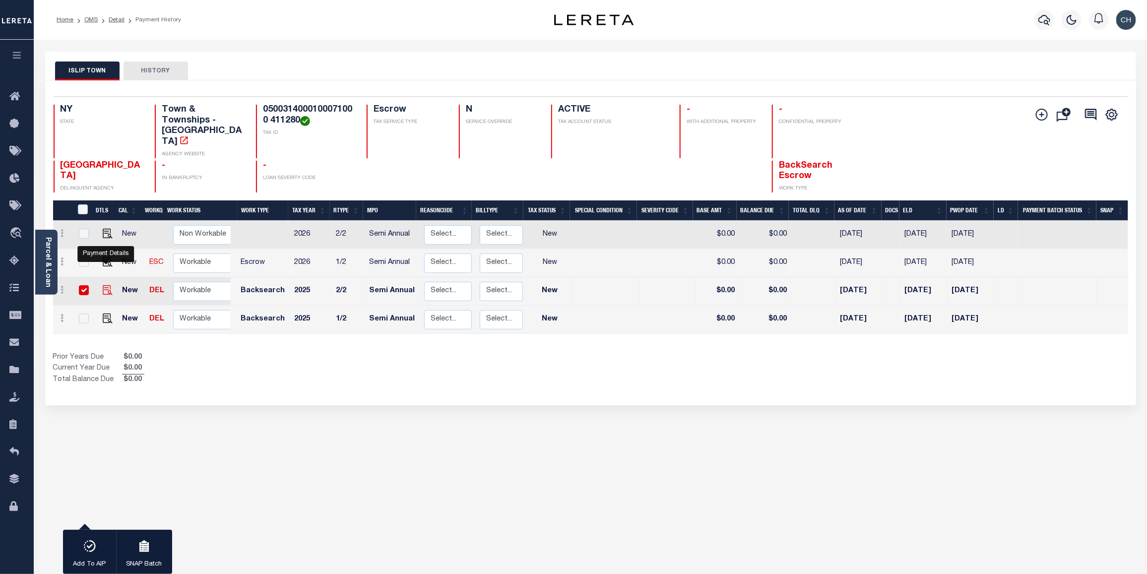
click at [103, 285] on img "" at bounding box center [108, 290] width 10 height 10
checkbox input "false"
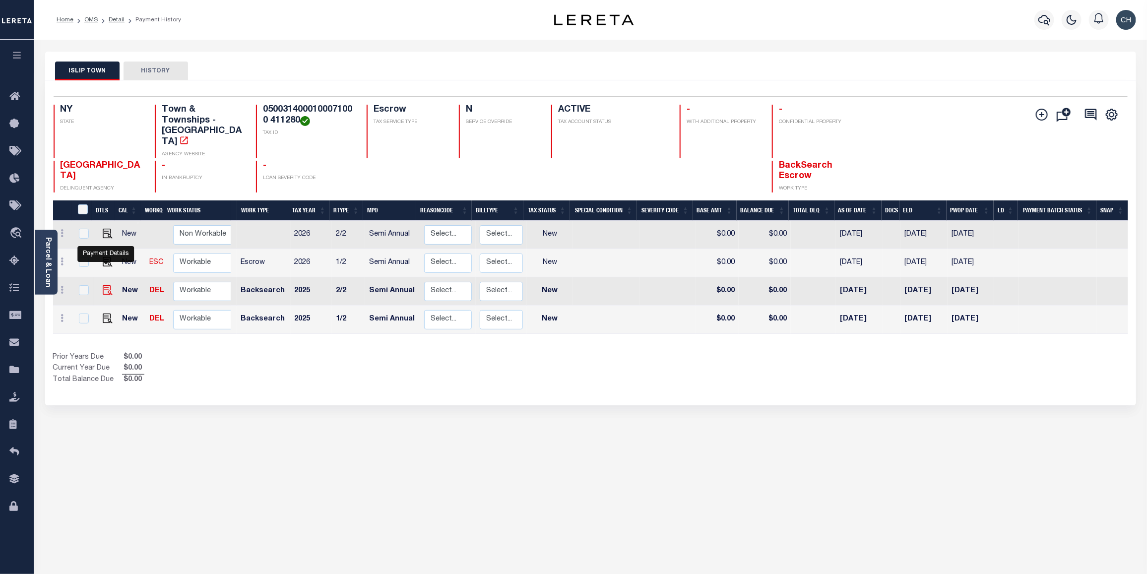
click at [109, 285] on img "" at bounding box center [108, 290] width 10 height 10
checkbox input "true"
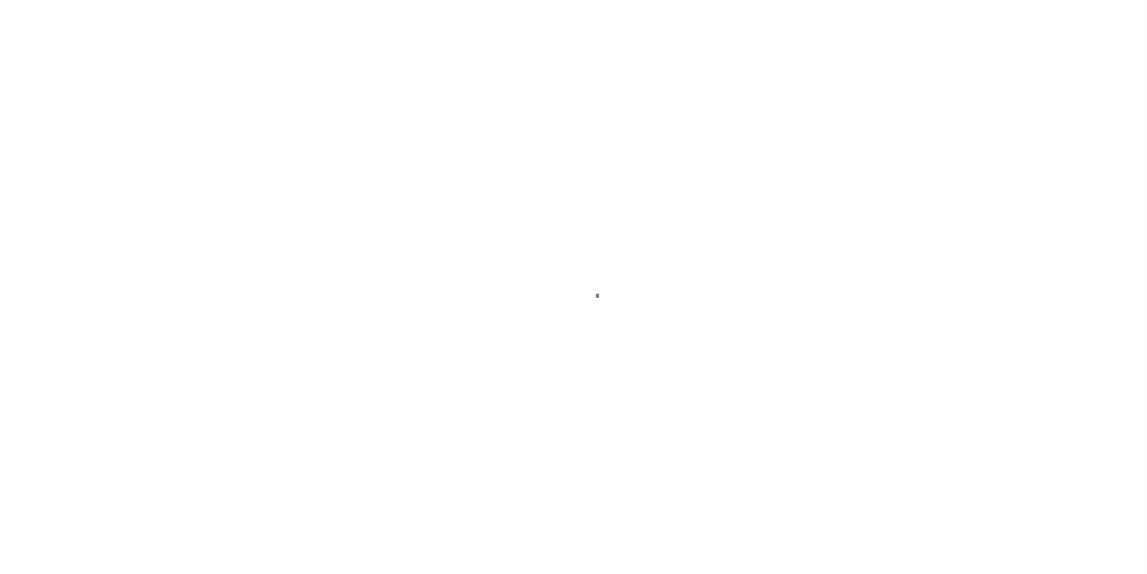
select select "NW2"
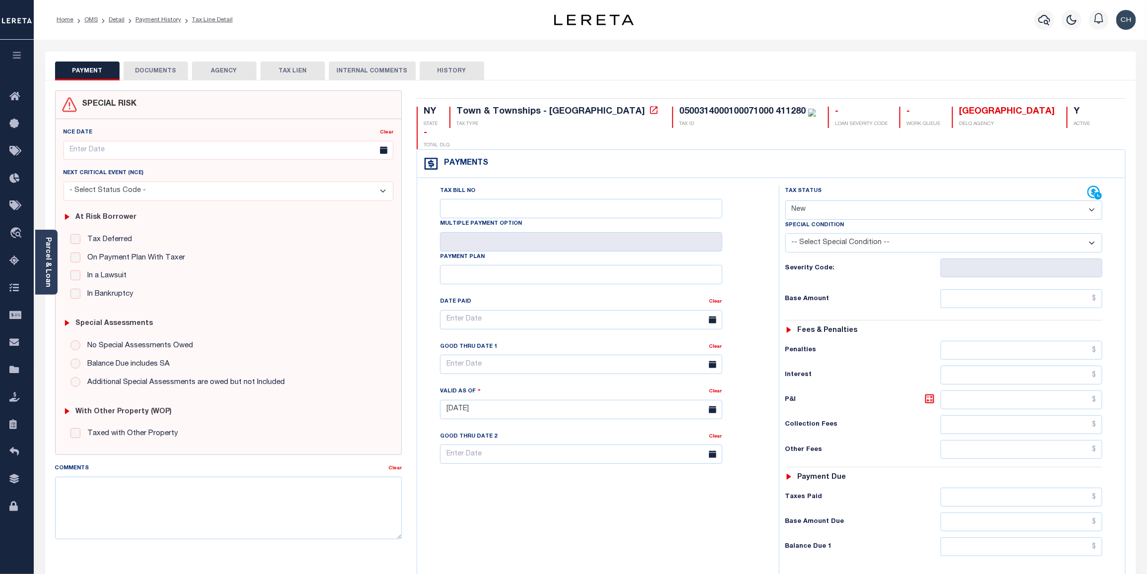
click at [1094, 200] on select "- Select Status Code - Open Due/Unpaid Paid Incomplete No Tax Due Internal Refu…" at bounding box center [944, 209] width 318 height 19
select select "PYD"
click at [785, 200] on select "- Select Status Code - Open Due/Unpaid Paid Incomplete No Tax Due Internal Refu…" at bounding box center [944, 209] width 318 height 19
type input "[DATE]"
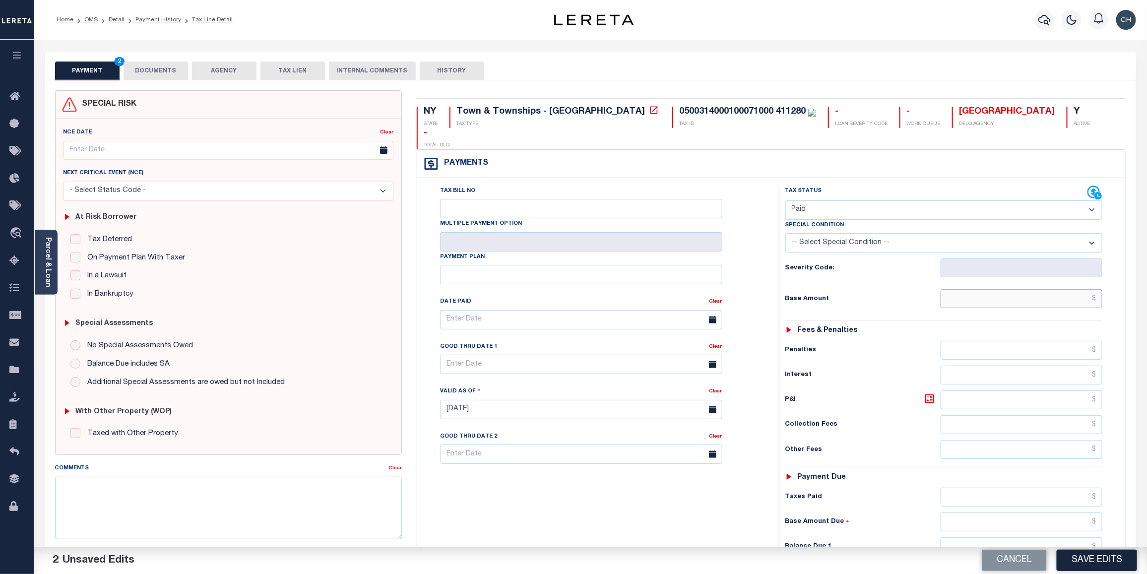
click at [1032, 289] on input "text" at bounding box center [1022, 298] width 162 height 19
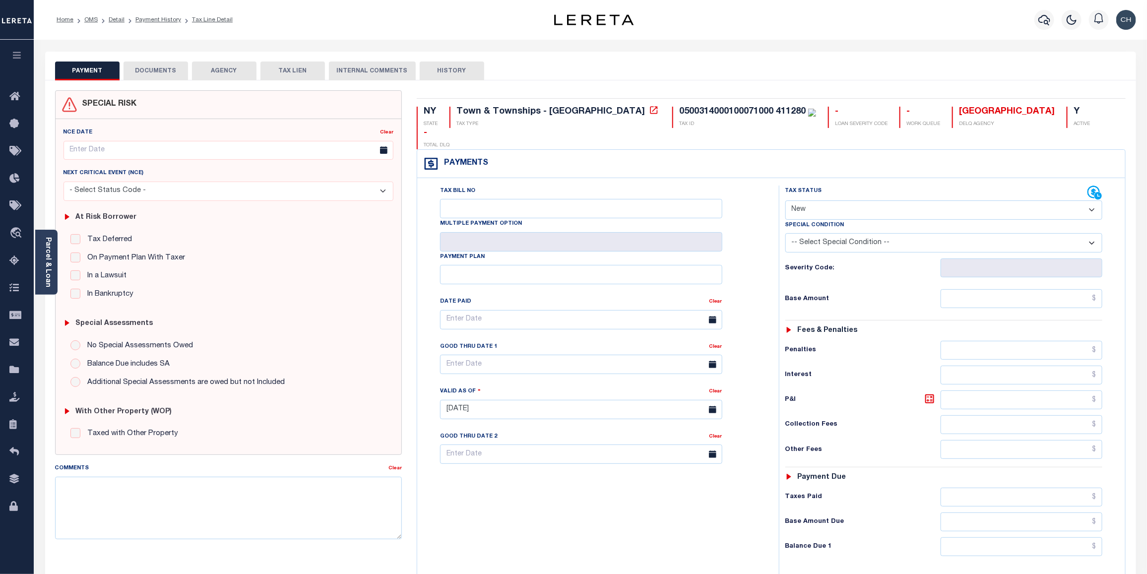
click at [1095, 200] on select "- Select Status Code - Open Due/Unpaid Paid Incomplete No Tax Due Internal Refu…" at bounding box center [944, 209] width 318 height 19
select select "PYD"
click at [785, 200] on select "- Select Status Code - Open Due/Unpaid Paid Incomplete No Tax Due Internal Refu…" at bounding box center [944, 209] width 318 height 19
type input "[DATE]"
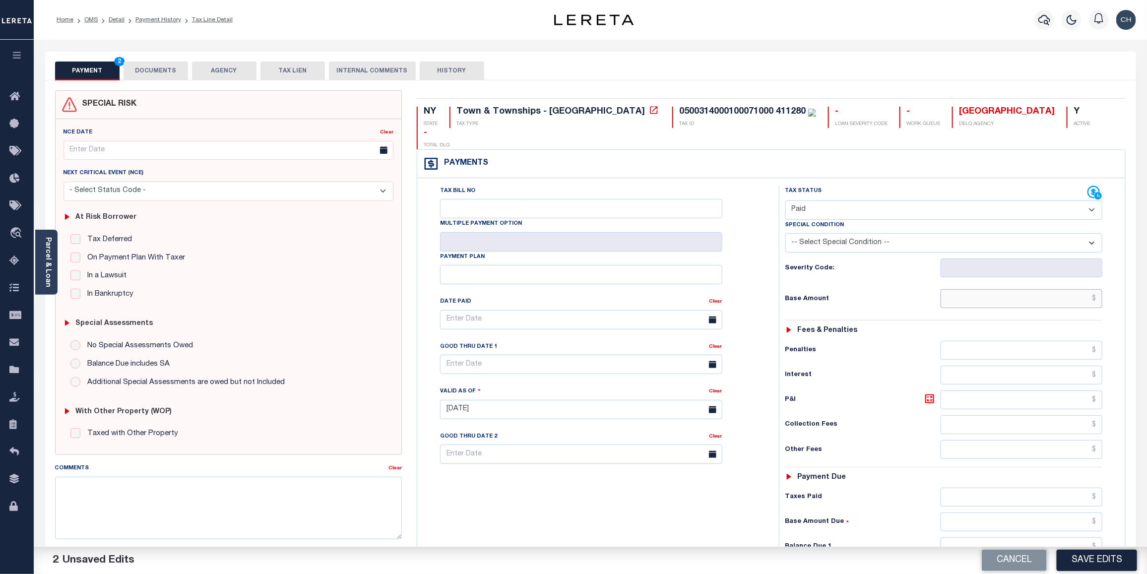
click at [1041, 289] on input "text" at bounding box center [1022, 298] width 162 height 19
type input "$5,443.96"
click at [1070, 537] on input "text" at bounding box center [1022, 546] width 162 height 19
type input "$0.00"
click at [154, 490] on textarea "Comments" at bounding box center [228, 508] width 347 height 63
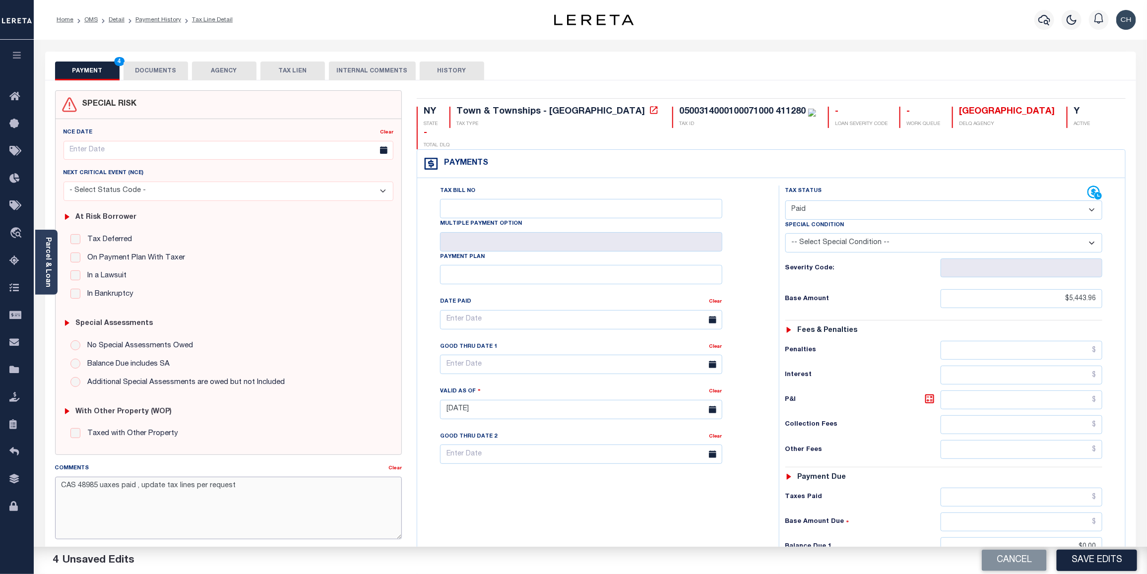
drag, startPoint x: 100, startPoint y: 487, endPoint x: 122, endPoint y: 487, distance: 21.8
click at [122, 487] on textarea "CAS 48985 uaxes paid , update tax lines per request" at bounding box center [228, 508] width 347 height 63
click at [276, 490] on textarea "CAS 48985 taxes paid , update tax lines per request" at bounding box center [228, 508] width 347 height 63
drag, startPoint x: 263, startPoint y: 485, endPoint x: 56, endPoint y: 485, distance: 207.9
click at [56, 485] on textarea "CAS 48985 taxes paid , update tax lines per request" at bounding box center [228, 508] width 347 height 63
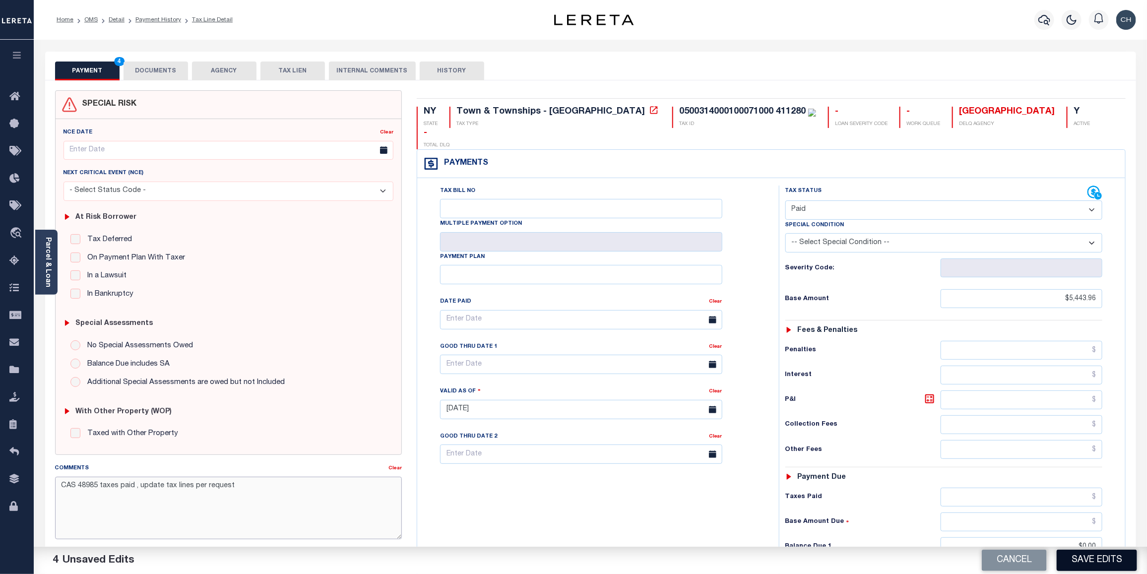
type textarea "CAS 48985 taxes paid , update tax lines per request"
click at [1083, 562] on button "Save Edits" at bounding box center [1097, 560] width 80 height 21
checkbox input "false"
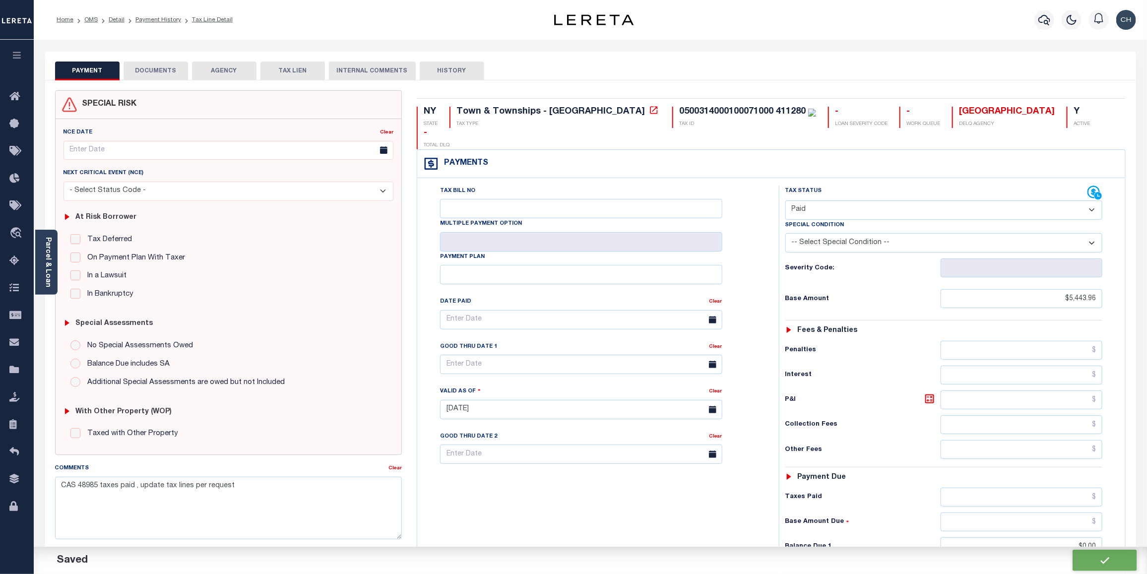
checkbox input "false"
type input "$5,443.96"
type input "$0"
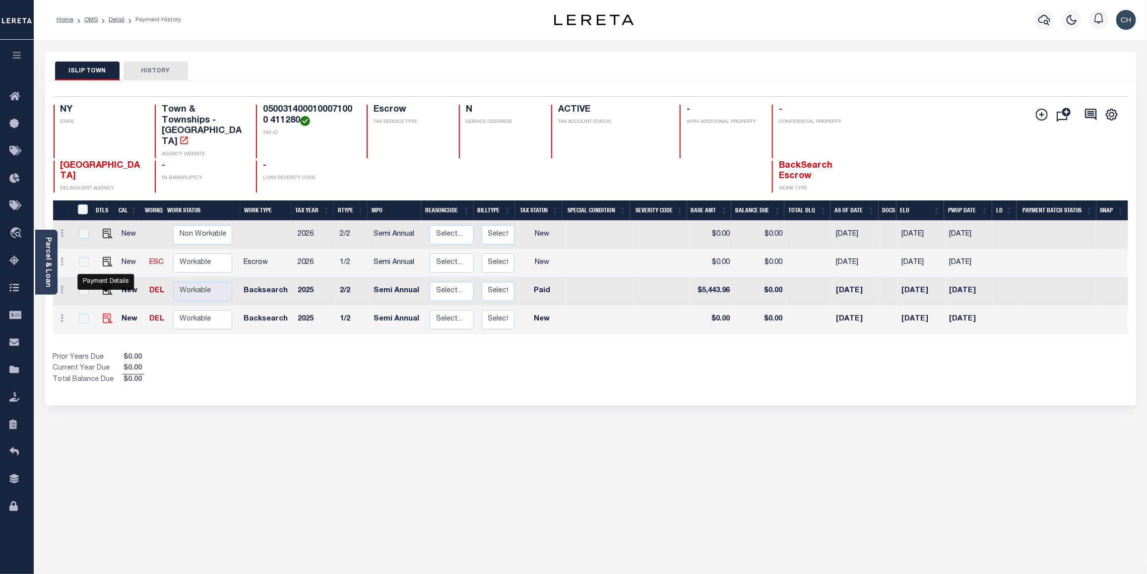
click at [103, 314] on img "" at bounding box center [108, 319] width 10 height 10
checkbox input "true"
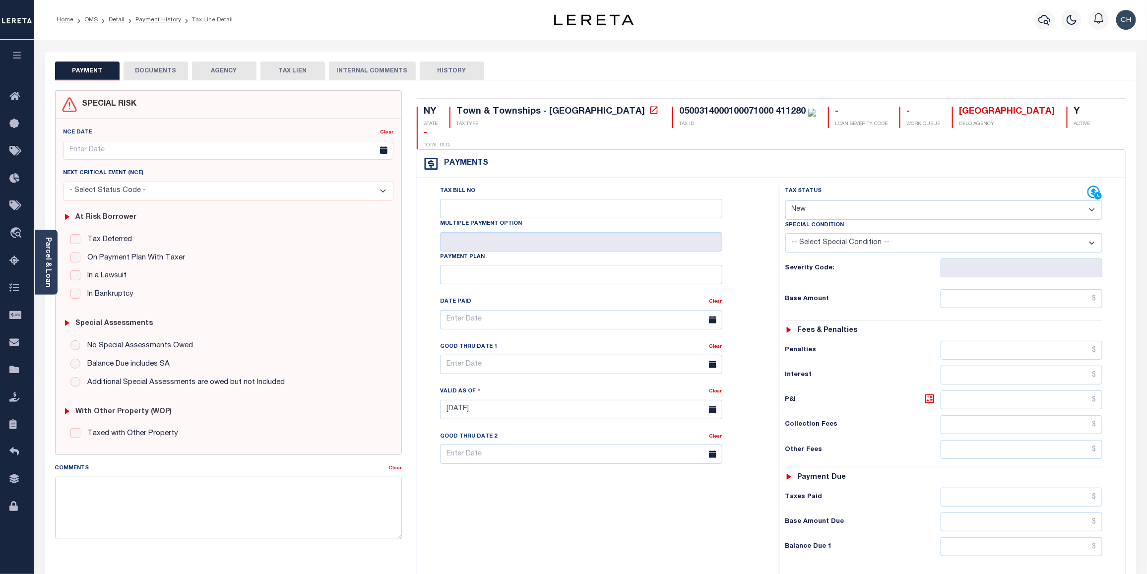
click at [1090, 200] on select "- Select Status Code - Open Due/Unpaid Paid Incomplete No Tax Due Internal Refu…" at bounding box center [944, 209] width 318 height 19
select select "PYD"
click at [785, 200] on select "- Select Status Code - Open Due/Unpaid Paid Incomplete No Tax Due Internal Refu…" at bounding box center [944, 209] width 318 height 19
type input "[DATE]"
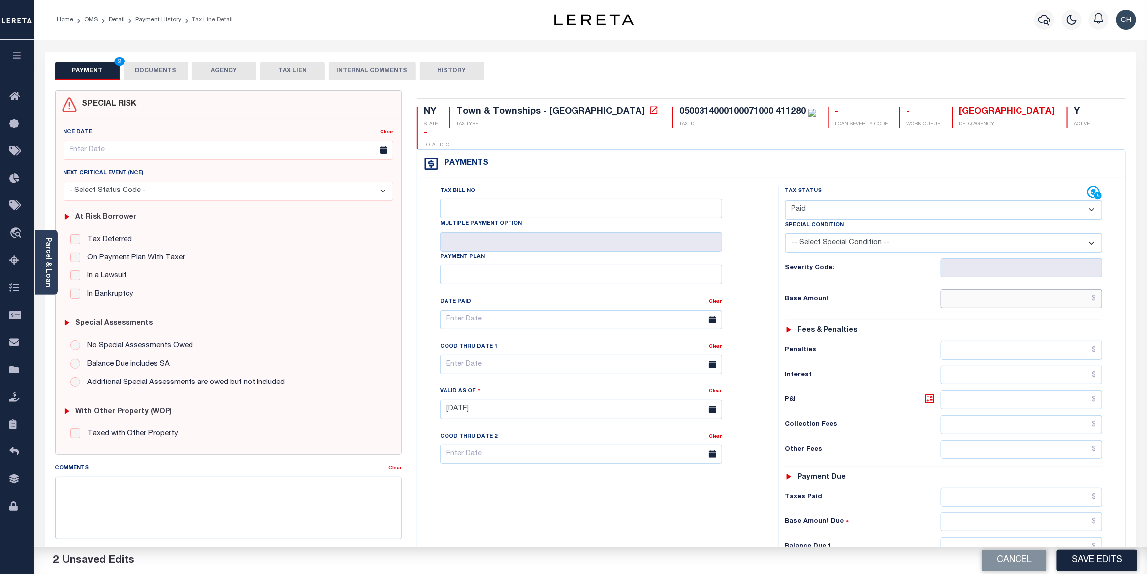
click at [1037, 289] on input "text" at bounding box center [1022, 298] width 162 height 19
type input "$5,443.96"
drag, startPoint x: 1036, startPoint y: 529, endPoint x: 1104, endPoint y: 468, distance: 91.3
click at [1036, 537] on input "text" at bounding box center [1022, 546] width 162 height 19
type input "$0.00"
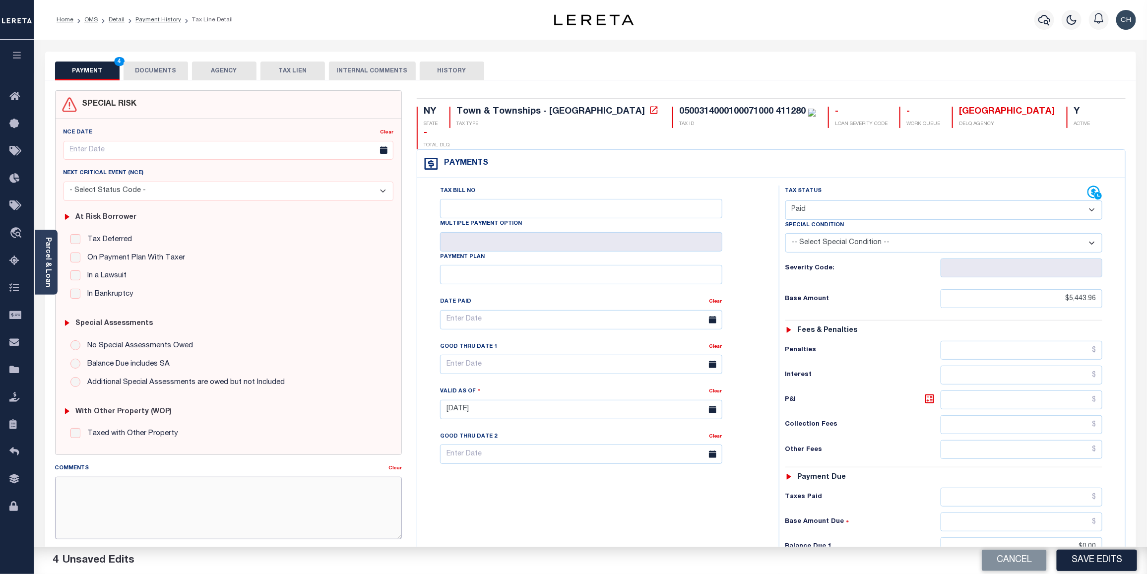
click at [101, 490] on textarea "Comments" at bounding box center [228, 508] width 347 height 63
paste textarea "CAS 48985 taxes paid , update tax lines per request"
type textarea "CAS 48985 taxes paid , update tax lines per request"
click at [1073, 555] on button "Save Edits" at bounding box center [1097, 560] width 80 height 21
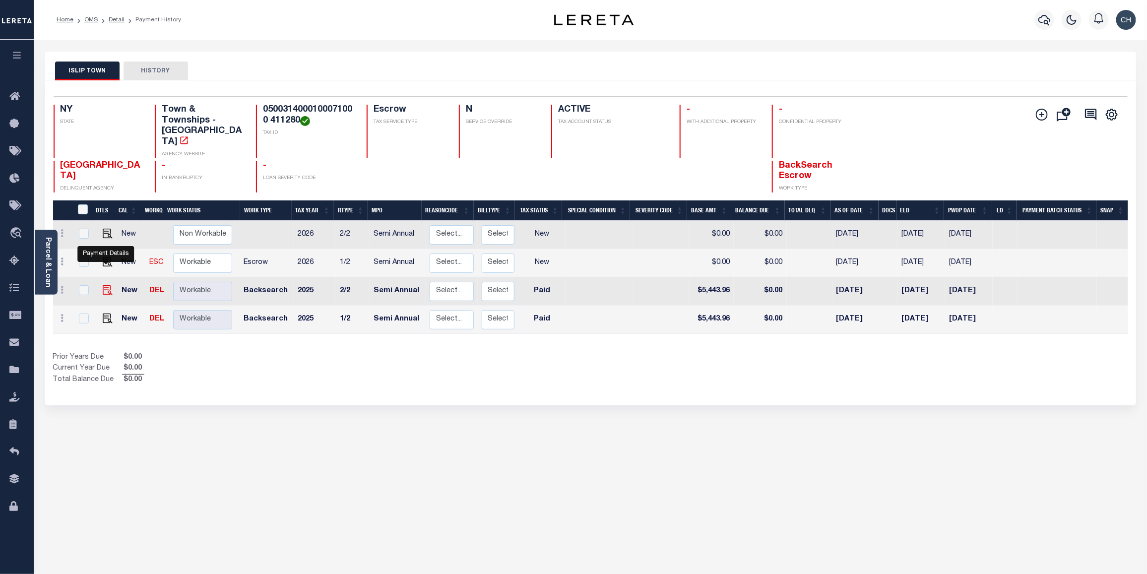
click at [105, 285] on img "" at bounding box center [108, 290] width 10 height 10
checkbox input "true"
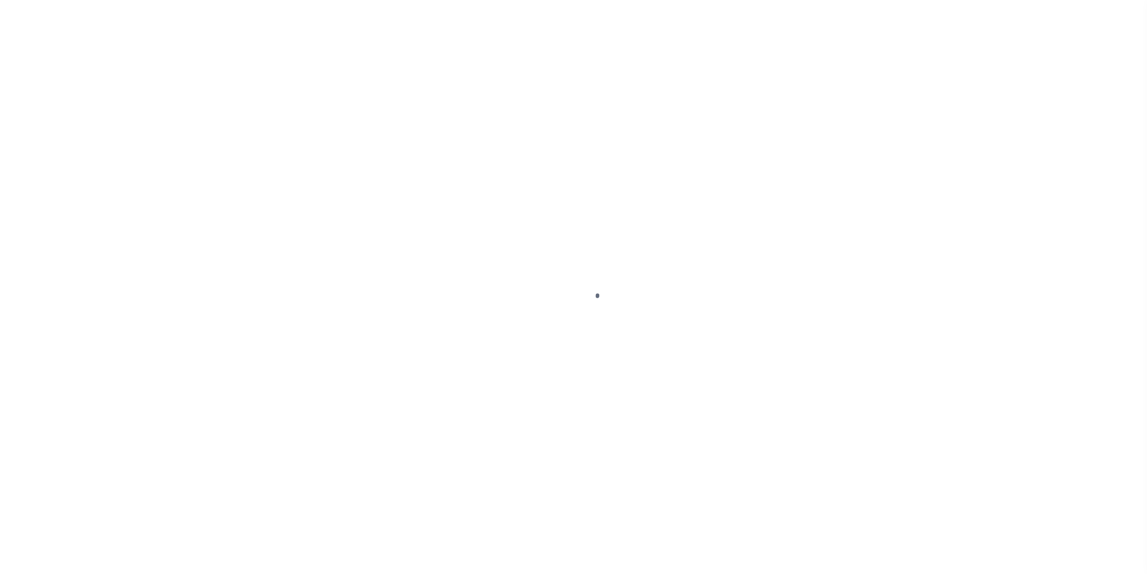
select select "PYD"
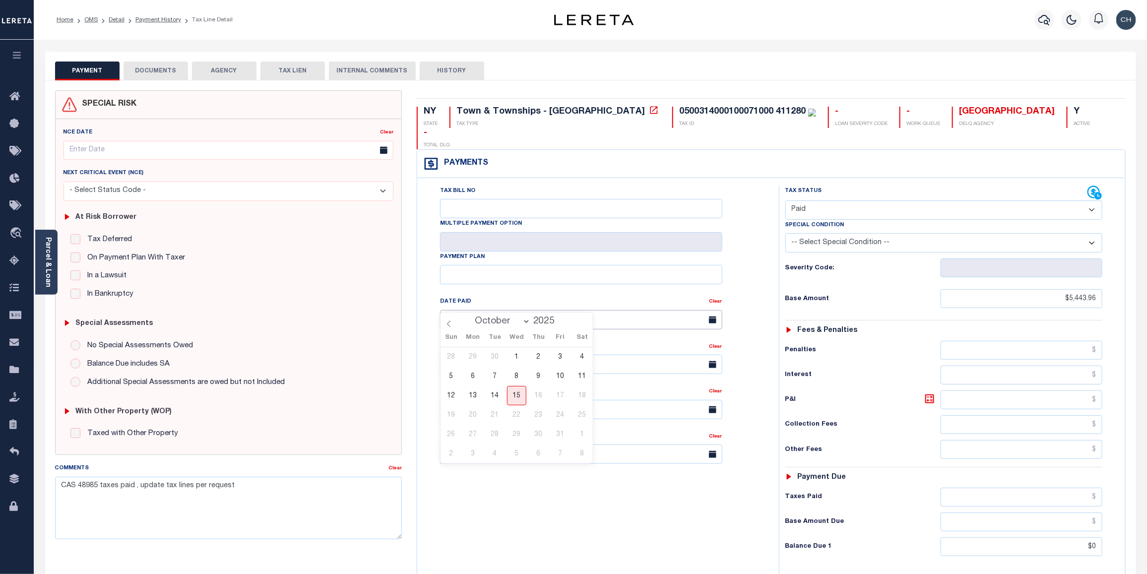
click at [524, 310] on input "text" at bounding box center [581, 319] width 282 height 19
click at [526, 321] on select "January February March April May June July August September October" at bounding box center [500, 322] width 61 height 10
select select "4"
click at [471, 317] on select "January February March April May June July August September October" at bounding box center [500, 322] width 61 height 10
click at [561, 413] on span "23" at bounding box center [560, 414] width 19 height 19
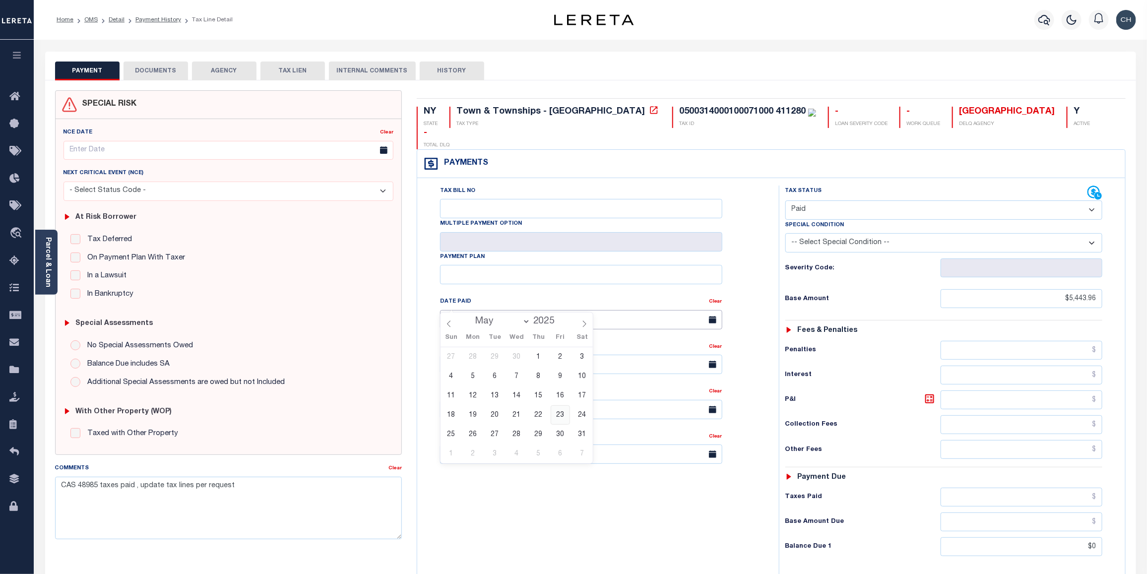
type input "[DATE]"
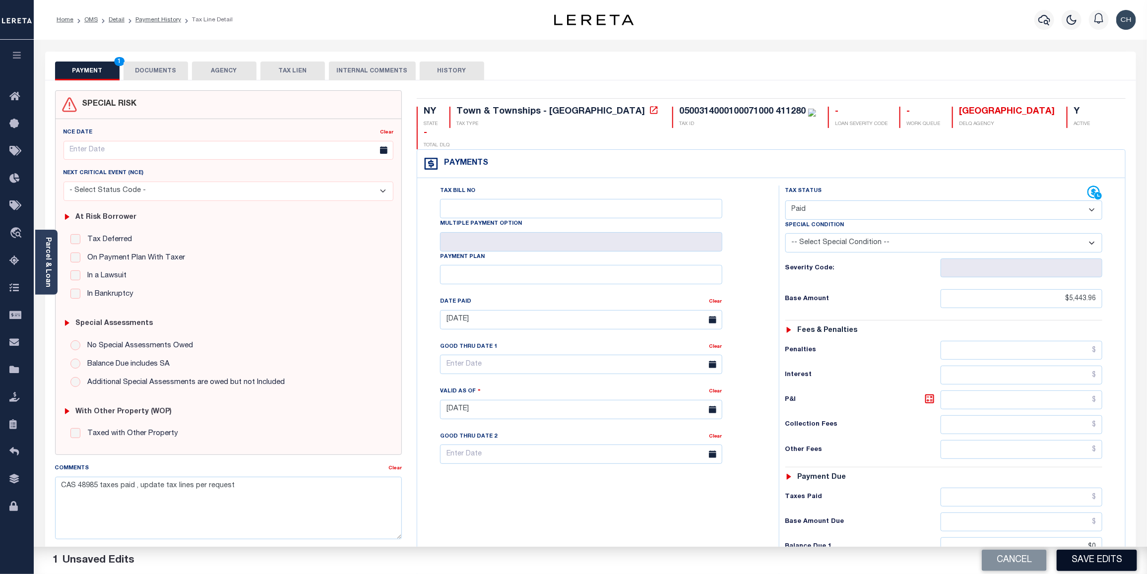
click at [1099, 558] on button "Save Edits" at bounding box center [1097, 560] width 80 height 21
checkbox input "false"
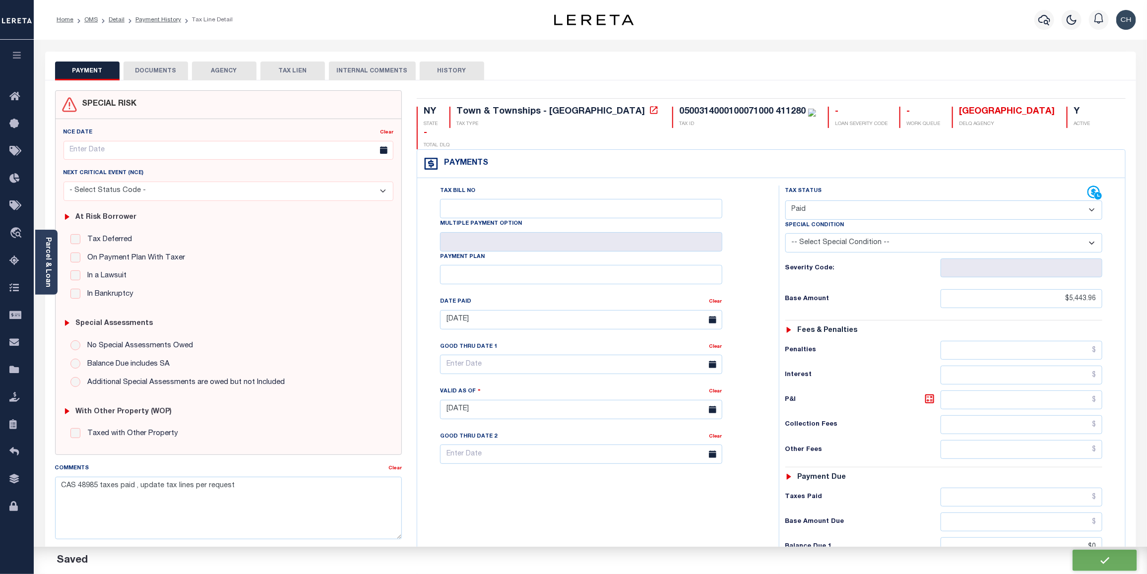
type input "$5,443.96"
type input "$0"
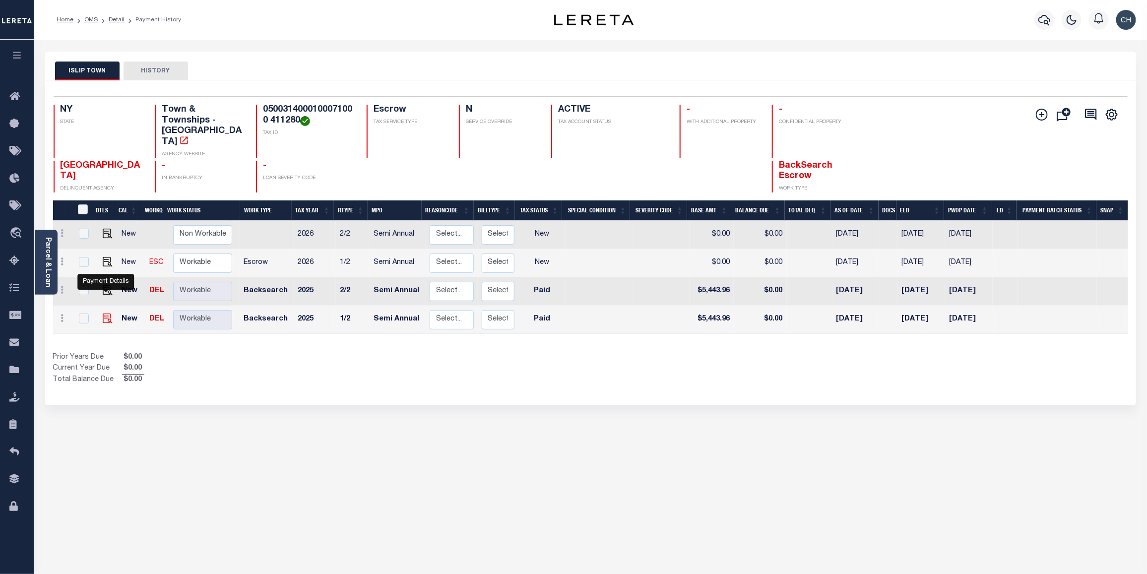
click at [103, 314] on img "" at bounding box center [108, 319] width 10 height 10
checkbox input "true"
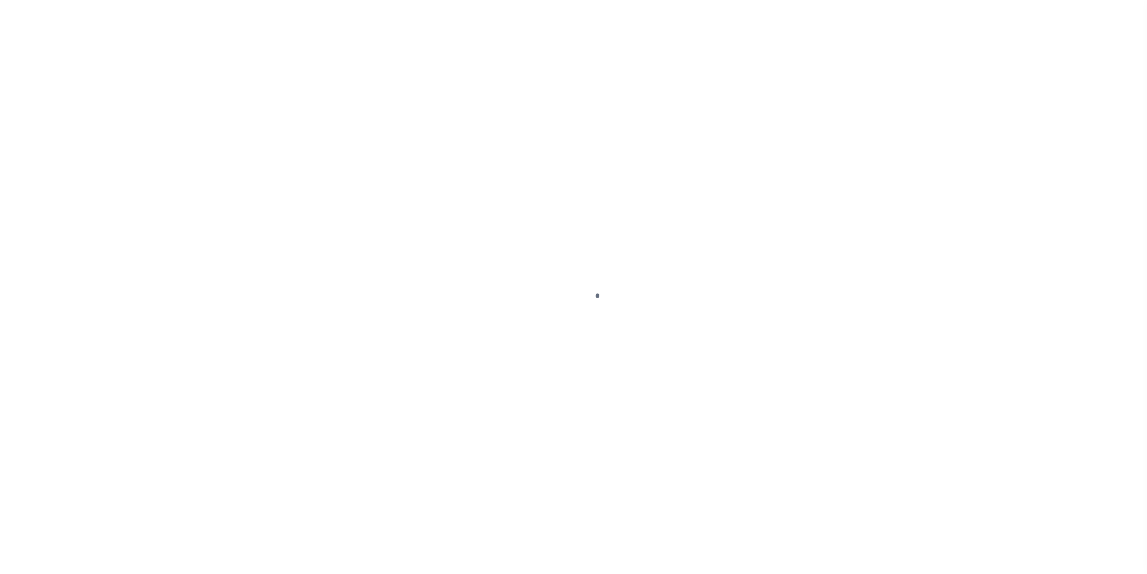
select select "PYD"
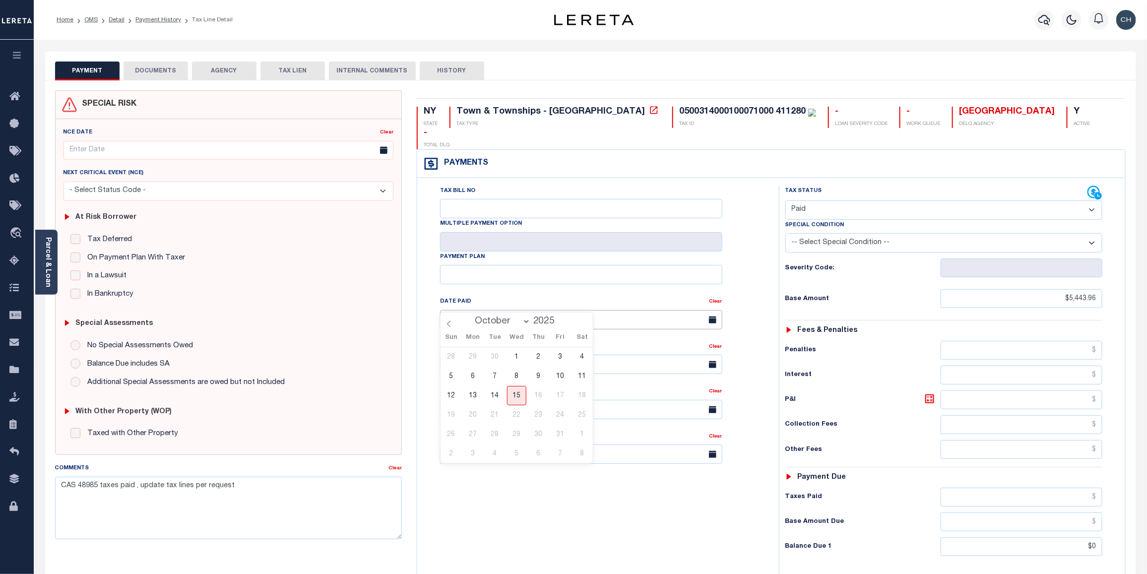
click at [492, 310] on input "text" at bounding box center [581, 319] width 282 height 19
click at [560, 325] on span at bounding box center [559, 323] width 7 height 5
click at [560, 318] on span at bounding box center [559, 318] width 7 height 5
type input "2024"
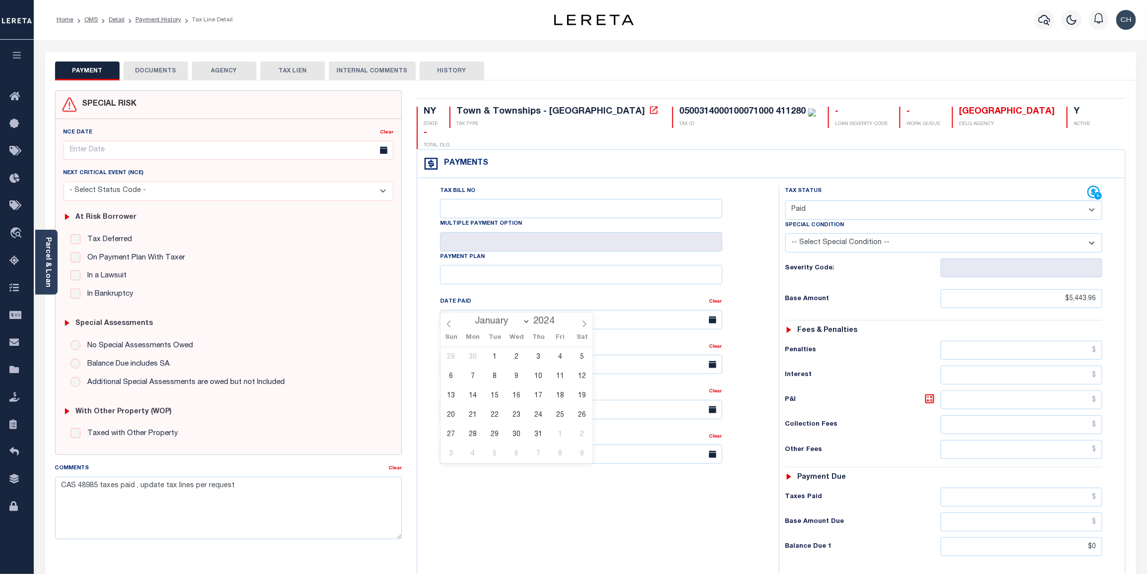
click at [505, 319] on select "January February March April May June July August September October November De…" at bounding box center [500, 322] width 61 height 10
select select "11"
click at [471, 317] on select "January February March April May June July August September October November De…" at bounding box center [500, 322] width 61 height 10
click at [479, 436] on span "30" at bounding box center [472, 434] width 19 height 19
type input "12/30/2024"
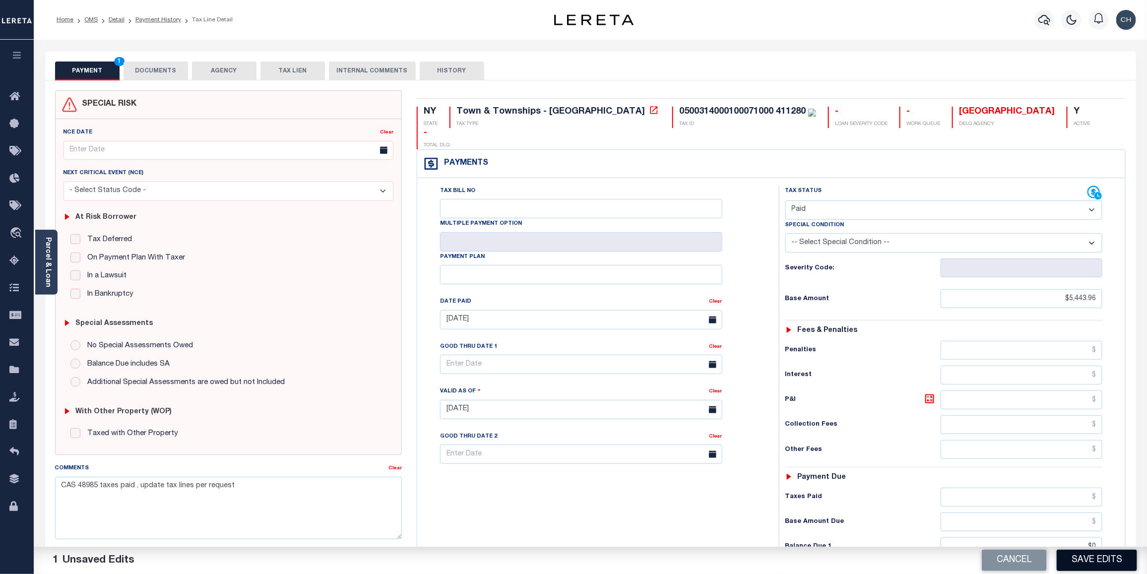
click at [1104, 554] on button "Save Edits" at bounding box center [1097, 560] width 80 height 21
checkbox input "false"
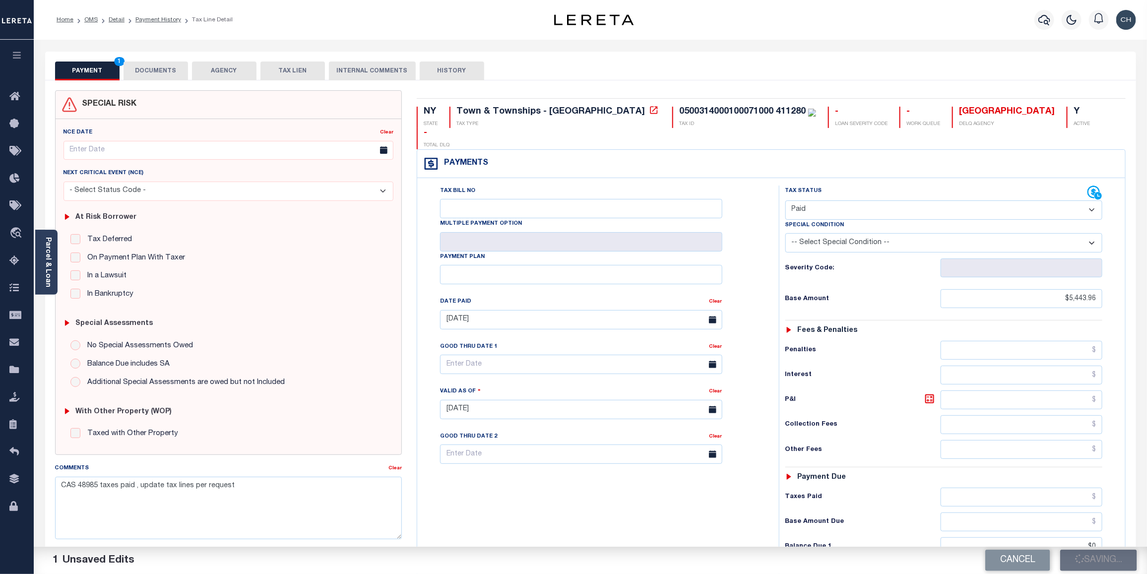
type input "$5,443.96"
type input "$0"
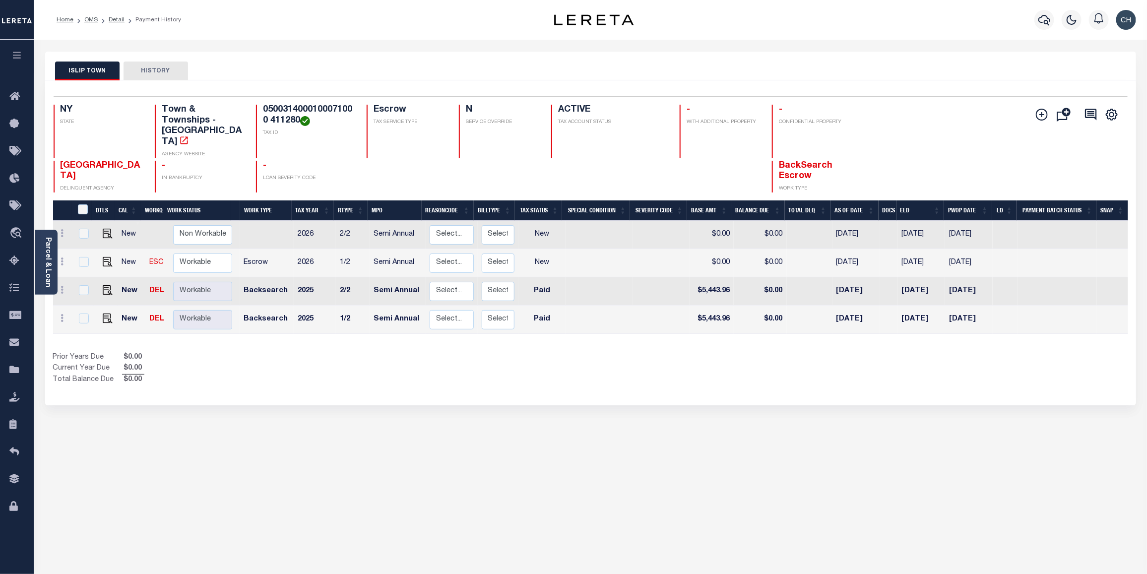
click at [1075, 371] on div "Selected 4 Results 1 Items per page 25 50 100 NY STATE TAX ID N" at bounding box center [590, 242] width 1091 height 325
